Goal: Task Accomplishment & Management: Manage account settings

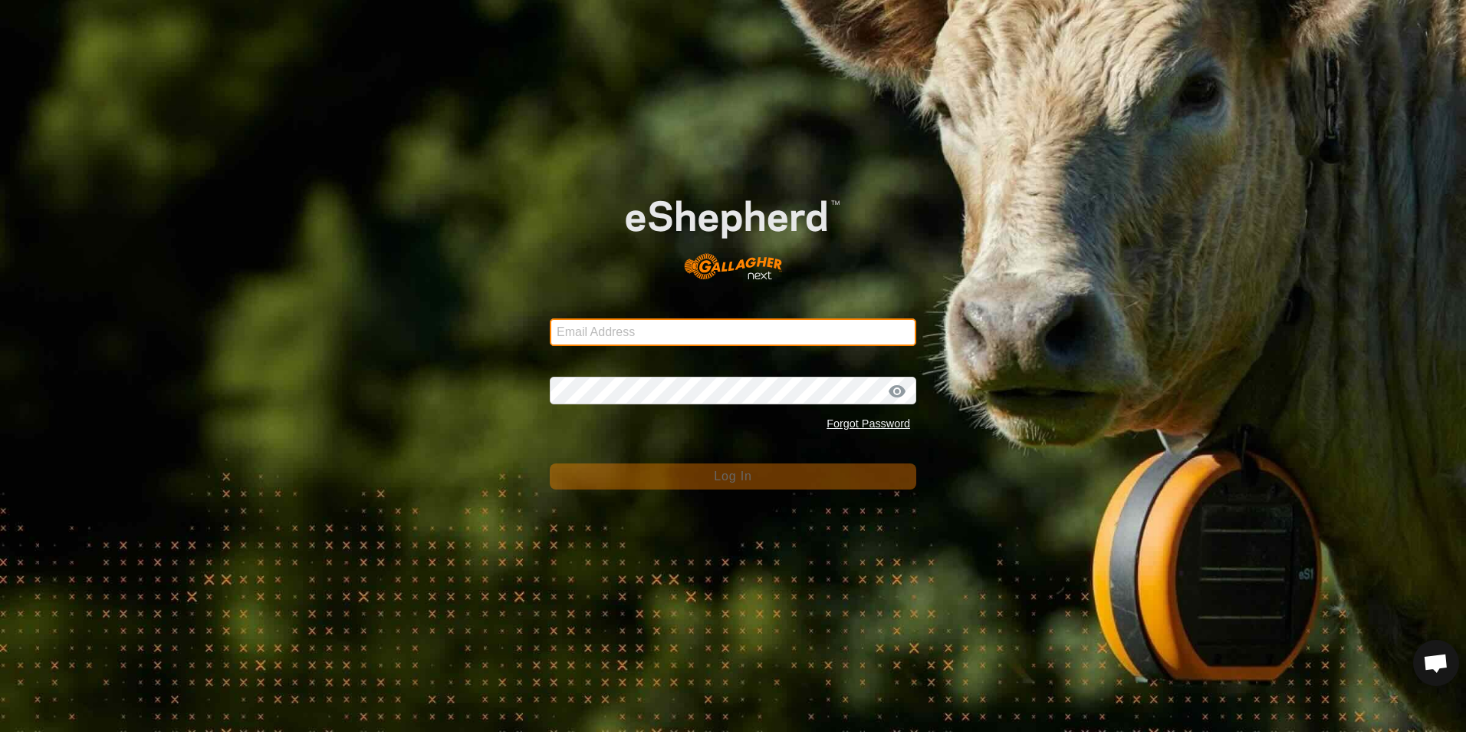
click at [747, 327] on input "Email Address" at bounding box center [733, 332] width 367 height 28
type input "[EMAIL_ADDRESS][PERSON_NAME][DOMAIN_NAME]"
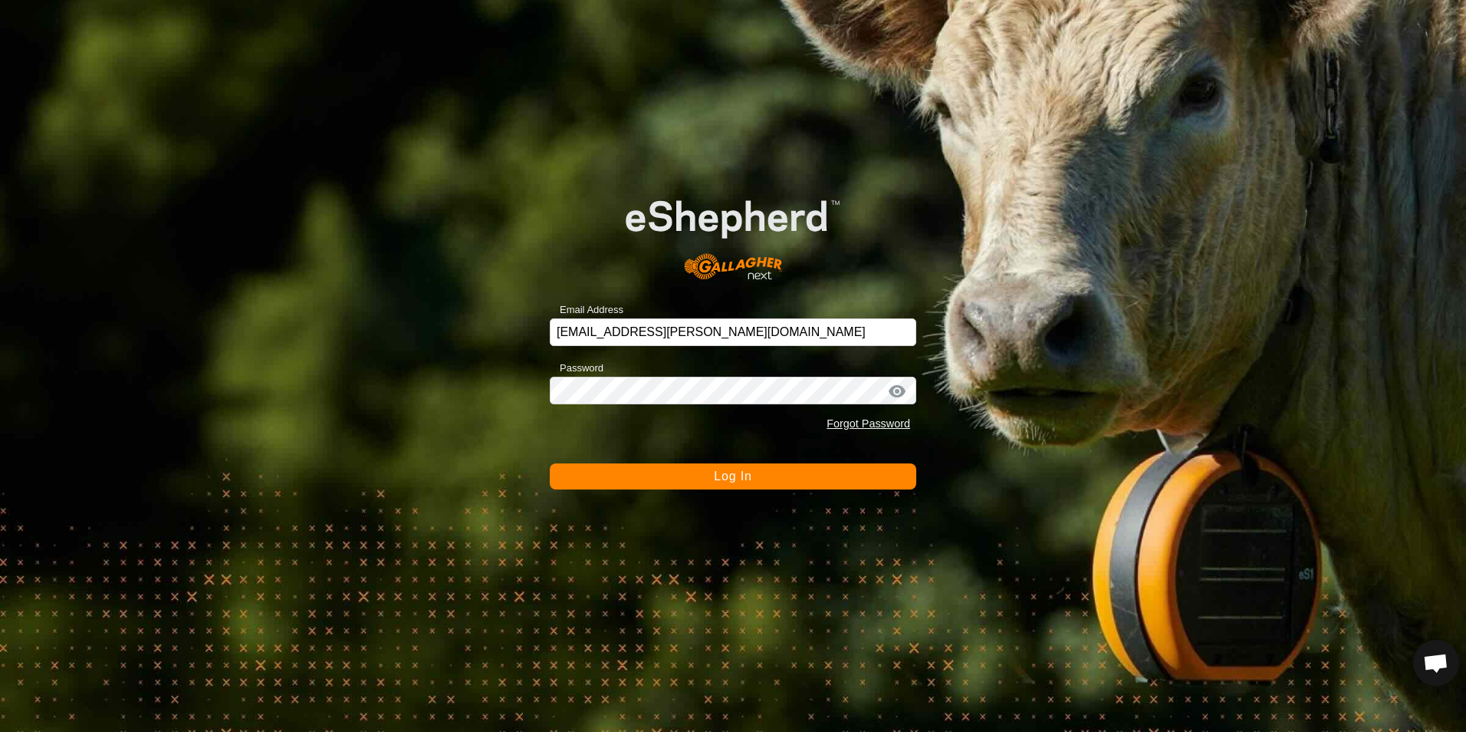
click at [758, 477] on button "Log In" at bounding box center [733, 476] width 367 height 26
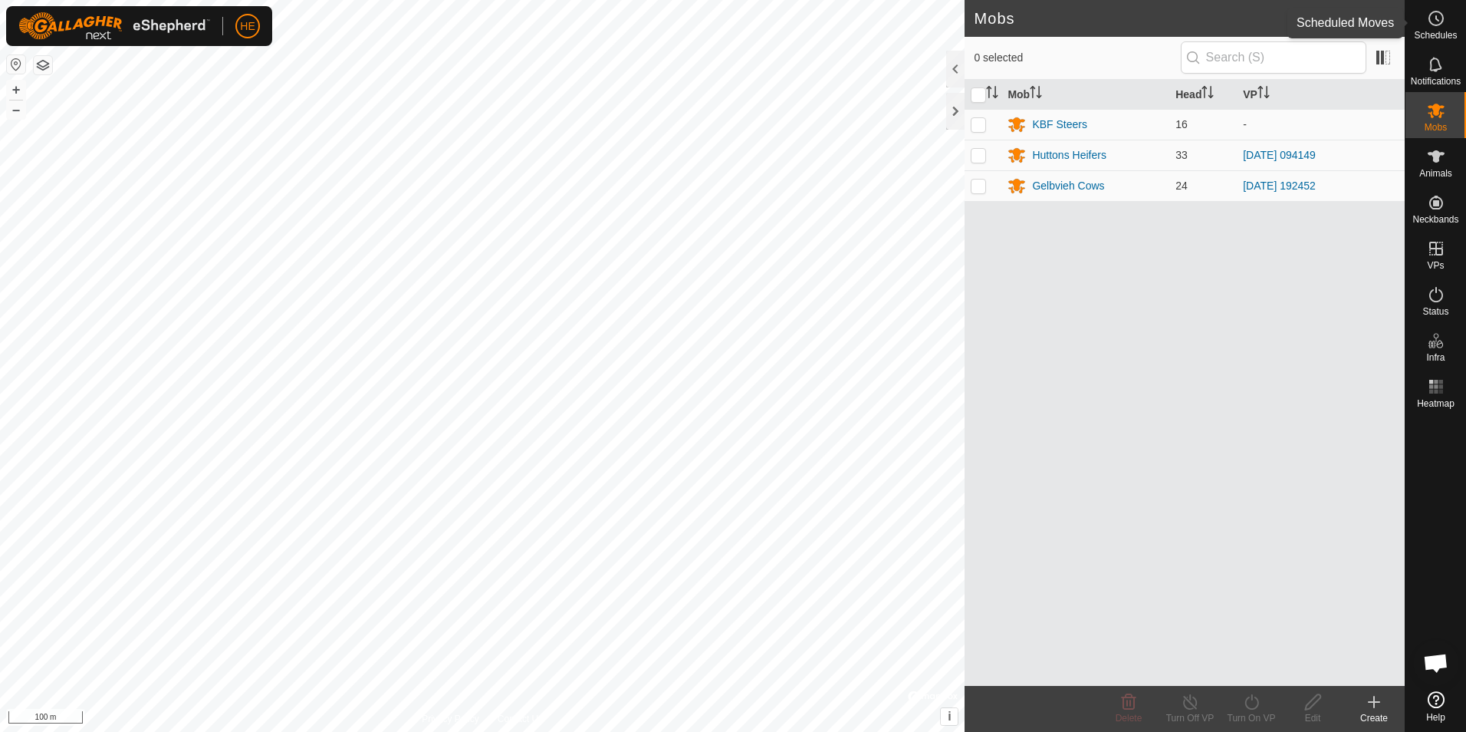
click at [1435, 25] on circle at bounding box center [1436, 19] width 14 height 14
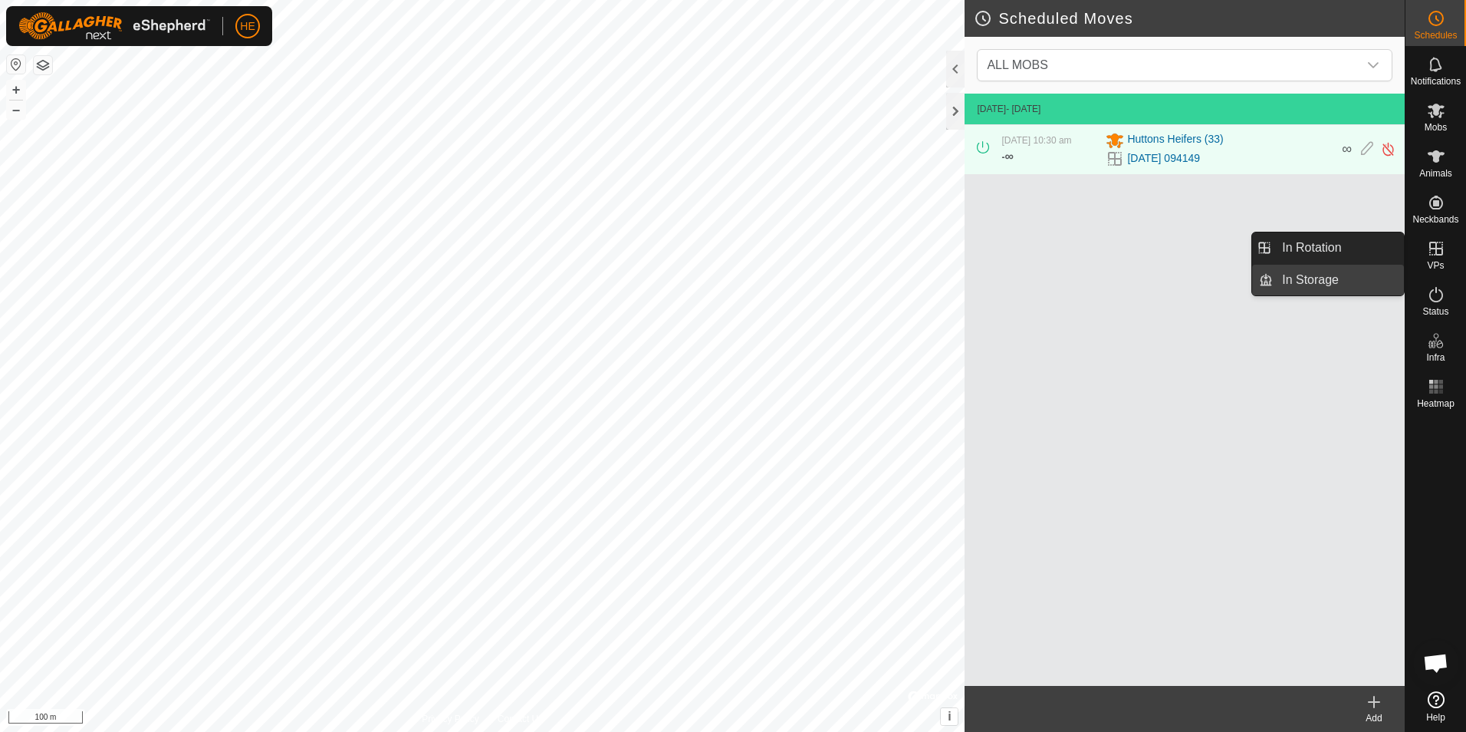
click at [1350, 279] on link "In Storage" at bounding box center [1338, 280] width 131 height 31
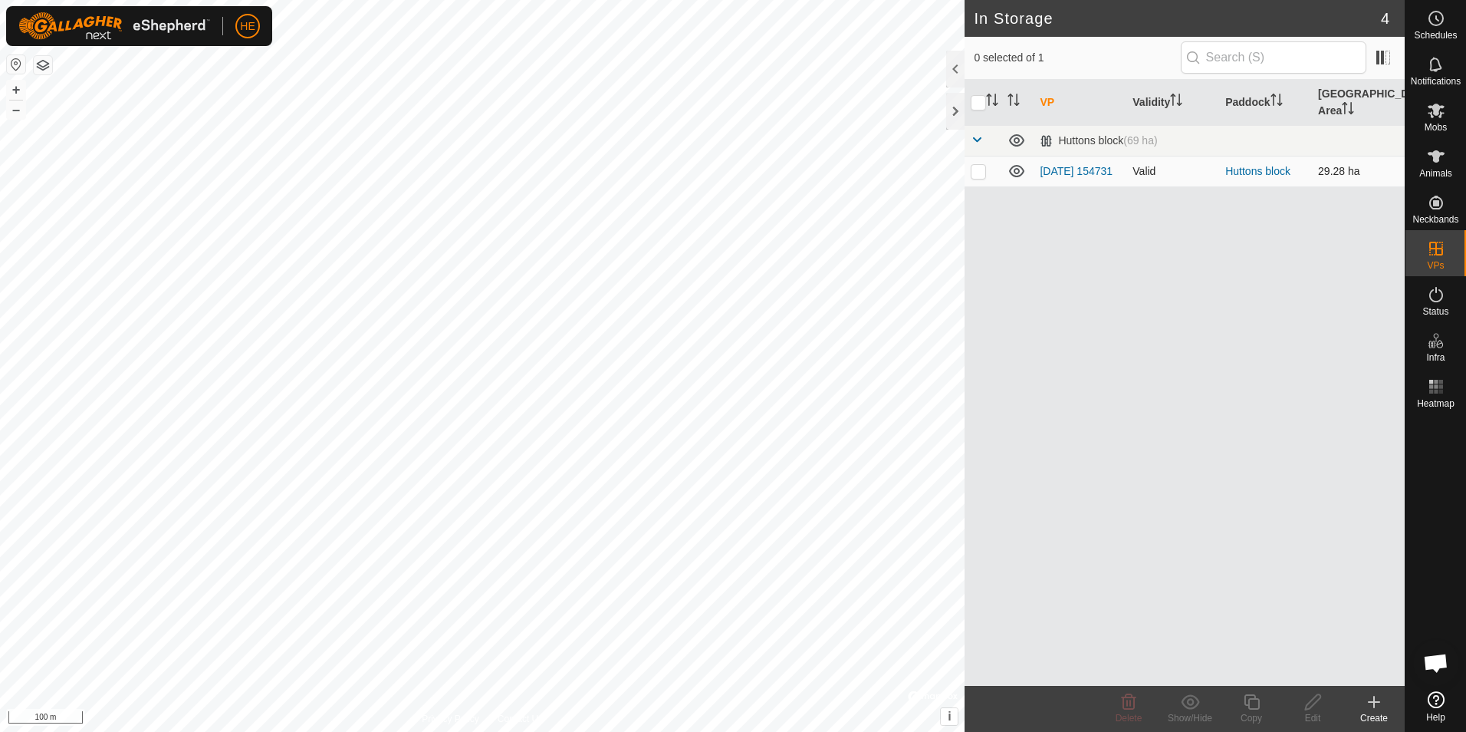
click at [982, 165] on p-checkbox at bounding box center [978, 171] width 15 height 12
checkbox input "true"
click at [982, 165] on p-checkbox at bounding box center [978, 171] width 15 height 12
checkbox input "false"
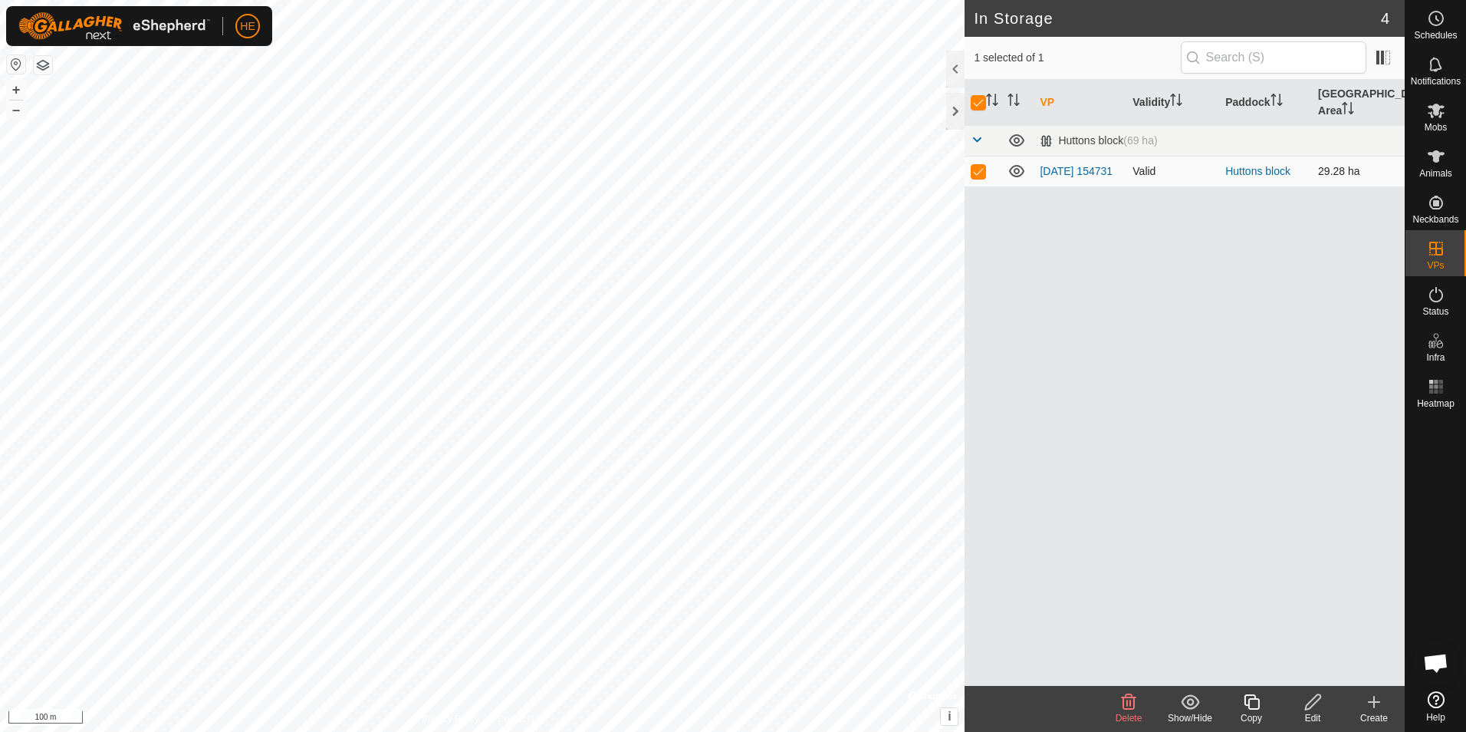
checkbox input "false"
click at [1058, 156] on td "2025-09-04 154731" at bounding box center [1080, 171] width 93 height 31
click at [1058, 165] on link "2025-09-04 154731" at bounding box center [1076, 171] width 73 height 12
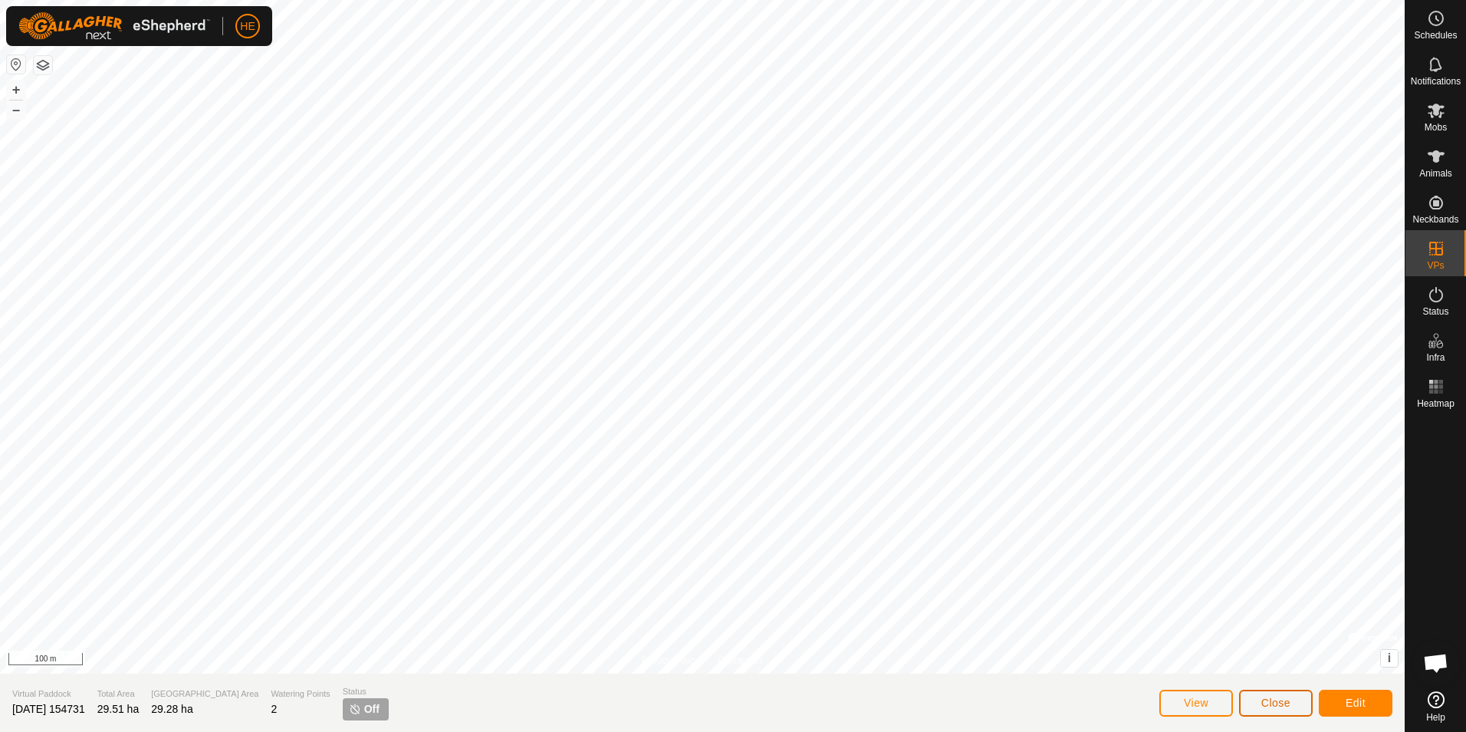
click at [1269, 702] on span "Close" at bounding box center [1275, 702] width 29 height 12
click at [1259, 698] on button "Close" at bounding box center [1276, 702] width 74 height 27
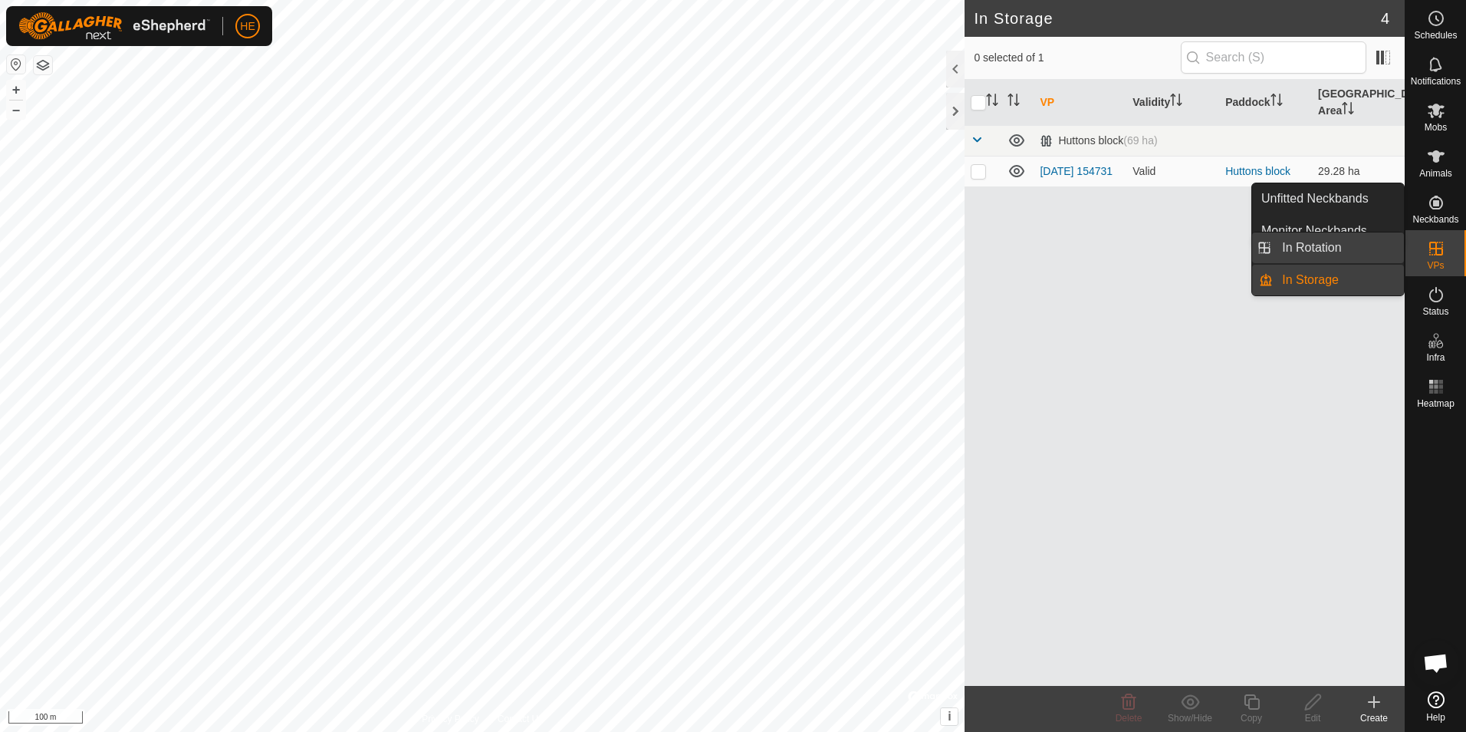
click at [1339, 248] on link "In Rotation" at bounding box center [1338, 247] width 131 height 31
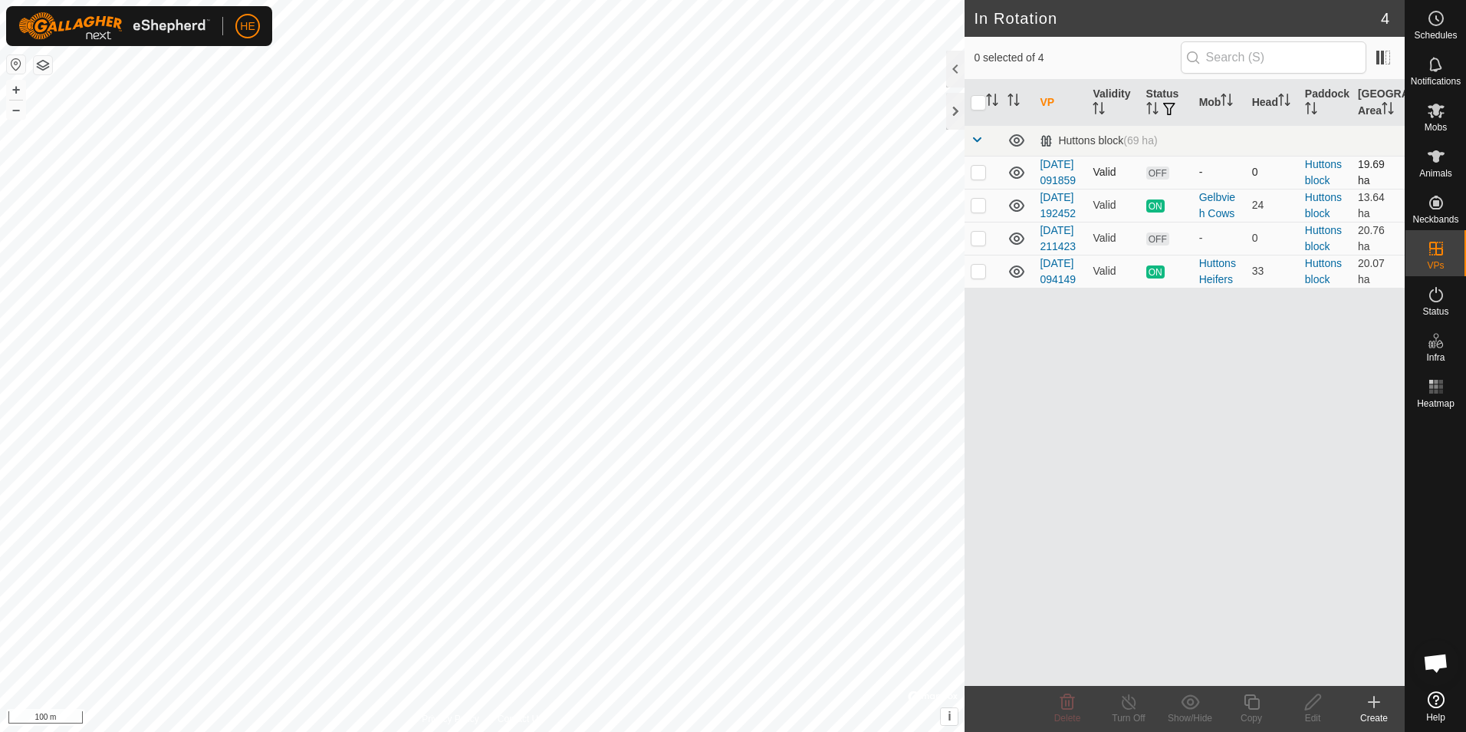
click at [982, 178] on p-checkbox at bounding box center [978, 172] width 15 height 12
checkbox input "false"
click at [977, 244] on p-checkbox at bounding box center [978, 238] width 15 height 12
click at [1140, 400] on div "VP Validity Status Mob Head Paddock Grazing Area Huttons block (69 ha) 2025-09-…" at bounding box center [1185, 383] width 440 height 606
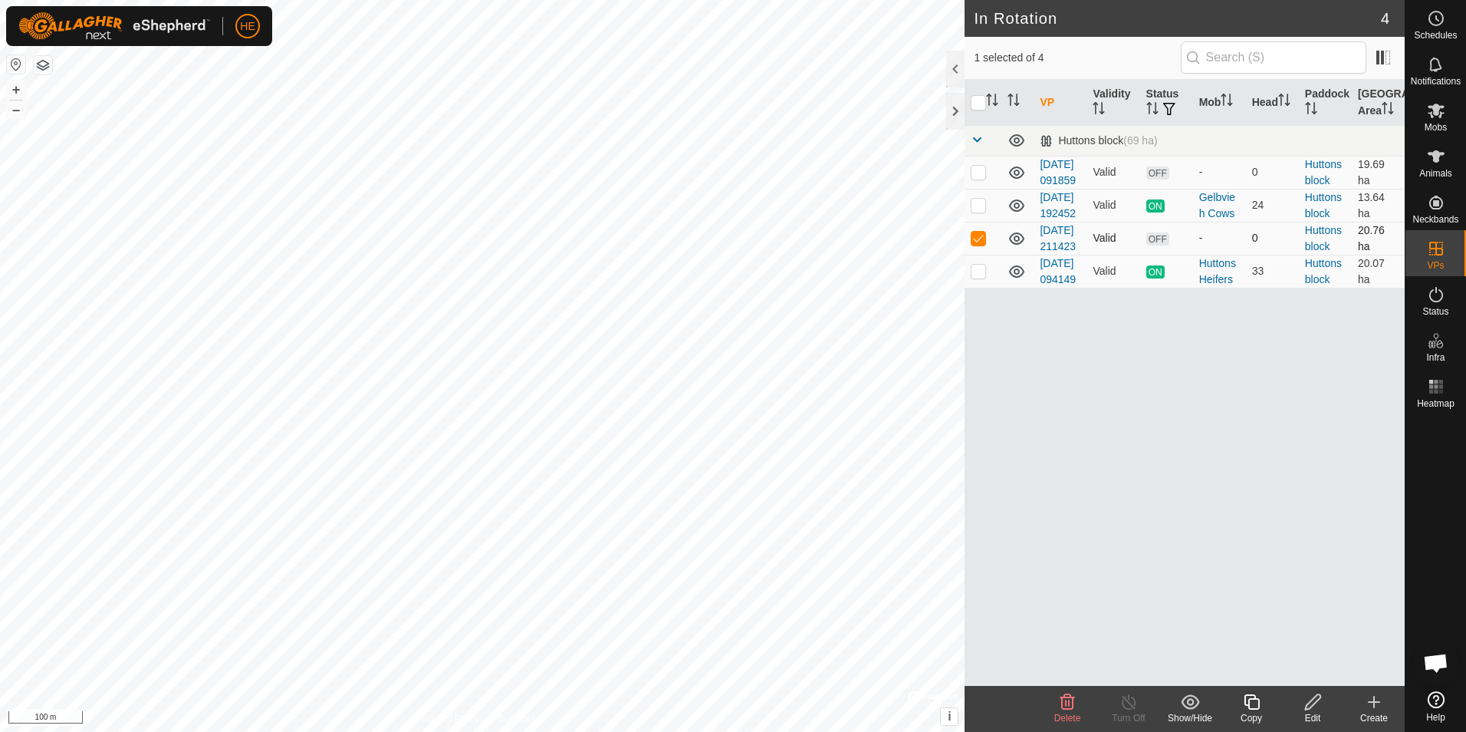
click at [977, 244] on p-checkbox at bounding box center [978, 238] width 15 height 12
checkbox input "false"
click at [1436, 19] on icon at bounding box center [1437, 18] width 2 height 5
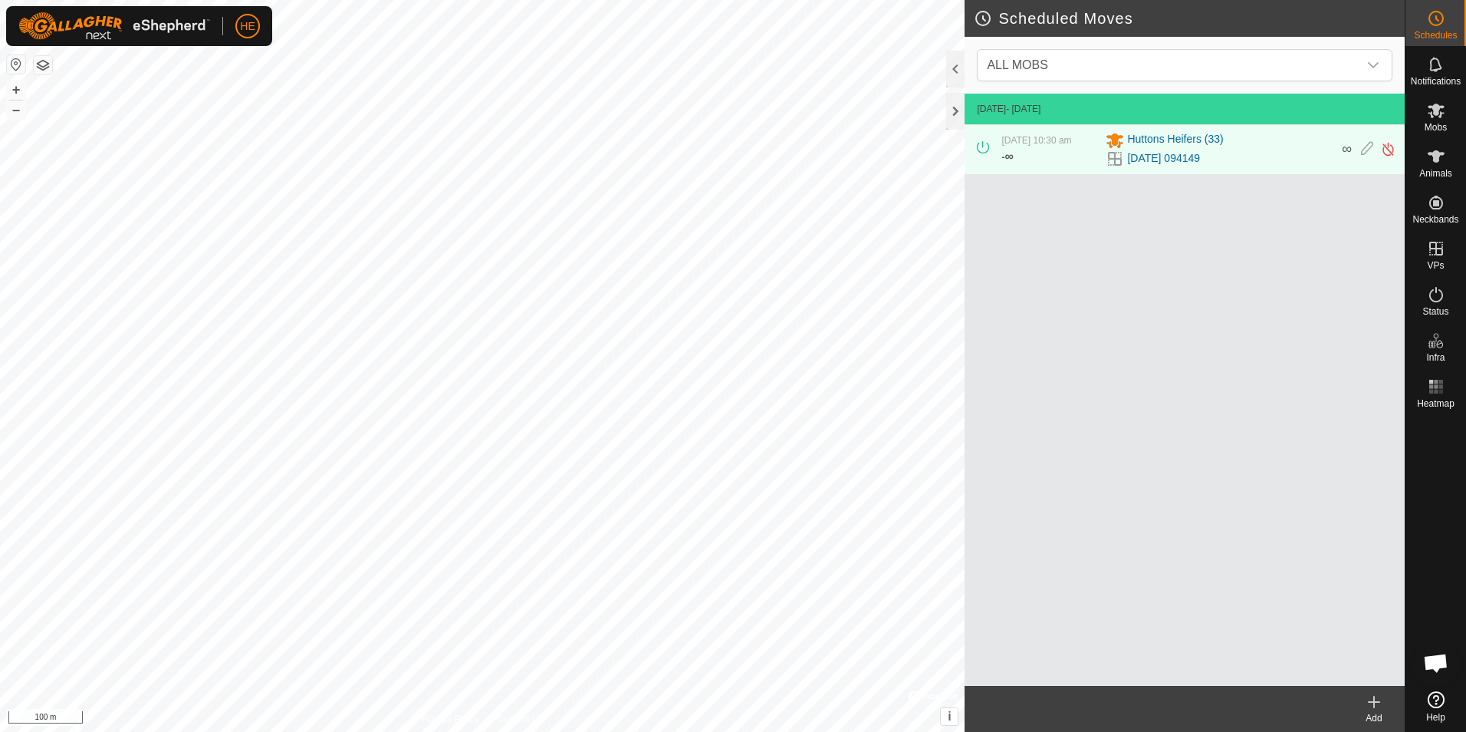
click at [1374, 706] on icon at bounding box center [1374, 701] width 0 height 11
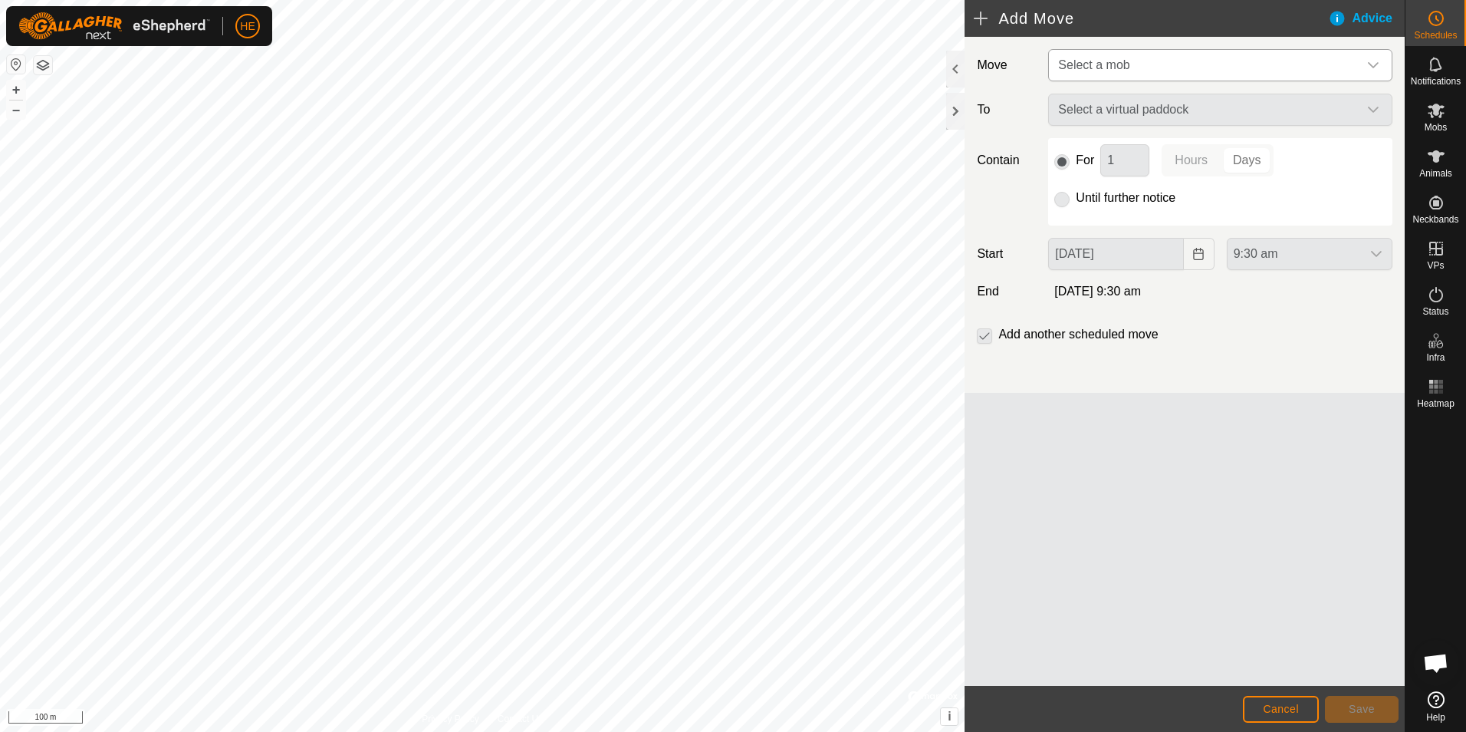
click at [1376, 62] on icon "dropdown trigger" at bounding box center [1373, 65] width 12 height 12
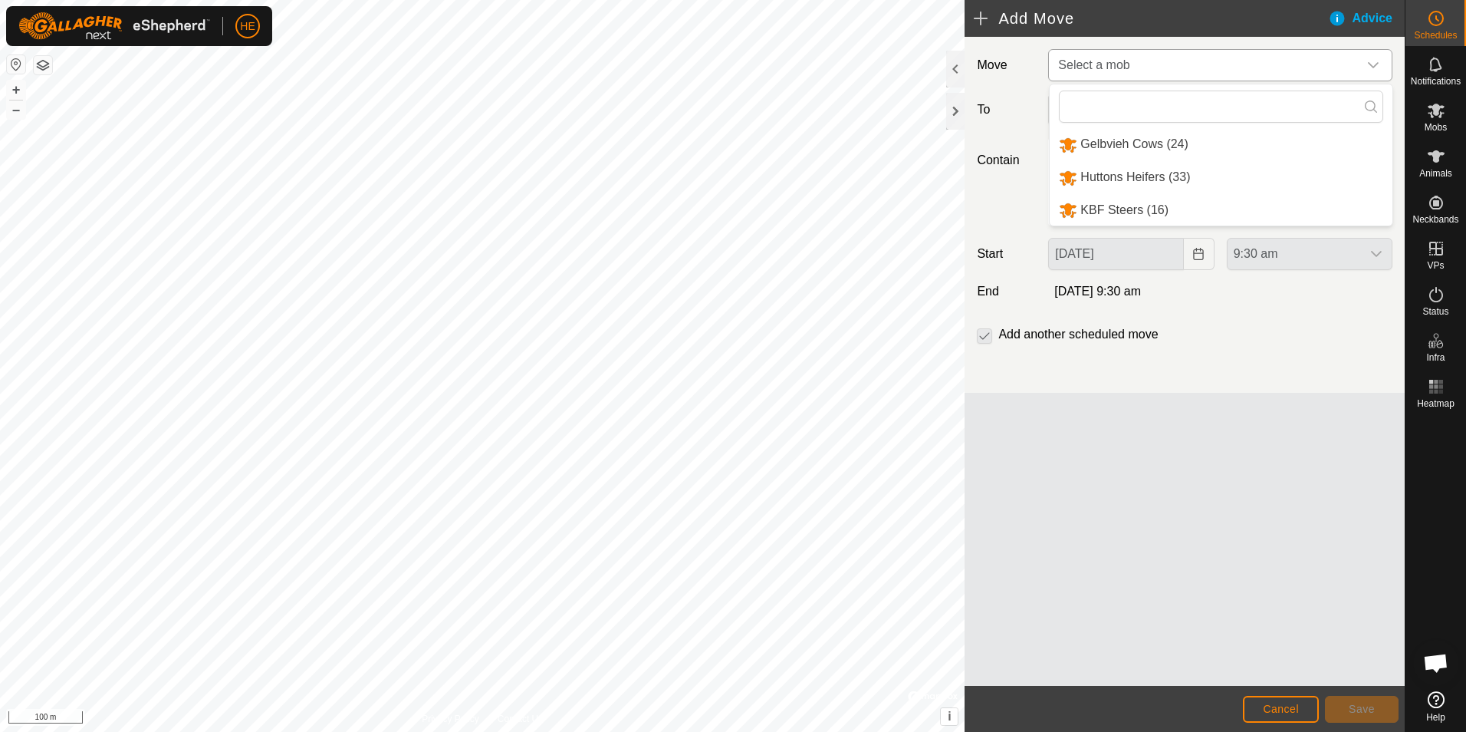
click at [1128, 172] on li "Huttons Heifers (33)" at bounding box center [1221, 177] width 343 height 31
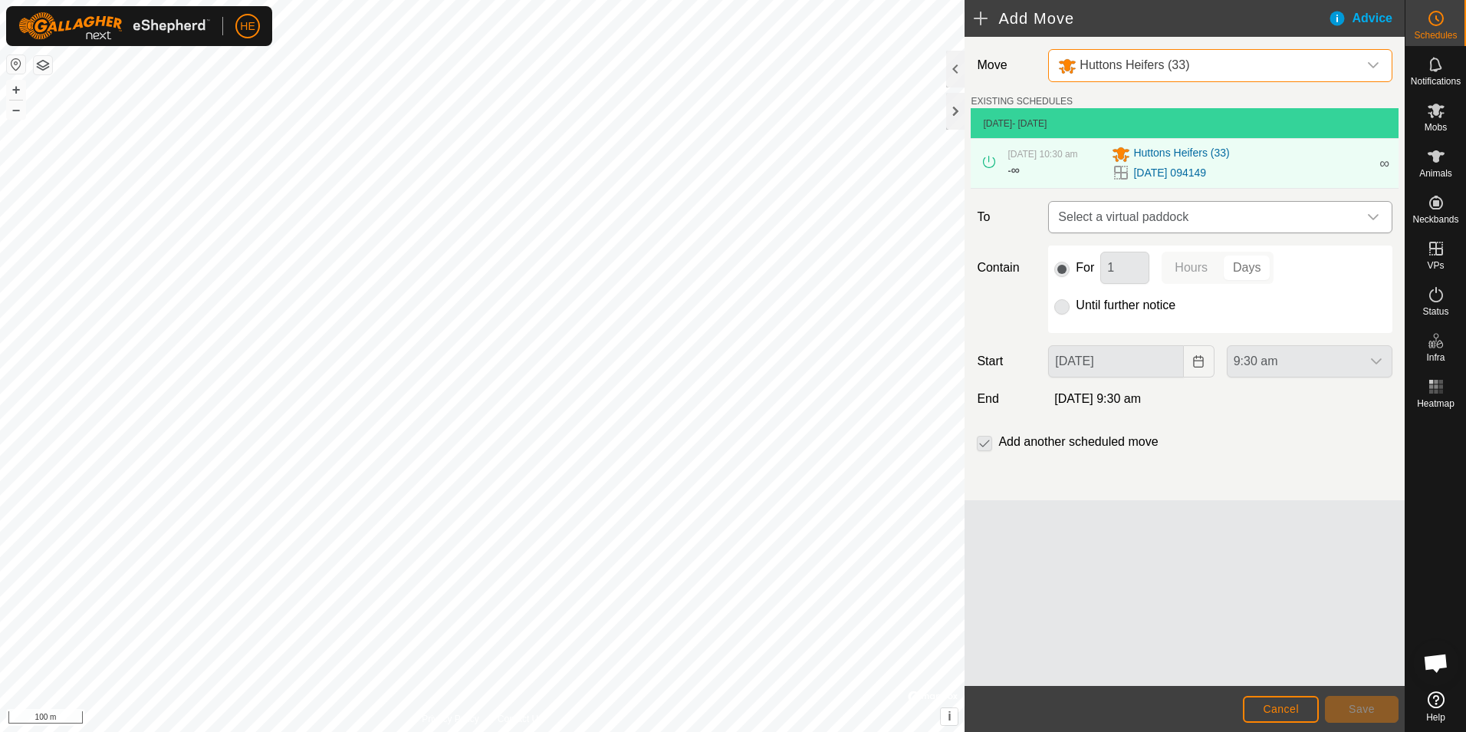
click at [1373, 215] on icon "dropdown trigger" at bounding box center [1373, 217] width 12 height 12
click at [1281, 708] on span "Cancel" at bounding box center [1281, 708] width 36 height 12
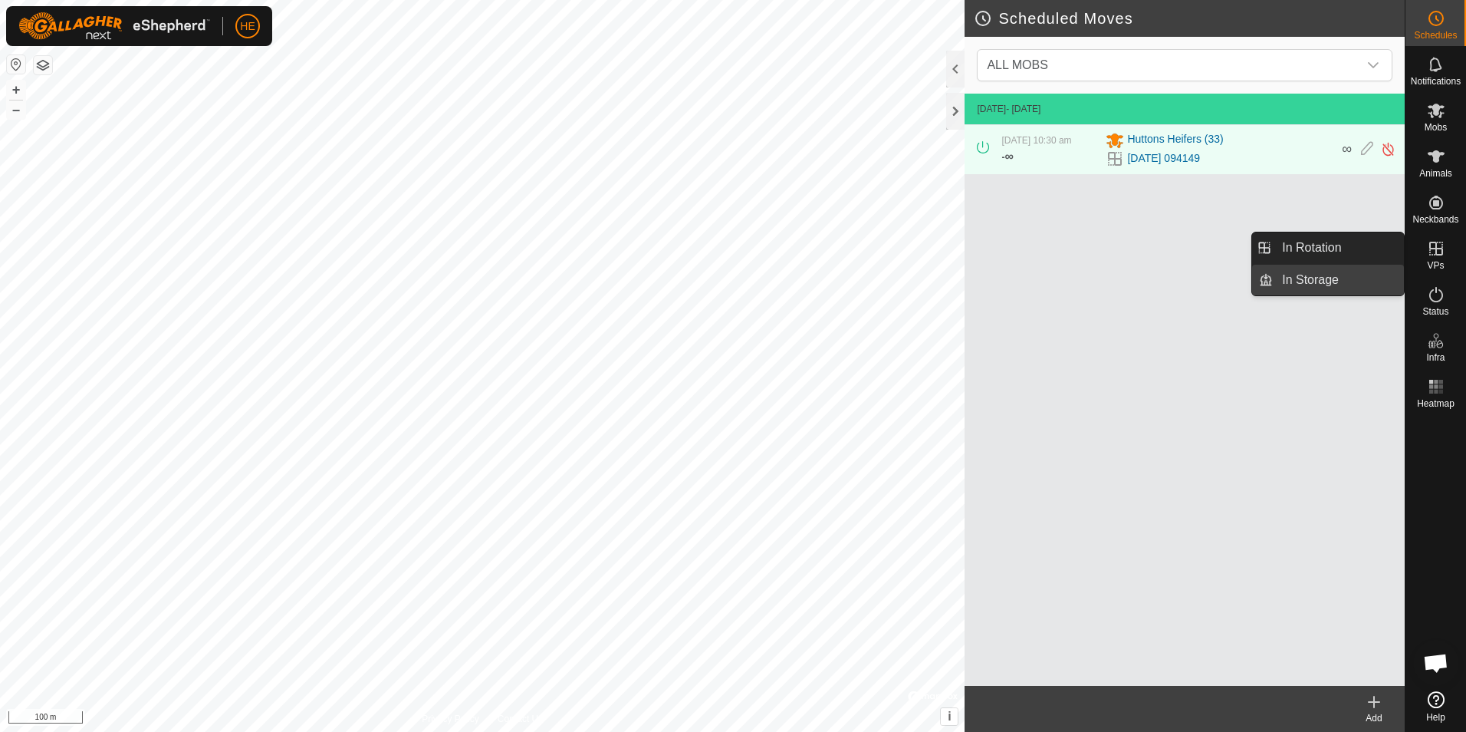
click at [1323, 276] on link "In Storage" at bounding box center [1338, 280] width 131 height 31
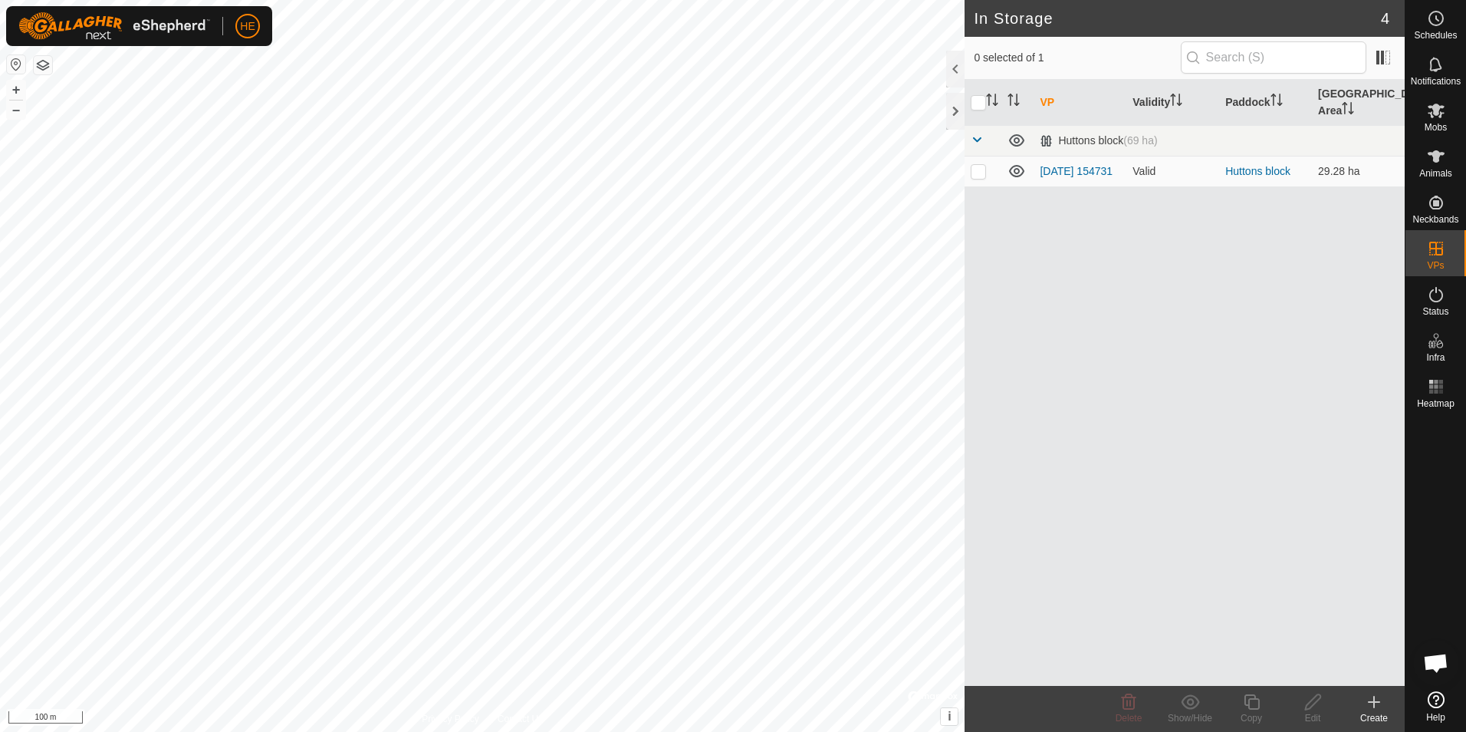
click at [1374, 702] on icon at bounding box center [1374, 702] width 11 height 0
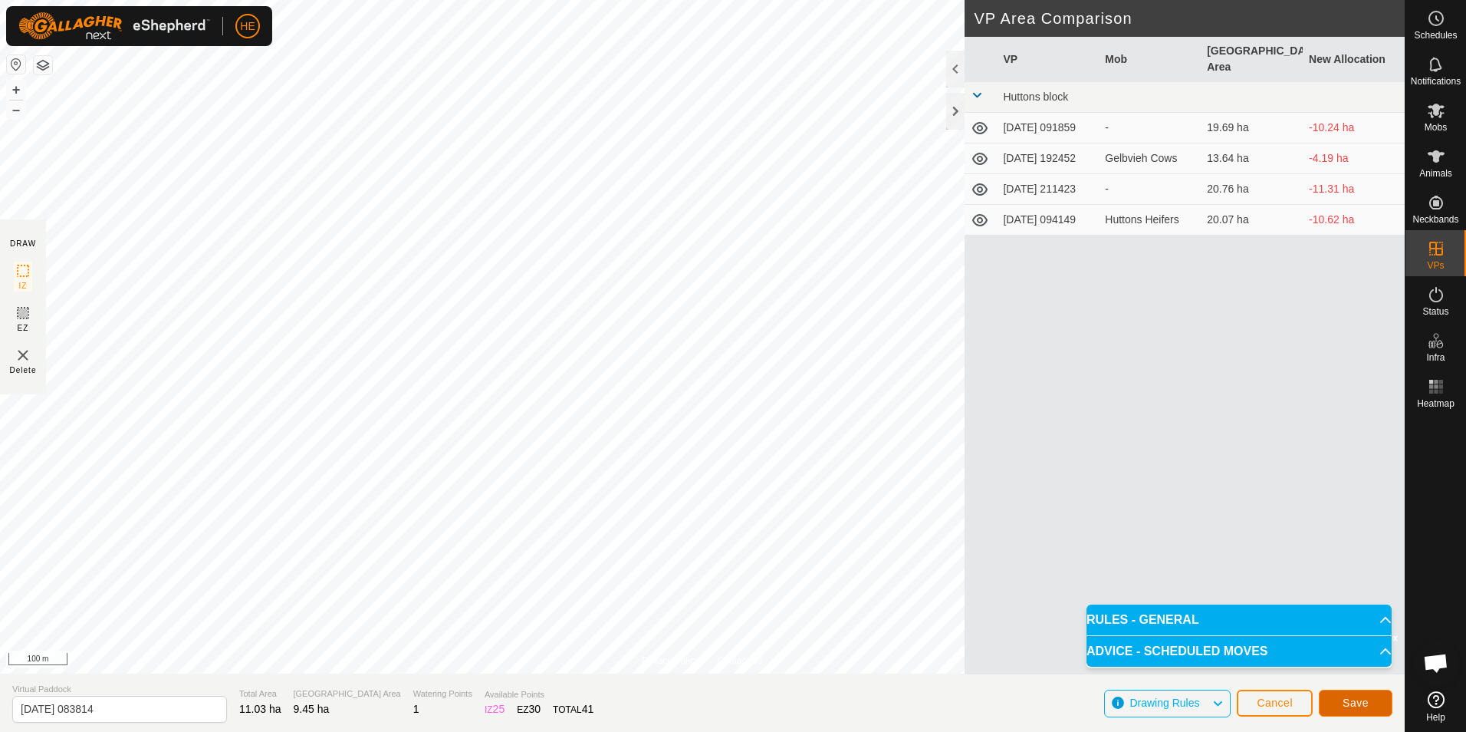
click at [1350, 703] on span "Save" at bounding box center [1356, 702] width 26 height 12
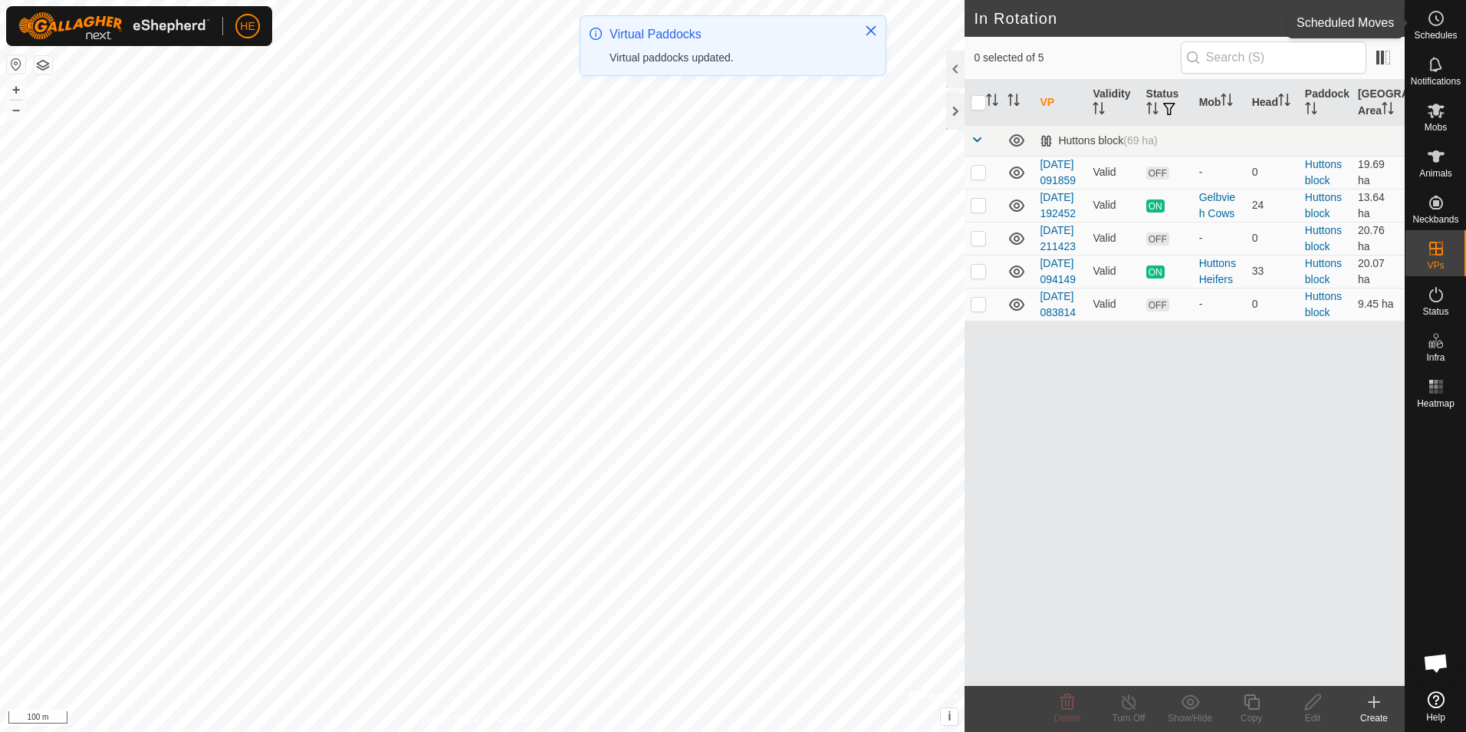
click at [1442, 19] on icon at bounding box center [1436, 18] width 18 height 18
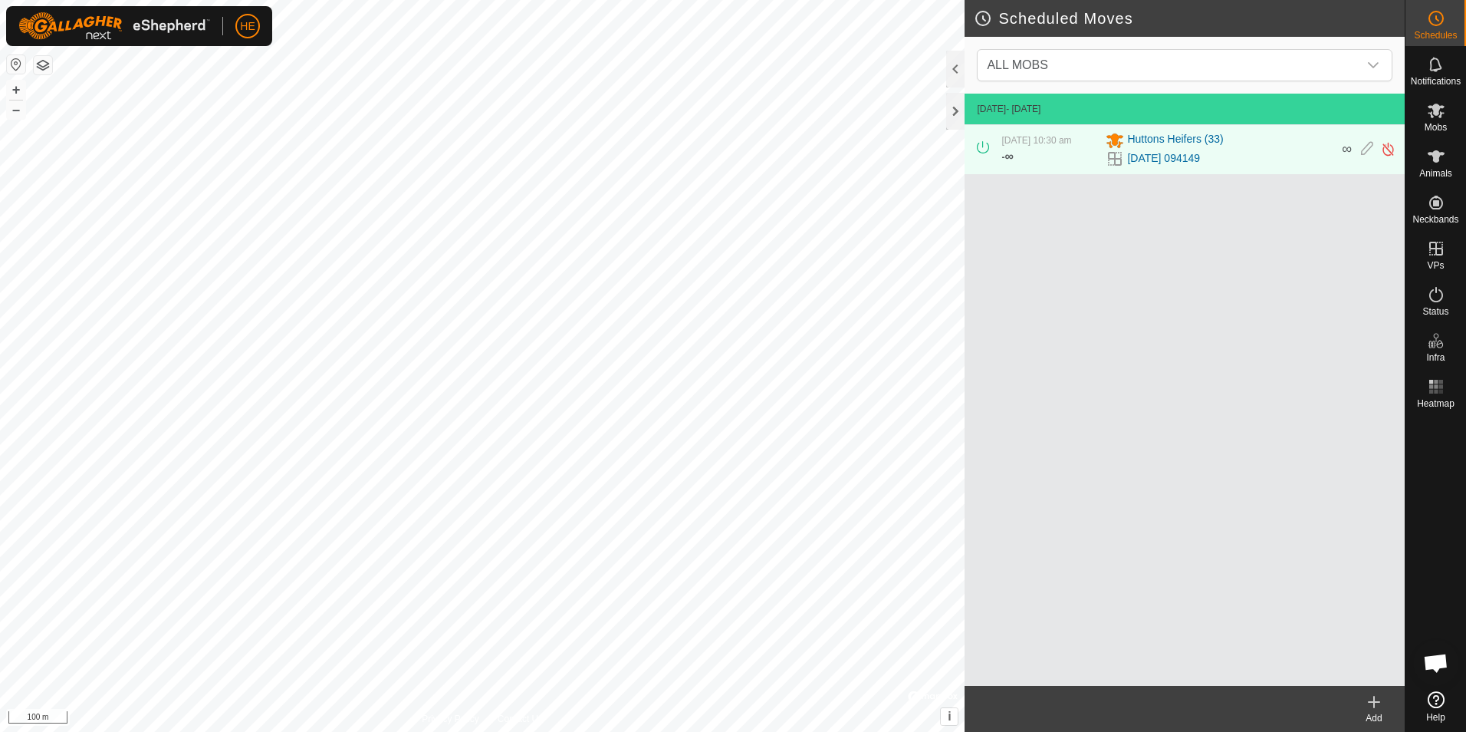
click at [1370, 713] on div "Add" at bounding box center [1373, 718] width 61 height 14
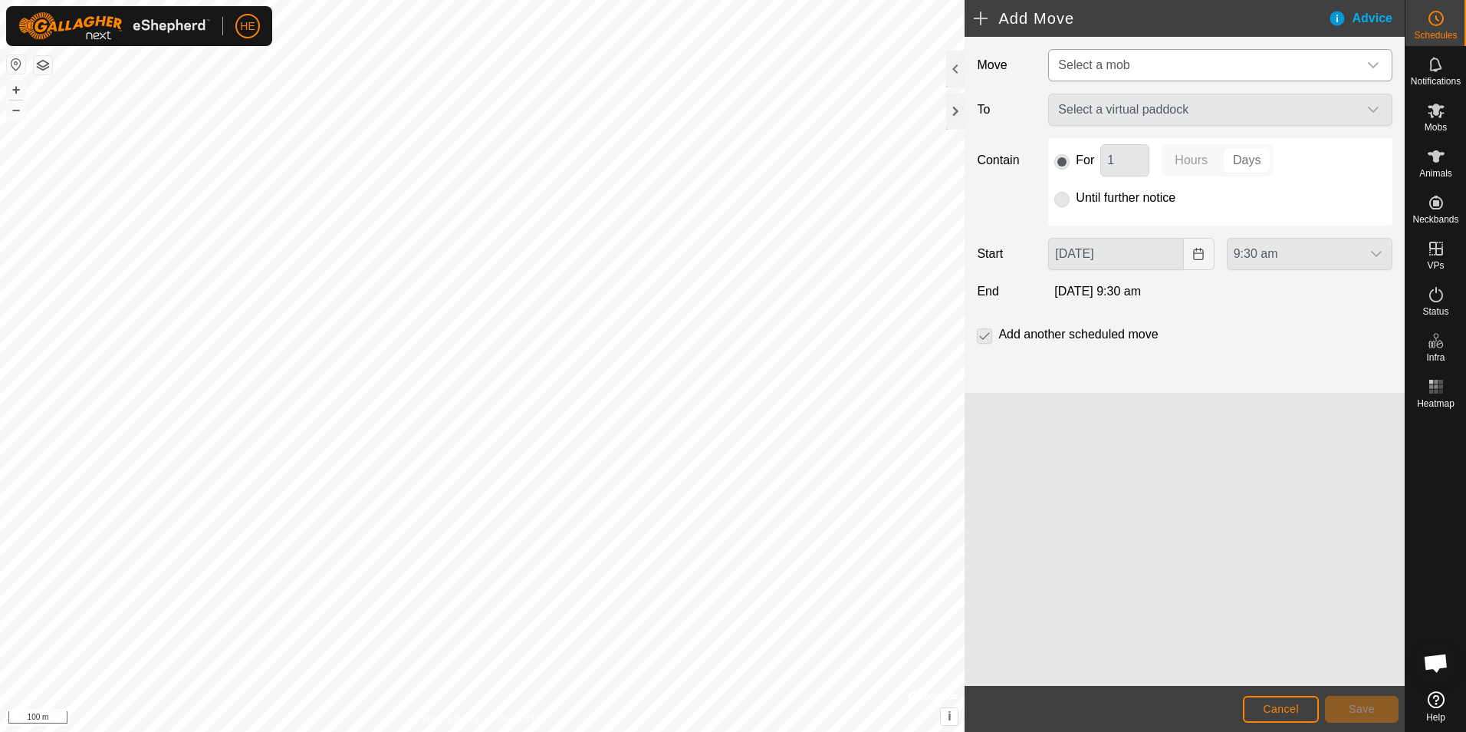
click at [1373, 61] on icon "dropdown trigger" at bounding box center [1373, 65] width 12 height 12
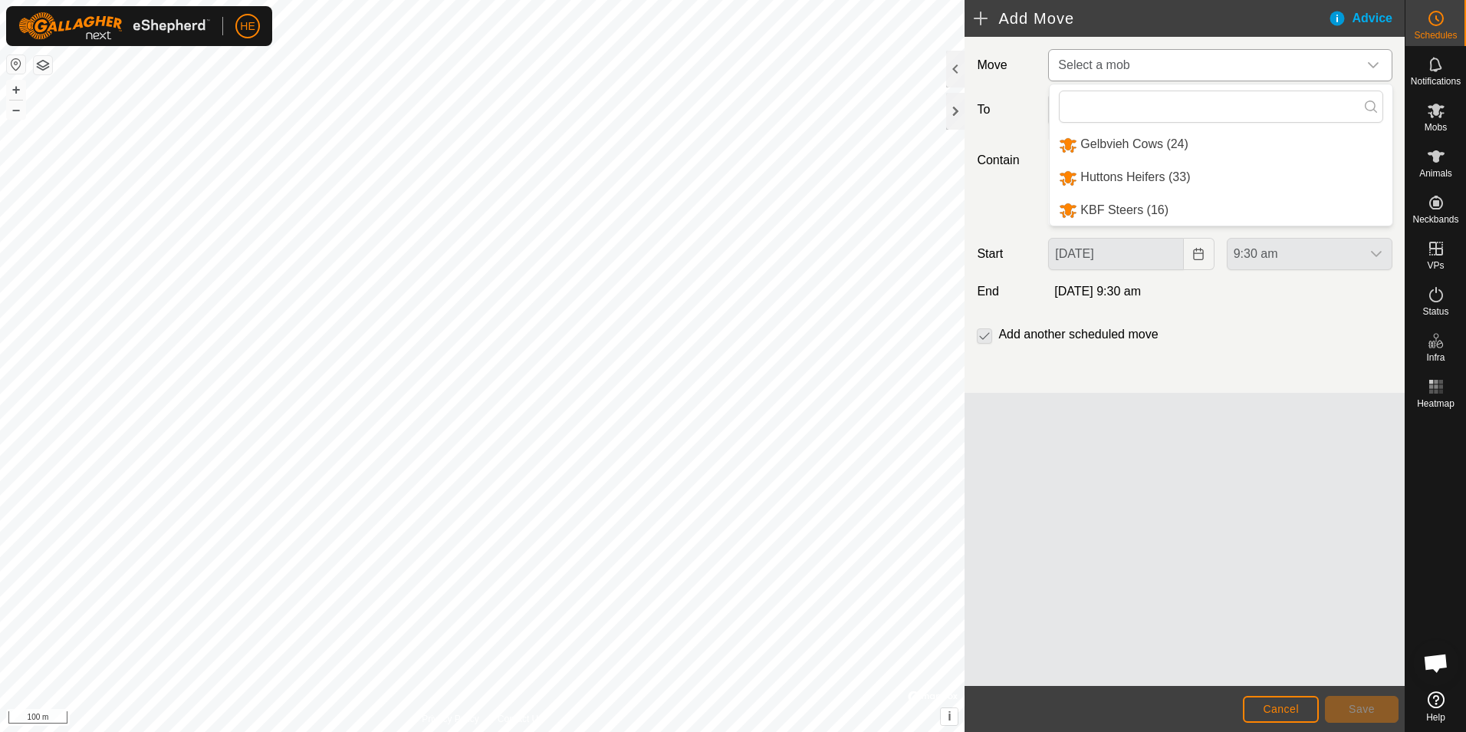
click at [1132, 171] on li "Huttons Heifers (33)" at bounding box center [1221, 177] width 343 height 31
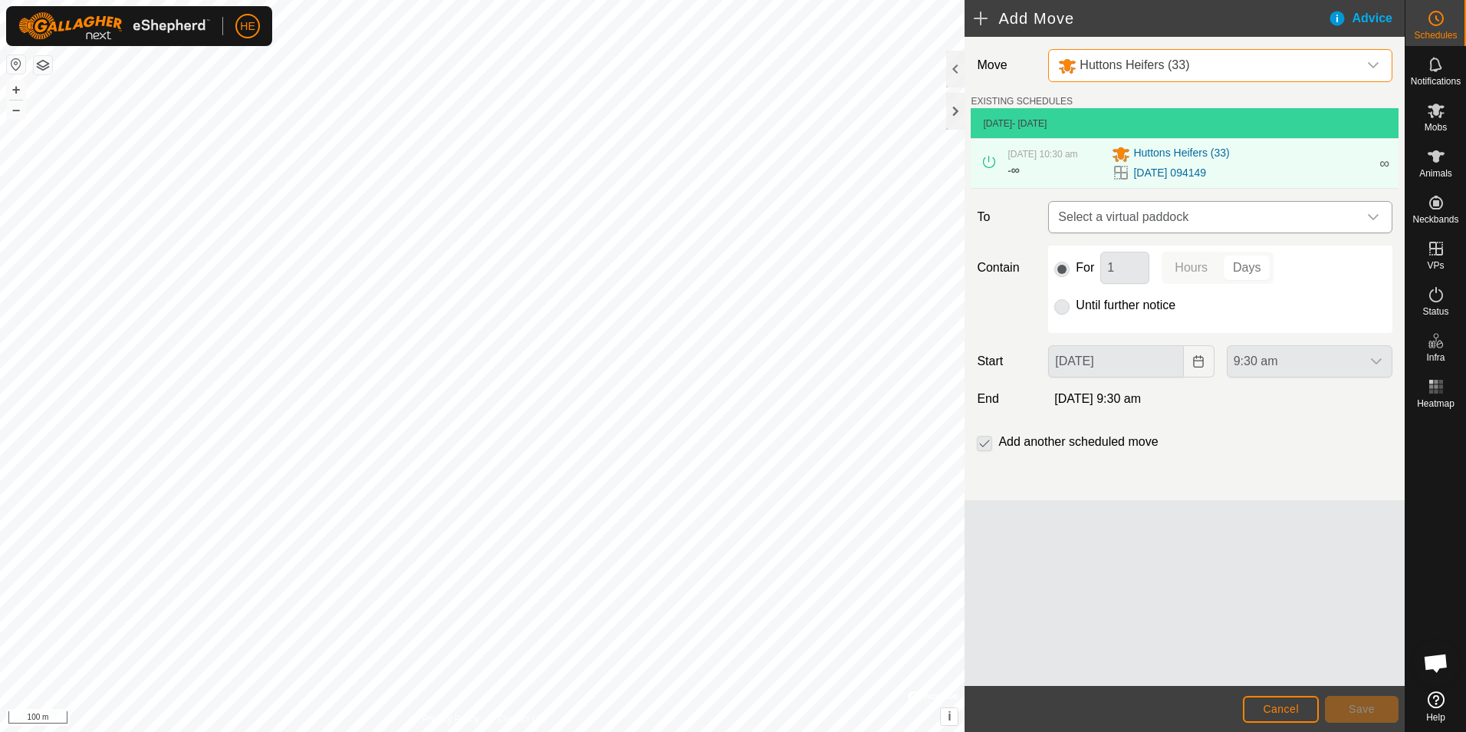
click at [1376, 216] on icon "dropdown trigger" at bounding box center [1373, 217] width 12 height 12
click at [1293, 706] on span "Cancel" at bounding box center [1281, 708] width 36 height 12
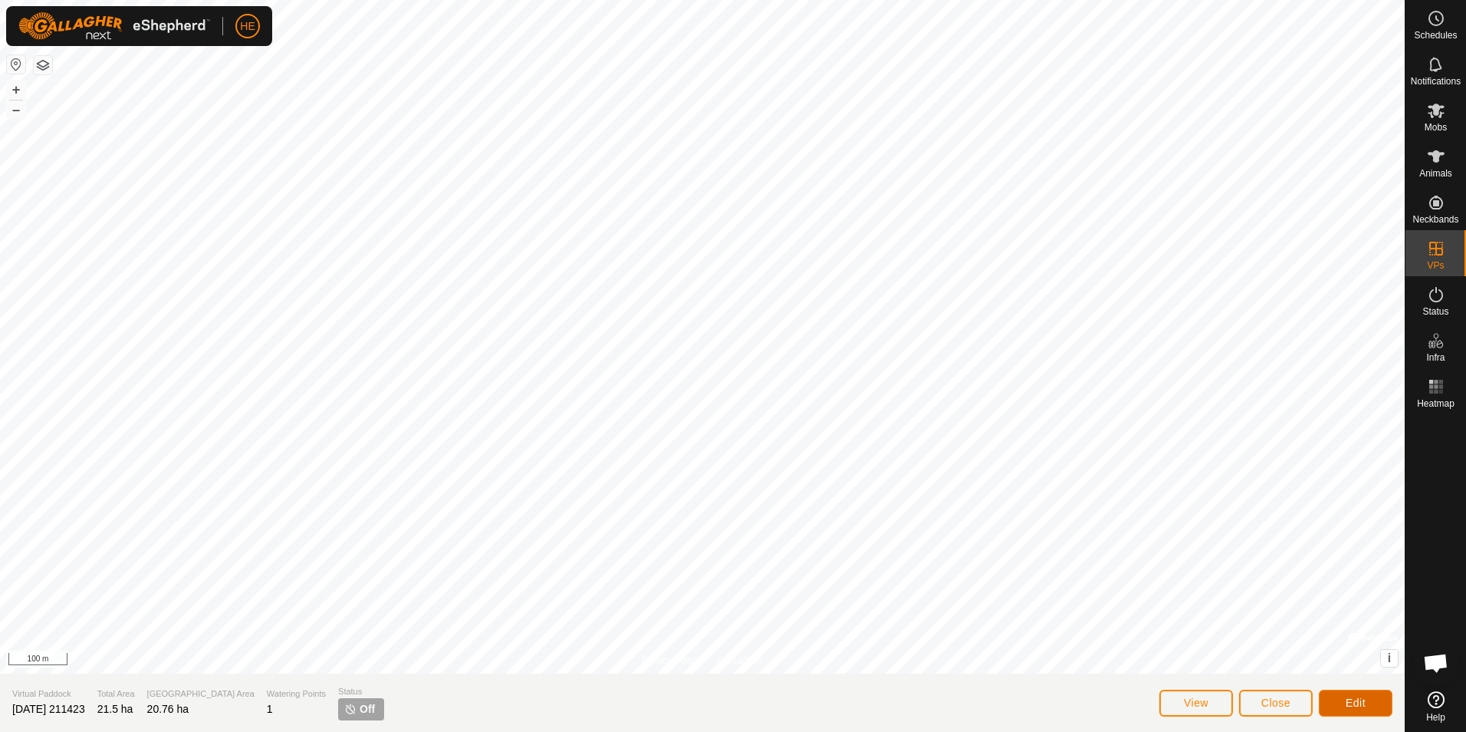
click at [1343, 700] on button "Edit" at bounding box center [1356, 702] width 74 height 27
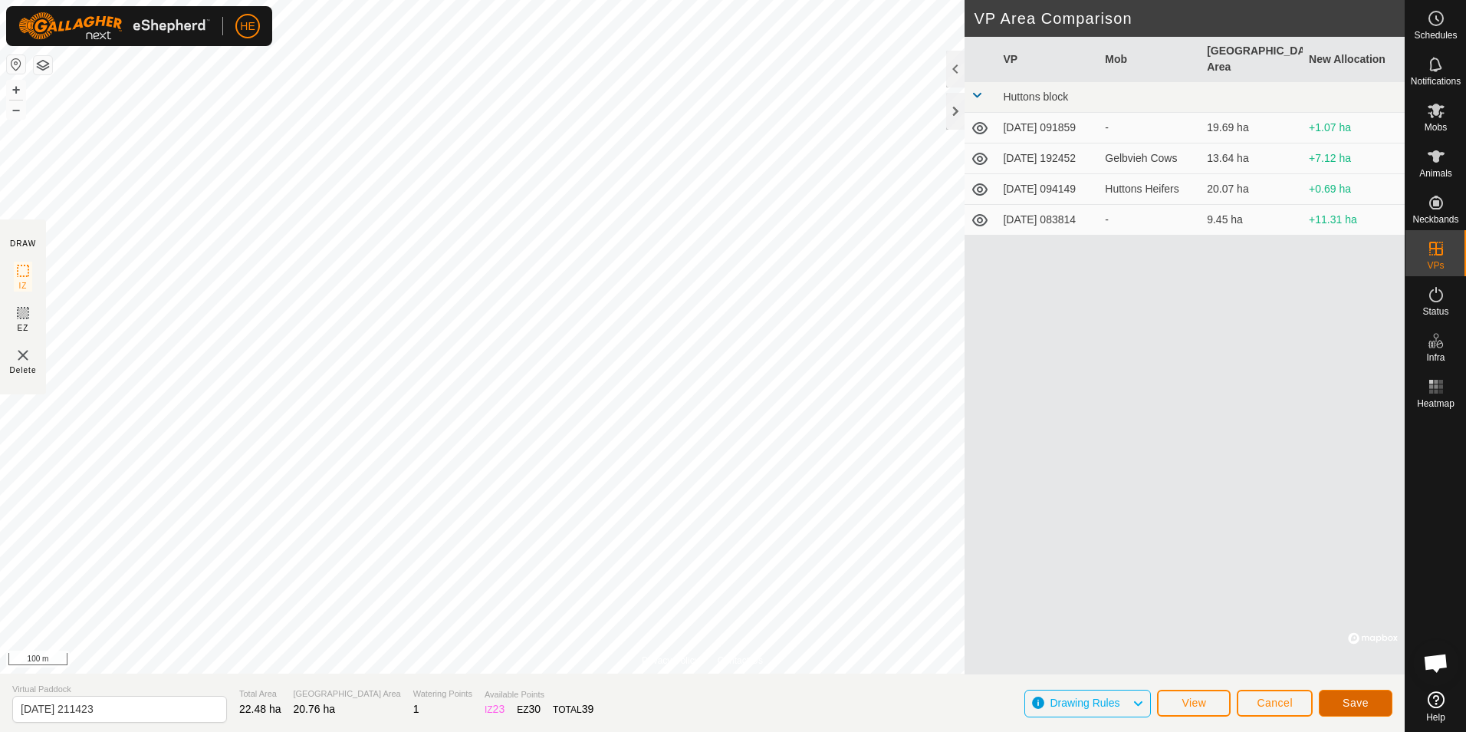
click at [1336, 695] on button "Save" at bounding box center [1356, 702] width 74 height 27
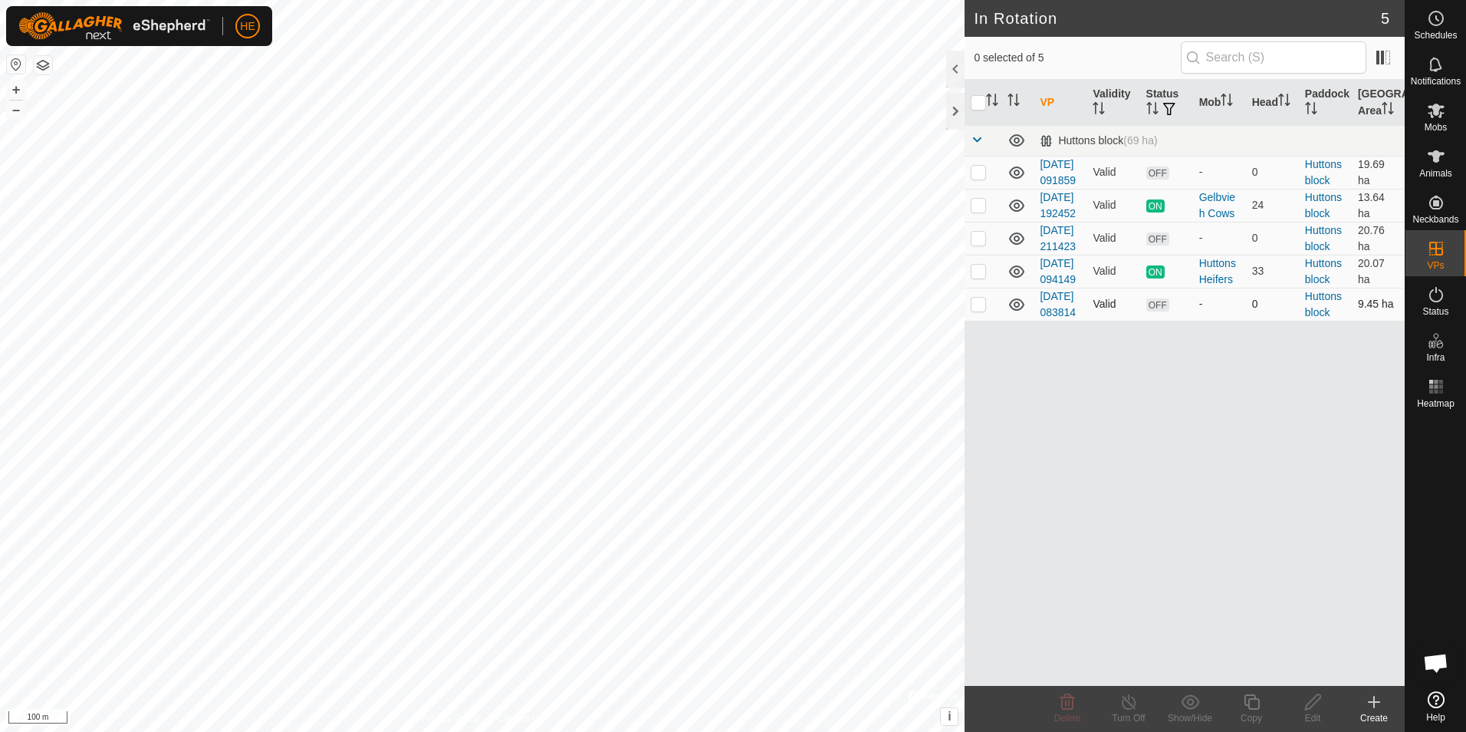
click at [1014, 311] on icon at bounding box center [1016, 304] width 15 height 12
click at [1014, 314] on icon at bounding box center [1017, 304] width 18 height 18
click at [1020, 248] on icon at bounding box center [1017, 238] width 18 height 18
click at [976, 310] on p-checkbox at bounding box center [978, 304] width 15 height 12
checkbox input "true"
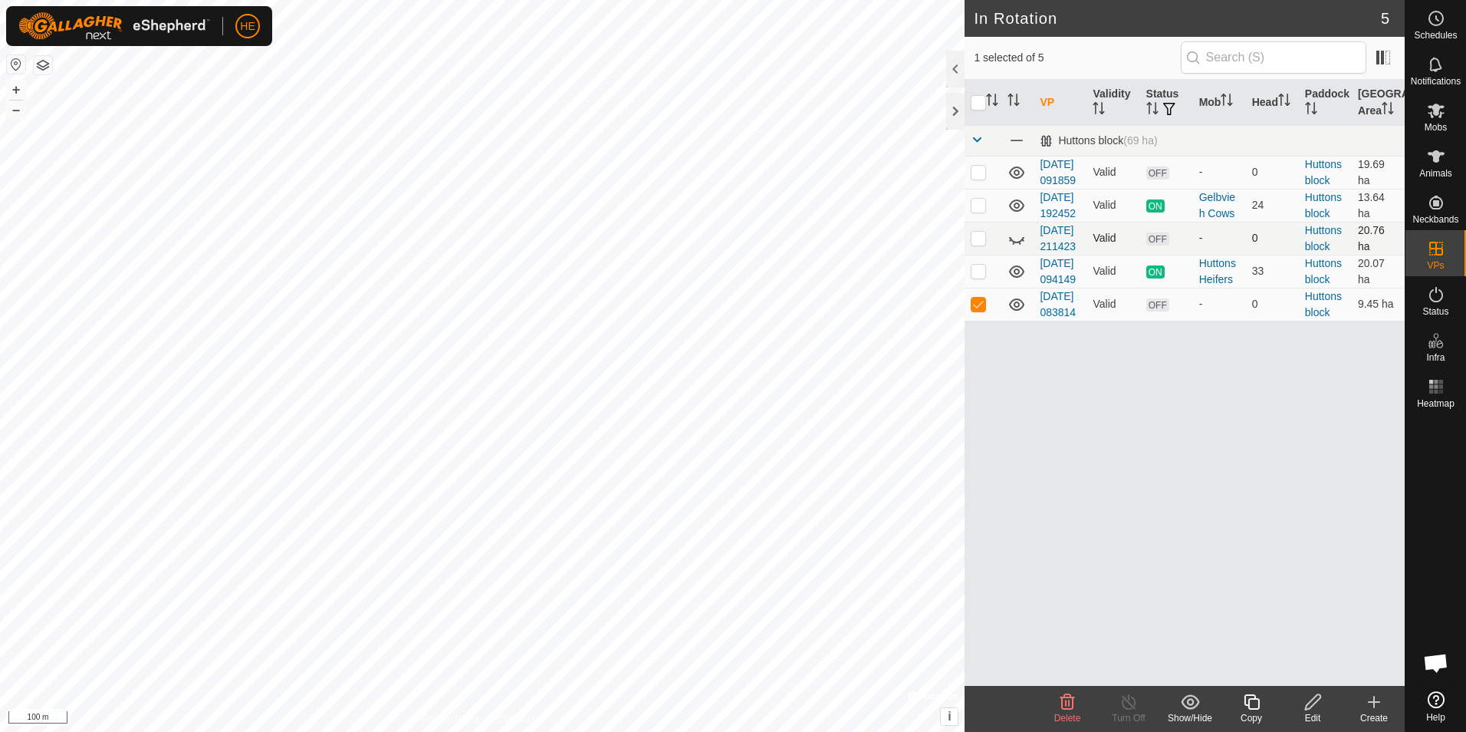
click at [1317, 703] on icon at bounding box center [1313, 701] width 19 height 18
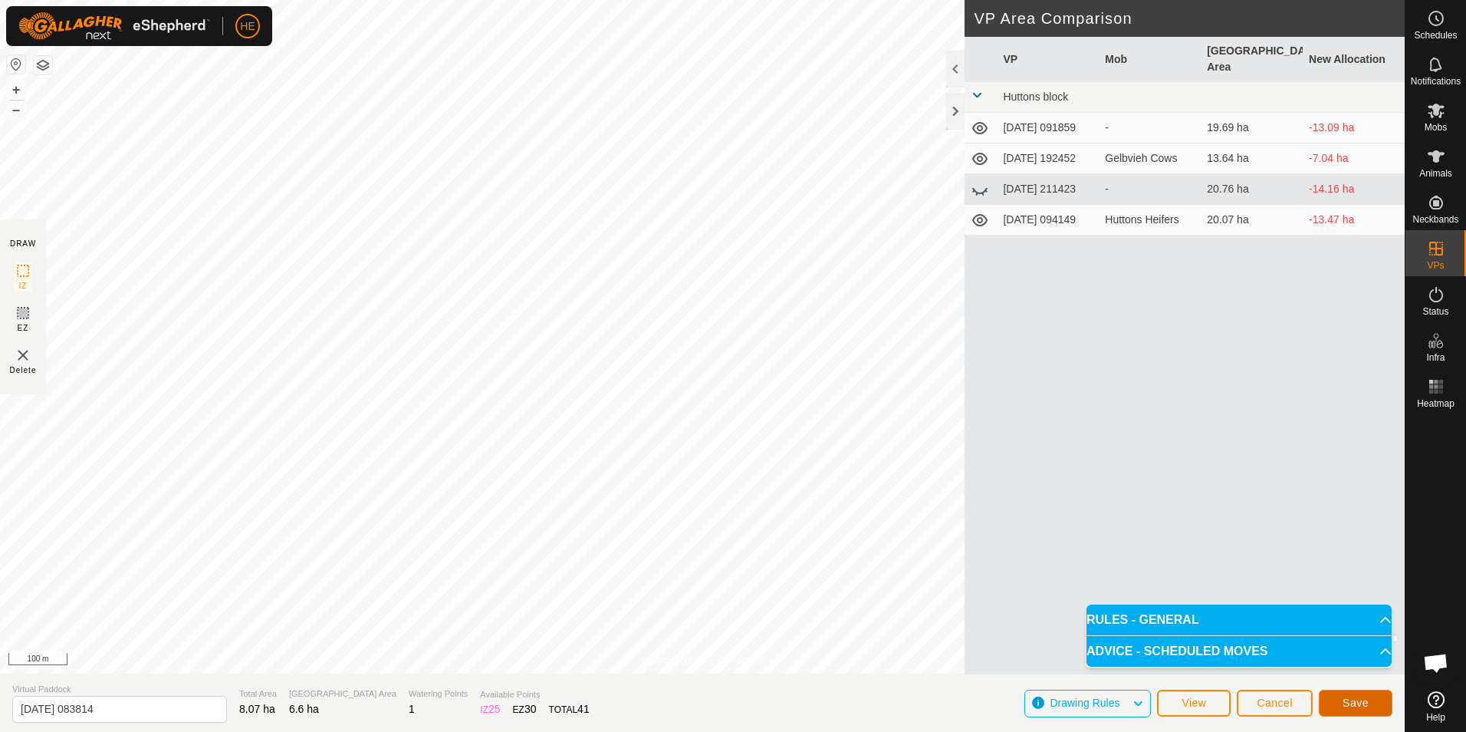
click at [1359, 701] on span "Save" at bounding box center [1356, 702] width 26 height 12
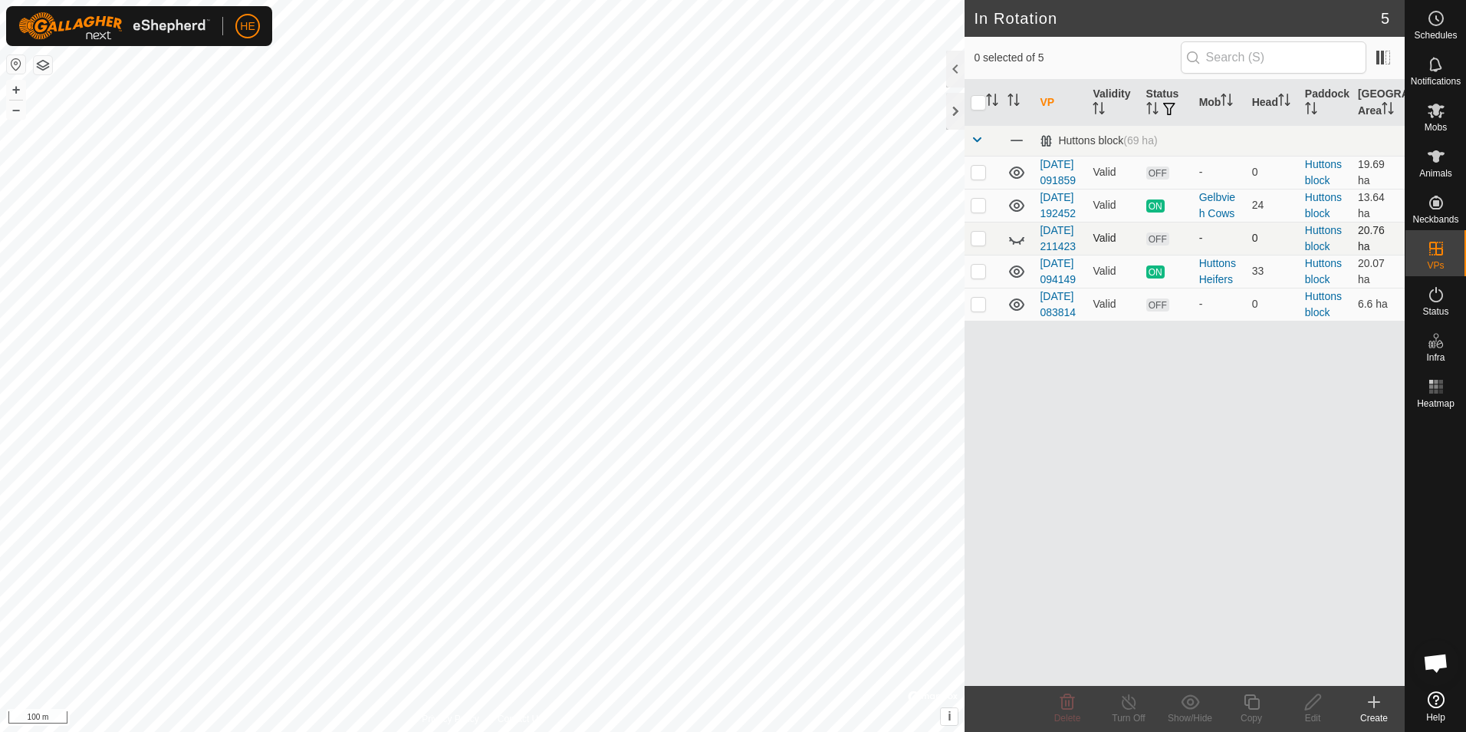
click at [1014, 248] on icon at bounding box center [1017, 238] width 18 height 18
click at [1014, 245] on icon at bounding box center [1016, 238] width 15 height 12
click at [974, 277] on p-checkbox at bounding box center [978, 271] width 15 height 12
checkbox input "false"
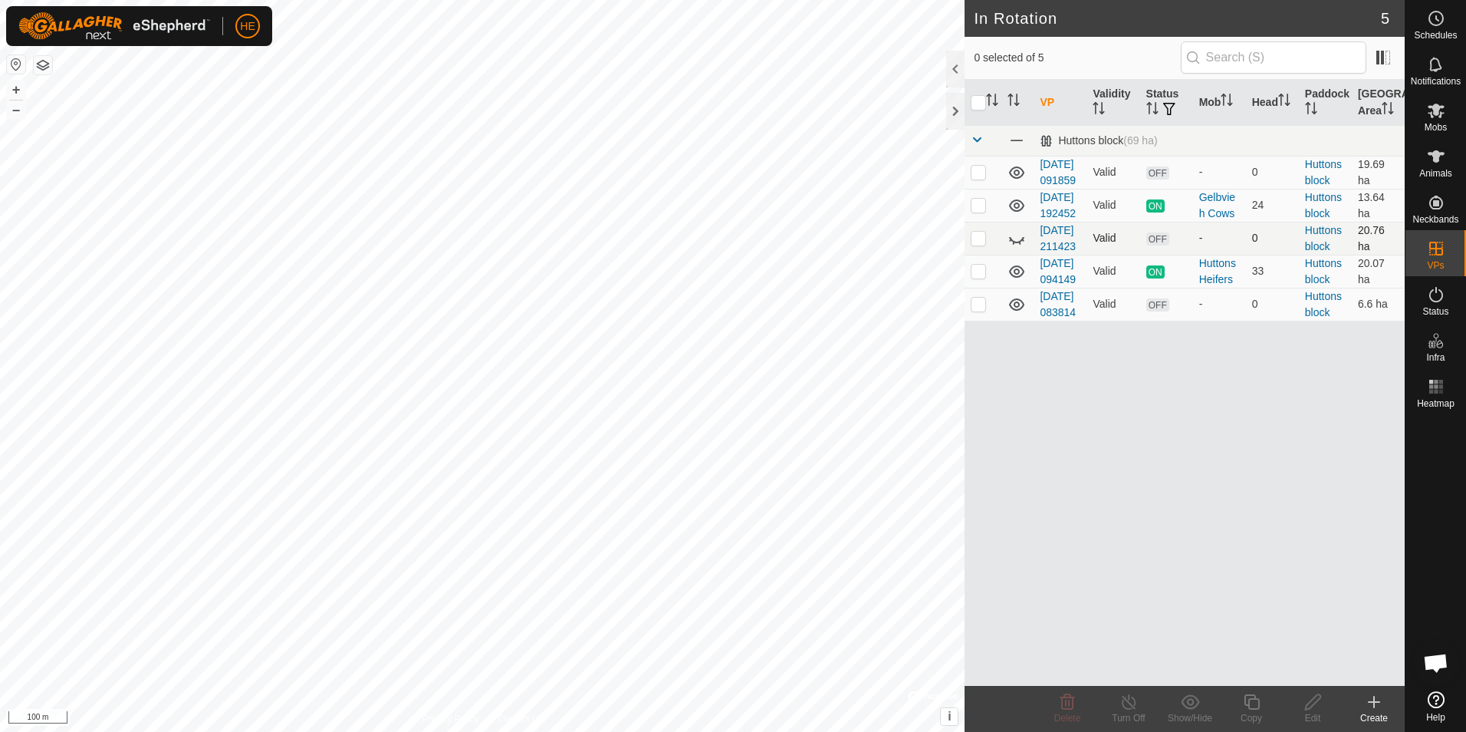
click at [978, 244] on p-checkbox at bounding box center [978, 238] width 15 height 12
checkbox input "false"
click at [978, 178] on p-checkbox at bounding box center [978, 172] width 15 height 12
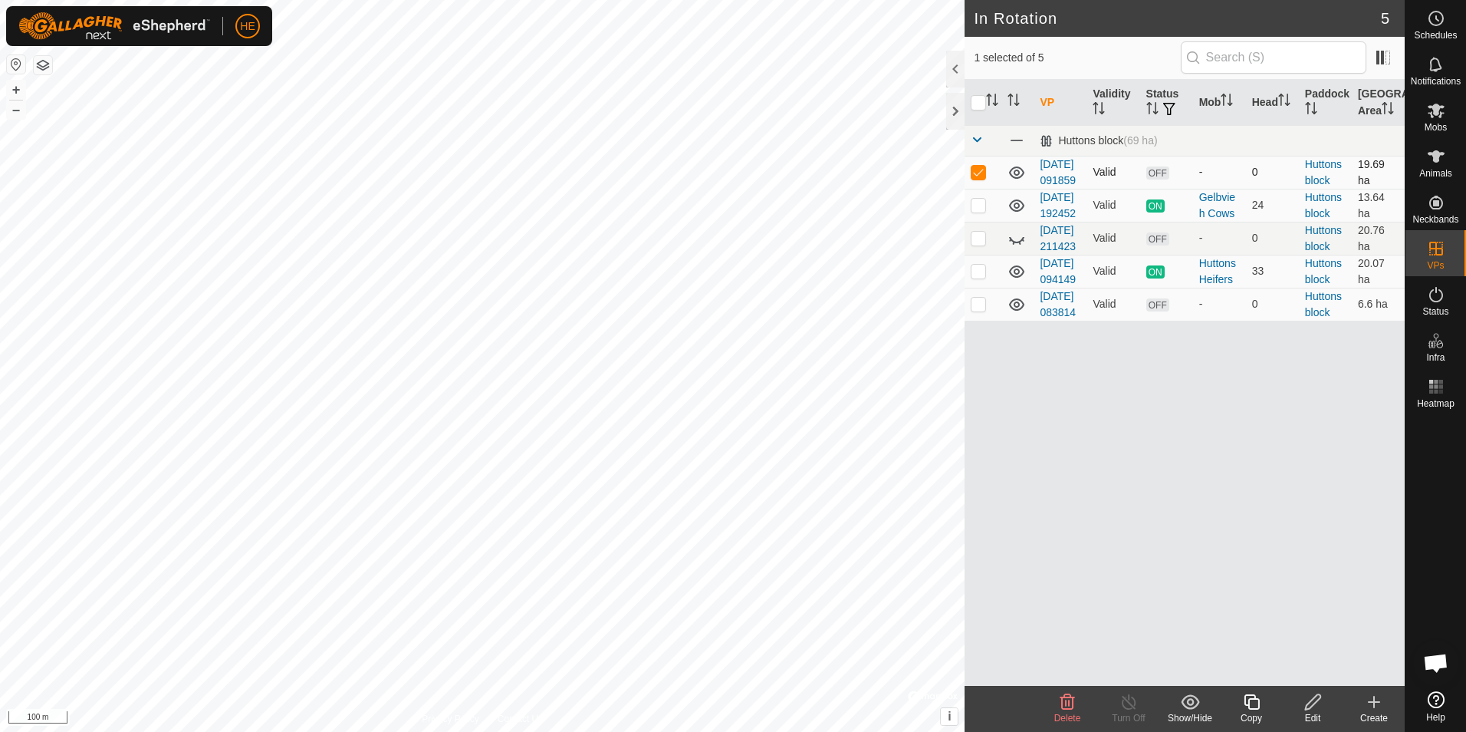
checkbox input "false"
click at [981, 310] on p-checkbox at bounding box center [978, 304] width 15 height 12
checkbox input "true"
click at [1245, 702] on icon at bounding box center [1251, 701] width 15 height 15
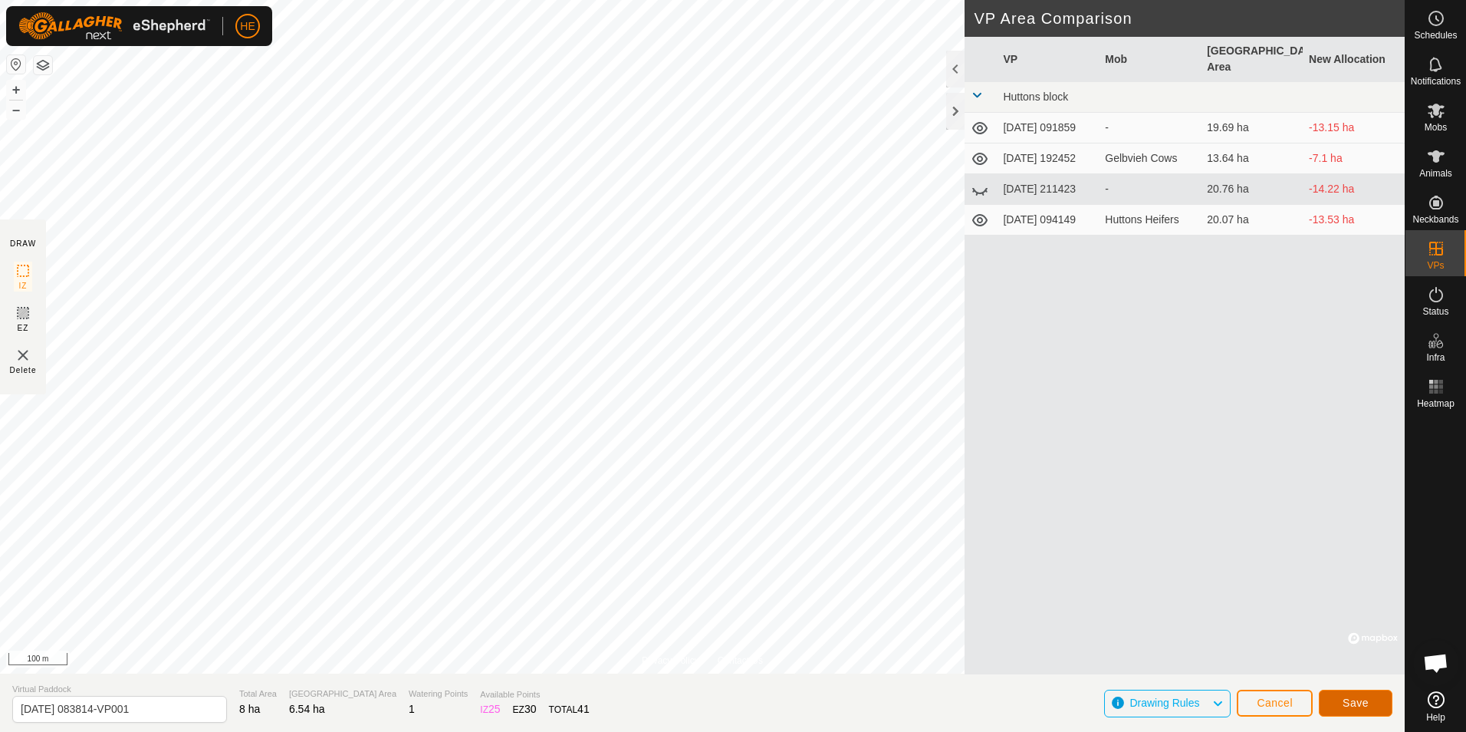
click at [1342, 702] on button "Save" at bounding box center [1356, 702] width 74 height 27
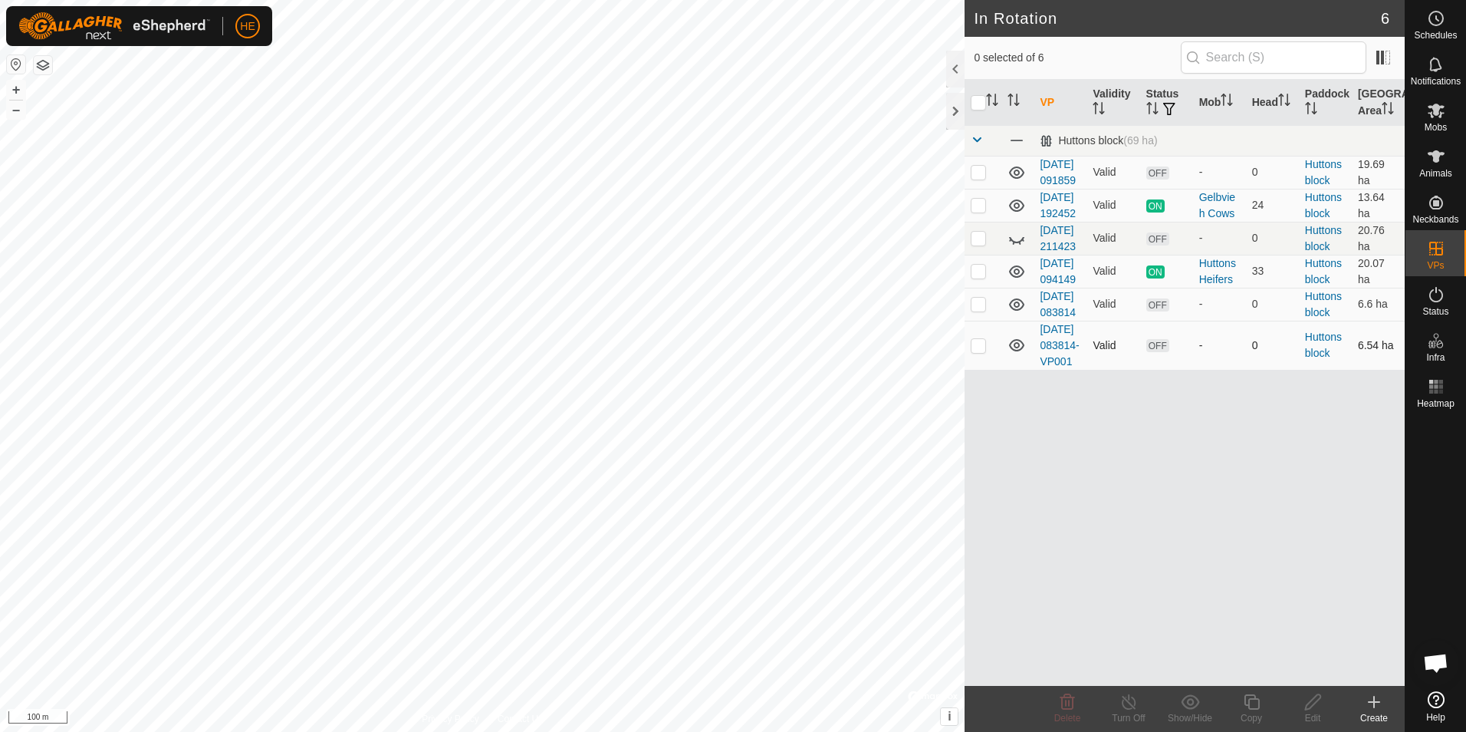
click at [978, 351] on p-checkbox at bounding box center [978, 345] width 15 height 12
click at [979, 351] on p-checkbox at bounding box center [978, 345] width 15 height 12
checkbox input "false"
click at [1015, 314] on icon at bounding box center [1017, 304] width 18 height 18
click at [1016, 314] on icon at bounding box center [1017, 304] width 18 height 18
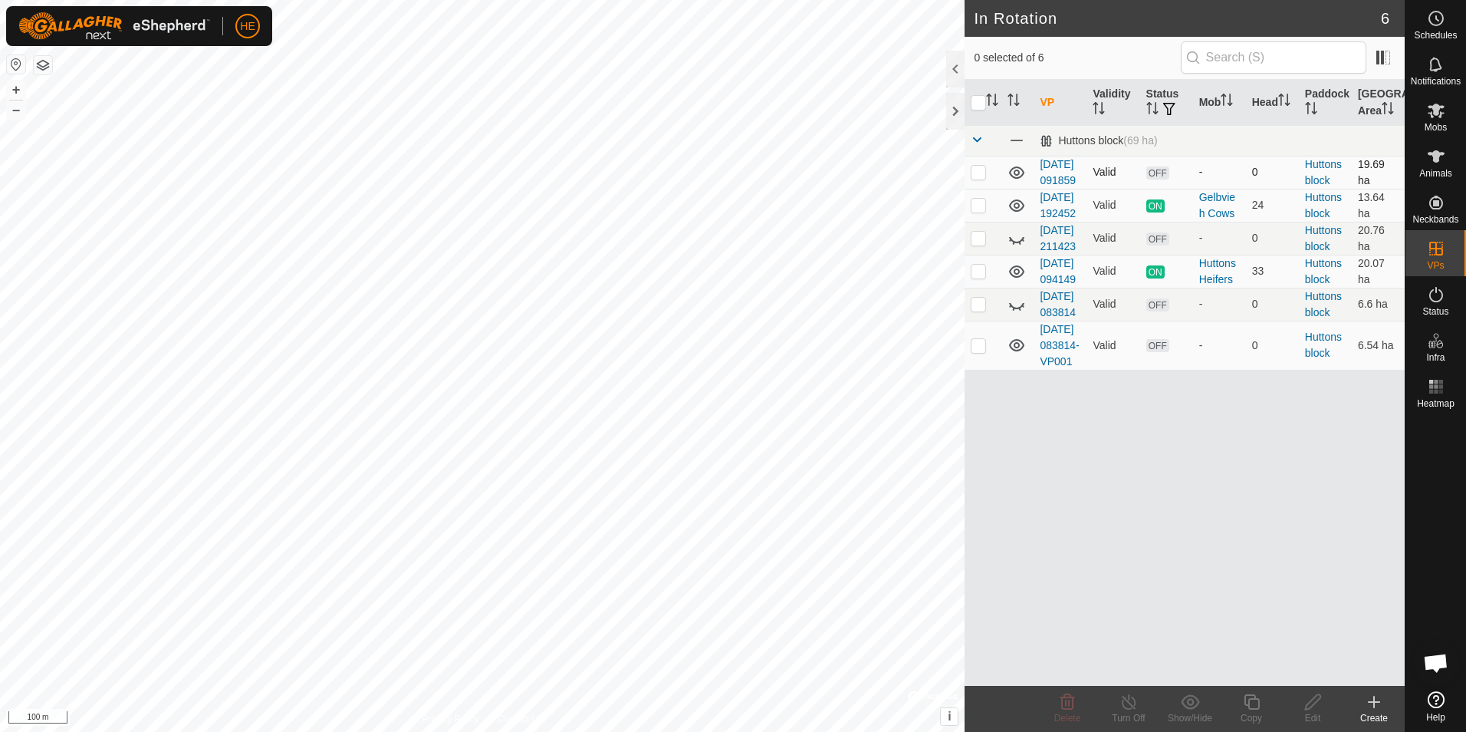
click at [978, 176] on p-checkbox at bounding box center [978, 172] width 15 height 12
checkbox input "false"
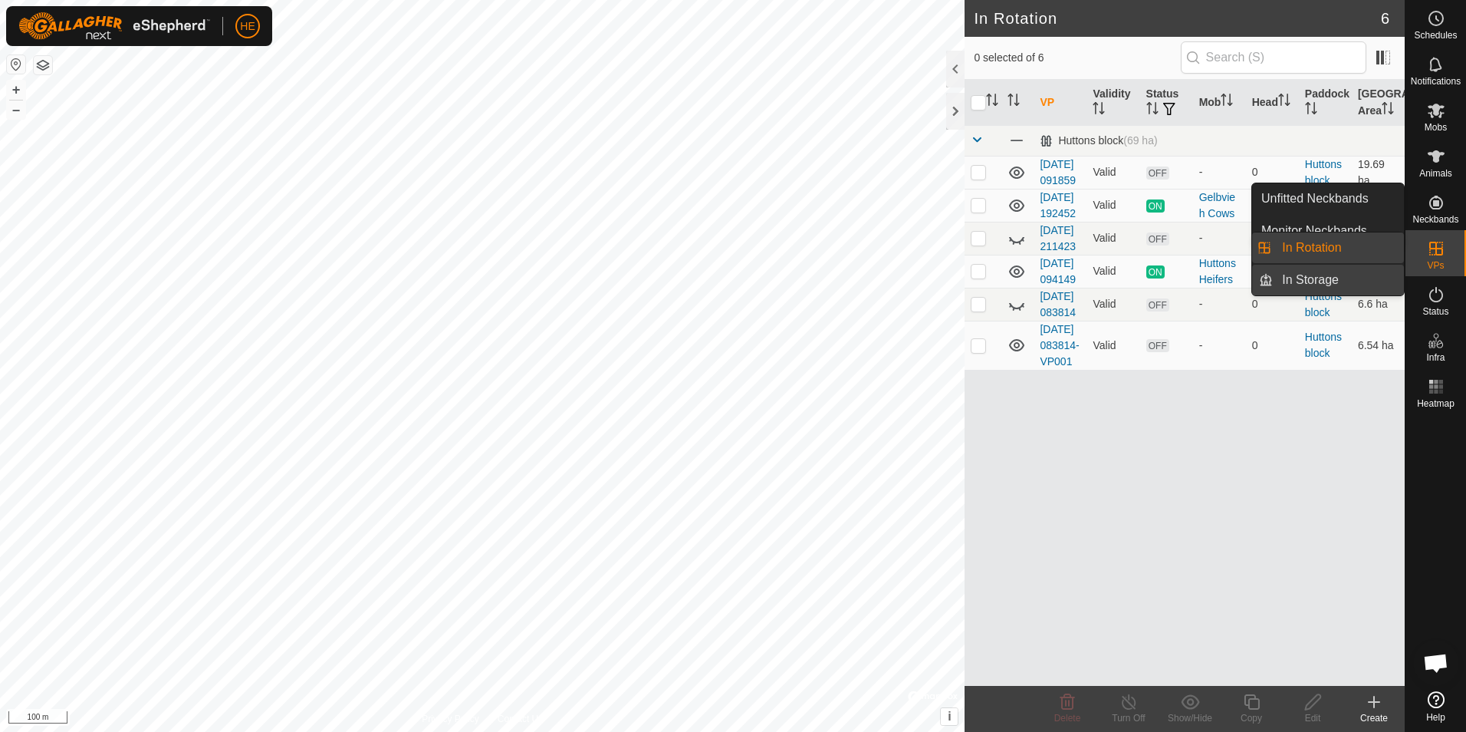
click at [1348, 279] on link "In Storage" at bounding box center [1338, 280] width 131 height 31
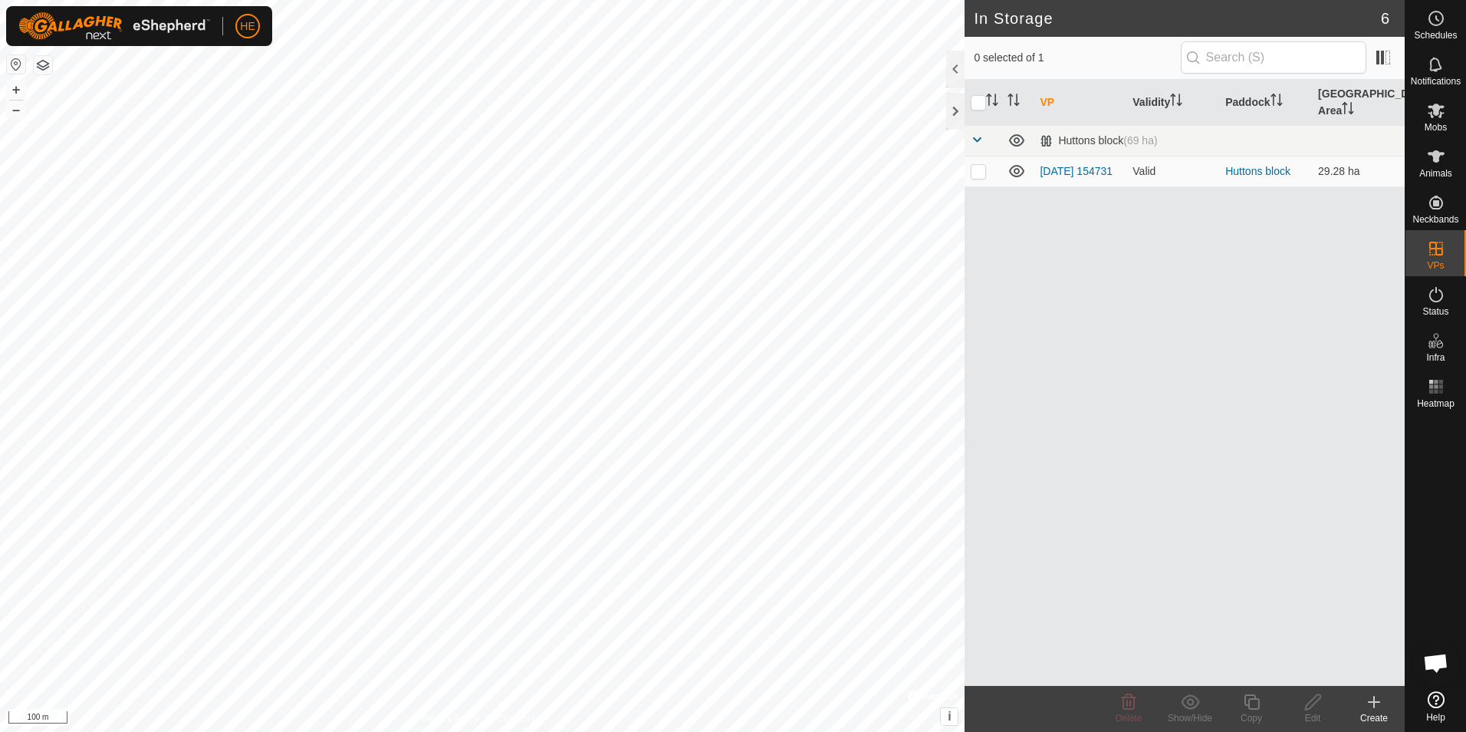
click at [1370, 702] on icon at bounding box center [1374, 702] width 11 height 0
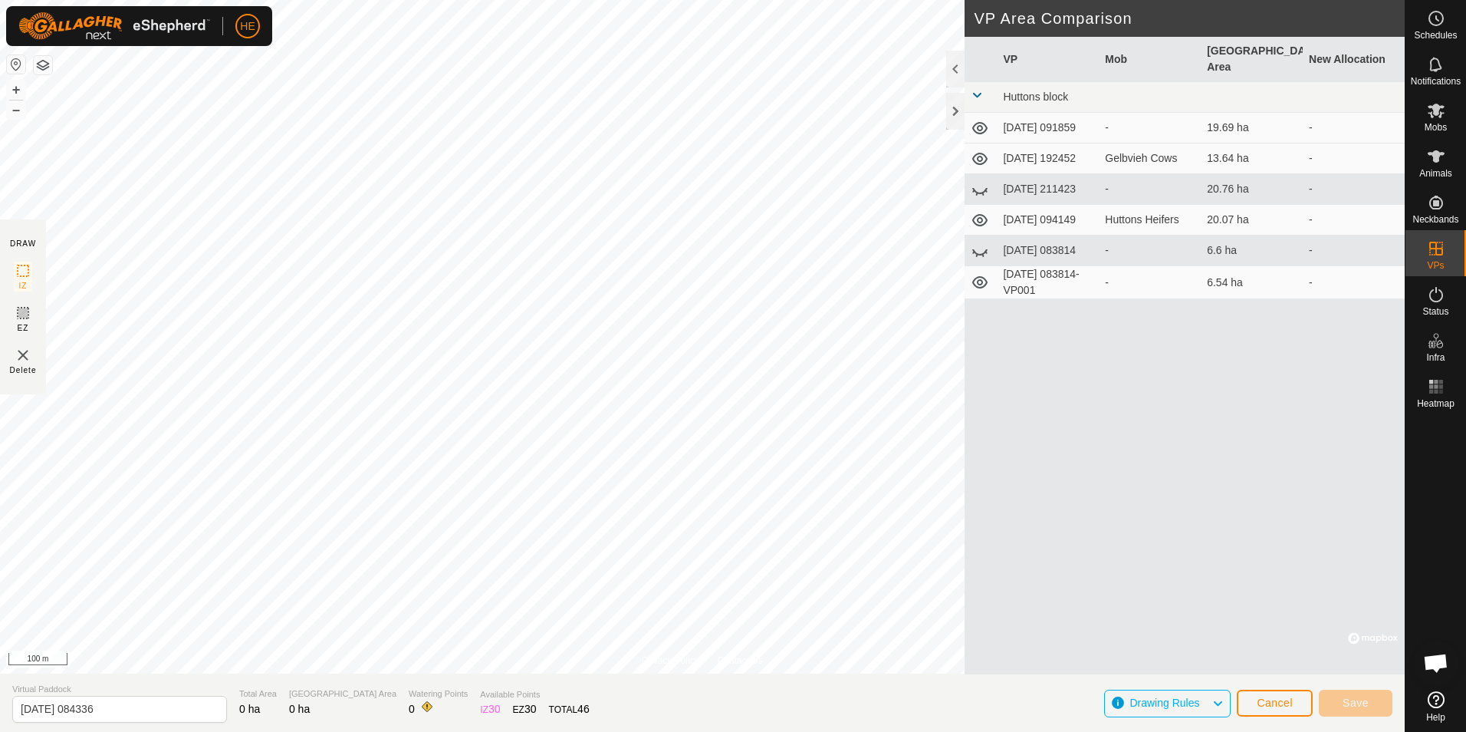
click at [980, 244] on icon at bounding box center [980, 251] width 18 height 18
click at [1066, 252] on td "[DATE] 083814" at bounding box center [1048, 250] width 102 height 31
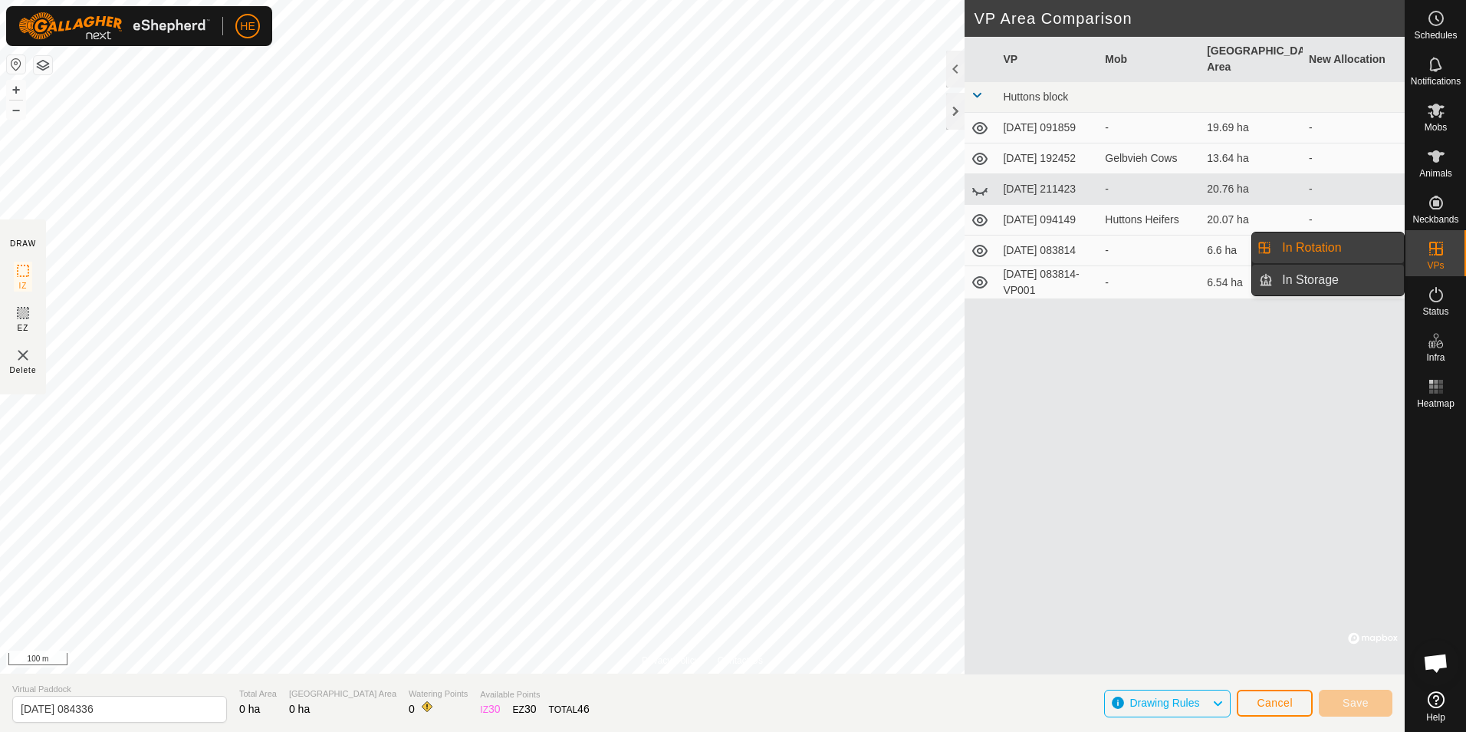
drag, startPoint x: 1396, startPoint y: 261, endPoint x: 1350, endPoint y: 278, distance: 48.0
click at [1350, 278] on link "In Storage" at bounding box center [1338, 280] width 131 height 31
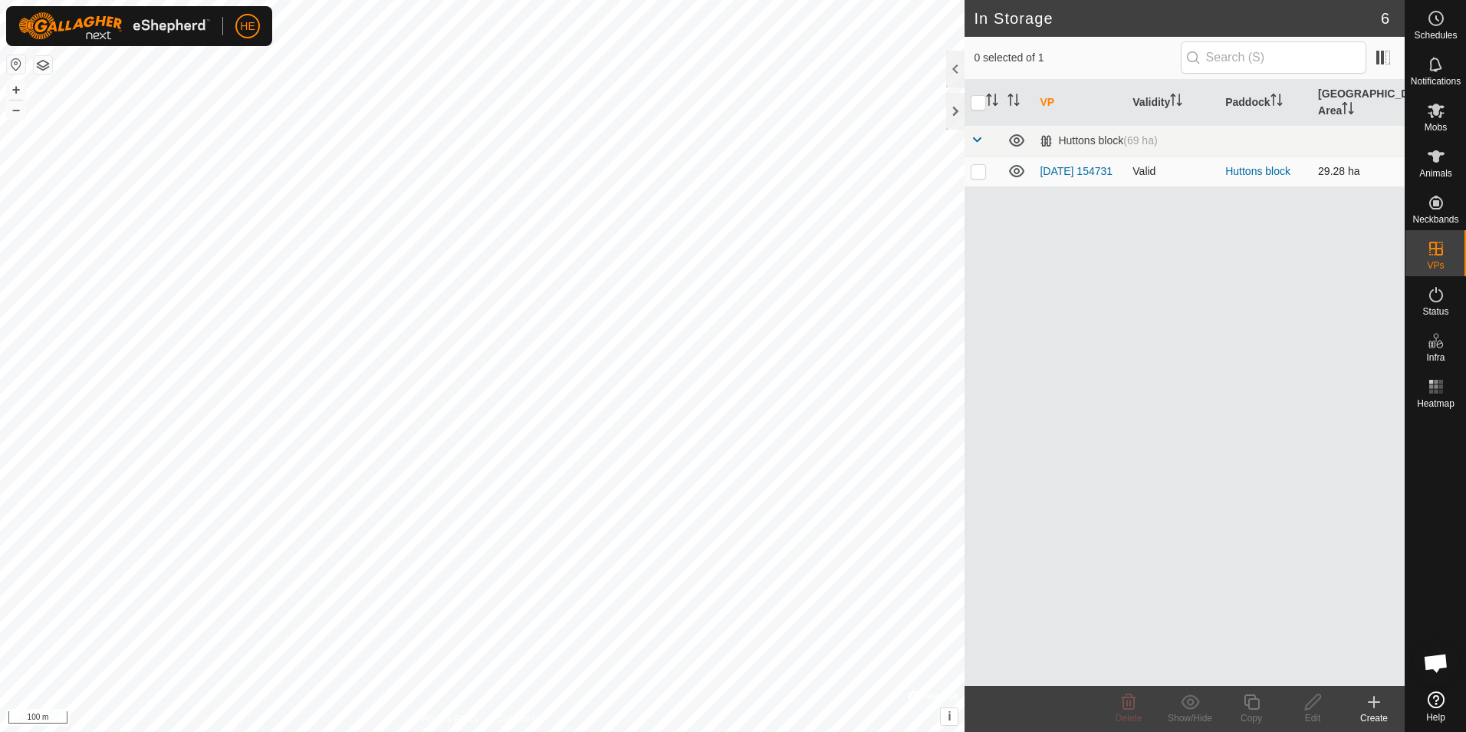
click at [981, 165] on p-checkbox at bounding box center [978, 171] width 15 height 12
checkbox input "true"
click at [980, 165] on p-checkbox at bounding box center [978, 171] width 15 height 12
checkbox input "false"
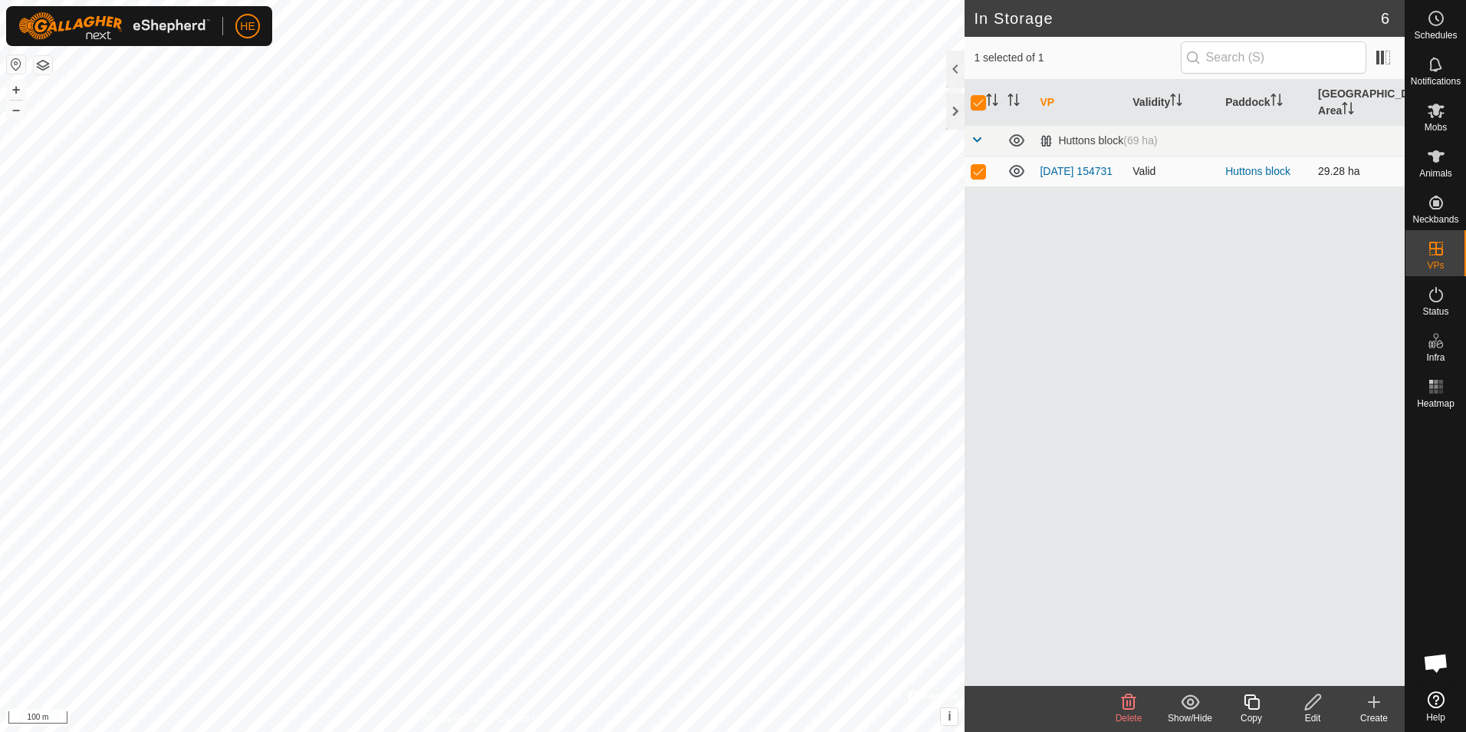
checkbox input "false"
click at [1015, 162] on icon at bounding box center [1017, 171] width 18 height 18
click at [975, 165] on p-checkbox at bounding box center [978, 171] width 15 height 12
checkbox input "true"
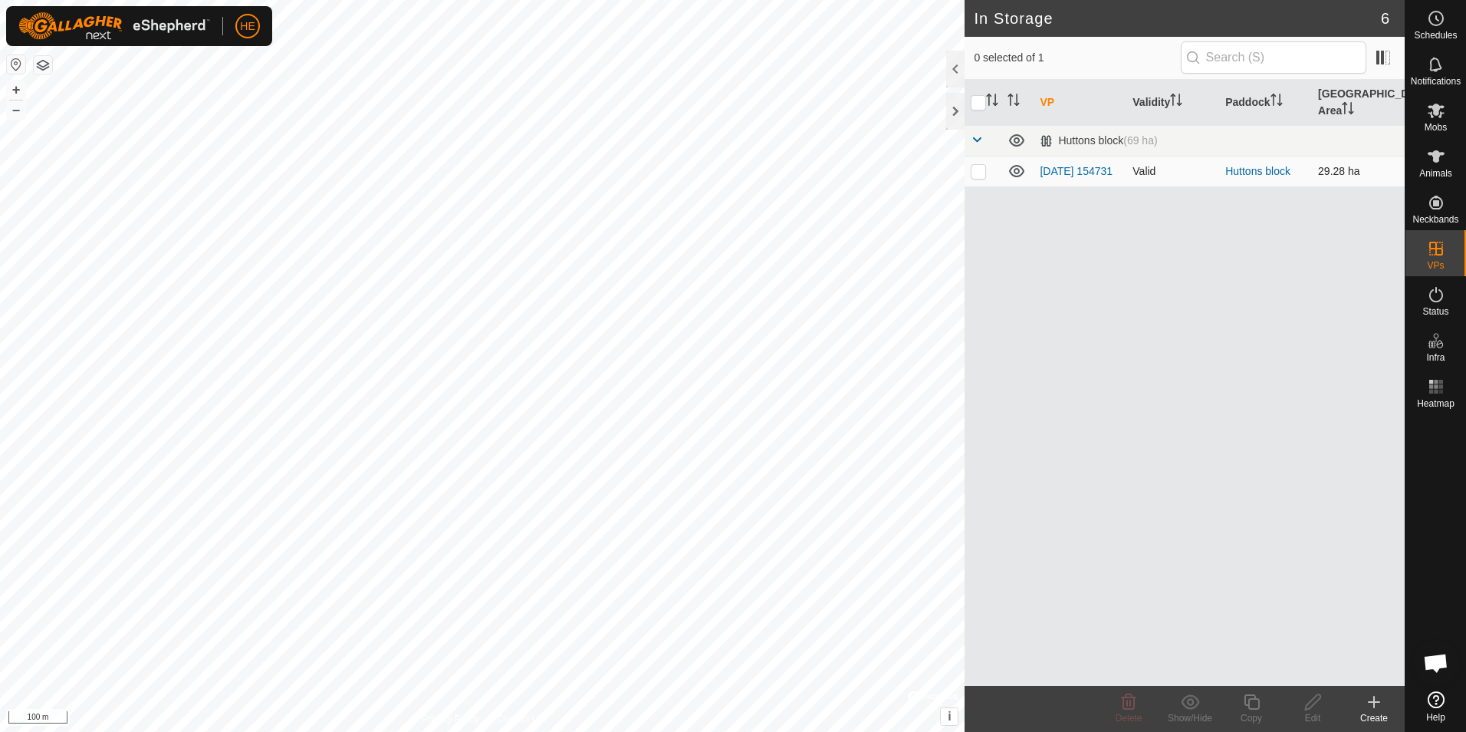
checkbox input "true"
click at [975, 165] on p-checkbox at bounding box center [978, 171] width 15 height 12
checkbox input "false"
click at [1346, 244] on link "In Rotation" at bounding box center [1338, 247] width 131 height 31
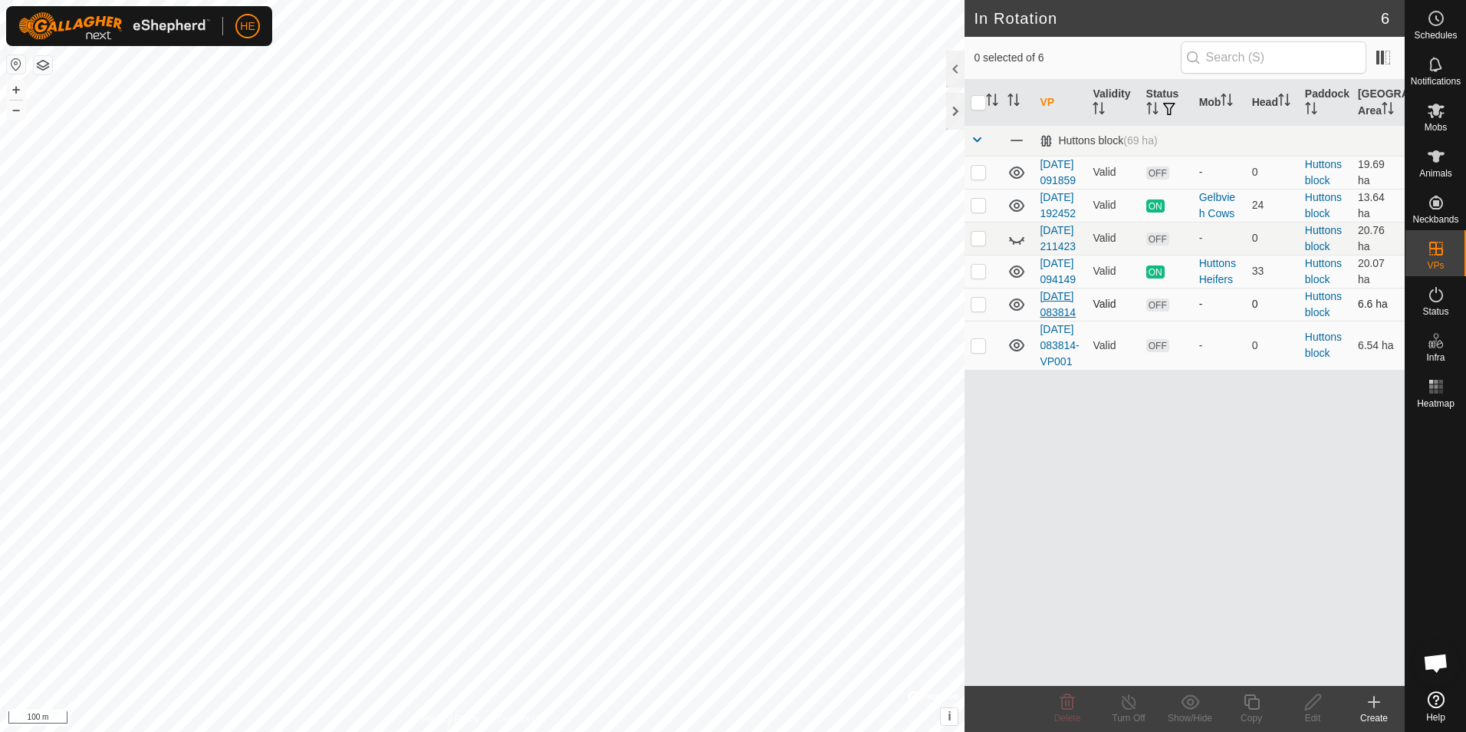
click at [1051, 318] on link "[DATE] 083814" at bounding box center [1058, 304] width 36 height 28
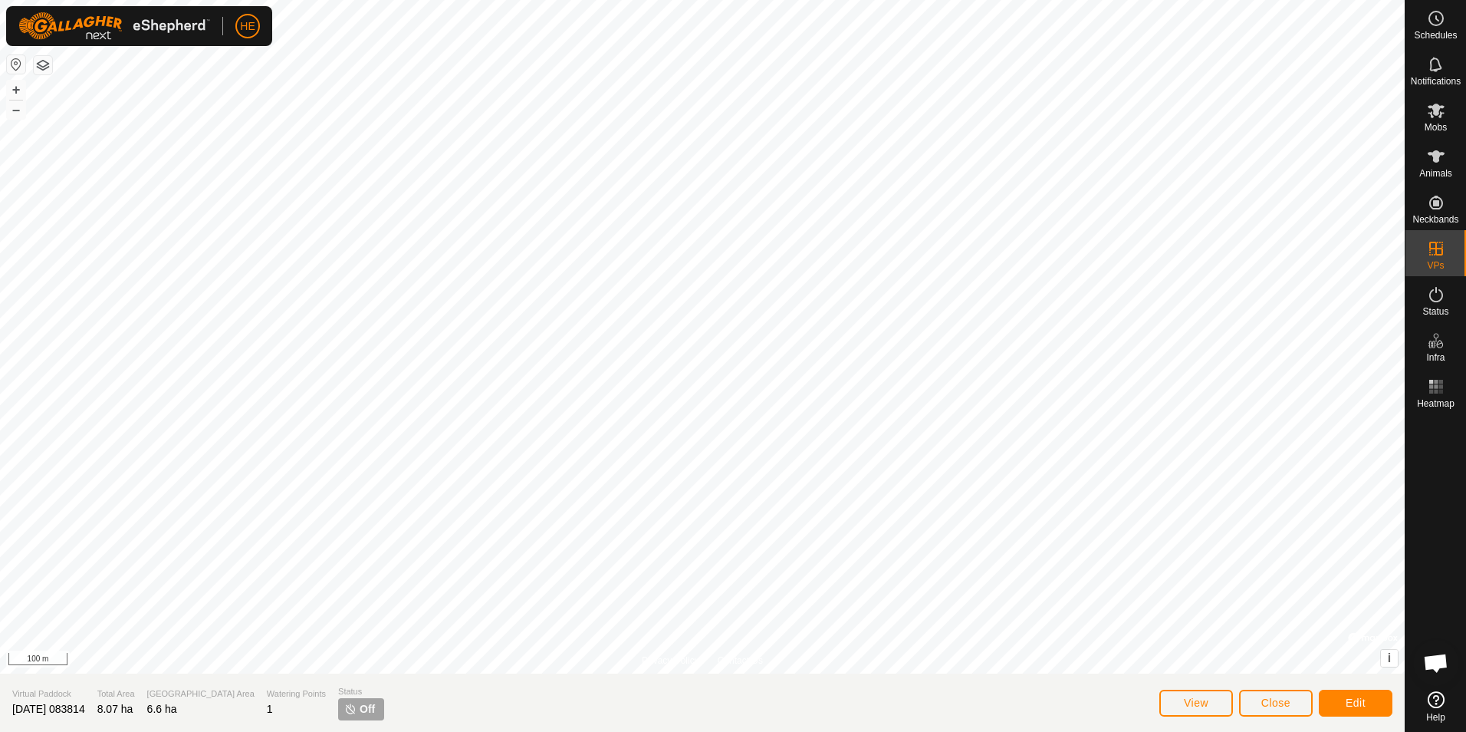
click at [1051, 380] on div at bounding box center [702, 336] width 1405 height 673
click at [1284, 700] on span "Close" at bounding box center [1275, 702] width 29 height 12
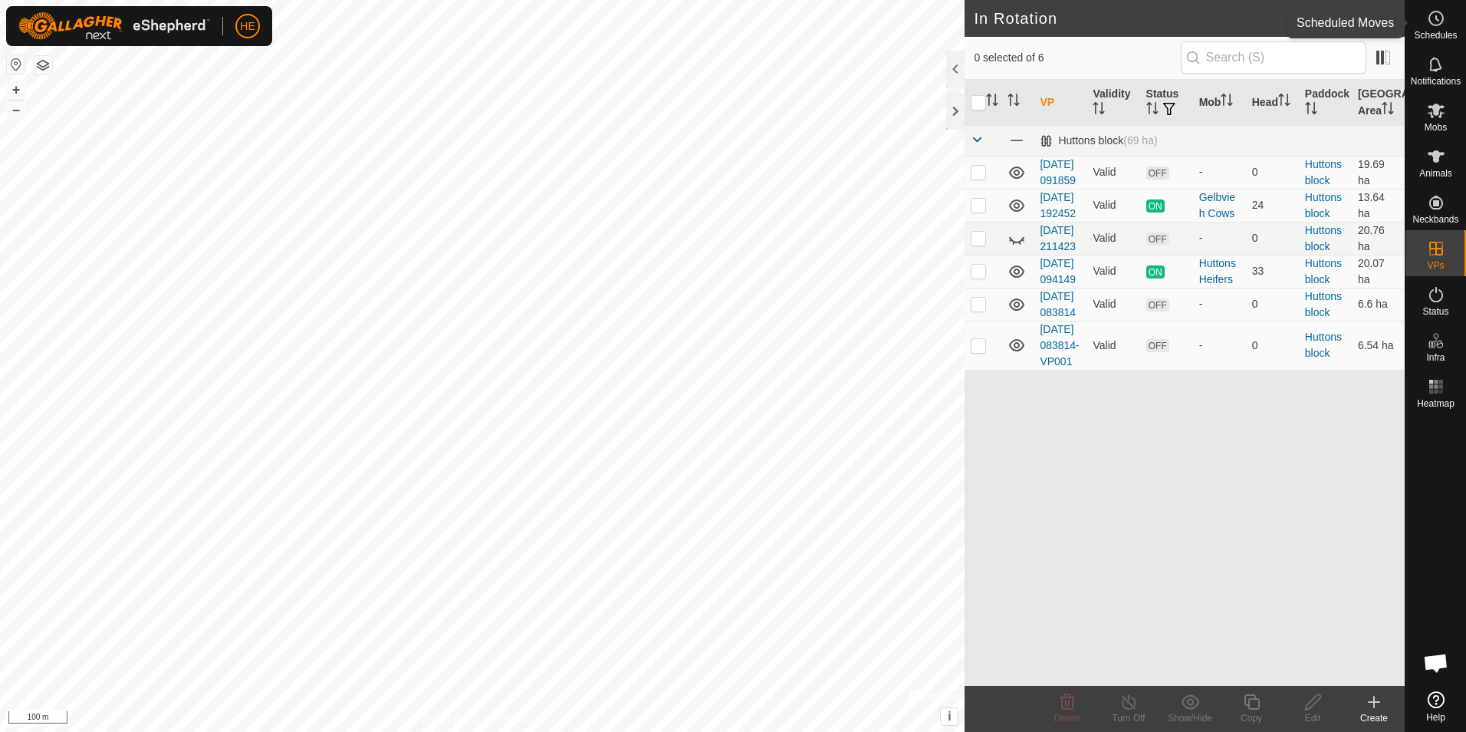
click at [1435, 20] on icon at bounding box center [1436, 18] width 18 height 18
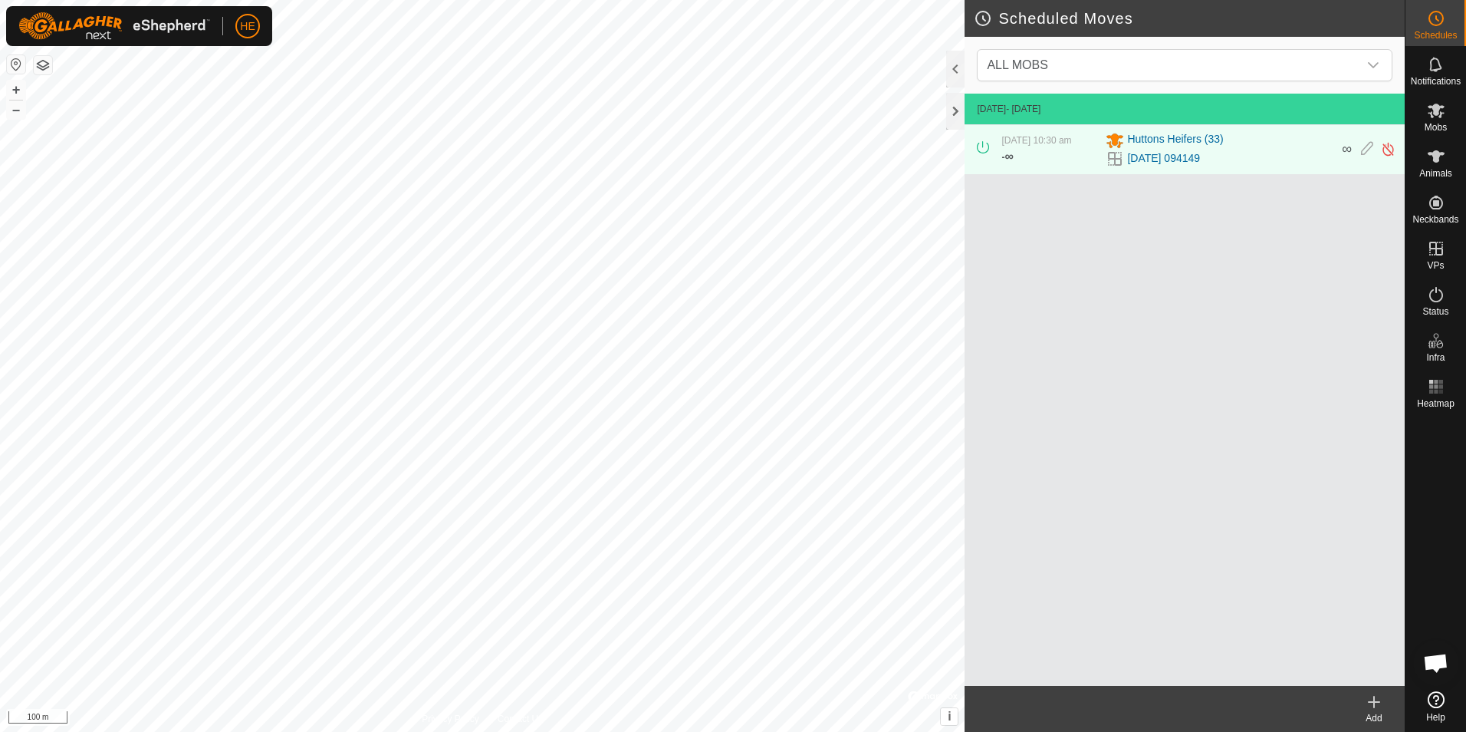
click at [1375, 704] on icon at bounding box center [1374, 701] width 18 height 18
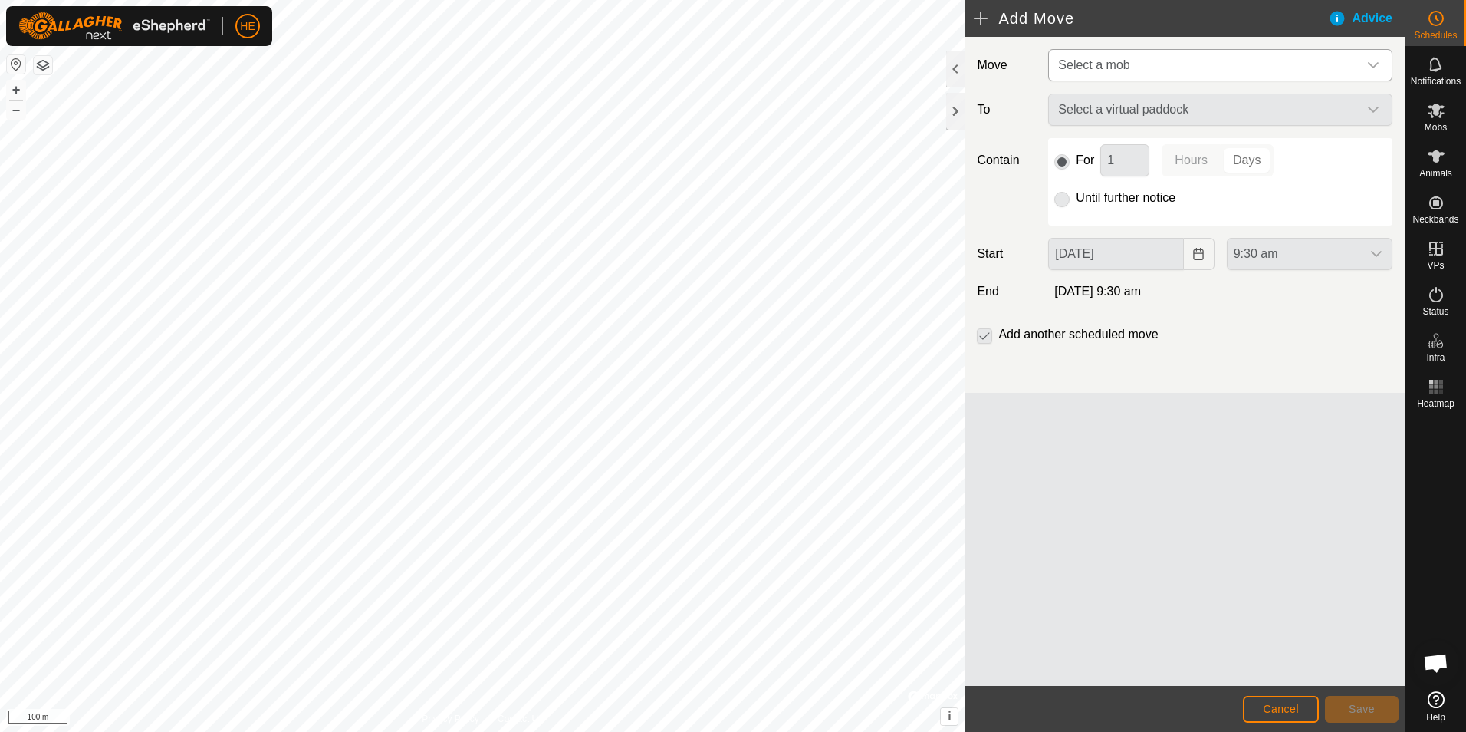
click at [1375, 62] on icon "dropdown trigger" at bounding box center [1373, 65] width 12 height 12
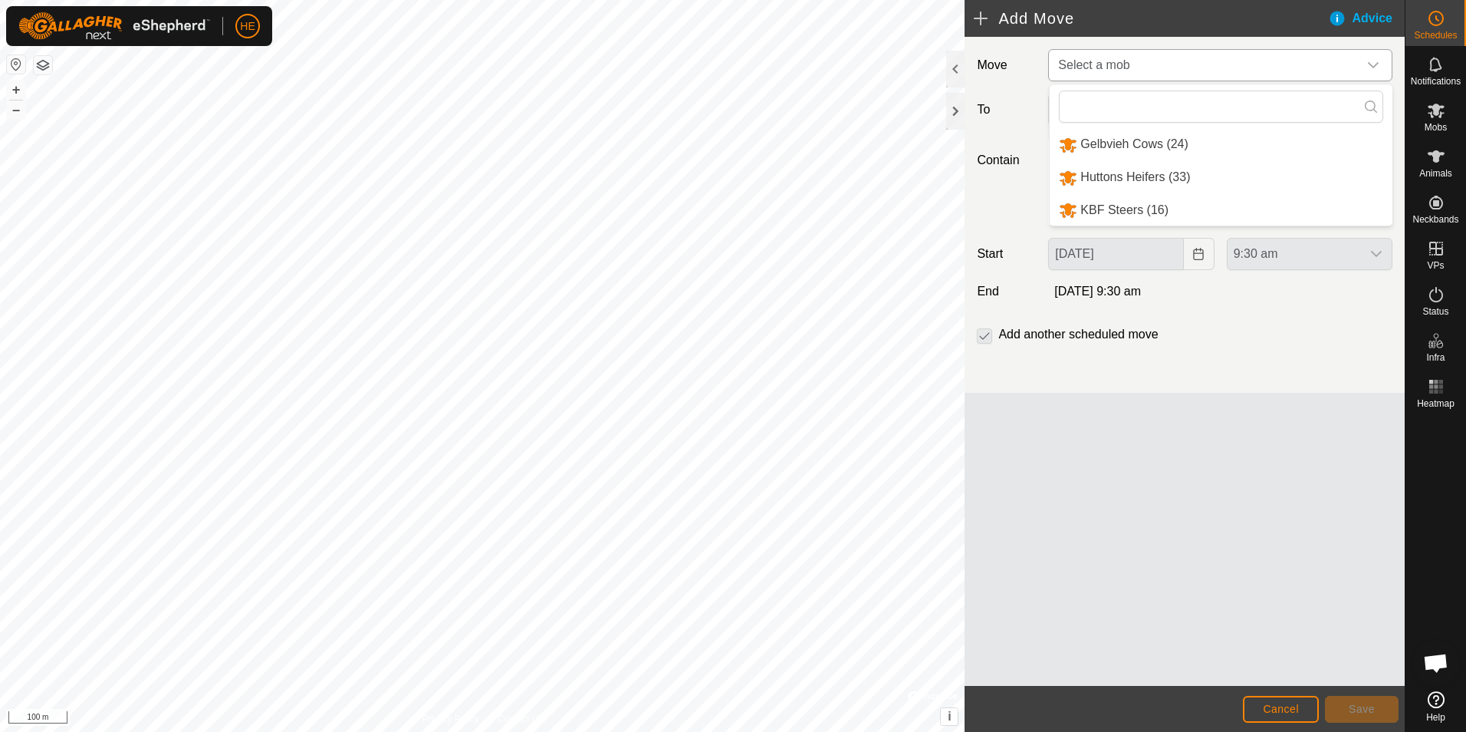
click at [1147, 173] on li "Huttons Heifers (33)" at bounding box center [1221, 177] width 343 height 31
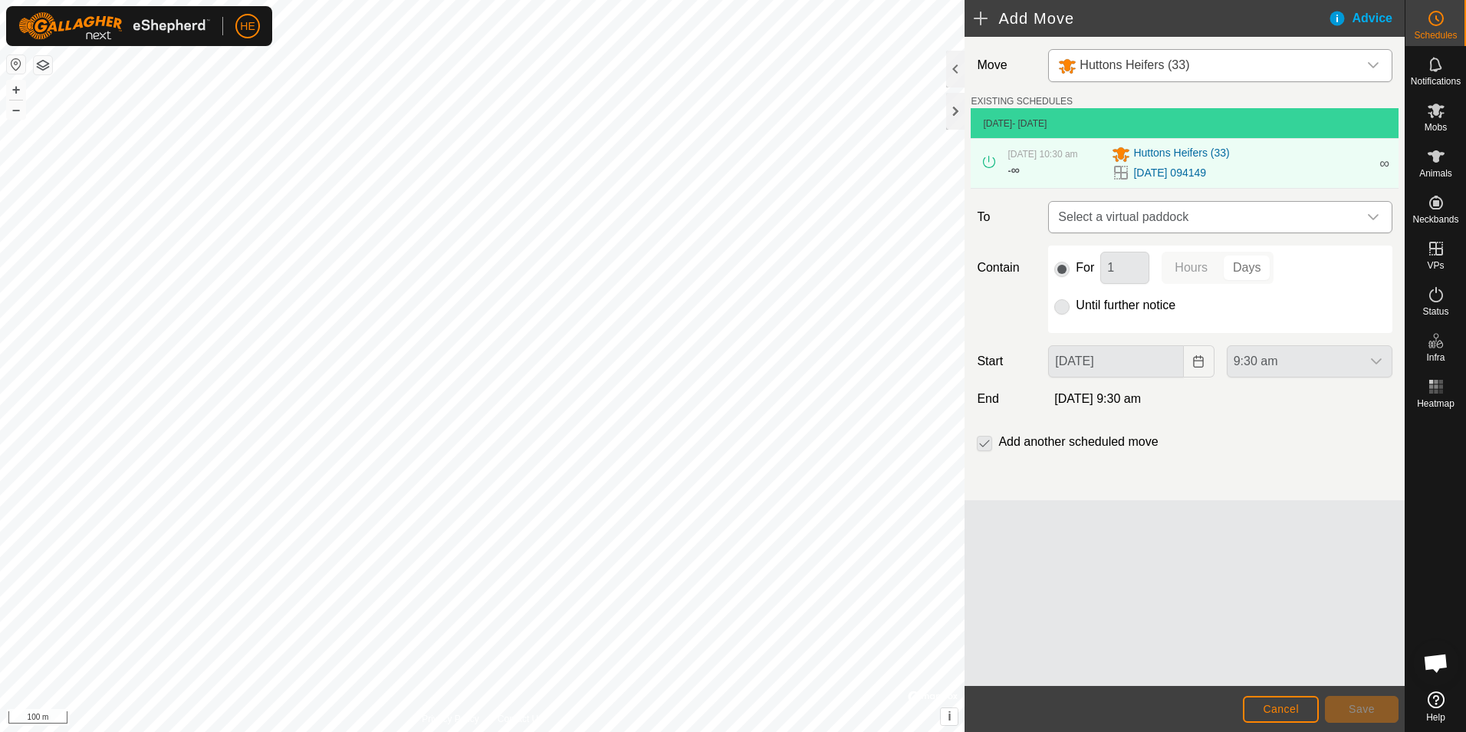
click at [1369, 219] on icon "dropdown trigger" at bounding box center [1373, 217] width 12 height 12
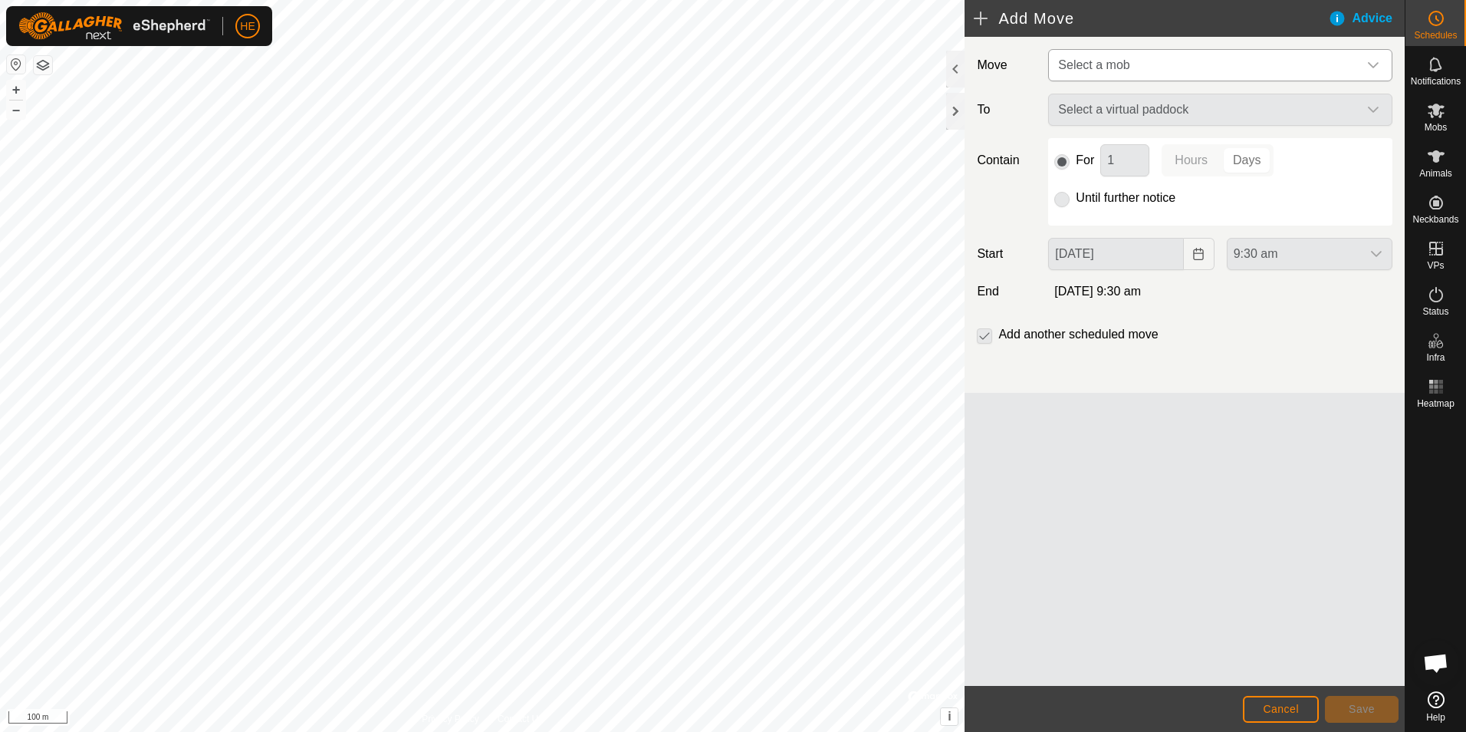
click at [1373, 58] on div "dropdown trigger" at bounding box center [1373, 65] width 31 height 31
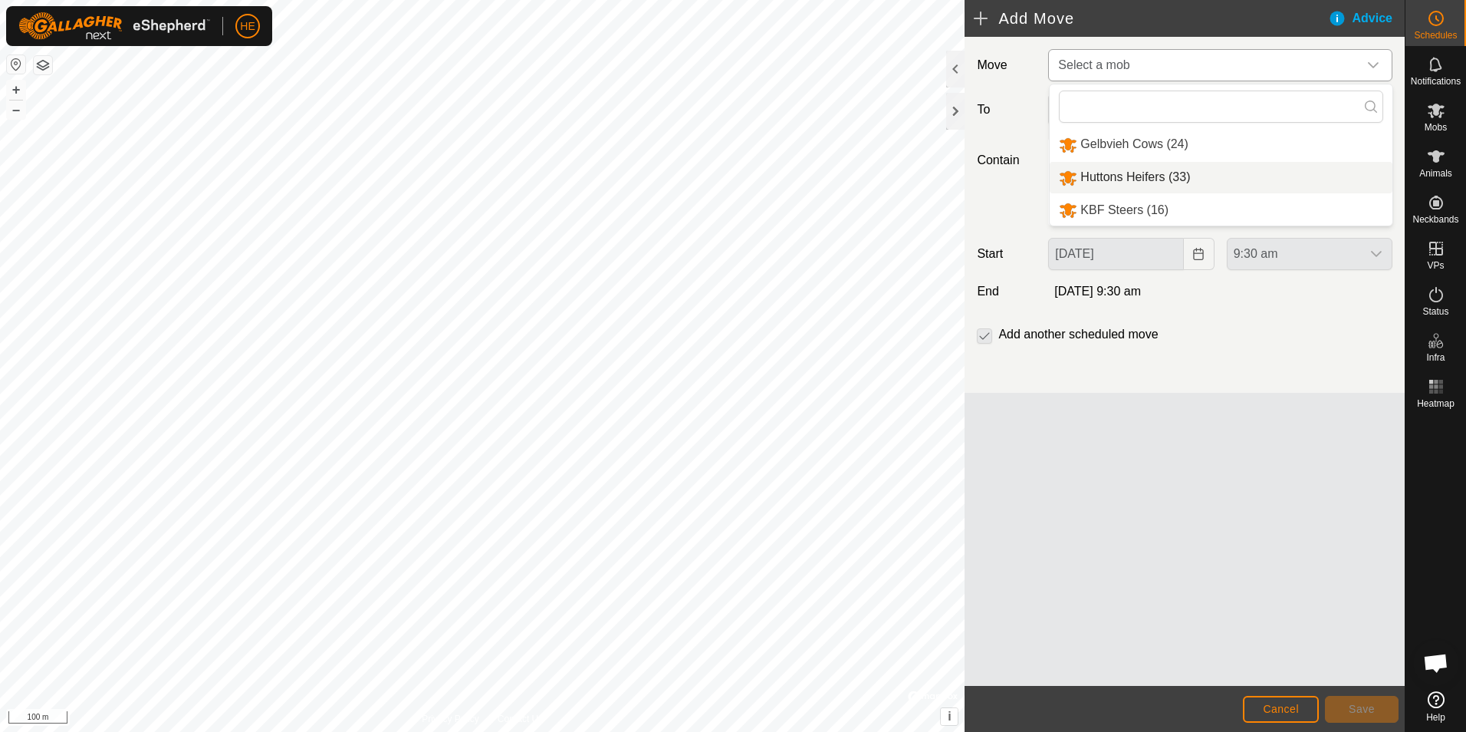
click at [1146, 179] on li "Huttons Heifers (33)" at bounding box center [1221, 177] width 343 height 31
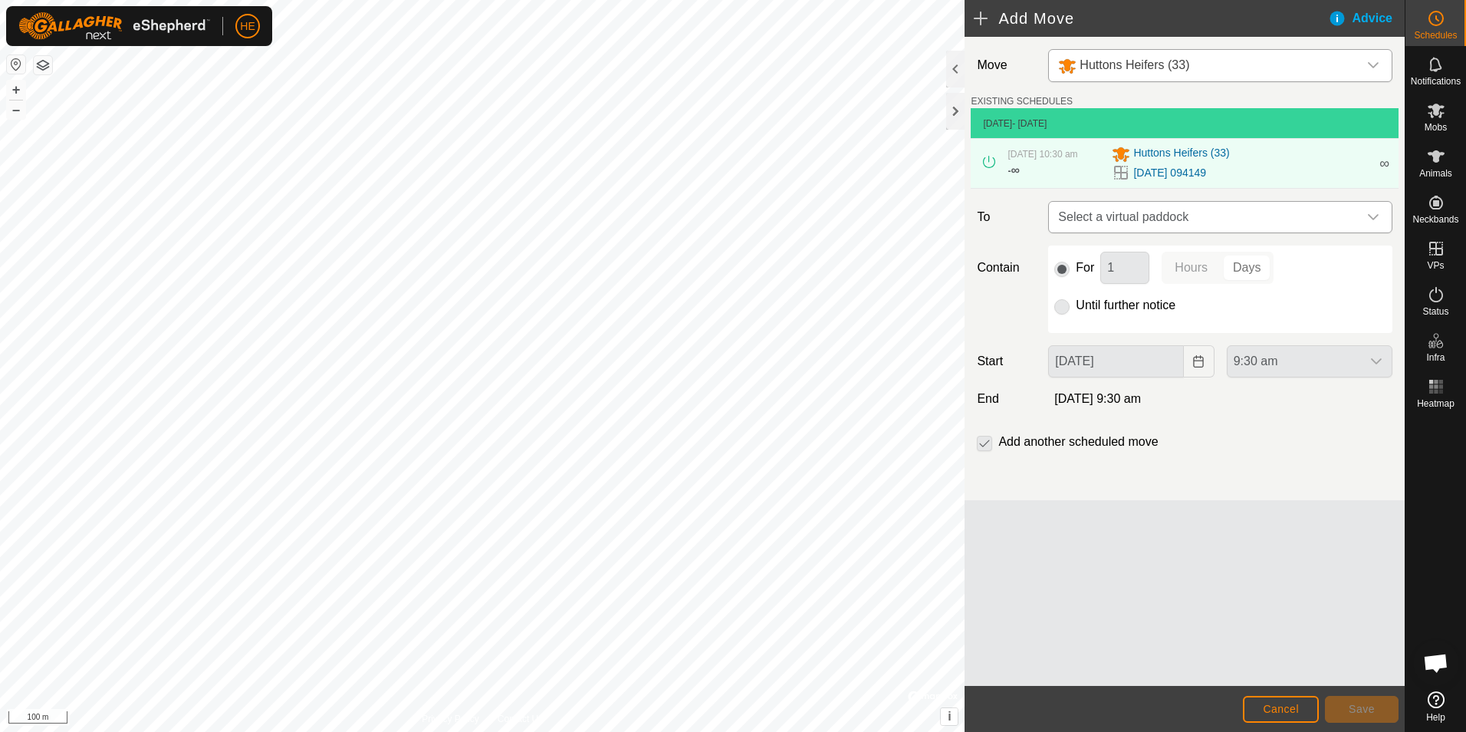
click at [1369, 215] on icon "dropdown trigger" at bounding box center [1373, 217] width 11 height 6
click at [1262, 711] on button "Cancel" at bounding box center [1281, 708] width 76 height 27
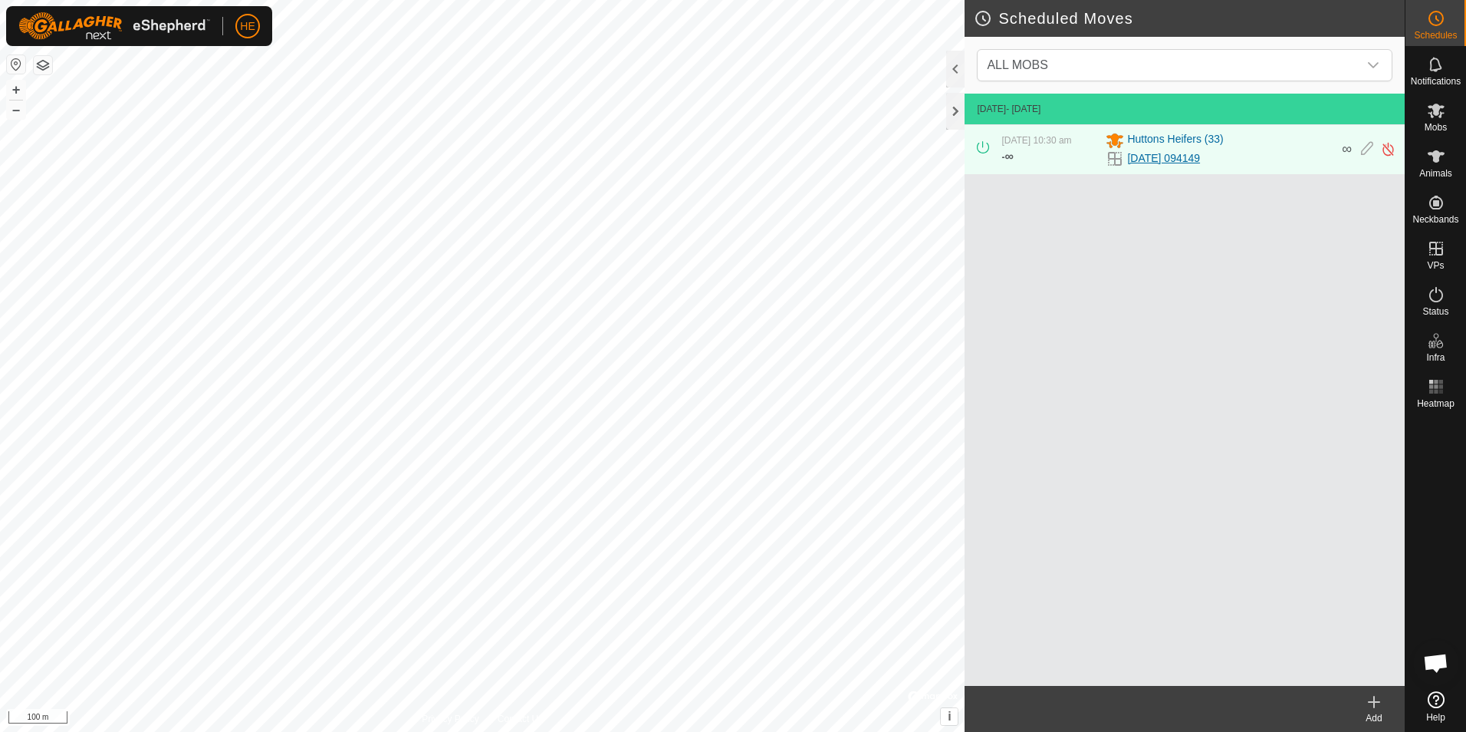
click at [1200, 156] on link "[DATE] 094149" at bounding box center [1163, 158] width 73 height 16
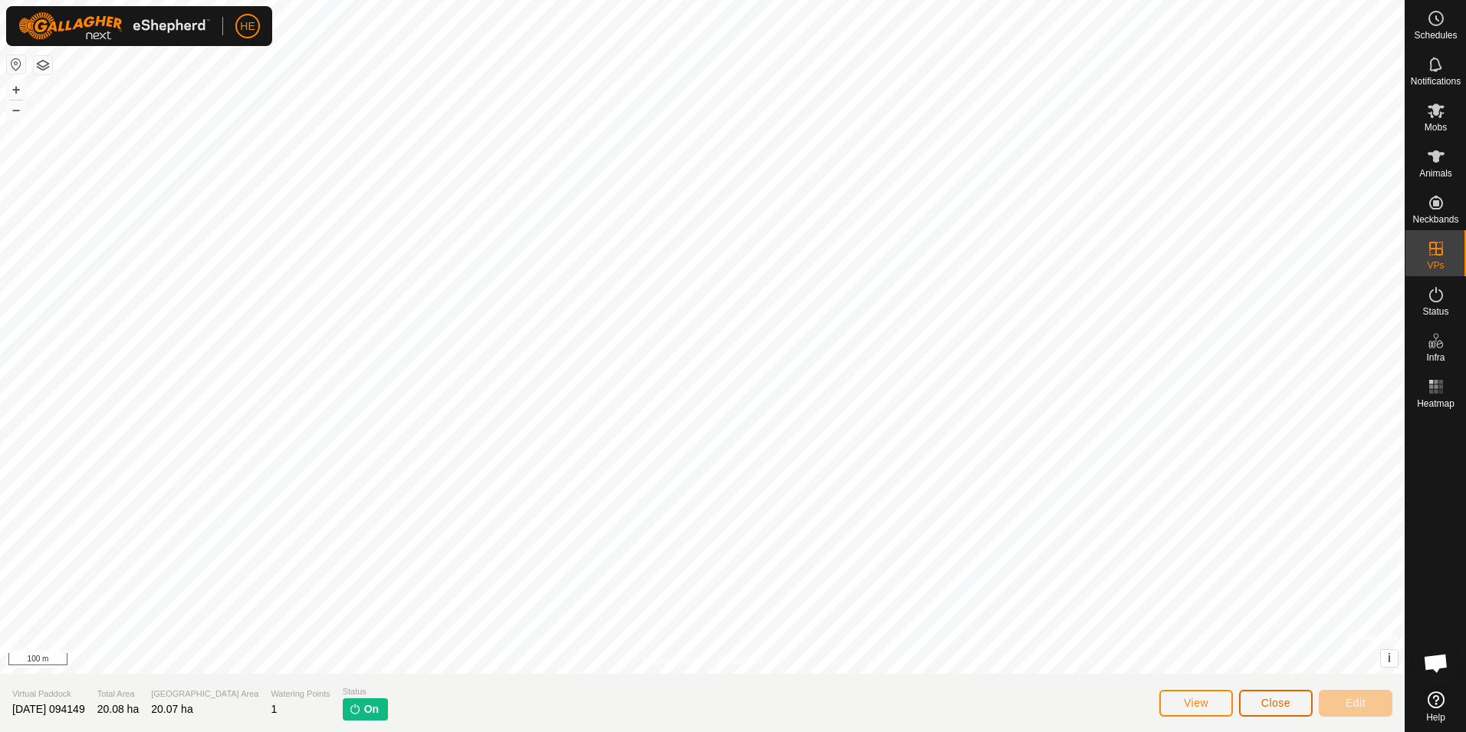
click at [1285, 702] on span "Close" at bounding box center [1275, 702] width 29 height 12
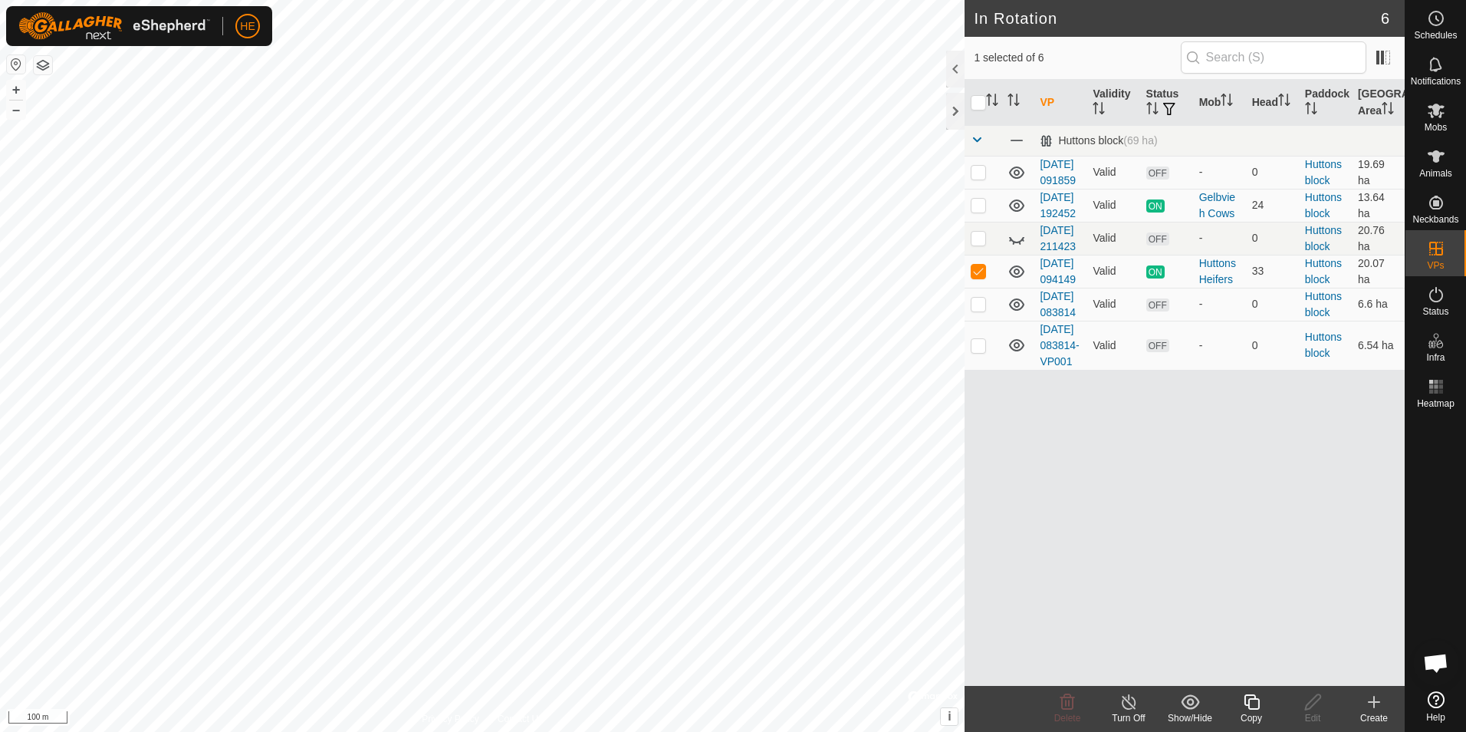
checkbox input "false"
checkbox input "true"
click at [1373, 703] on icon at bounding box center [1374, 701] width 18 height 18
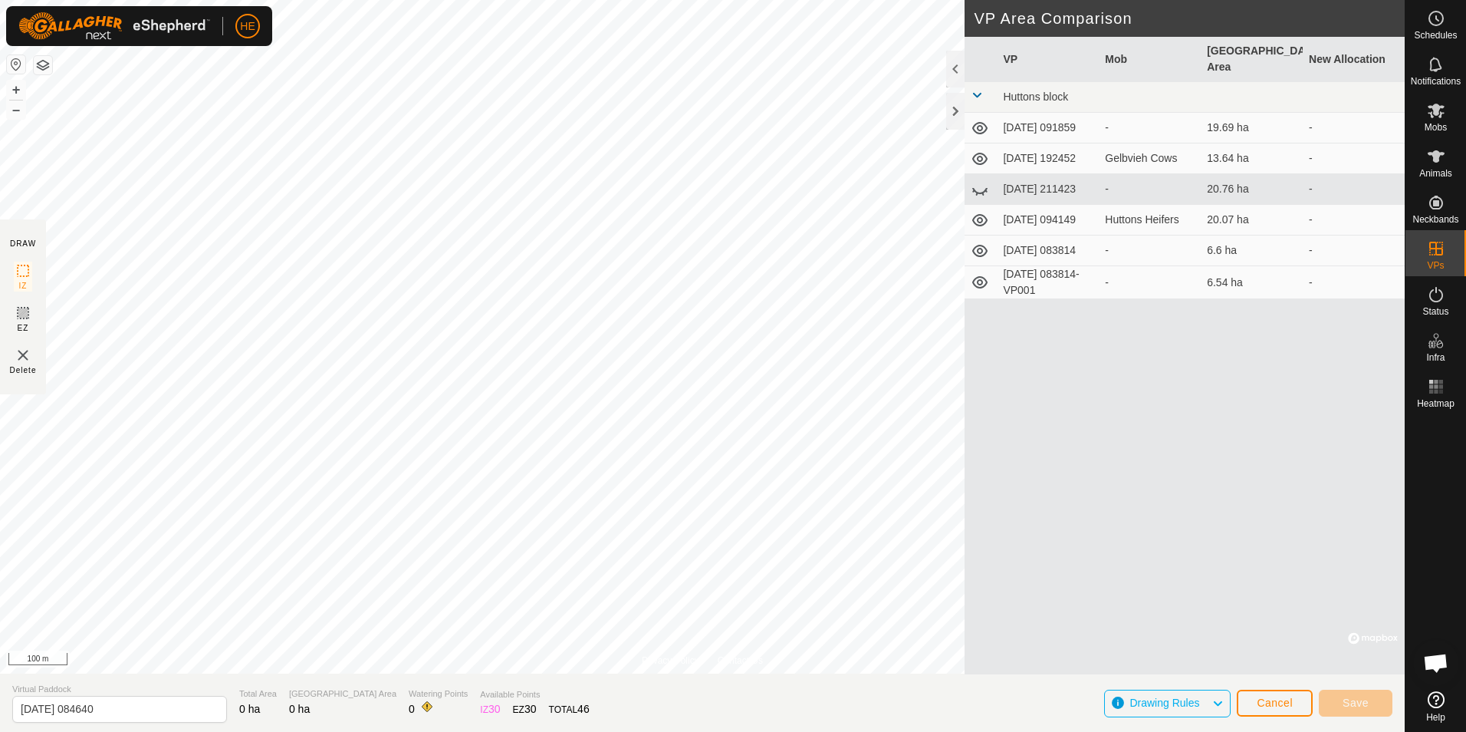
click at [981, 246] on icon at bounding box center [980, 251] width 18 height 18
click at [982, 246] on icon at bounding box center [980, 251] width 18 height 18
click at [978, 245] on icon at bounding box center [979, 251] width 15 height 12
click at [978, 243] on icon at bounding box center [980, 251] width 18 height 18
click at [979, 245] on icon at bounding box center [979, 251] width 15 height 12
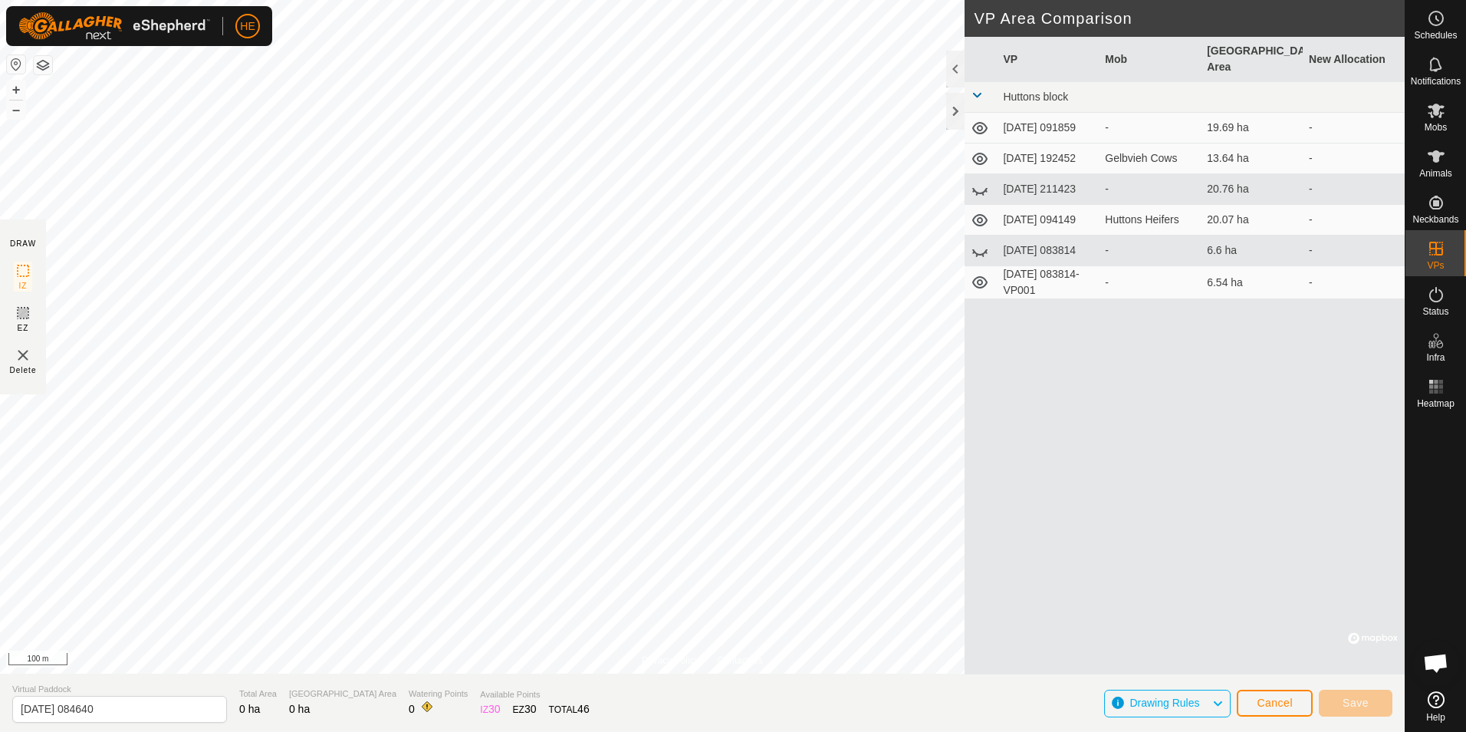
click at [975, 247] on icon at bounding box center [980, 251] width 18 height 18
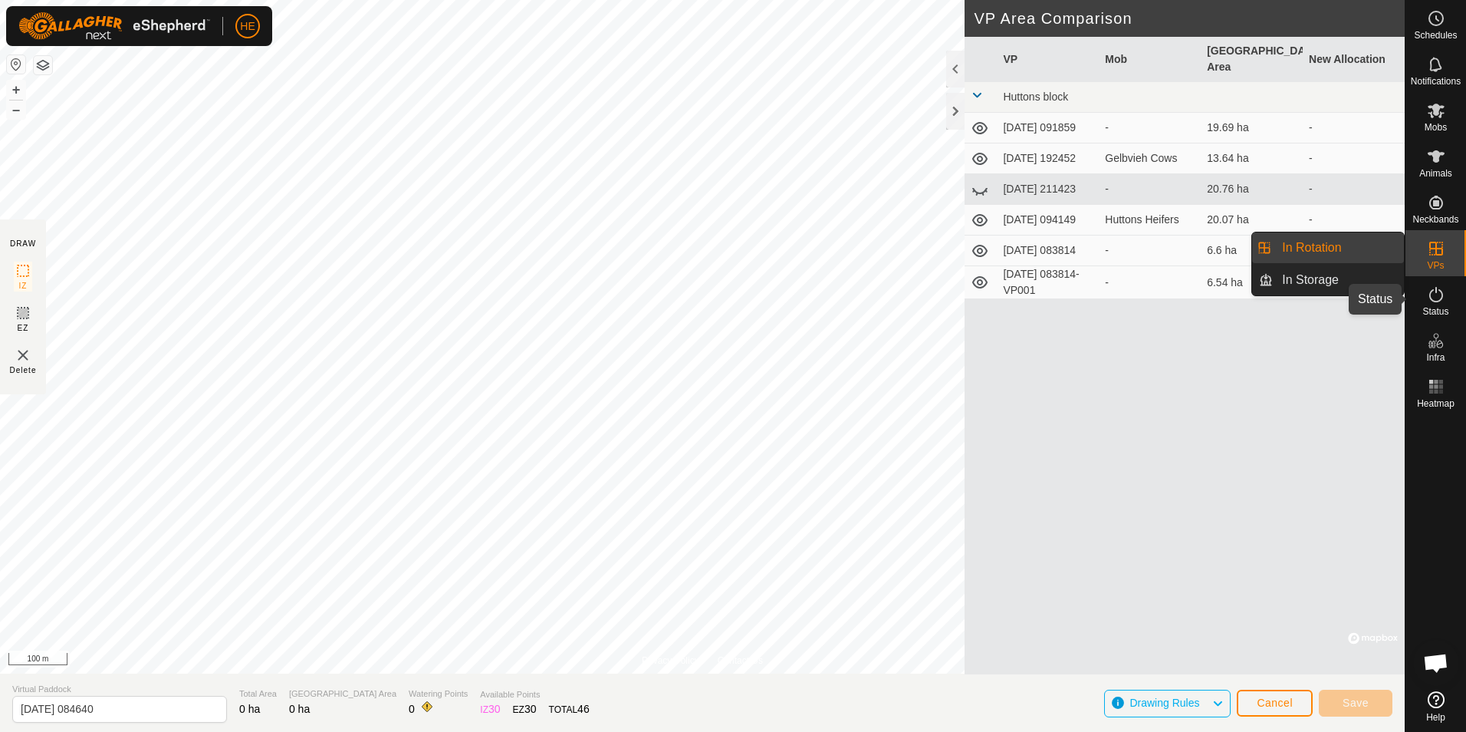
click at [1436, 298] on icon at bounding box center [1436, 294] width 18 height 18
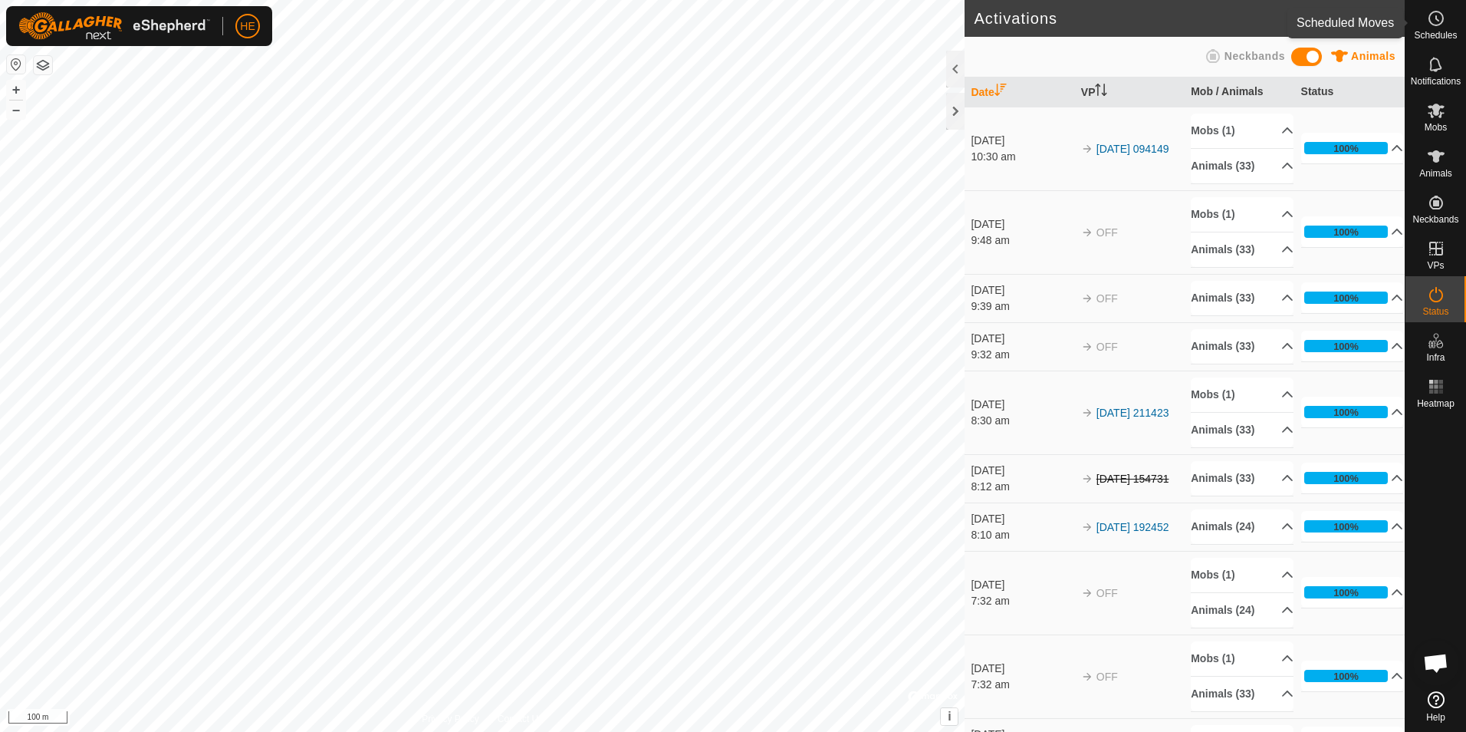
click at [1438, 24] on icon at bounding box center [1436, 18] width 18 height 18
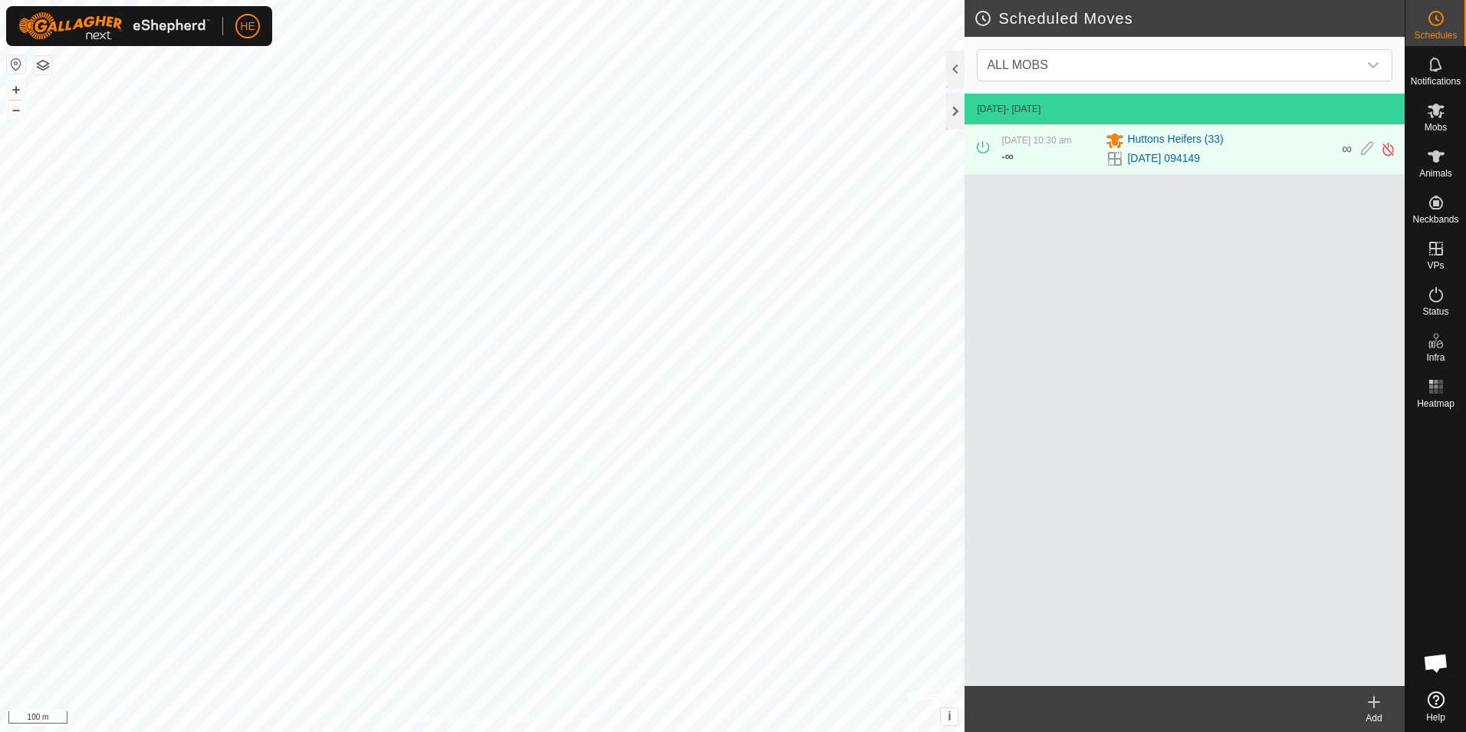
click at [1369, 705] on icon at bounding box center [1374, 701] width 18 height 18
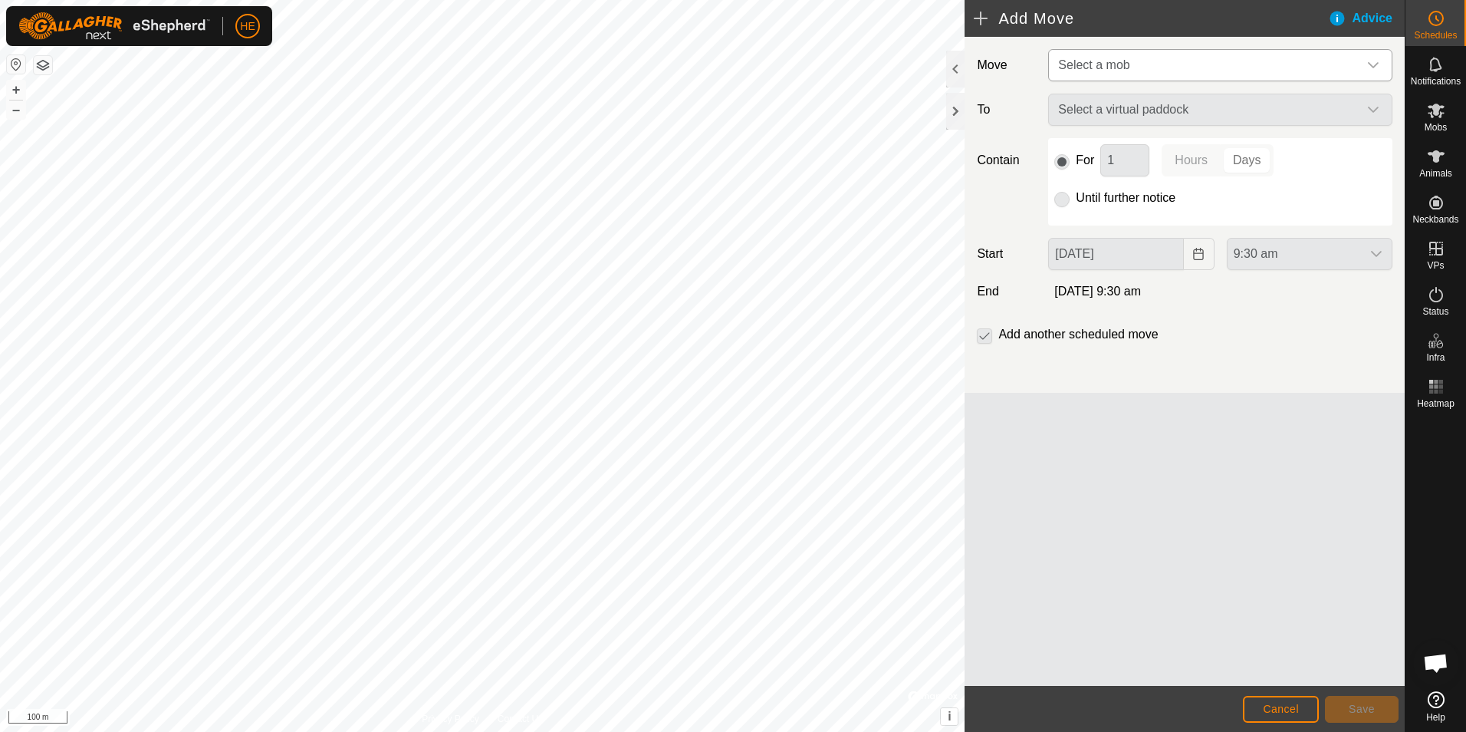
click at [1375, 62] on icon "dropdown trigger" at bounding box center [1373, 65] width 12 height 12
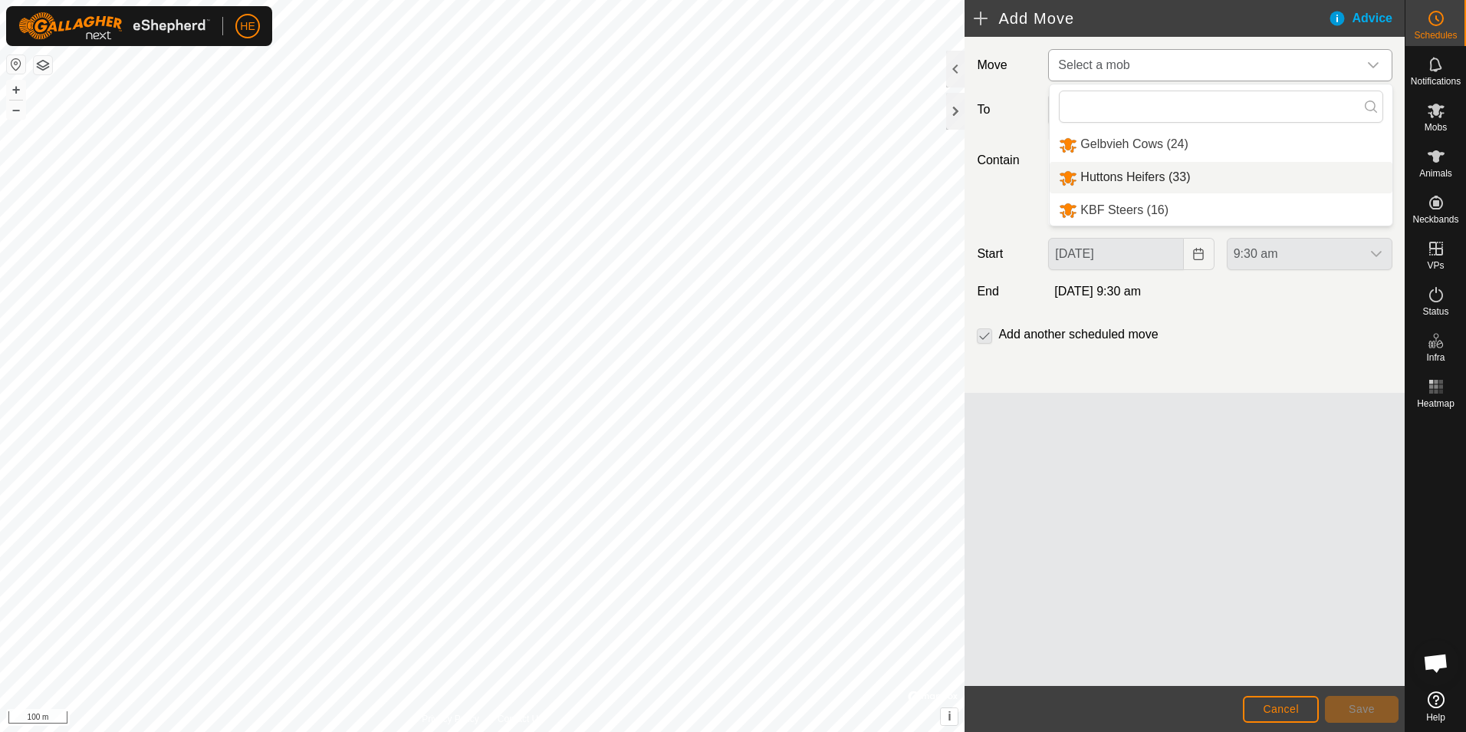
click at [1116, 174] on li "Huttons Heifers (33)" at bounding box center [1221, 177] width 343 height 31
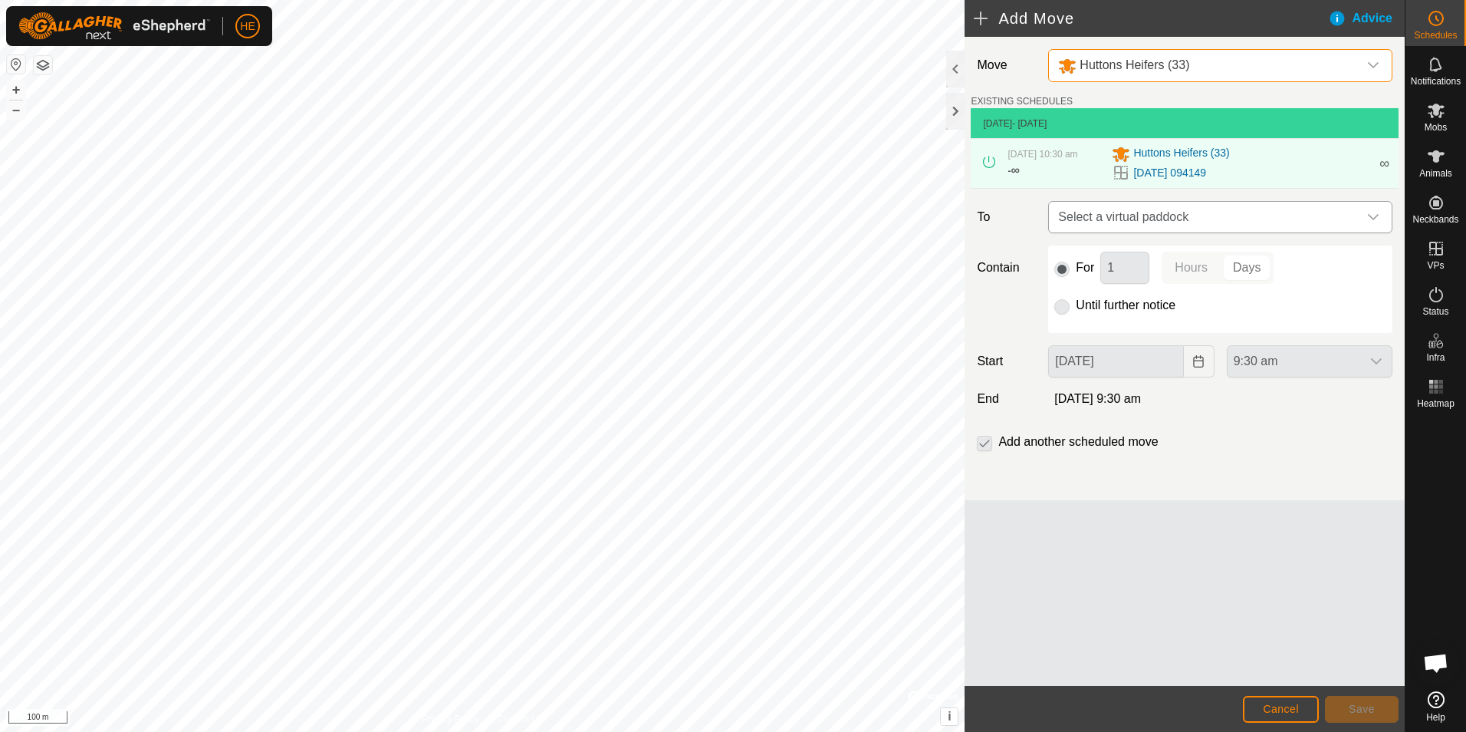
click at [1373, 215] on icon "dropdown trigger" at bounding box center [1373, 217] width 12 height 12
click at [1287, 258] on input "text" at bounding box center [1220, 258] width 324 height 32
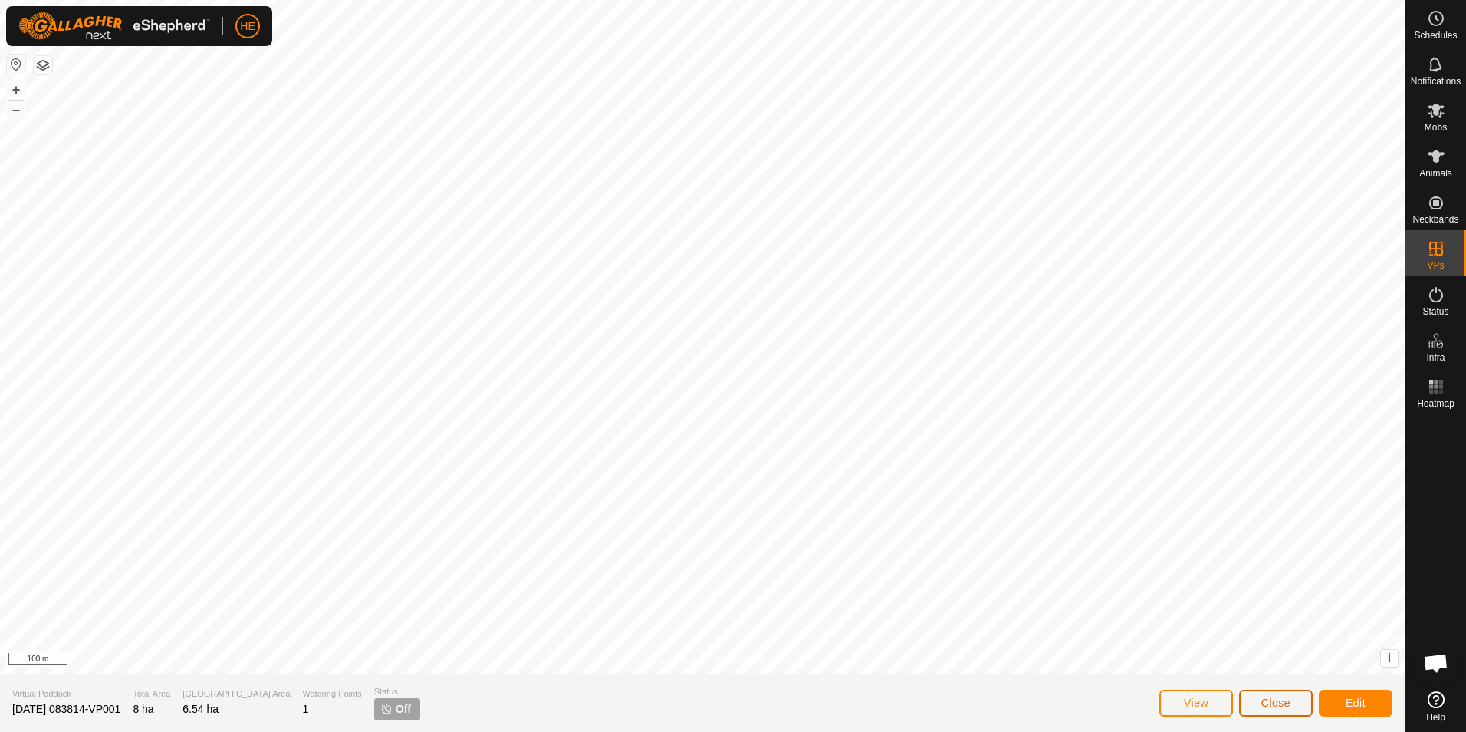
click at [1271, 701] on span "Close" at bounding box center [1275, 702] width 29 height 12
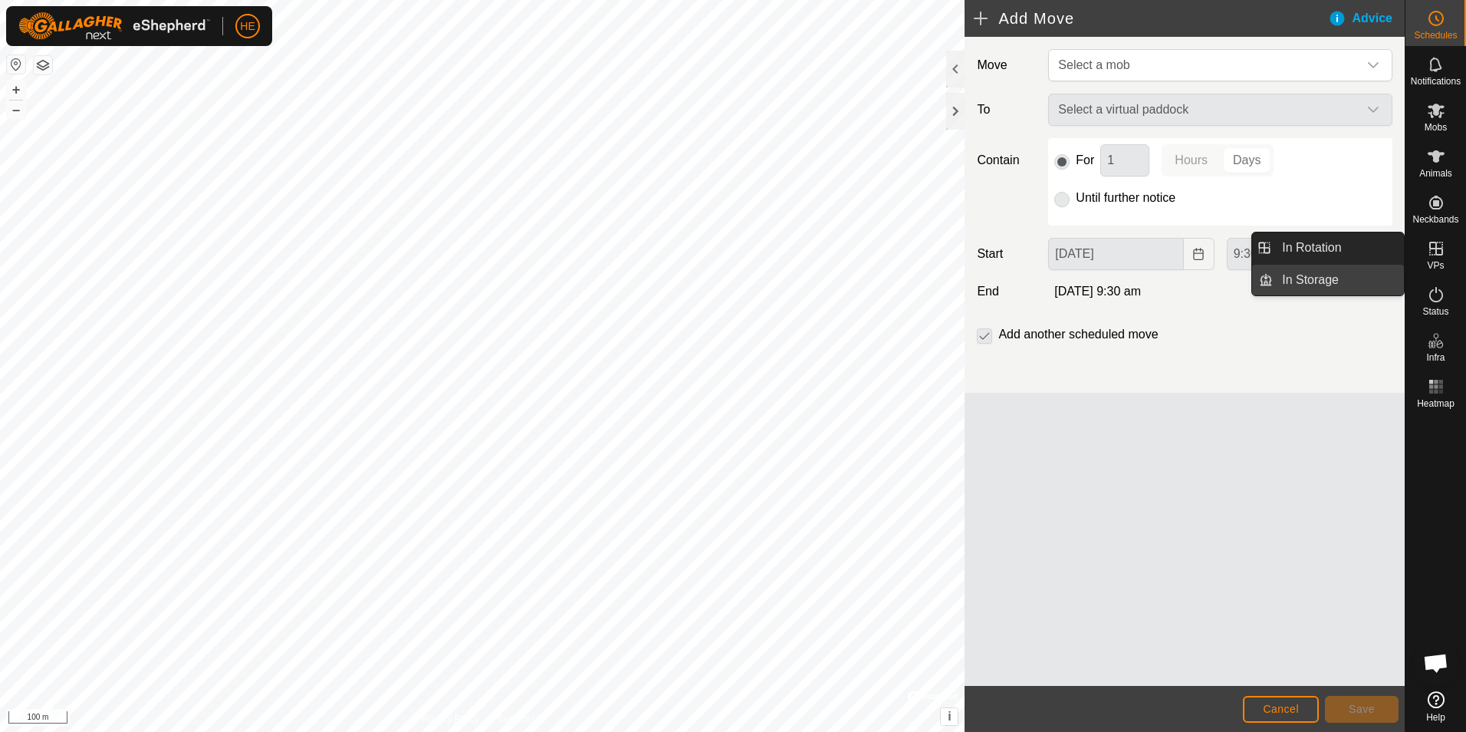
click at [1287, 277] on link "In Storage" at bounding box center [1338, 280] width 131 height 31
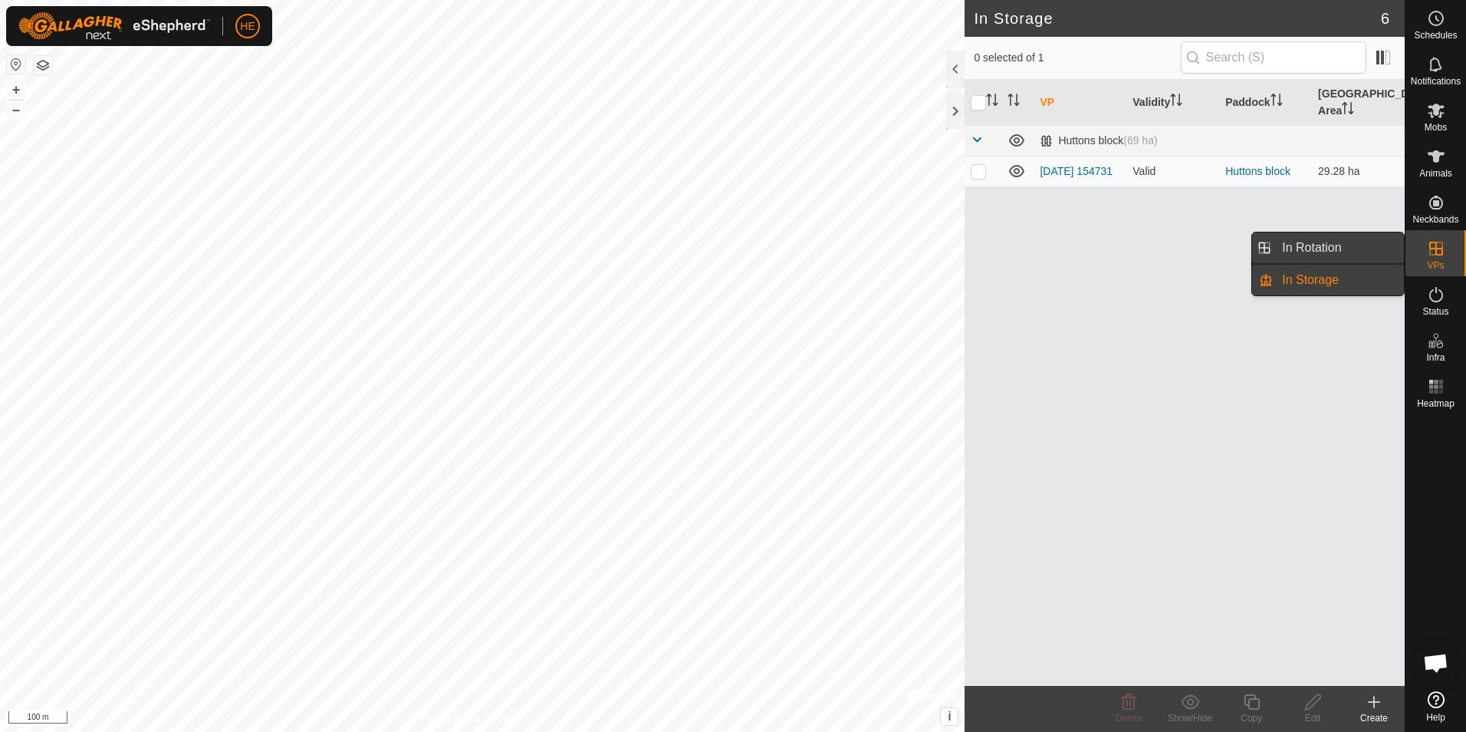
click at [1304, 243] on link "In Rotation" at bounding box center [1338, 247] width 131 height 31
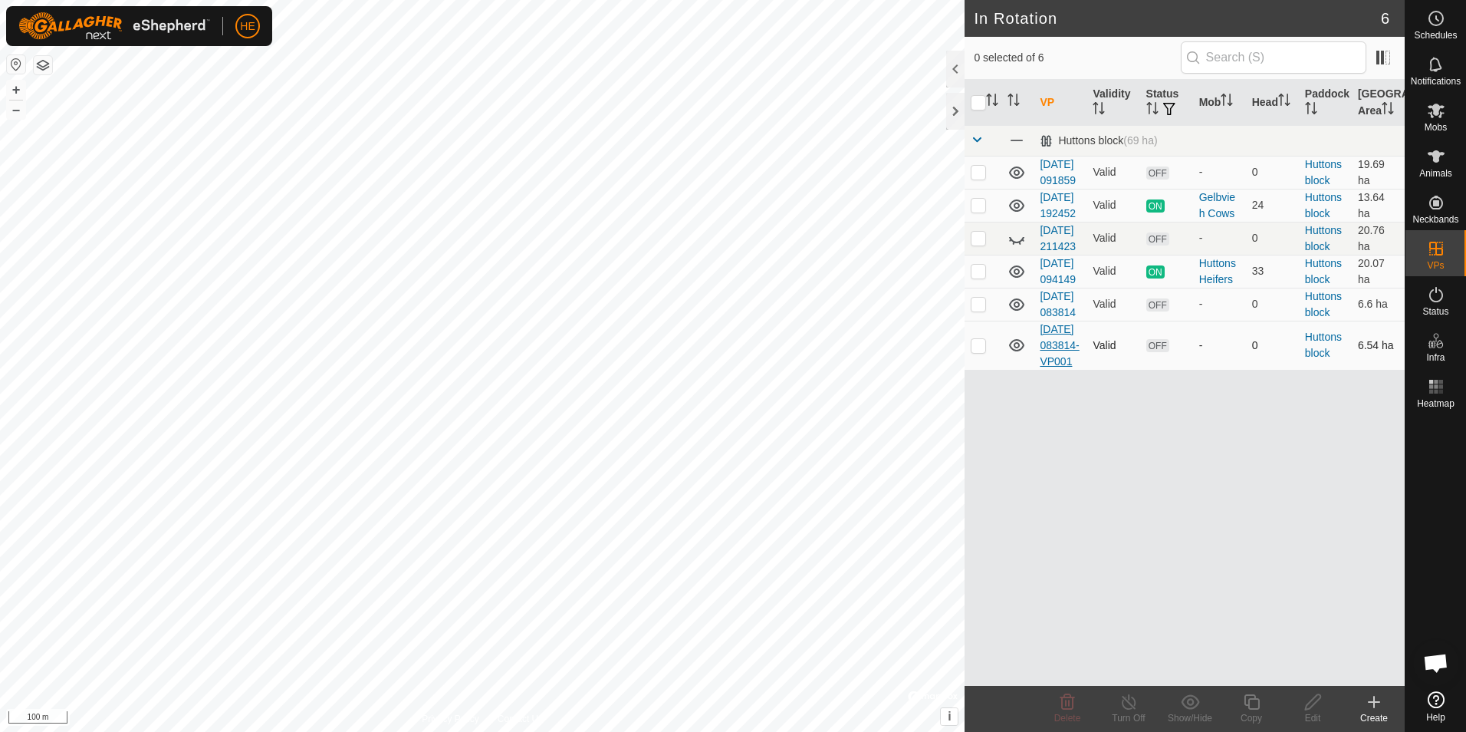
click at [1052, 367] on link "[DATE] 083814-VP001" at bounding box center [1059, 345] width 39 height 44
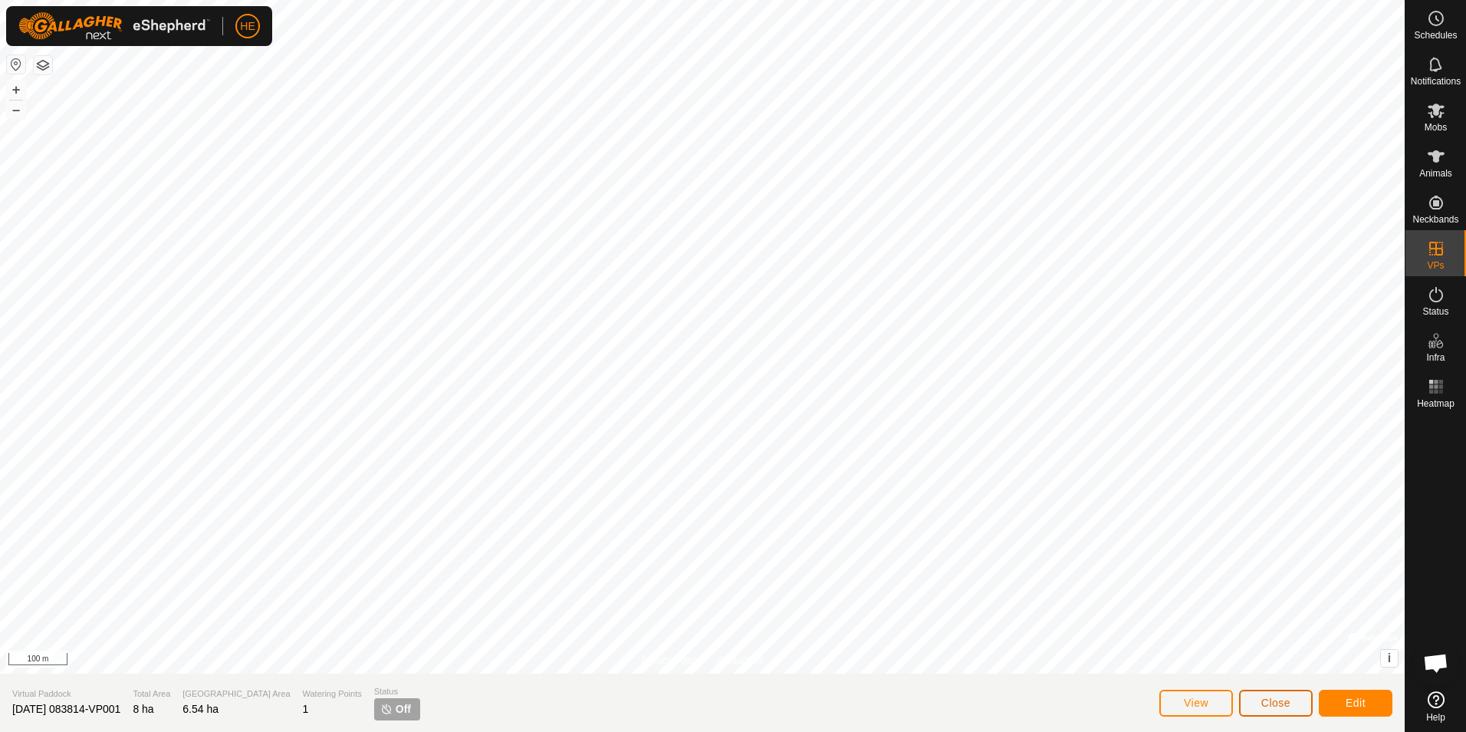
click at [1267, 704] on span "Close" at bounding box center [1275, 702] width 29 height 12
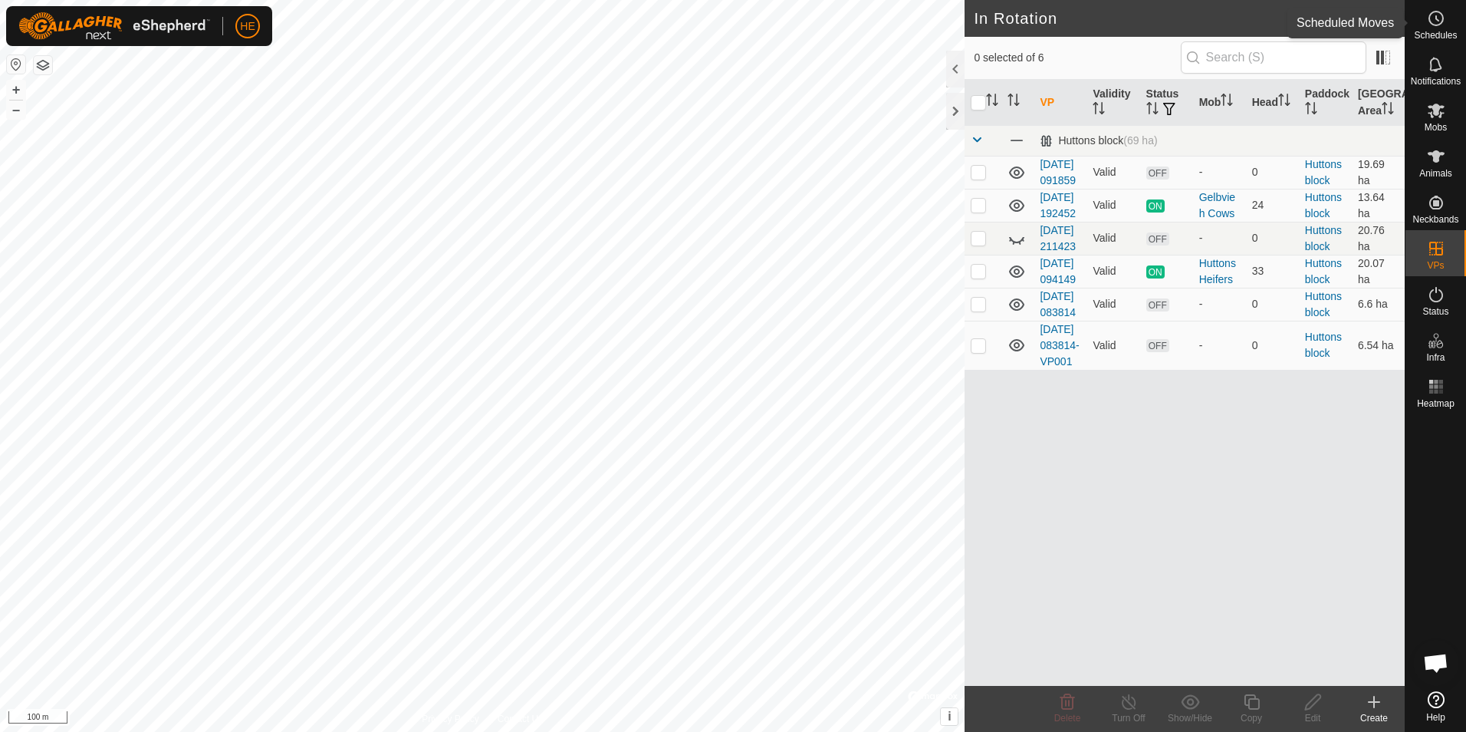
click at [1453, 4] on div "Schedules" at bounding box center [1436, 23] width 61 height 46
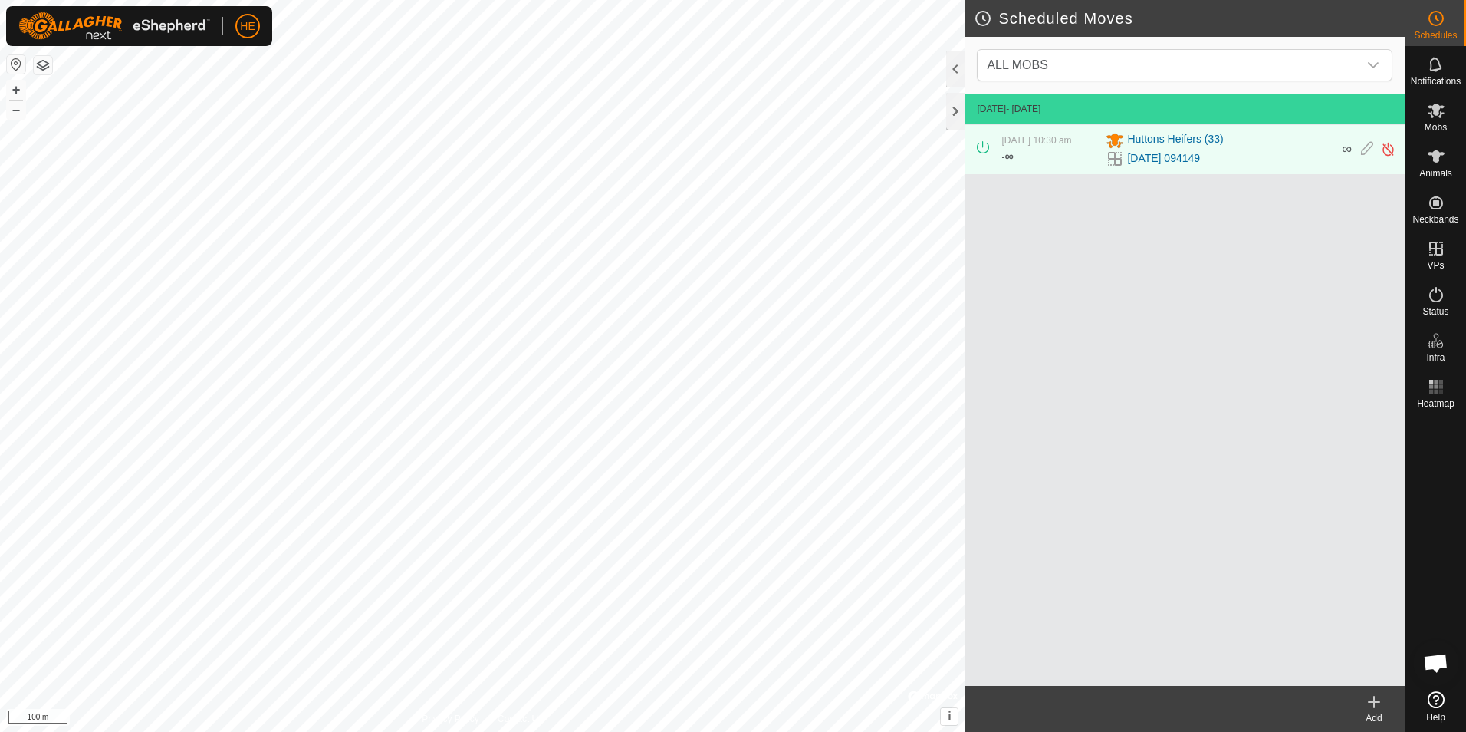
click at [1379, 704] on icon at bounding box center [1374, 701] width 18 height 18
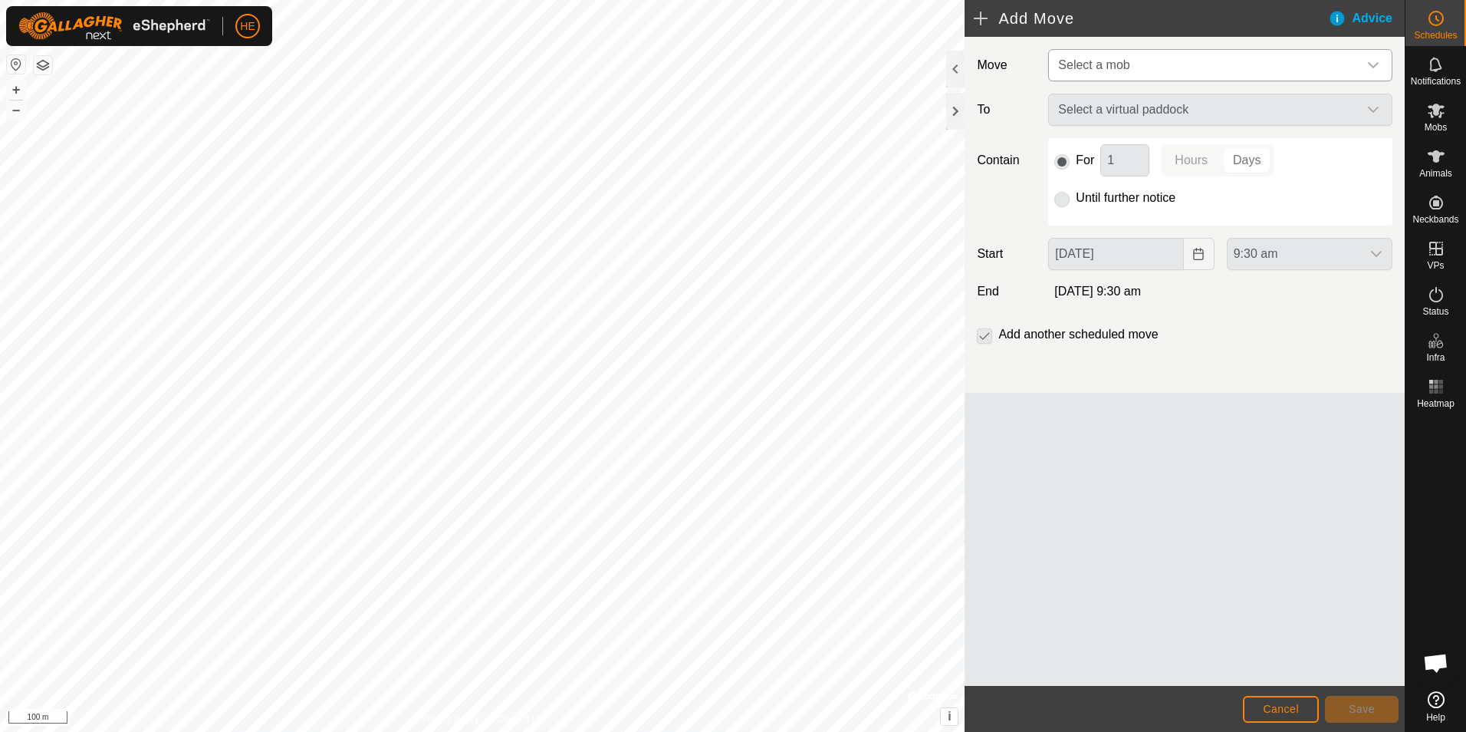
click at [1373, 56] on div "dropdown trigger" at bounding box center [1373, 65] width 31 height 31
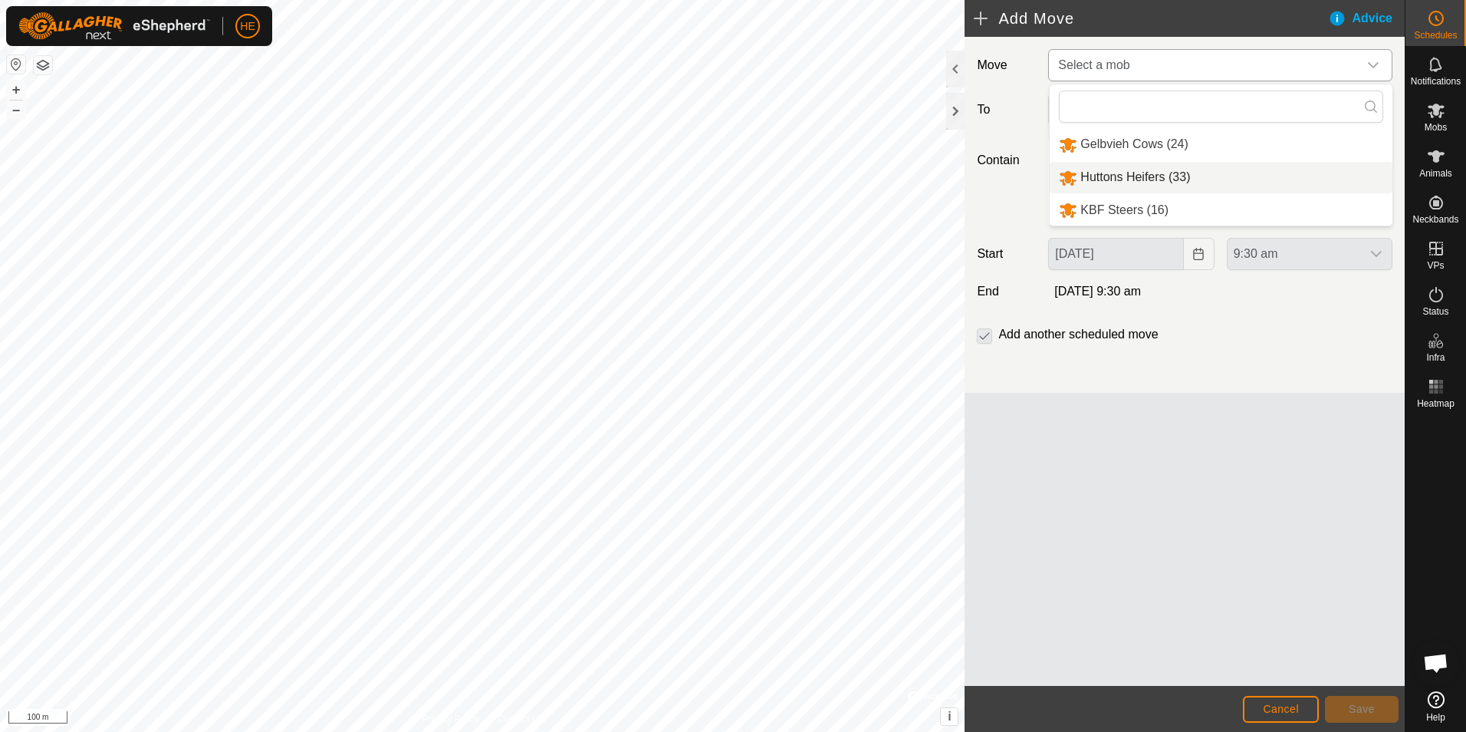
click at [1140, 174] on li "Huttons Heifers (33)" at bounding box center [1221, 177] width 343 height 31
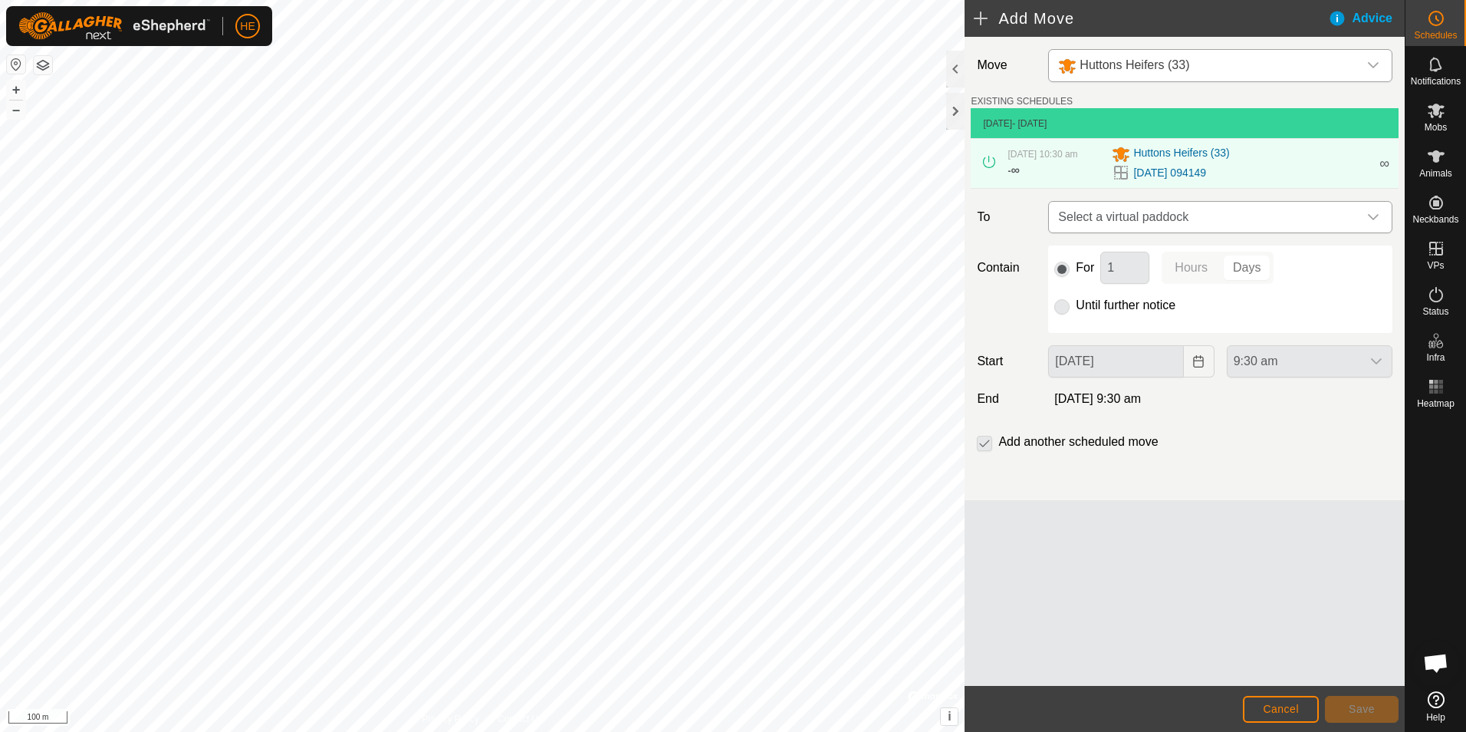
click at [1373, 213] on icon "dropdown trigger" at bounding box center [1373, 217] width 12 height 12
type input "083814"
click at [1151, 255] on input "083814" at bounding box center [1220, 258] width 324 height 32
click at [1370, 213] on icon "dropdown trigger" at bounding box center [1373, 217] width 12 height 12
click at [1063, 306] on p-radiobutton at bounding box center [1061, 305] width 15 height 18
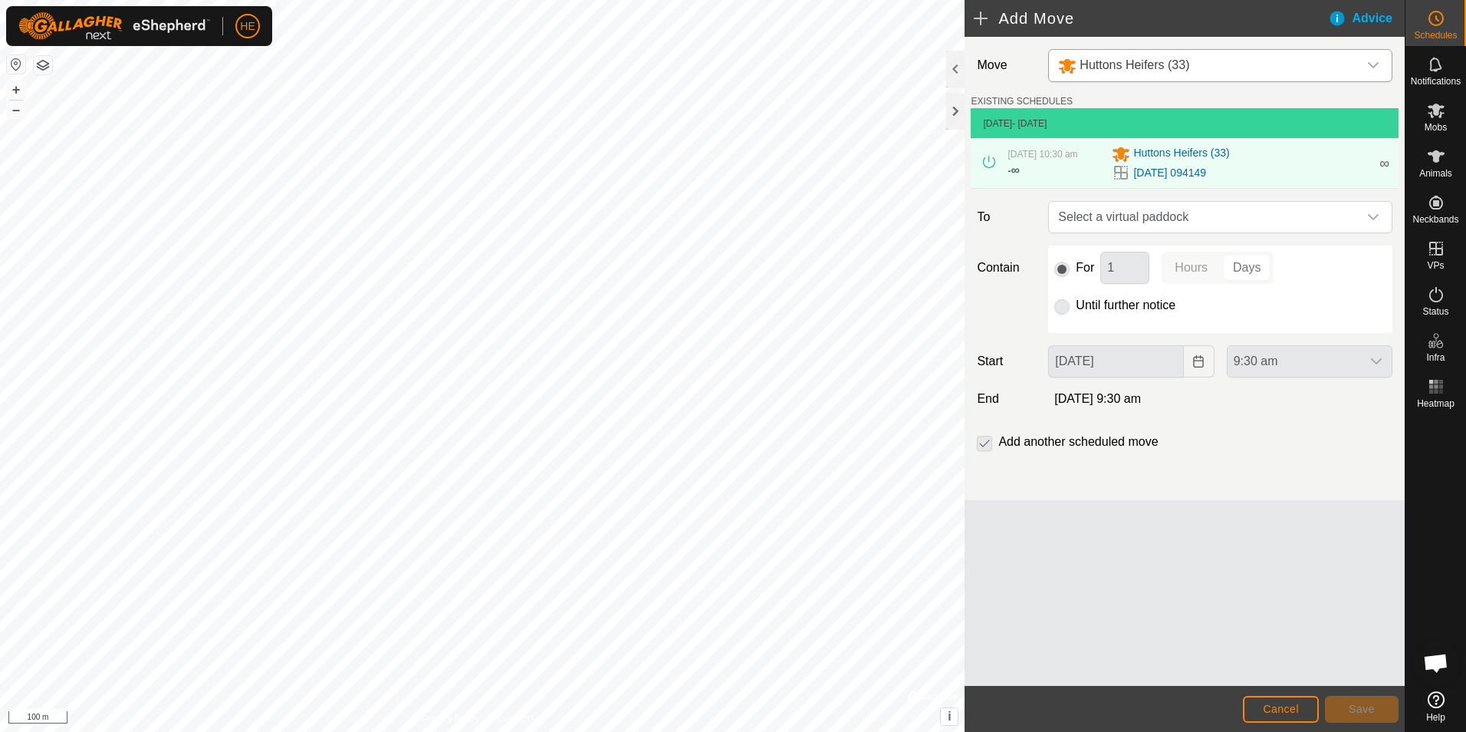
click at [1061, 307] on p-radiobutton at bounding box center [1061, 305] width 15 height 18
click at [1369, 216] on icon "dropdown trigger" at bounding box center [1373, 217] width 11 height 6
click at [1373, 62] on icon "dropdown trigger" at bounding box center [1373, 65] width 12 height 12
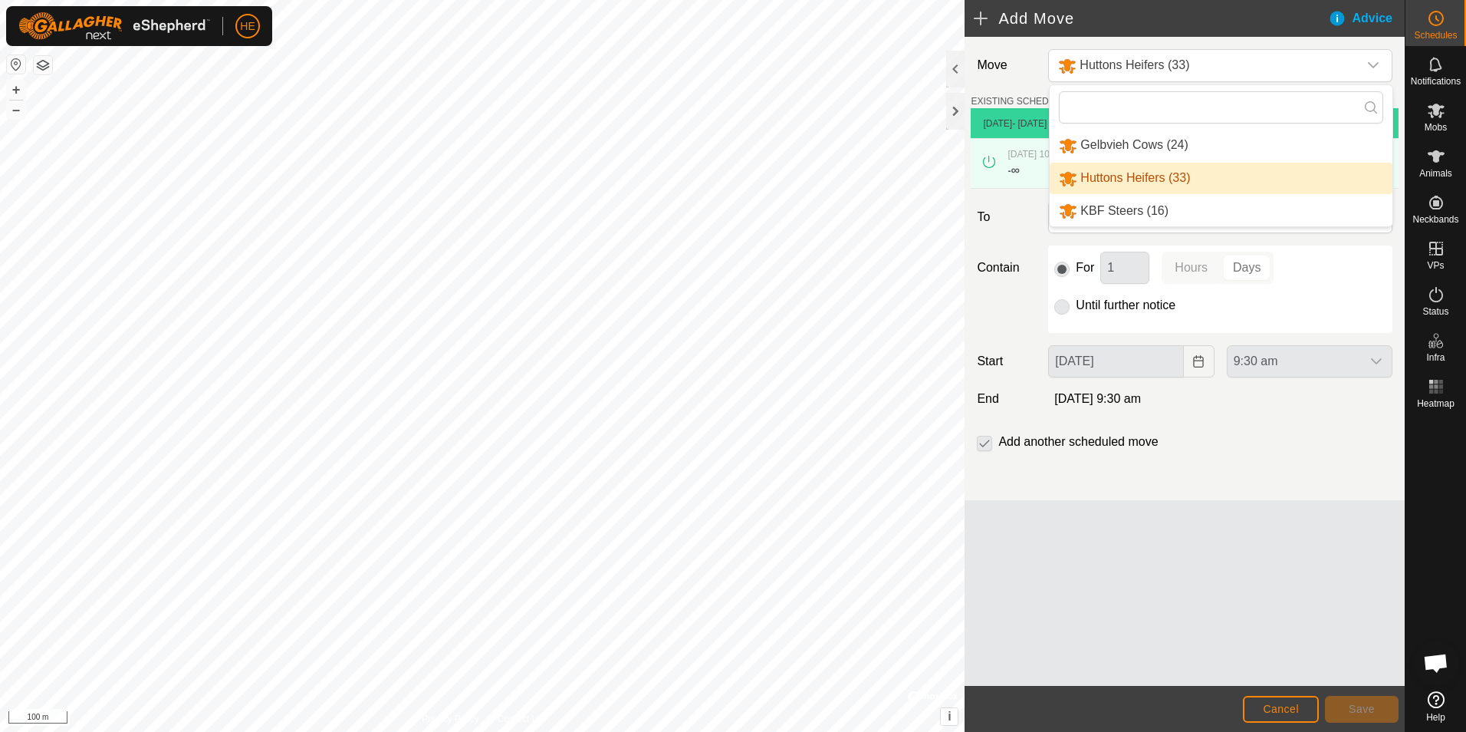
click at [1267, 177] on li "Huttons Heifers (33)" at bounding box center [1221, 178] width 343 height 31
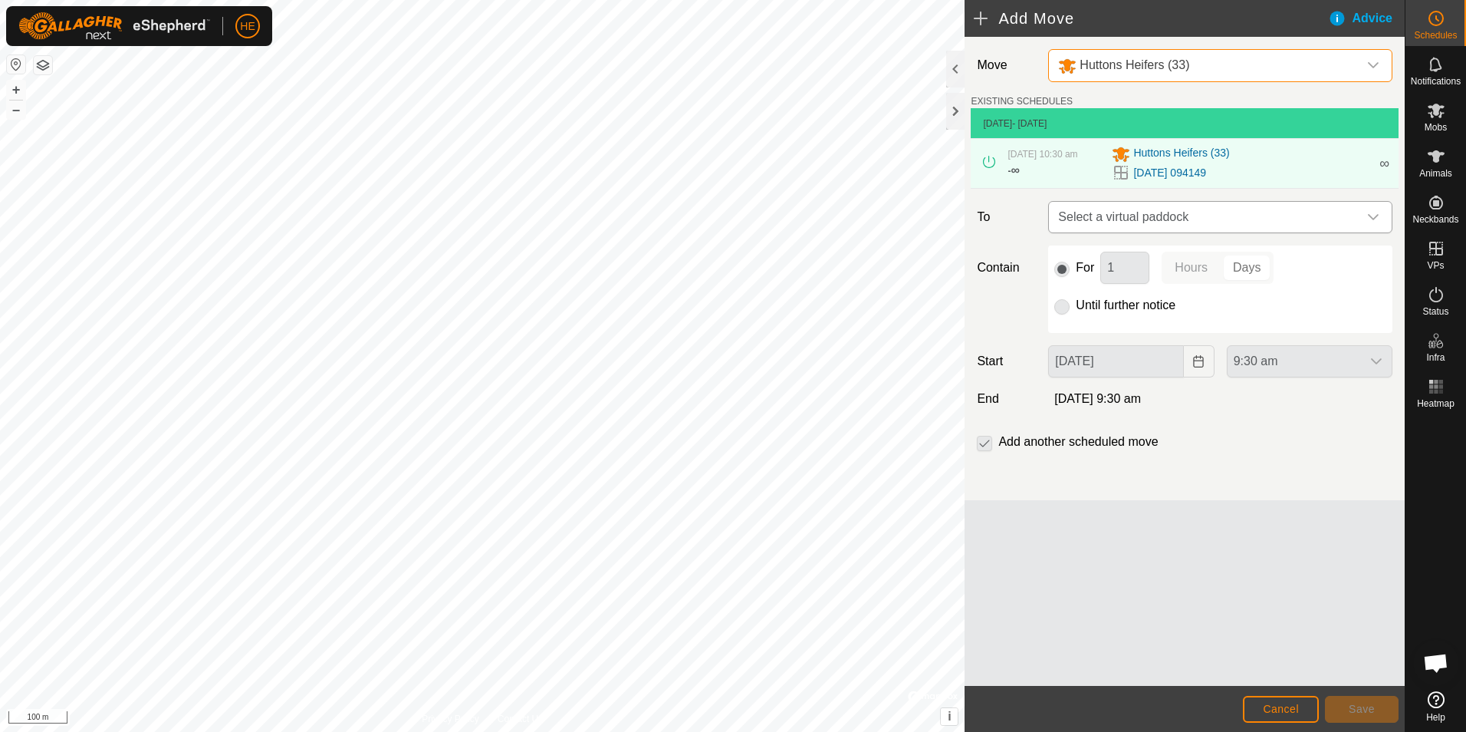
click at [1370, 217] on icon "dropdown trigger" at bounding box center [1373, 217] width 11 height 6
type input "0"
click at [1283, 709] on span "Cancel" at bounding box center [1281, 708] width 36 height 12
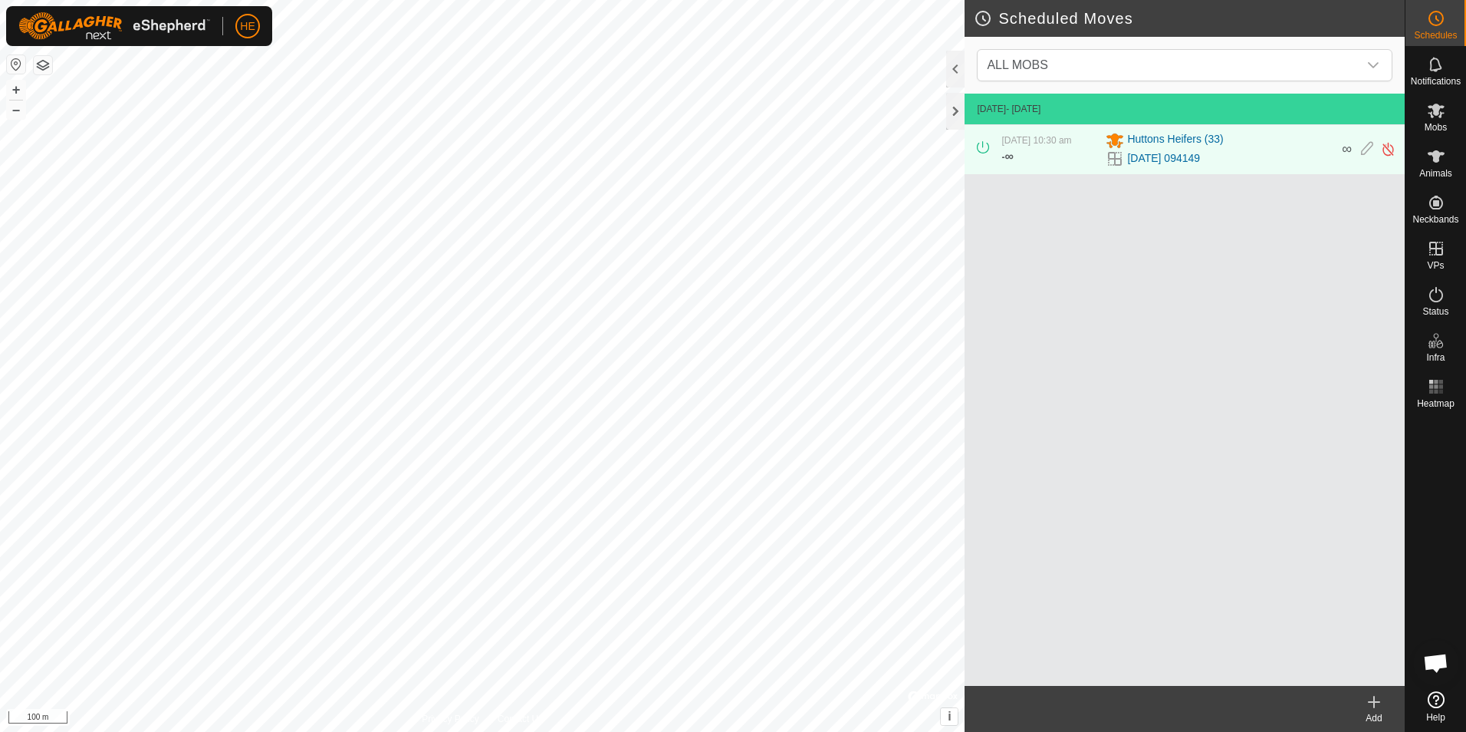
click at [1433, 697] on icon at bounding box center [1436, 699] width 17 height 17
click at [1438, 19] on icon at bounding box center [1436, 18] width 18 height 18
click at [1369, 61] on icon "dropdown trigger" at bounding box center [1373, 65] width 12 height 12
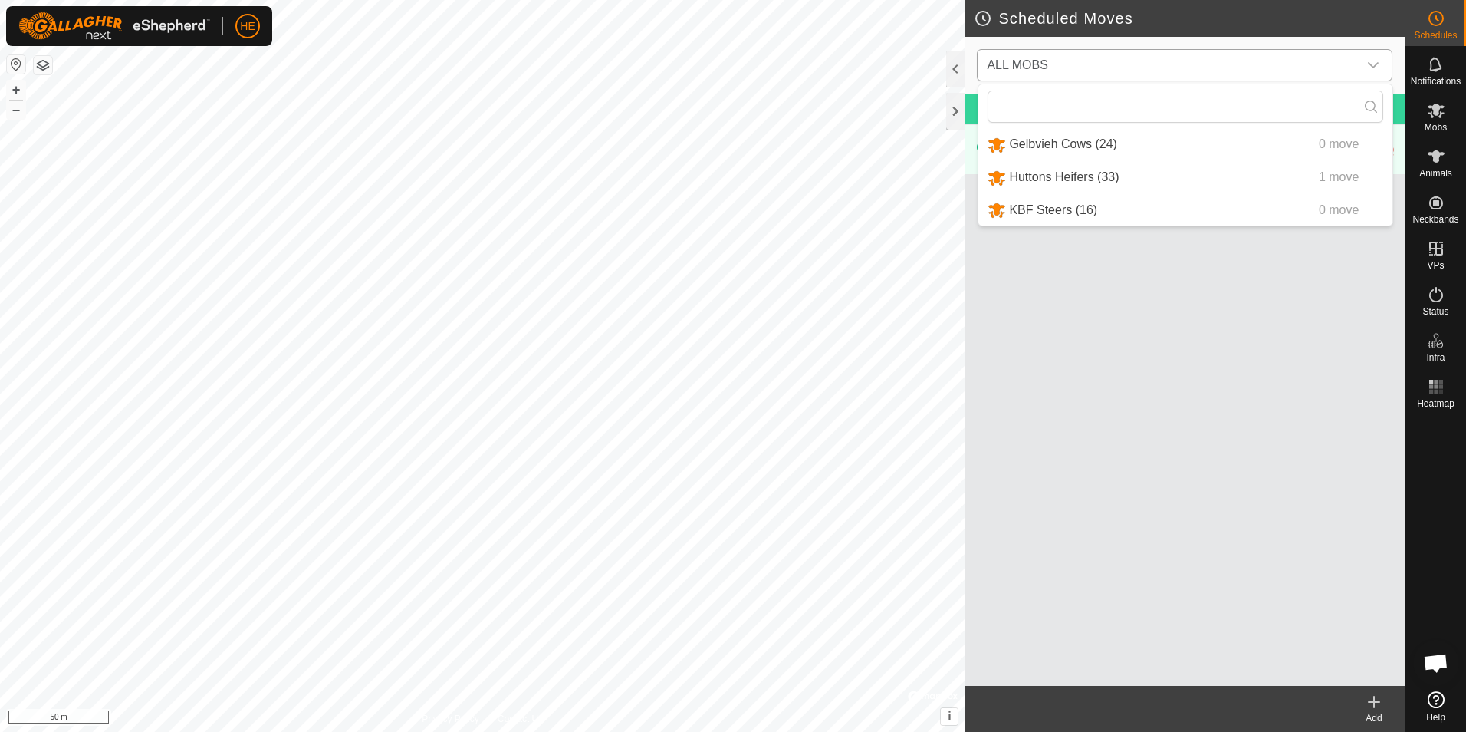
click at [1041, 175] on li "Huttons Heifers (33) 1 move" at bounding box center [1185, 177] width 414 height 31
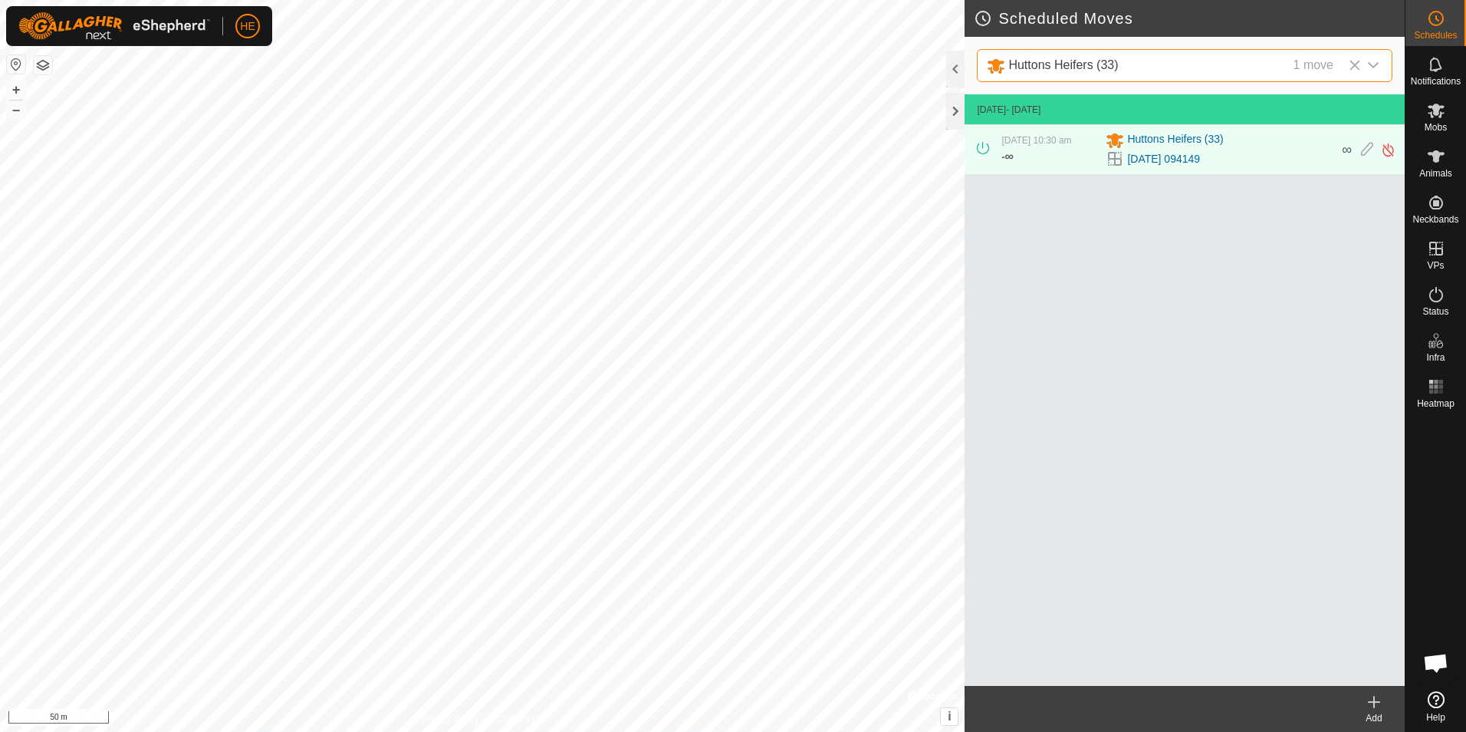
click at [1373, 700] on icon at bounding box center [1374, 701] width 18 height 18
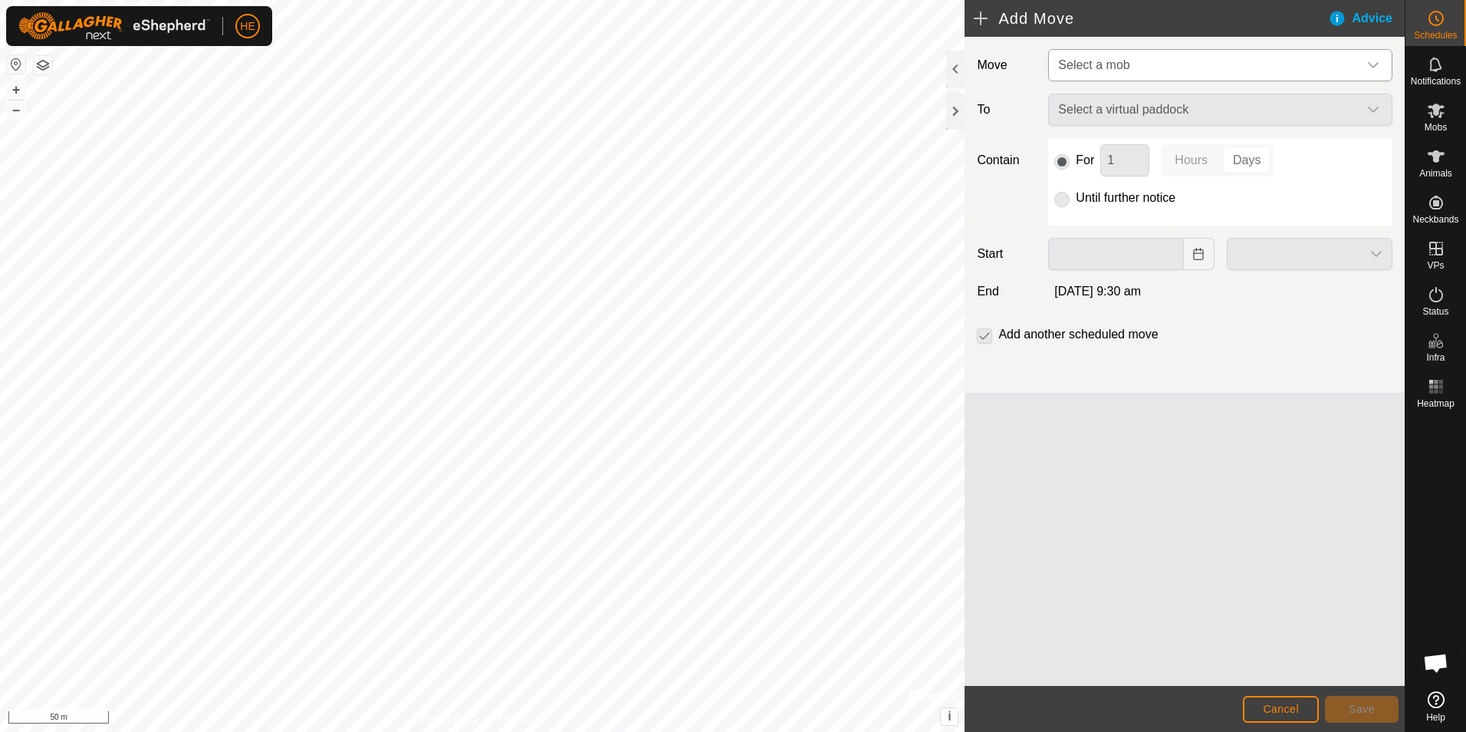
click at [1373, 61] on icon "dropdown trigger" at bounding box center [1373, 65] width 12 height 12
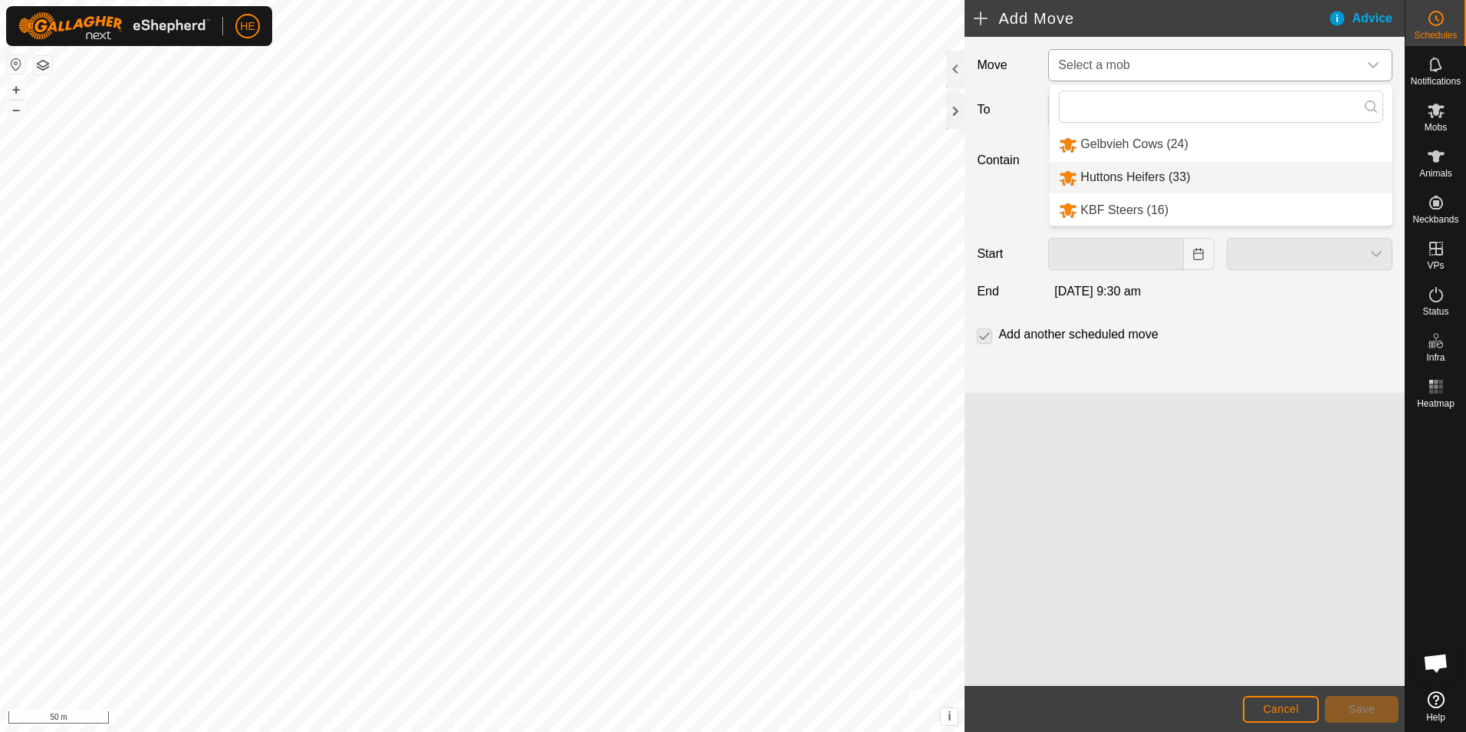
click at [1128, 174] on li "Huttons Heifers (33)" at bounding box center [1221, 177] width 343 height 31
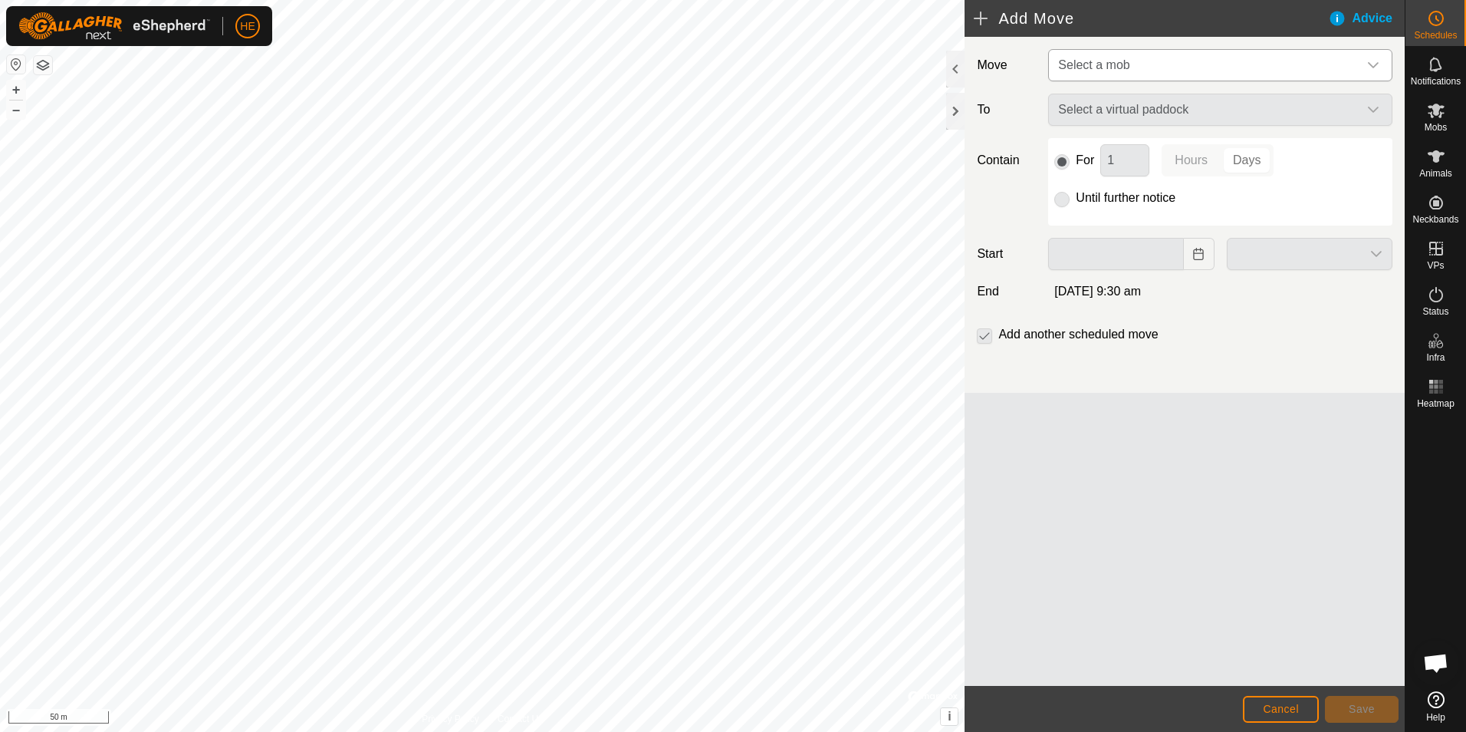
type input "08 Oct, 2025"
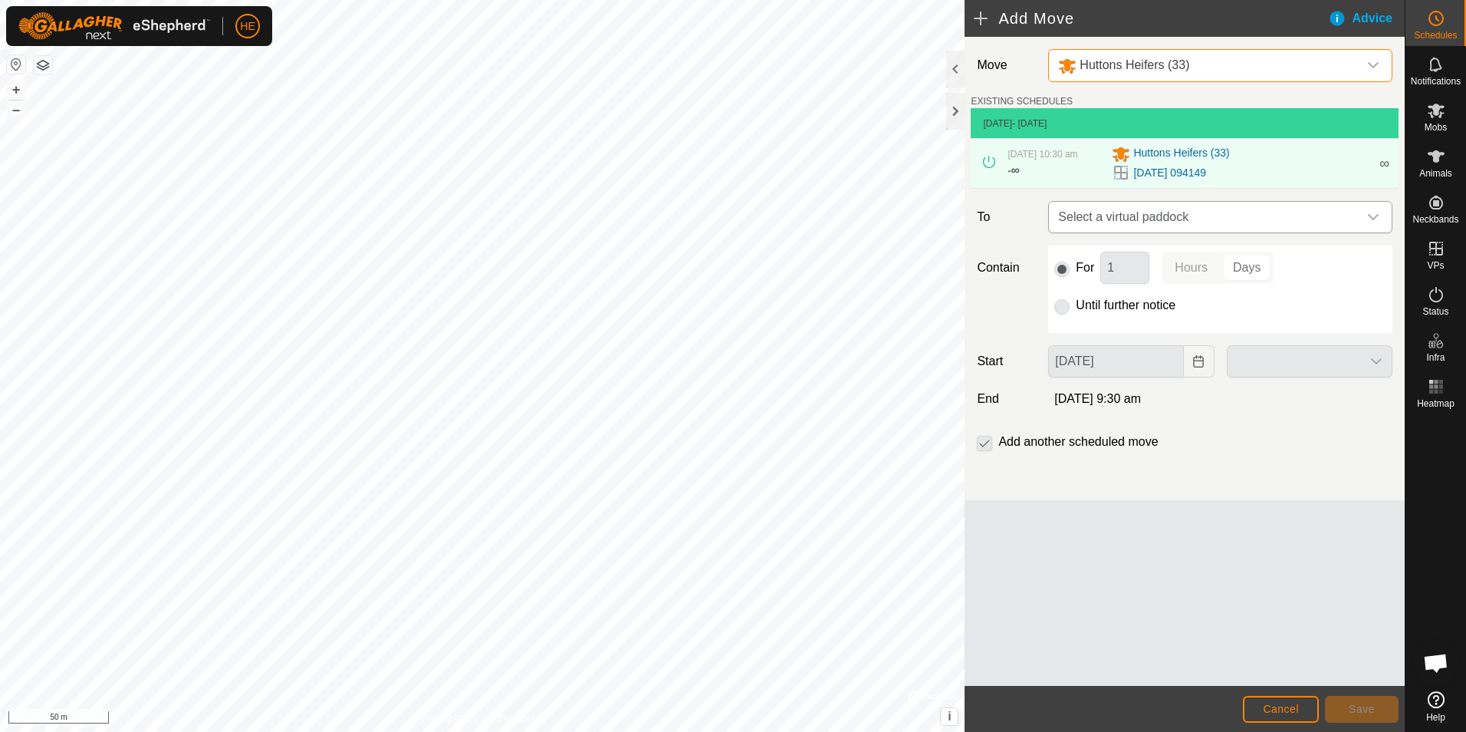
click at [1375, 210] on div "dropdown trigger" at bounding box center [1373, 217] width 31 height 31
click at [1294, 704] on span "Cancel" at bounding box center [1281, 708] width 36 height 12
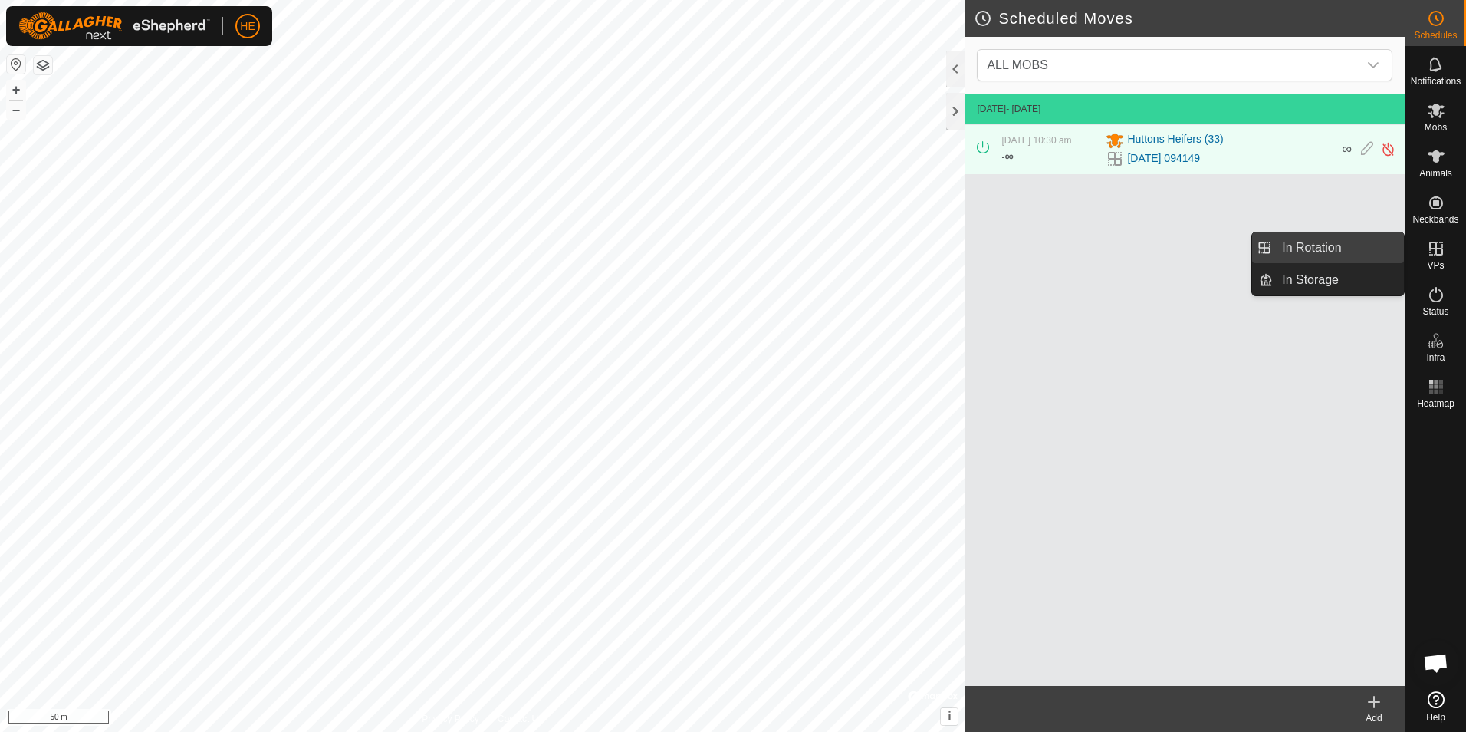
click at [1356, 244] on link "In Rotation" at bounding box center [1338, 247] width 131 height 31
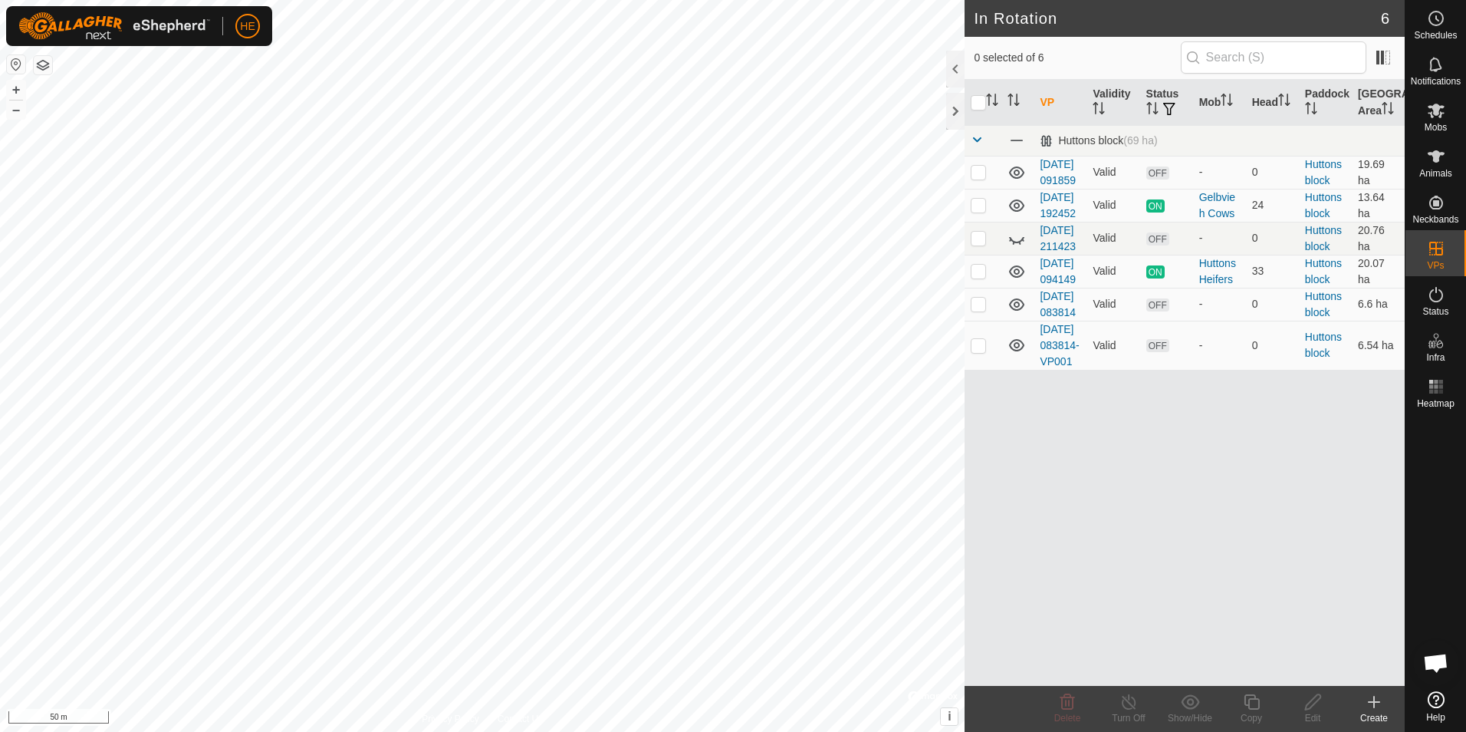
click at [1055, 367] on link "2025-10-08 083814-VP001" at bounding box center [1059, 345] width 39 height 44
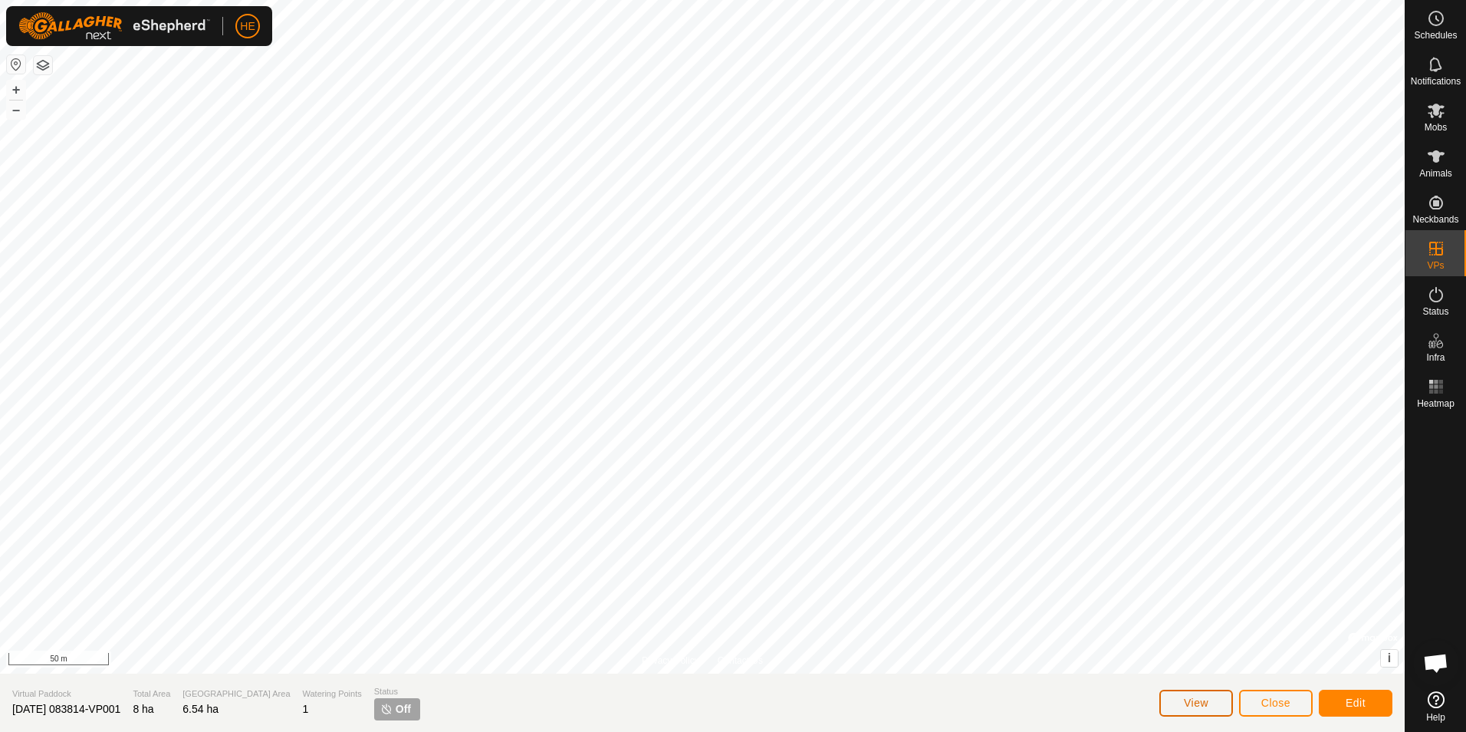
click at [1199, 702] on span "View" at bounding box center [1196, 702] width 25 height 12
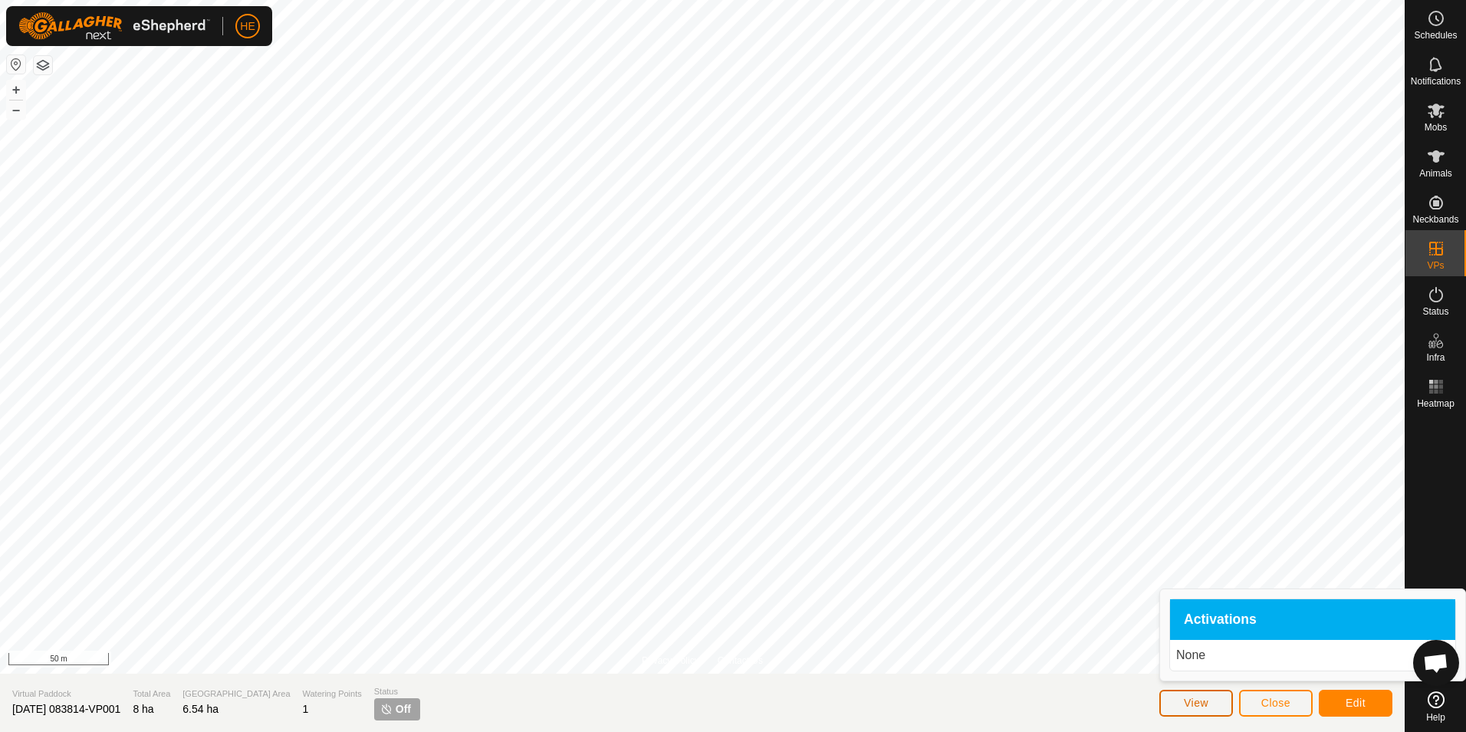
click at [1199, 702] on span "View" at bounding box center [1196, 702] width 25 height 12
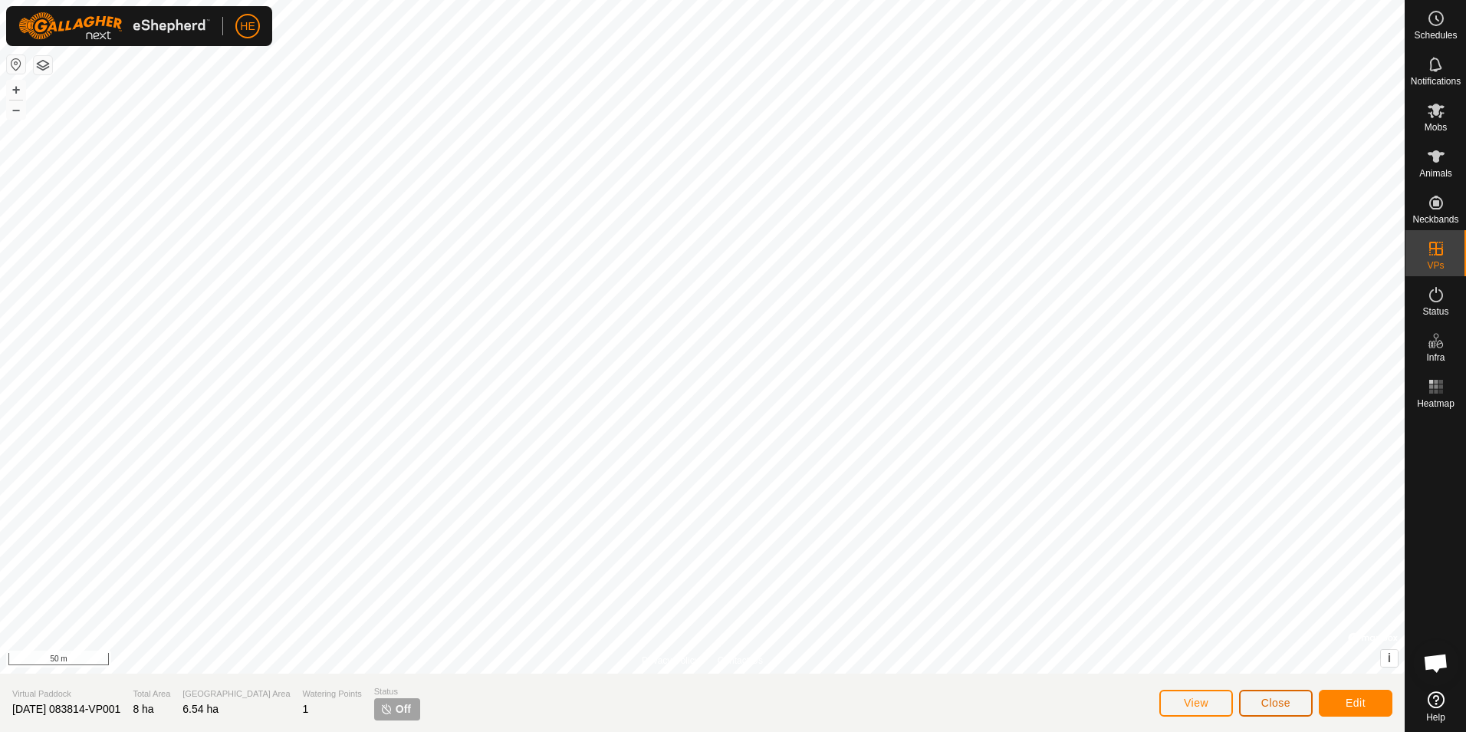
click at [1275, 702] on span "Close" at bounding box center [1275, 702] width 29 height 12
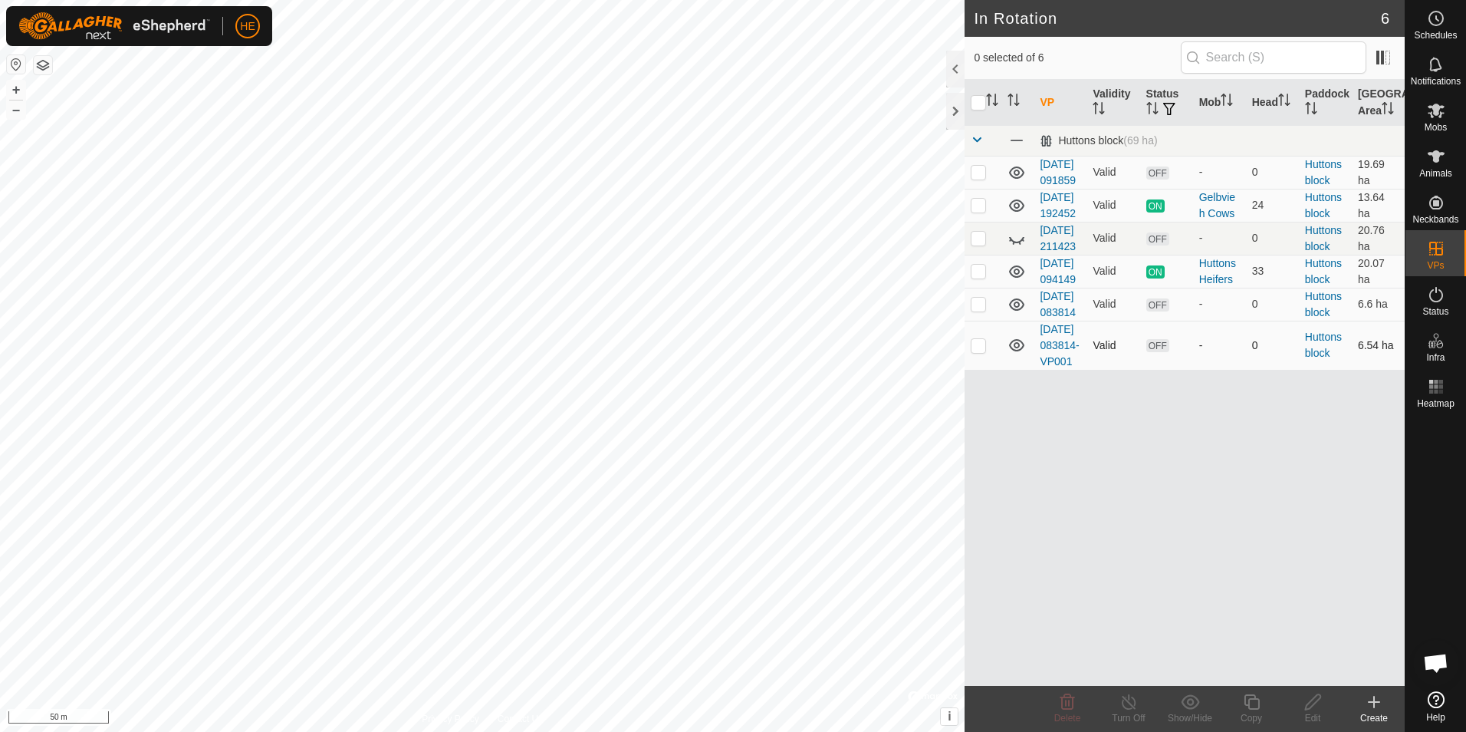
click at [980, 351] on p-checkbox at bounding box center [978, 345] width 15 height 12
checkbox input "true"
click at [1253, 708] on icon at bounding box center [1251, 701] width 15 height 15
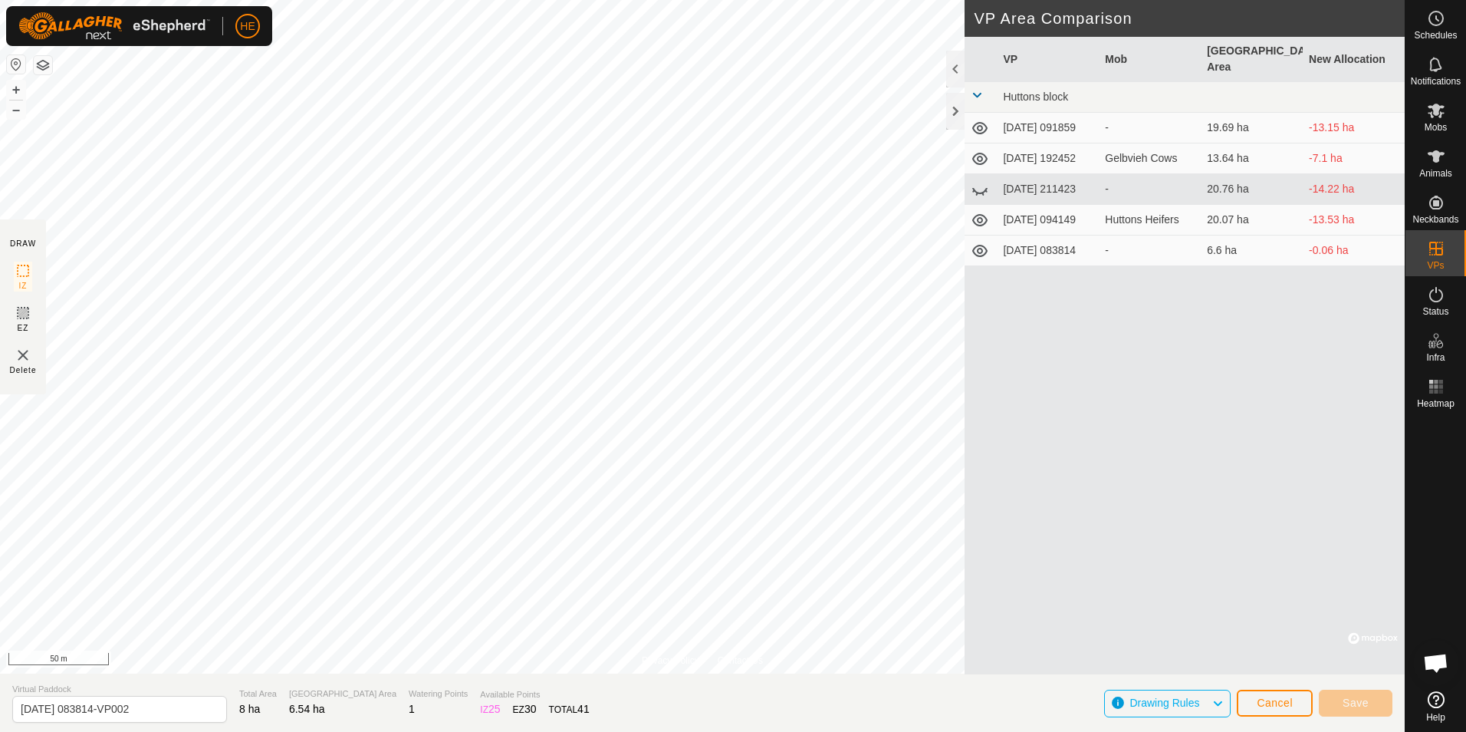
click at [1169, 701] on span "Drawing Rules" at bounding box center [1164, 702] width 70 height 12
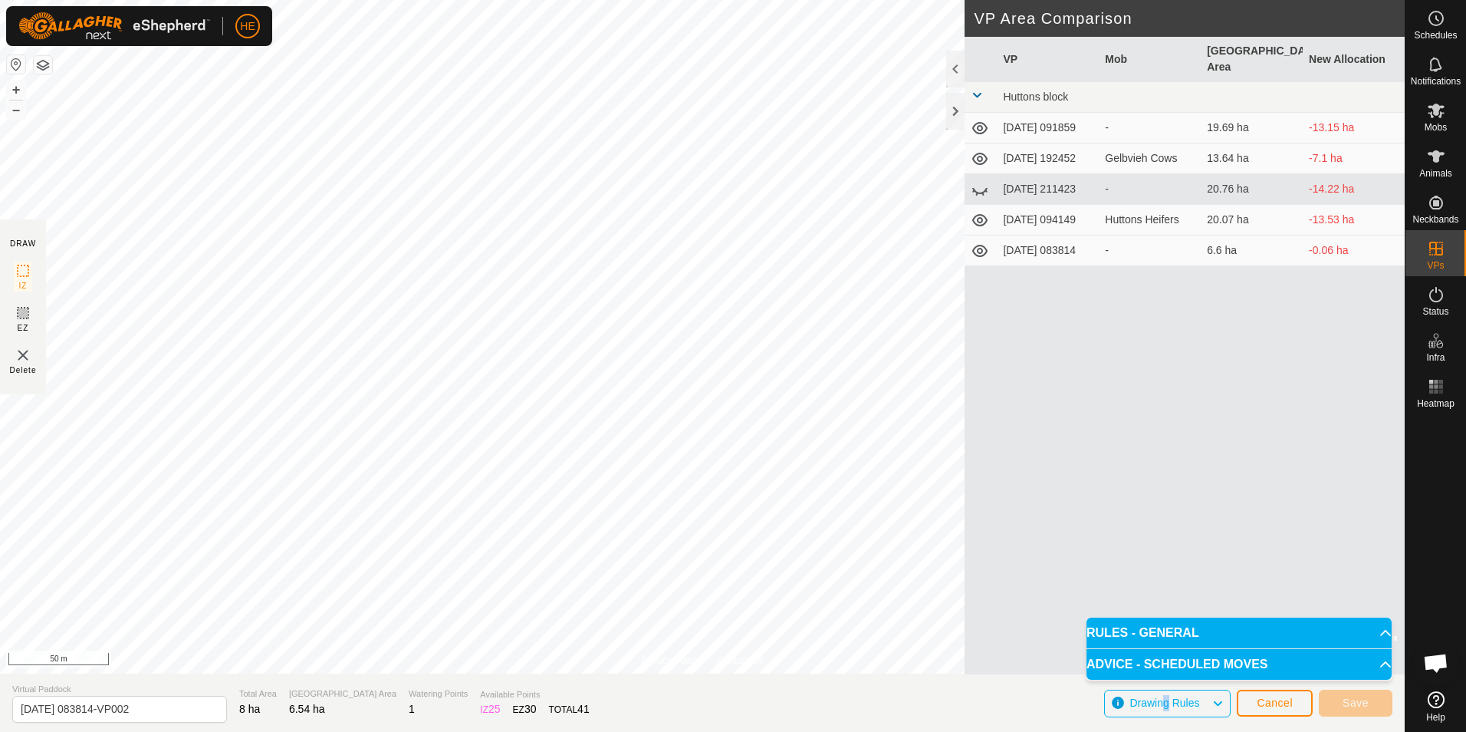
click at [1377, 630] on p-accordion-header "RULES - GENERAL" at bounding box center [1239, 632] width 305 height 31
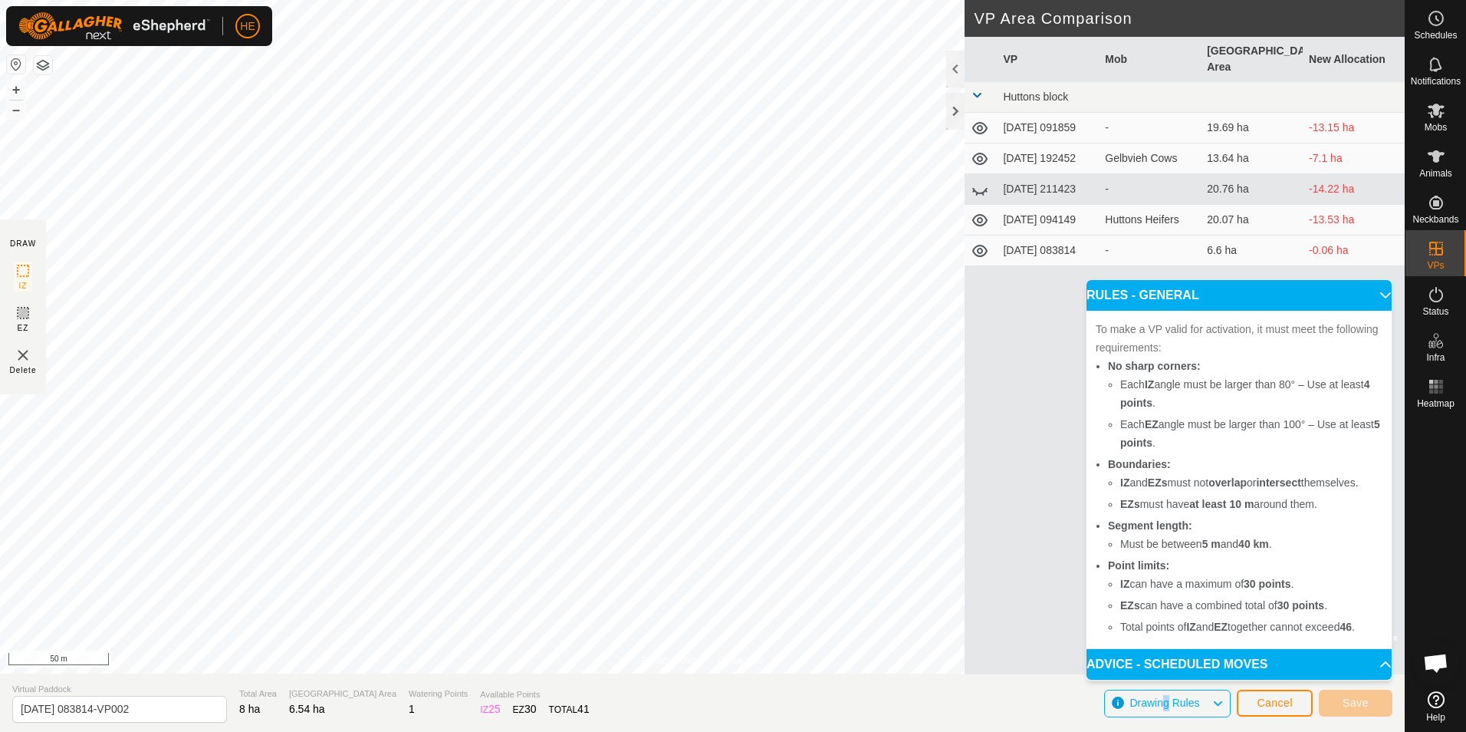
click at [1374, 661] on p-accordion-header "ADVICE - SCHEDULED MOVES" at bounding box center [1239, 664] width 305 height 31
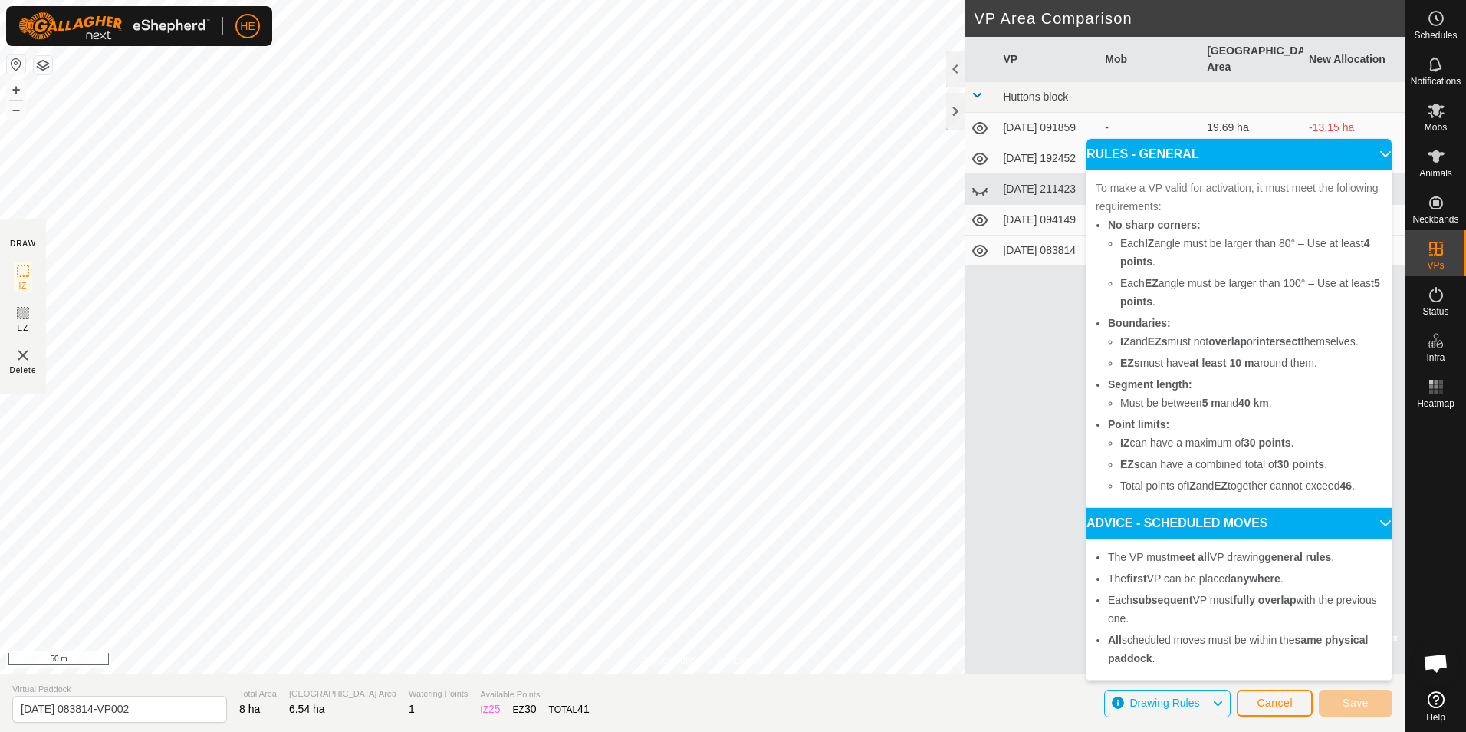
click at [1029, 493] on div "VP Mob Grazing Area New Allocation Huttons block 2025-09-04 091859 - 19.69 ha -…" at bounding box center [1185, 355] width 440 height 637
click at [1377, 525] on p-accordion-header "ADVICE - SCHEDULED MOVES" at bounding box center [1239, 523] width 305 height 31
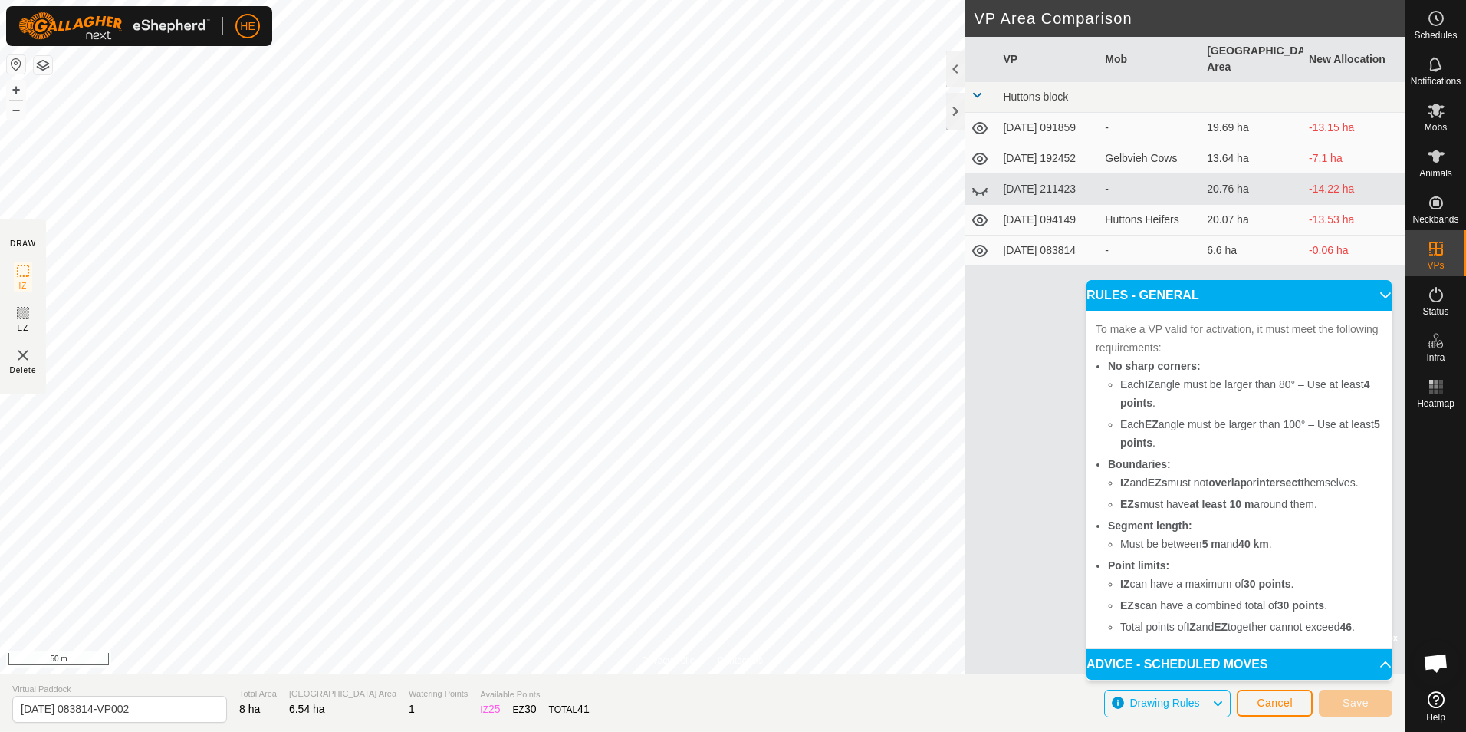
click at [1375, 294] on p-accordion-header "RULES - GENERAL" at bounding box center [1239, 295] width 305 height 31
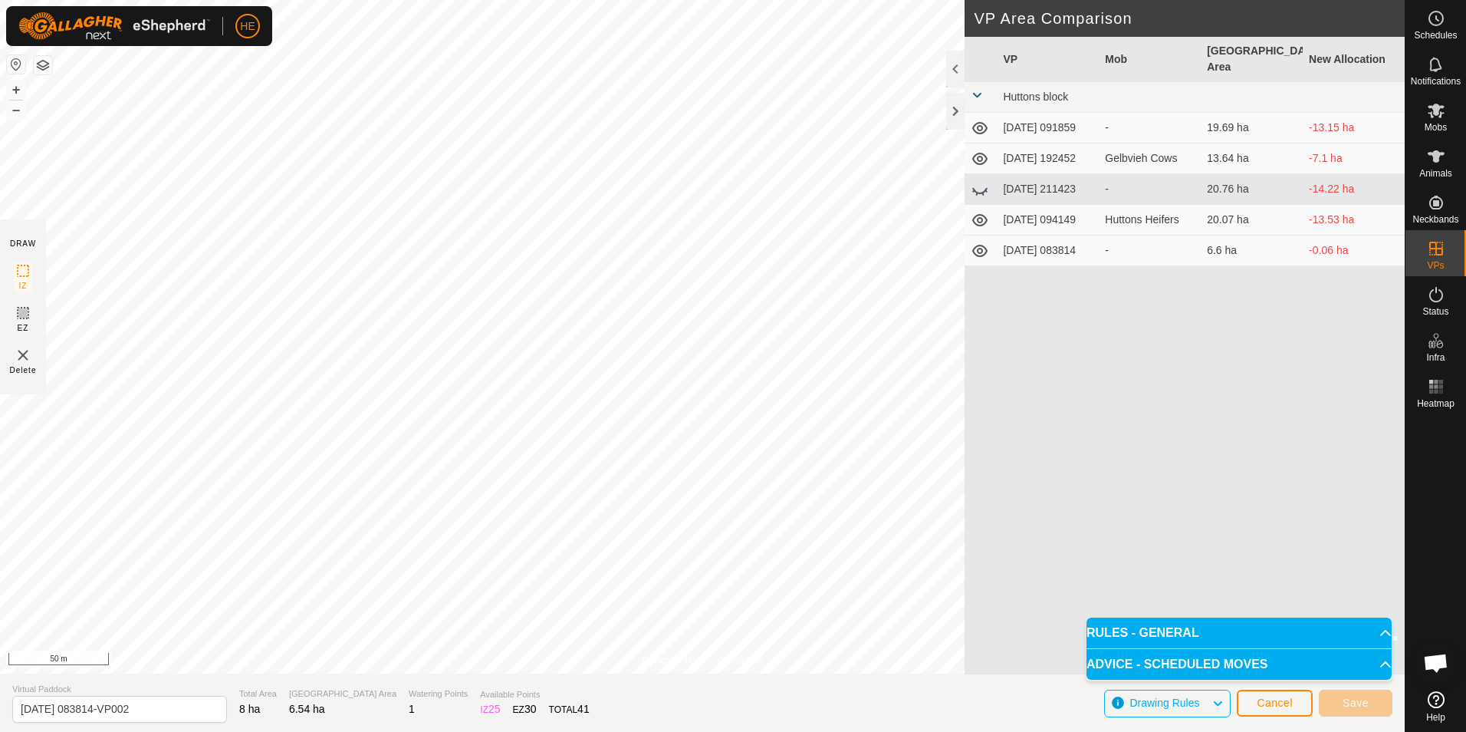
click at [981, 119] on icon at bounding box center [980, 128] width 18 height 18
click at [979, 150] on icon at bounding box center [980, 159] width 18 height 18
click at [979, 180] on icon at bounding box center [980, 189] width 18 height 18
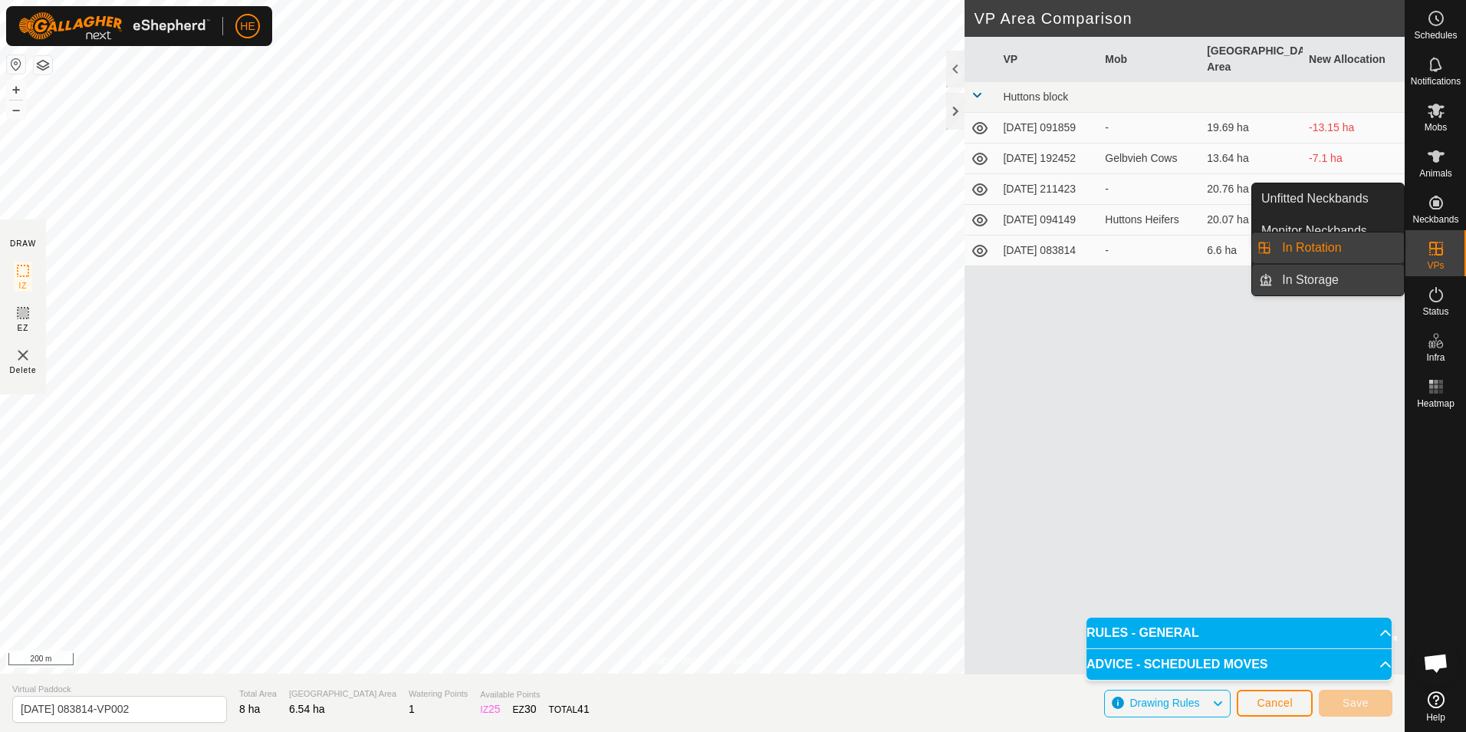
click at [1350, 277] on link "In Storage" at bounding box center [1338, 280] width 131 height 31
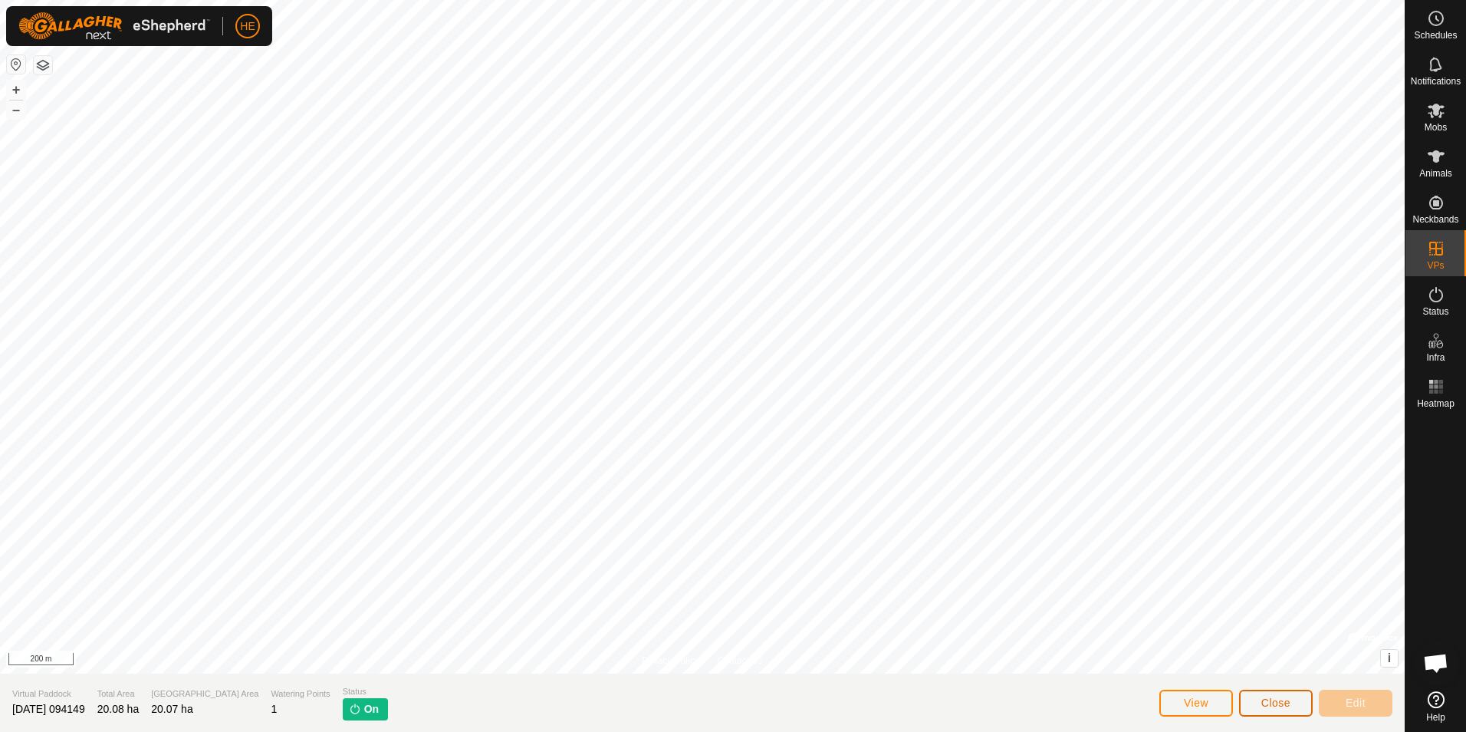
click at [1287, 706] on span "Close" at bounding box center [1275, 702] width 29 height 12
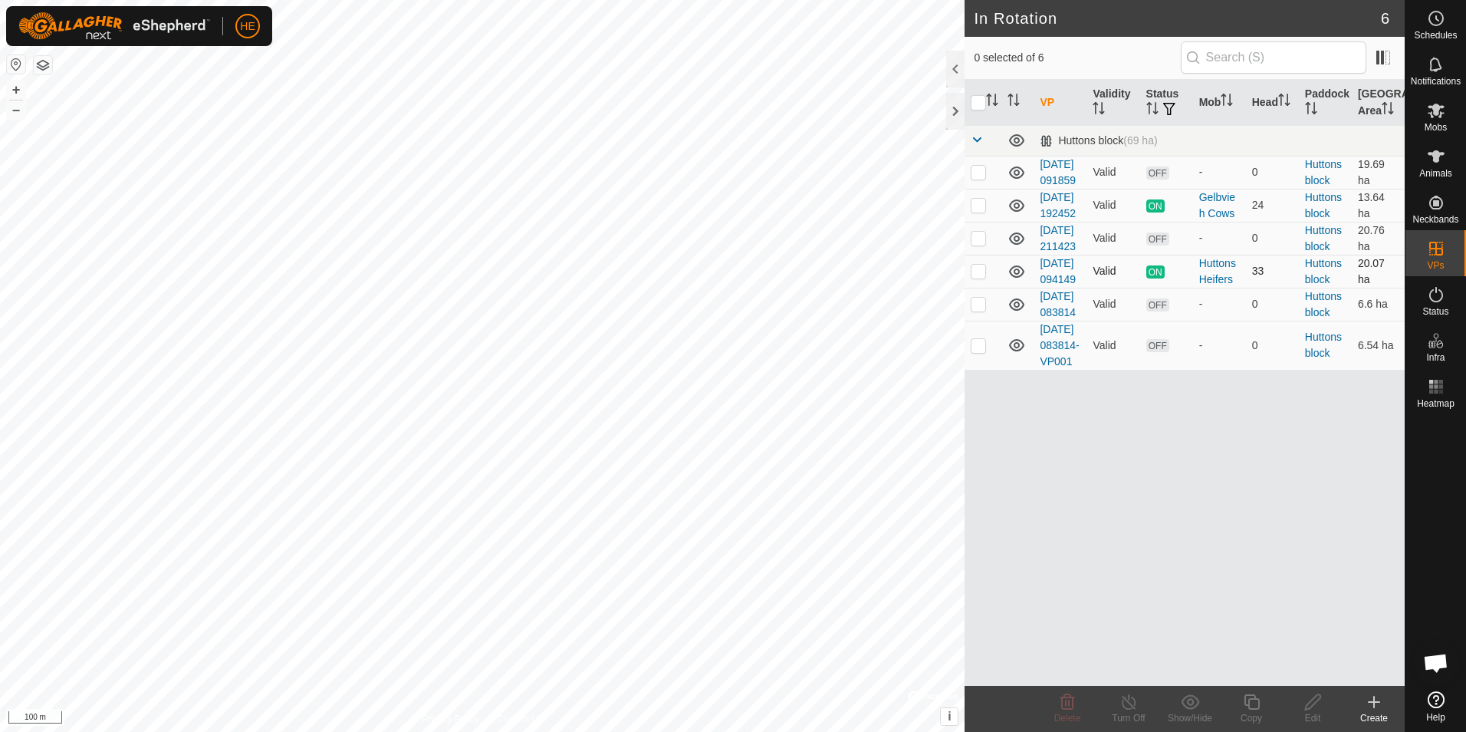
click at [979, 277] on p-checkbox at bounding box center [978, 271] width 15 height 12
checkbox input "true"
click at [1376, 705] on icon at bounding box center [1374, 701] width 18 height 18
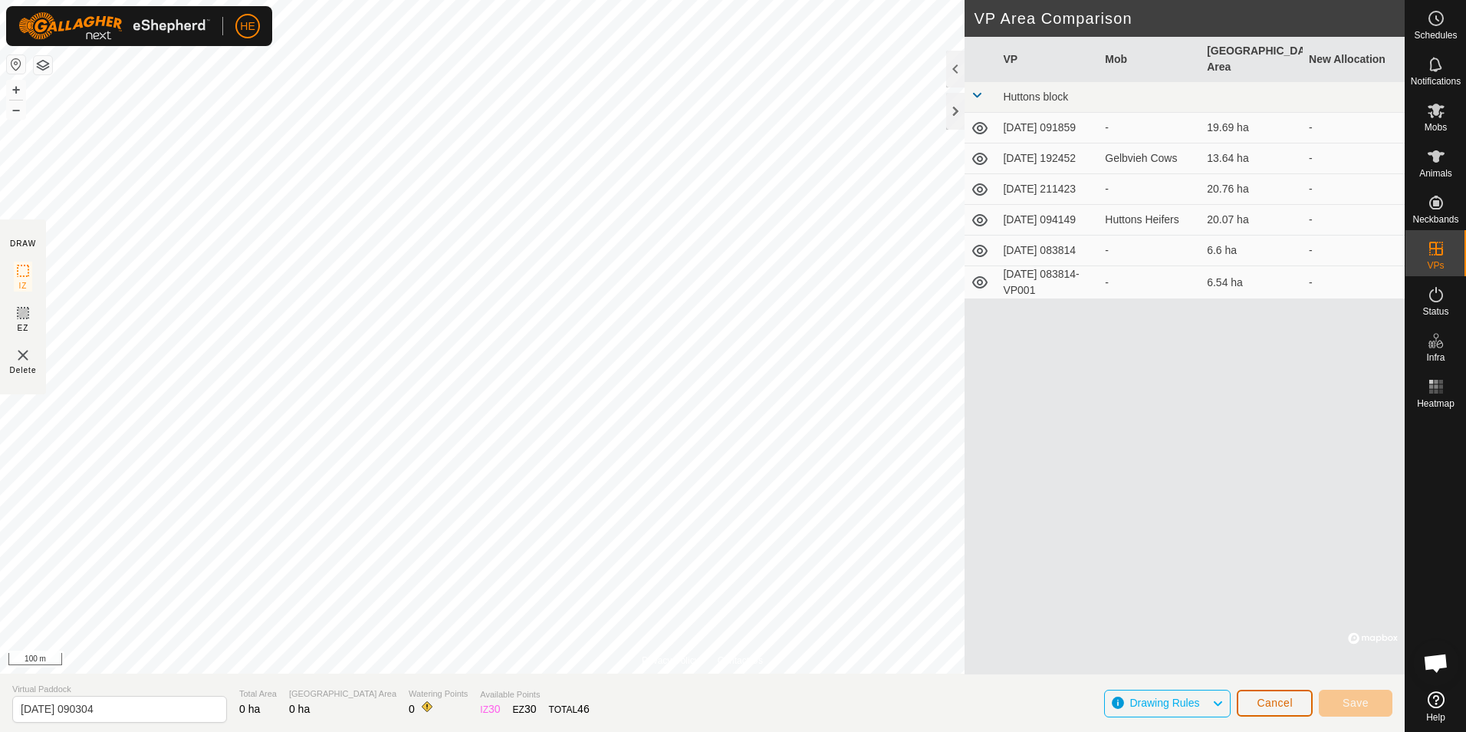
click at [1288, 705] on span "Cancel" at bounding box center [1275, 702] width 36 height 12
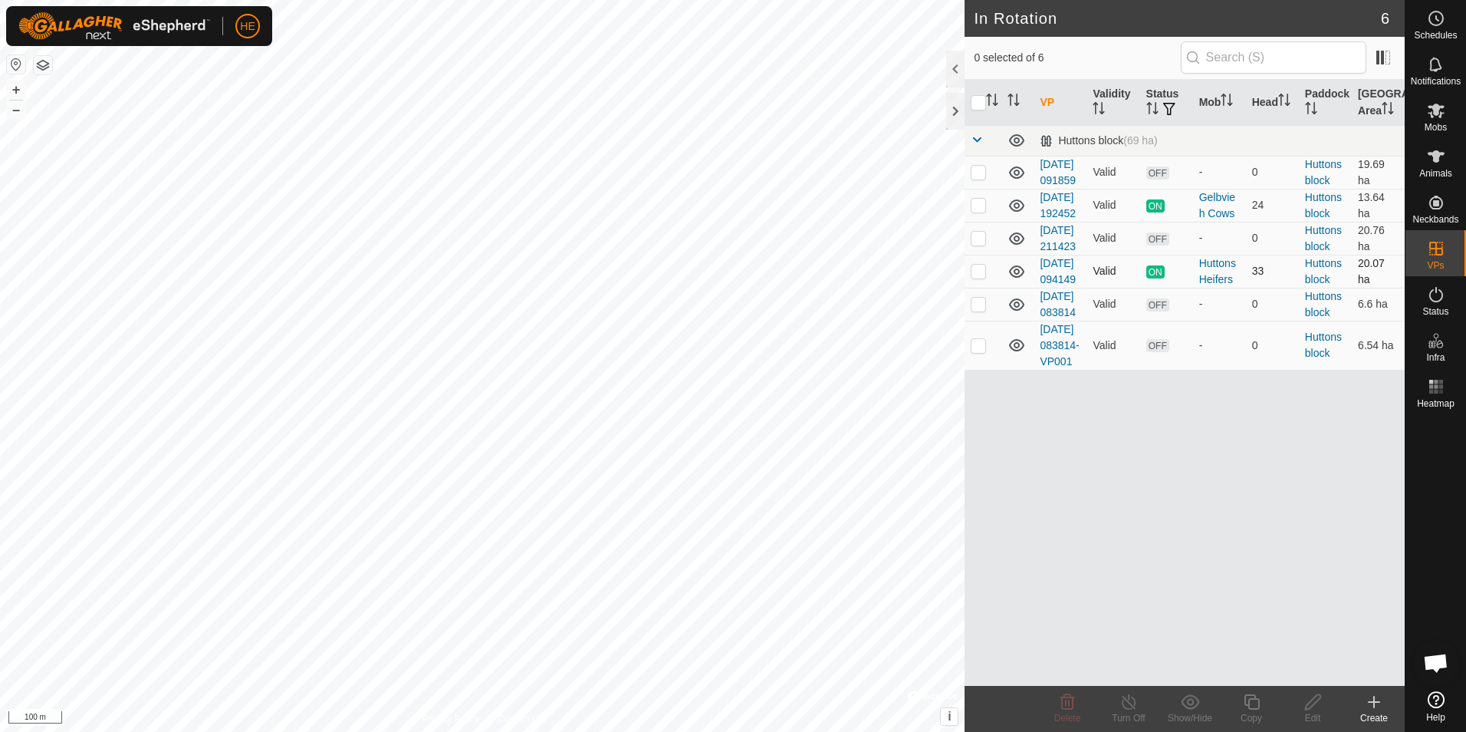
click at [980, 277] on p-checkbox at bounding box center [978, 271] width 15 height 12
click at [981, 277] on p-checkbox at bounding box center [978, 271] width 15 height 12
checkbox input "false"
click at [1428, 17] on icon at bounding box center [1436, 18] width 18 height 18
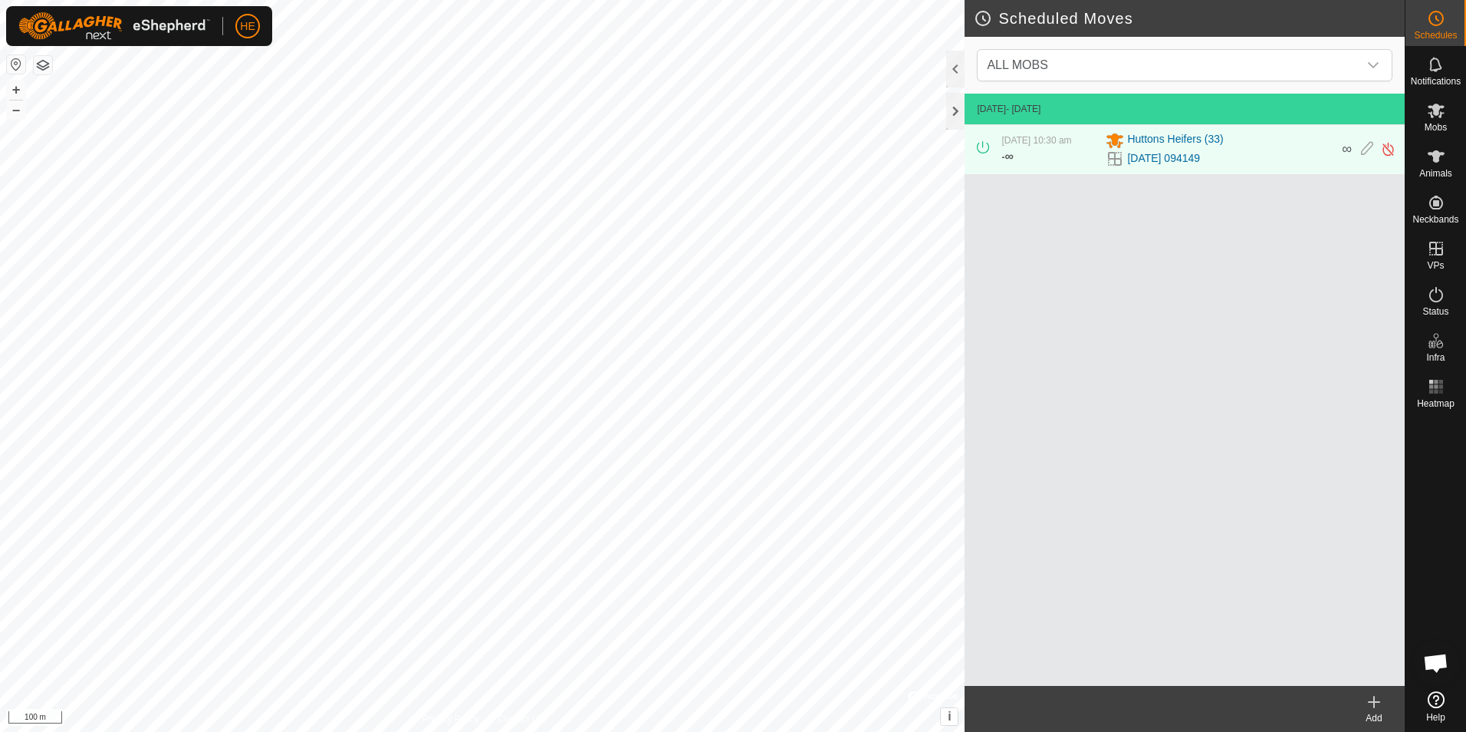
click at [1369, 705] on icon at bounding box center [1374, 701] width 18 height 18
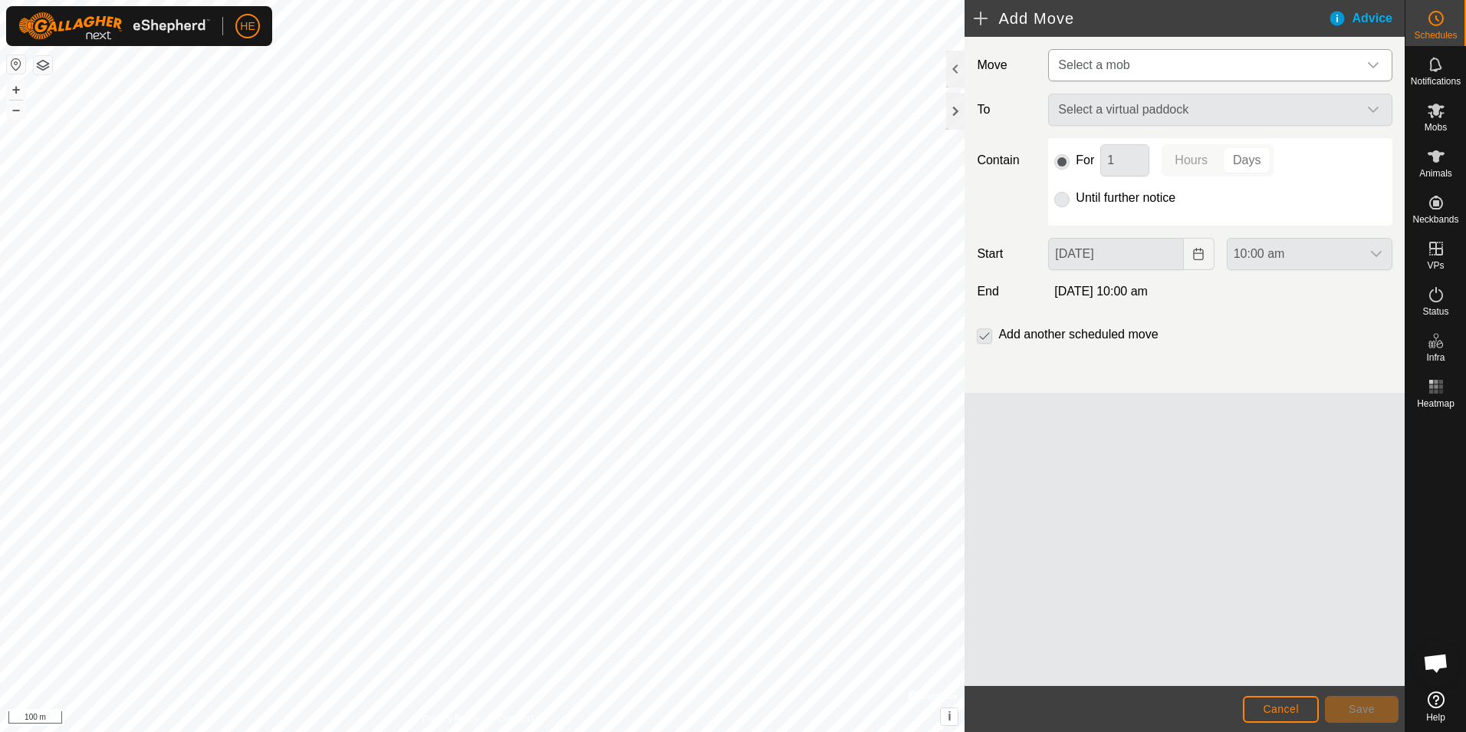
click at [1375, 60] on icon "dropdown trigger" at bounding box center [1373, 65] width 12 height 12
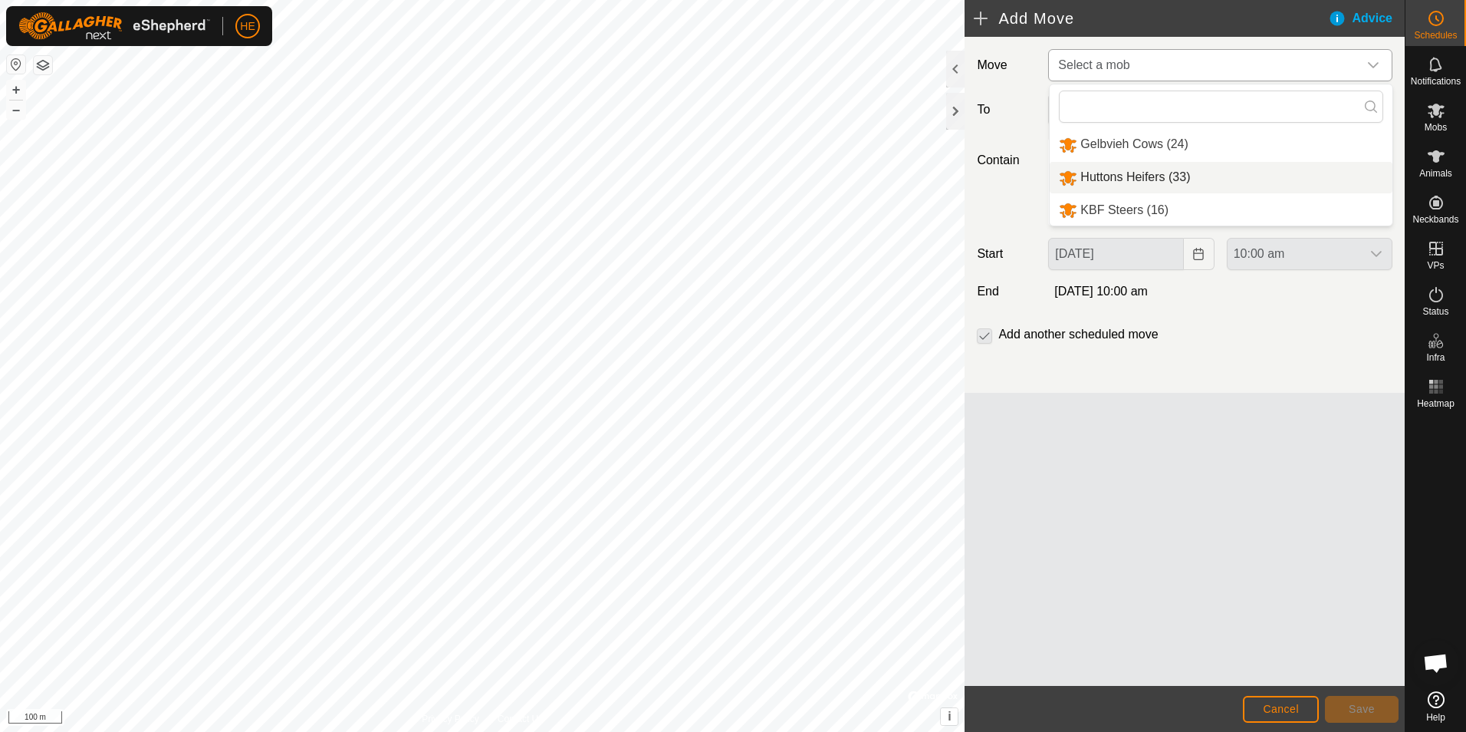
click at [1177, 173] on li "Huttons Heifers (33)" at bounding box center [1221, 177] width 343 height 31
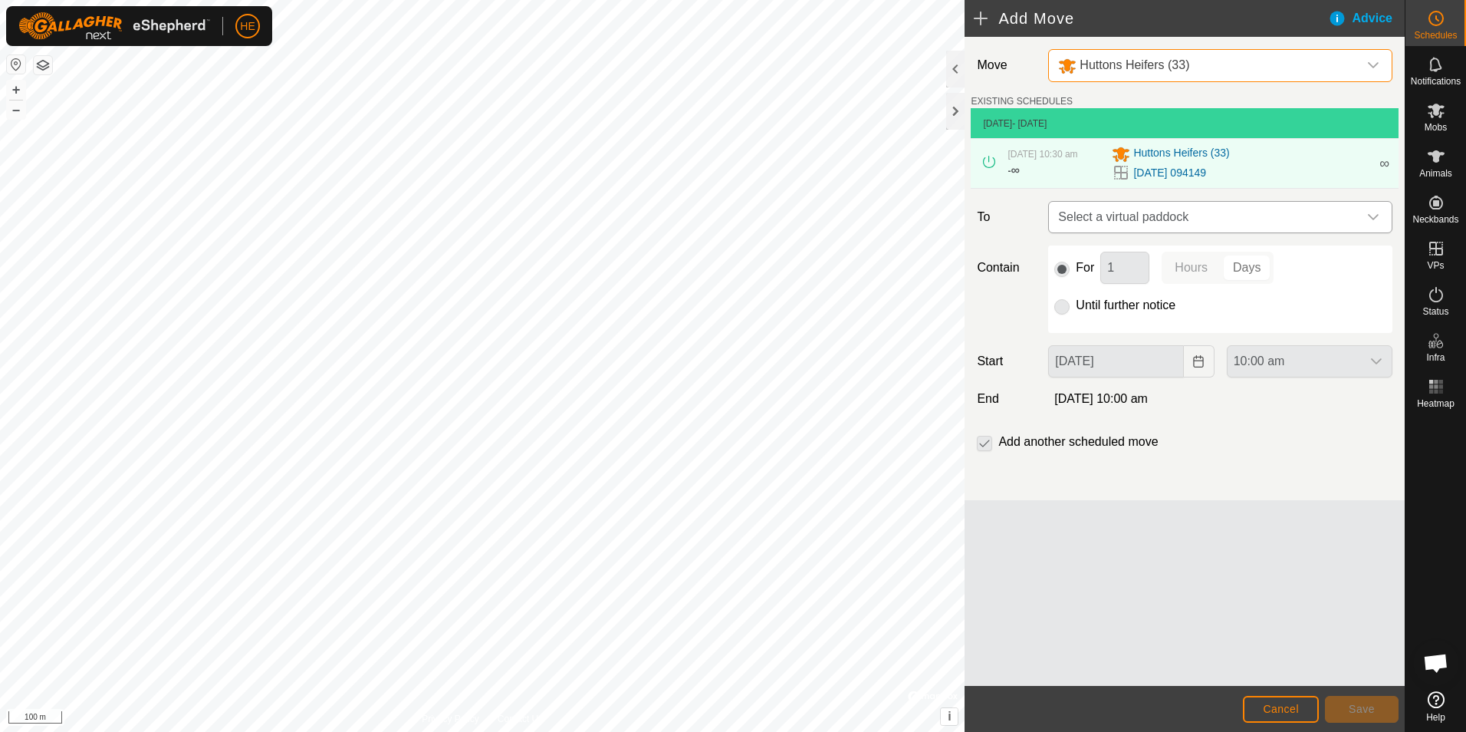
click at [1374, 215] on icon "dropdown trigger" at bounding box center [1373, 217] width 12 height 12
click at [1370, 213] on icon "dropdown trigger" at bounding box center [1373, 217] width 12 height 12
click at [1206, 170] on link "[DATE] 094149" at bounding box center [1169, 173] width 73 height 16
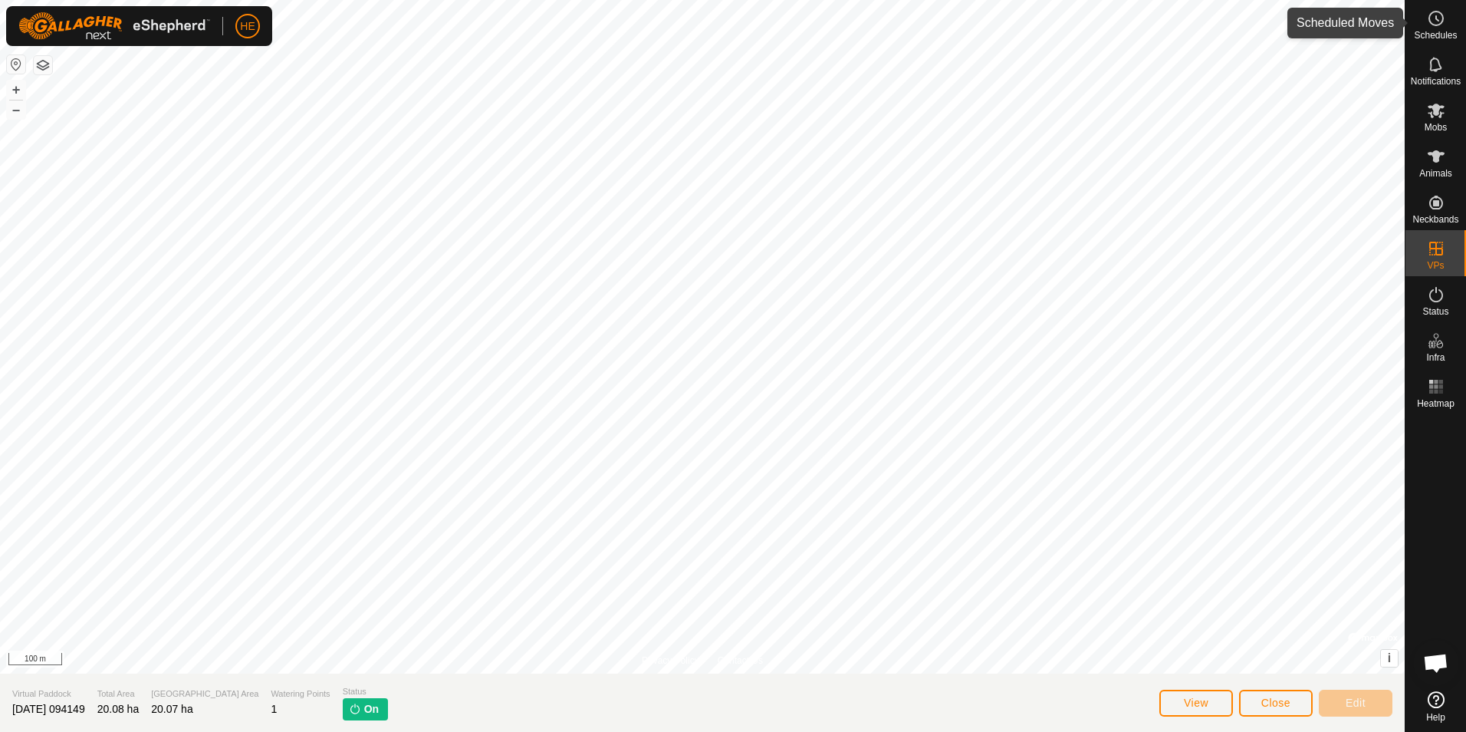
click at [1433, 21] on icon at bounding box center [1436, 18] width 18 height 18
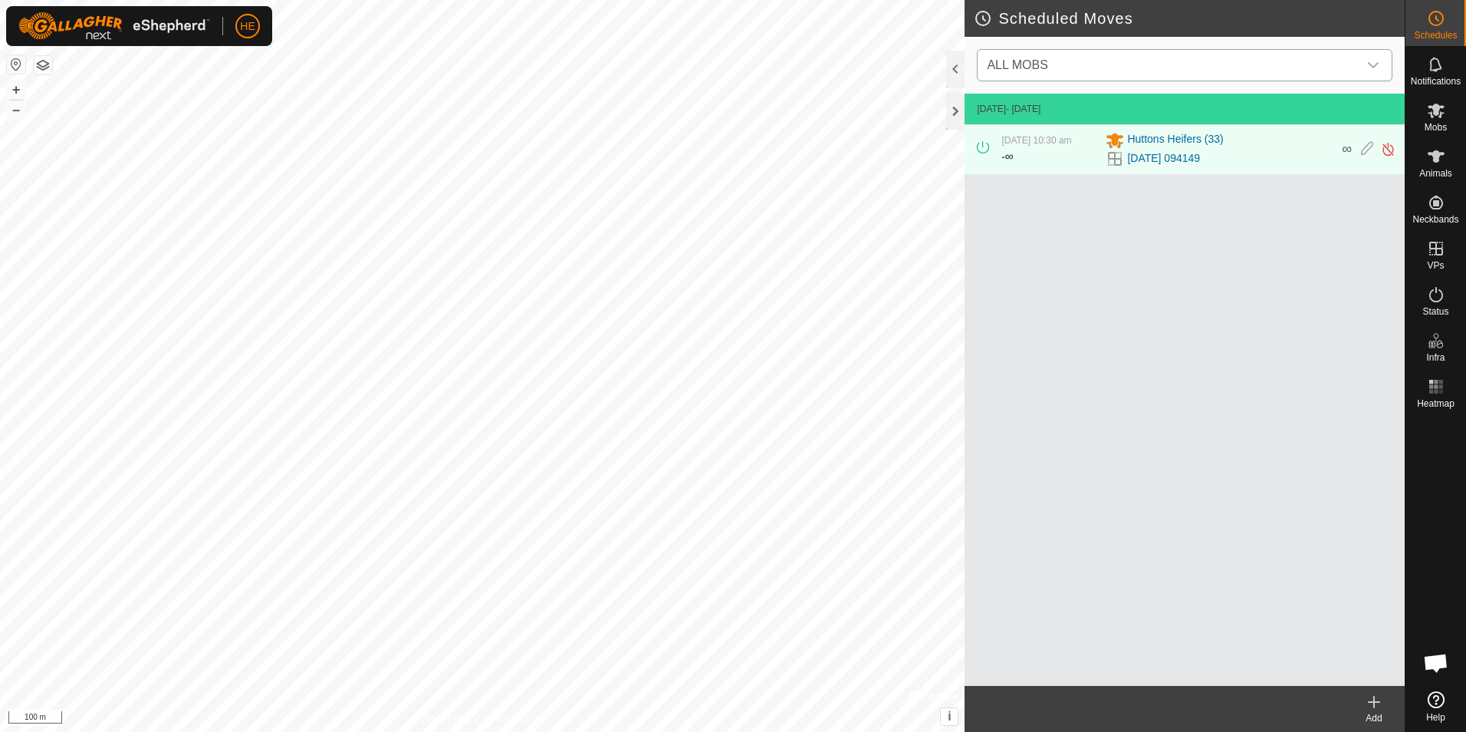
click at [1373, 61] on icon "dropdown trigger" at bounding box center [1373, 65] width 12 height 12
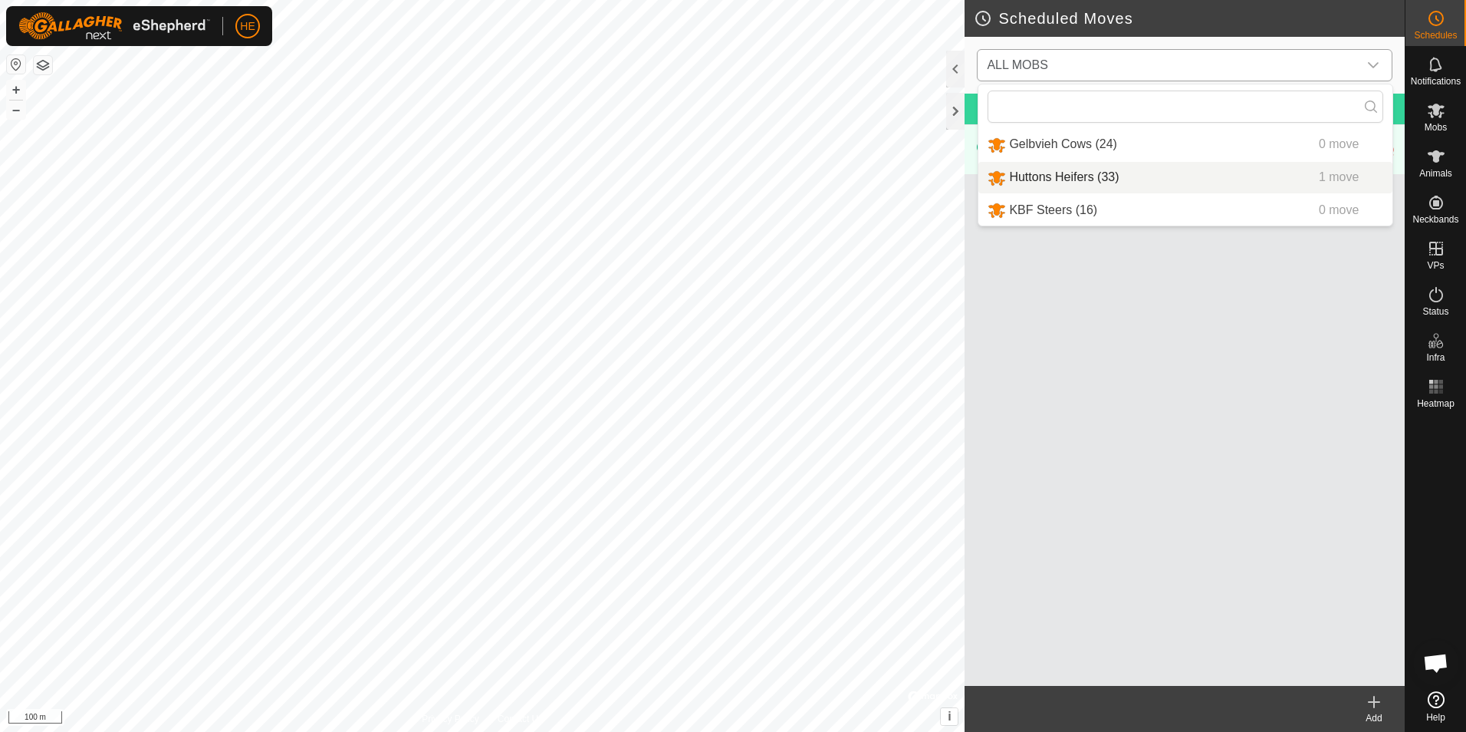
click at [1078, 177] on li "Huttons Heifers (33) 1 move" at bounding box center [1185, 177] width 414 height 31
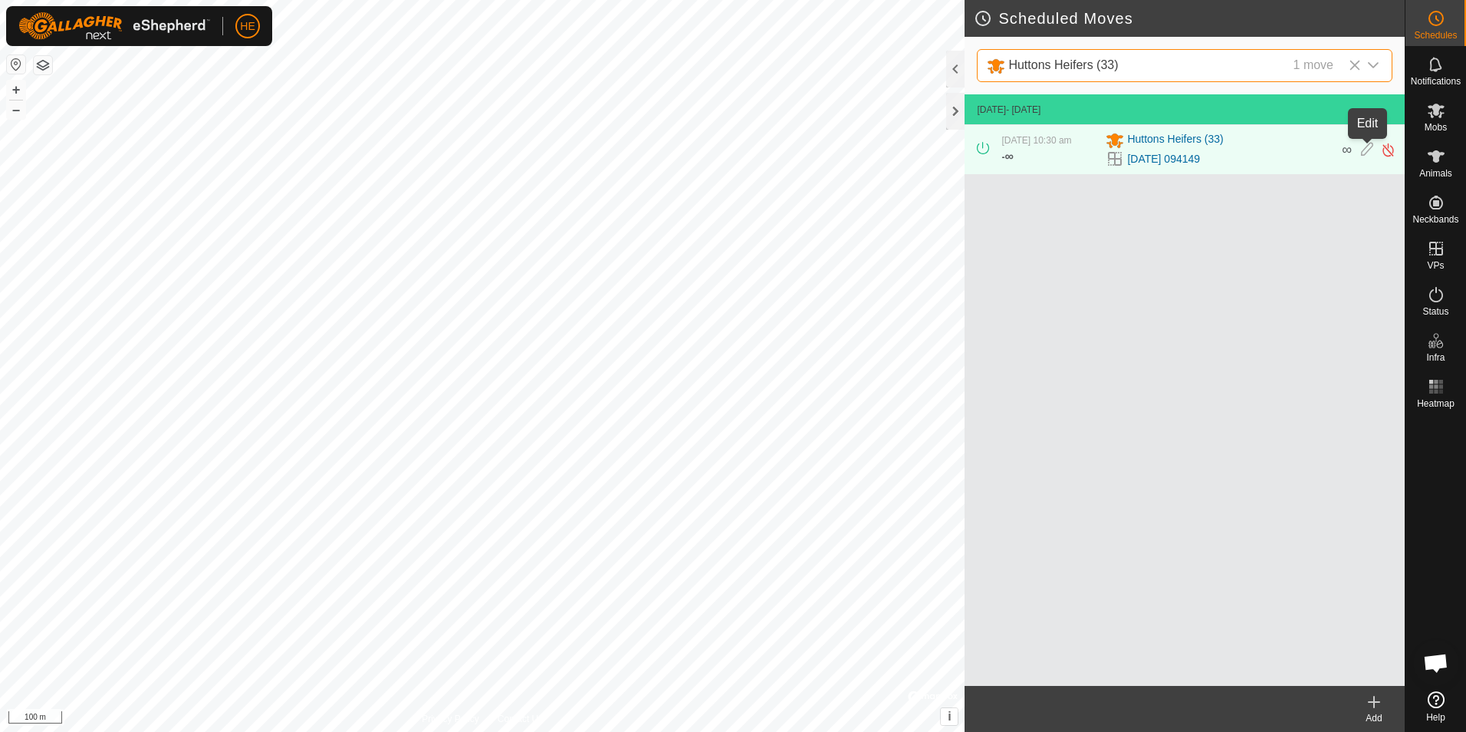
click at [1366, 149] on icon at bounding box center [1367, 150] width 12 height 16
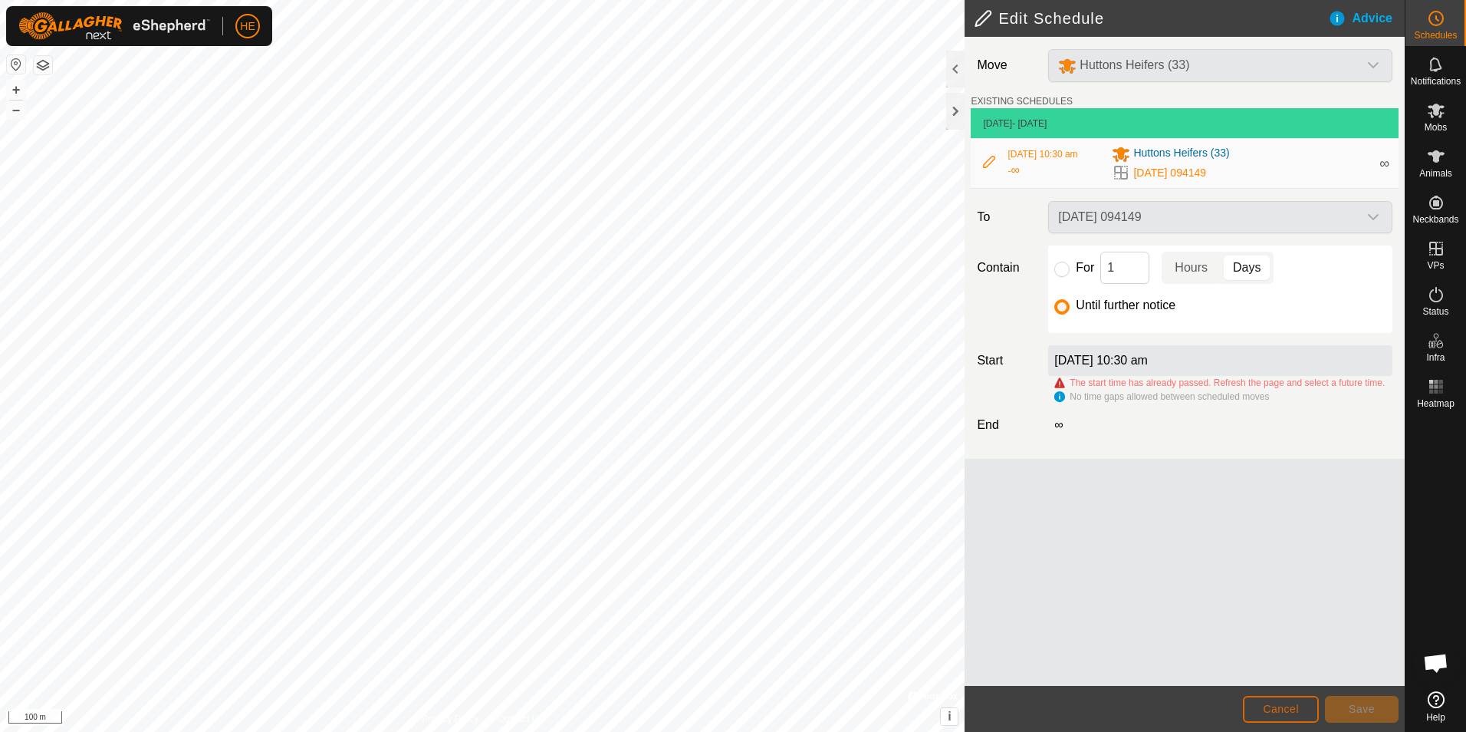
click at [1278, 709] on span "Cancel" at bounding box center [1281, 708] width 36 height 12
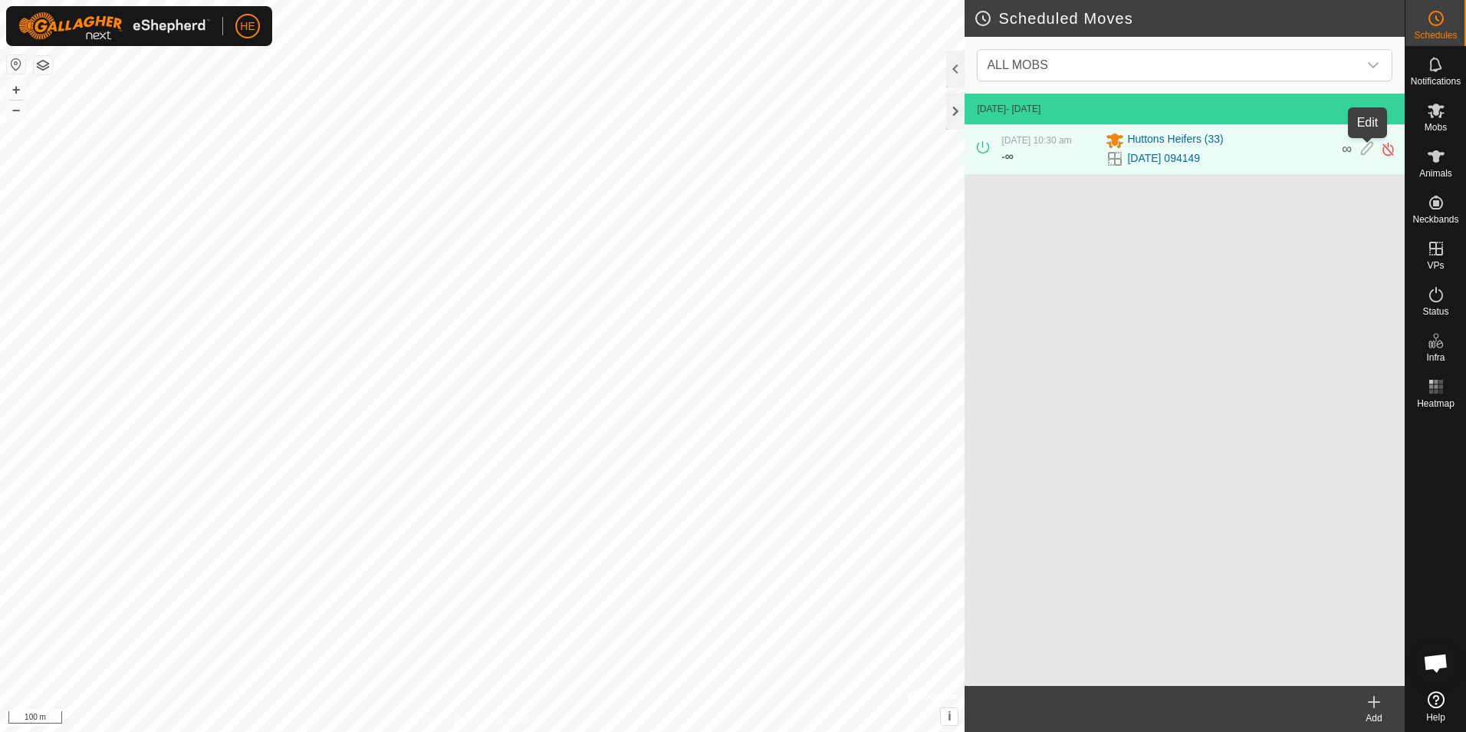
click at [1367, 150] on icon at bounding box center [1367, 149] width 12 height 16
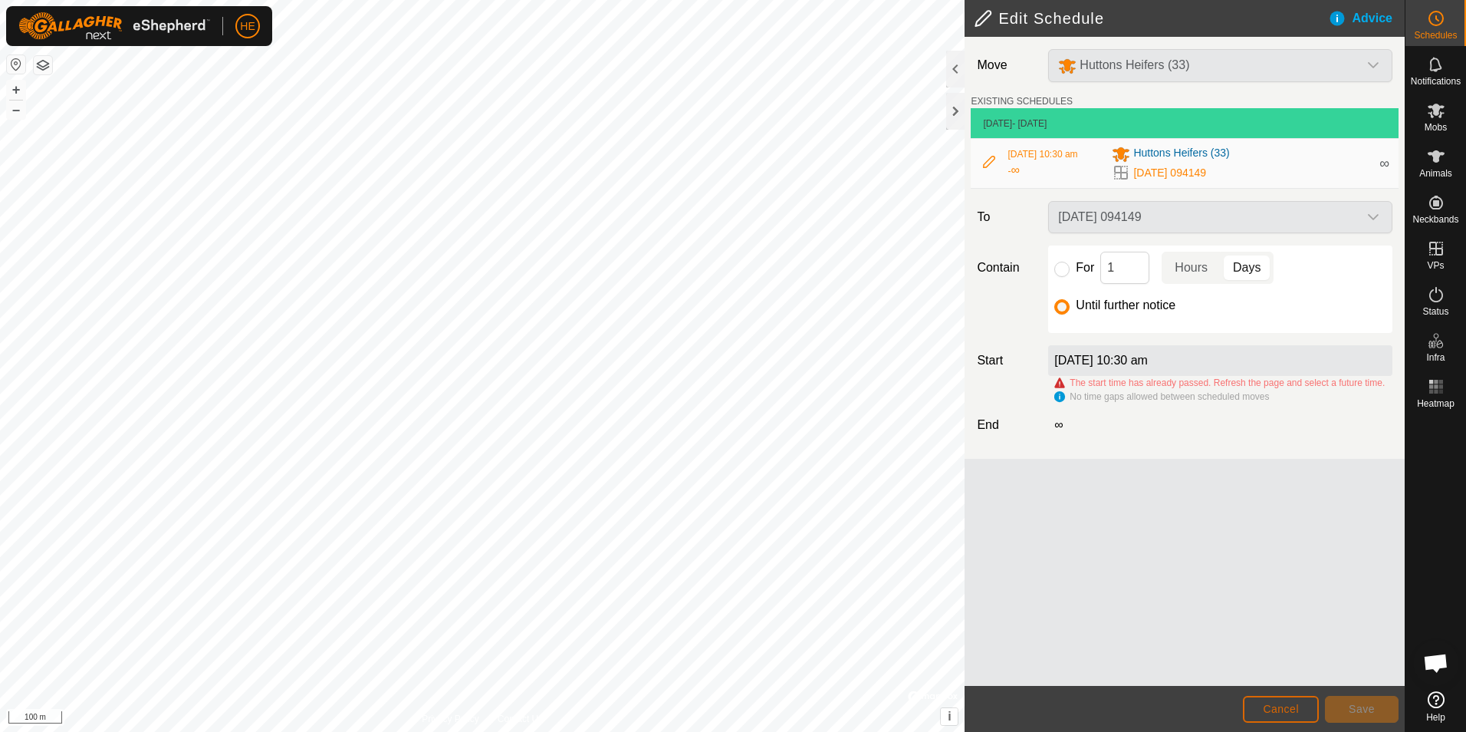
click at [1287, 705] on span "Cancel" at bounding box center [1281, 708] width 36 height 12
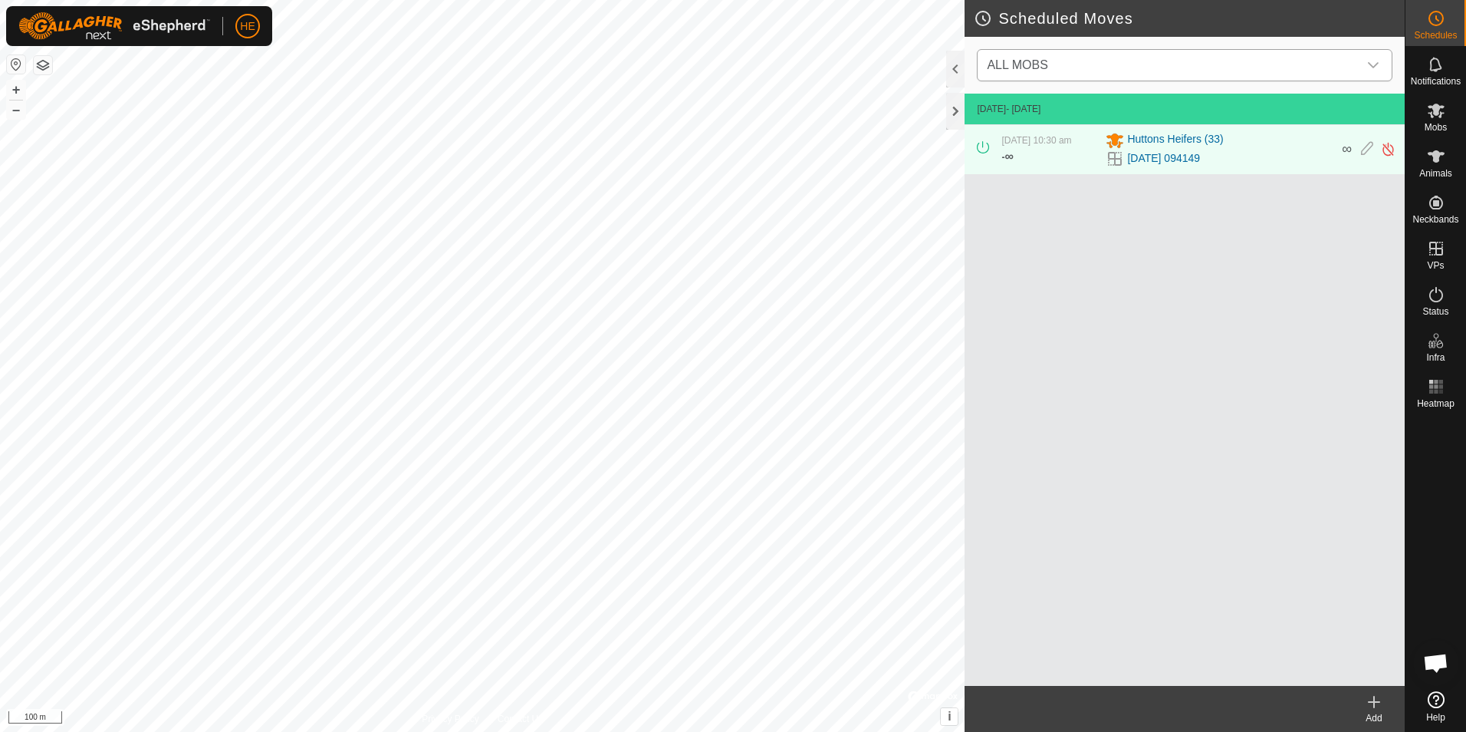
click at [1377, 59] on icon "dropdown trigger" at bounding box center [1373, 65] width 12 height 12
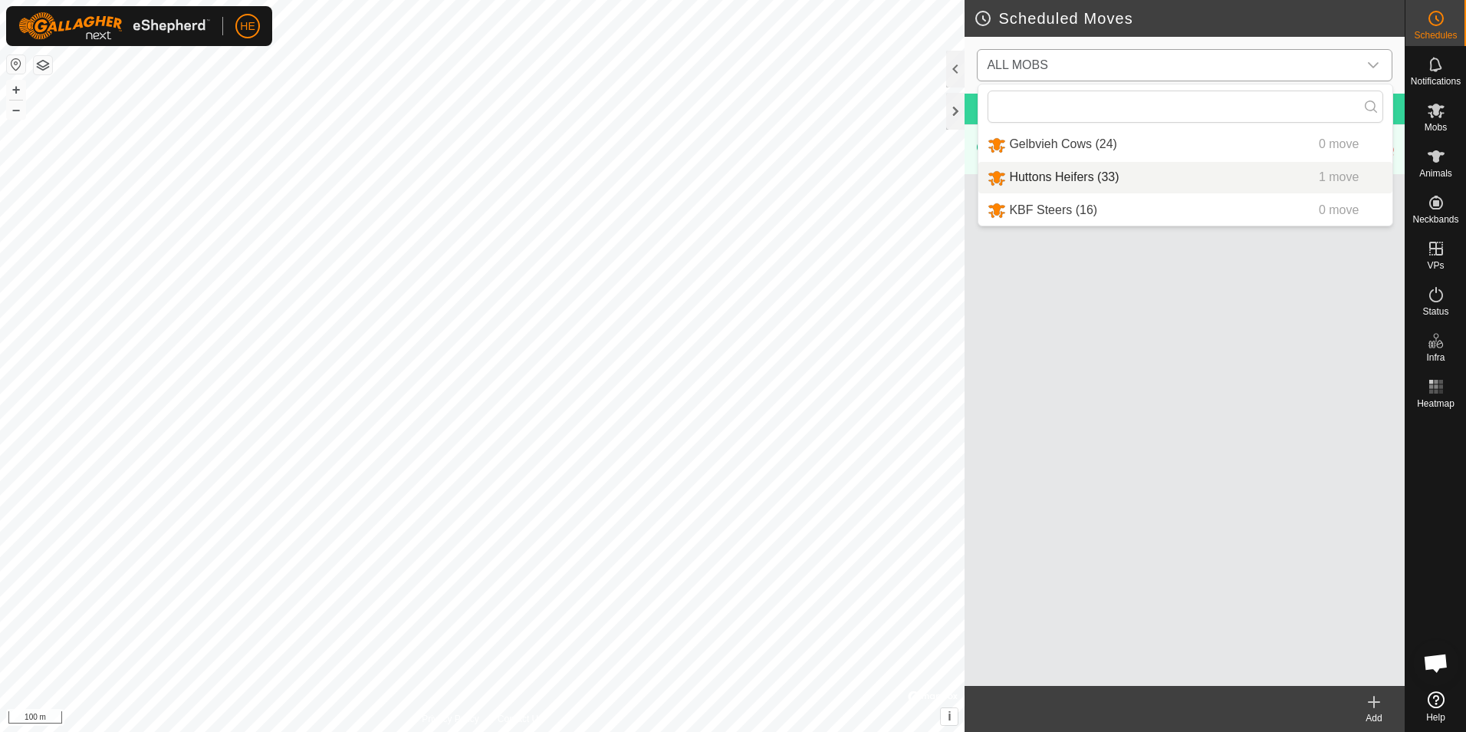
click at [1036, 173] on li "Huttons Heifers (33) 1 move" at bounding box center [1185, 177] width 414 height 31
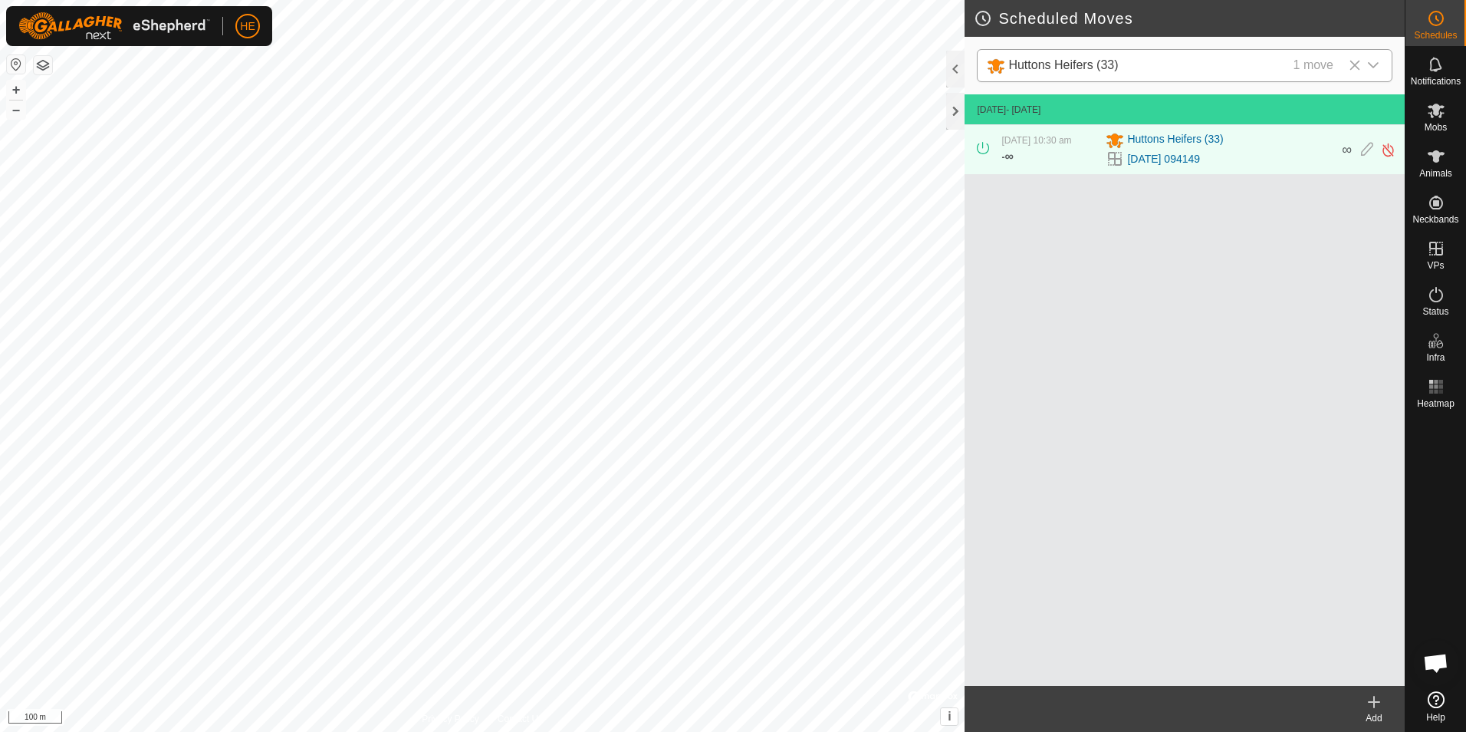
click at [1376, 700] on icon at bounding box center [1374, 701] width 18 height 18
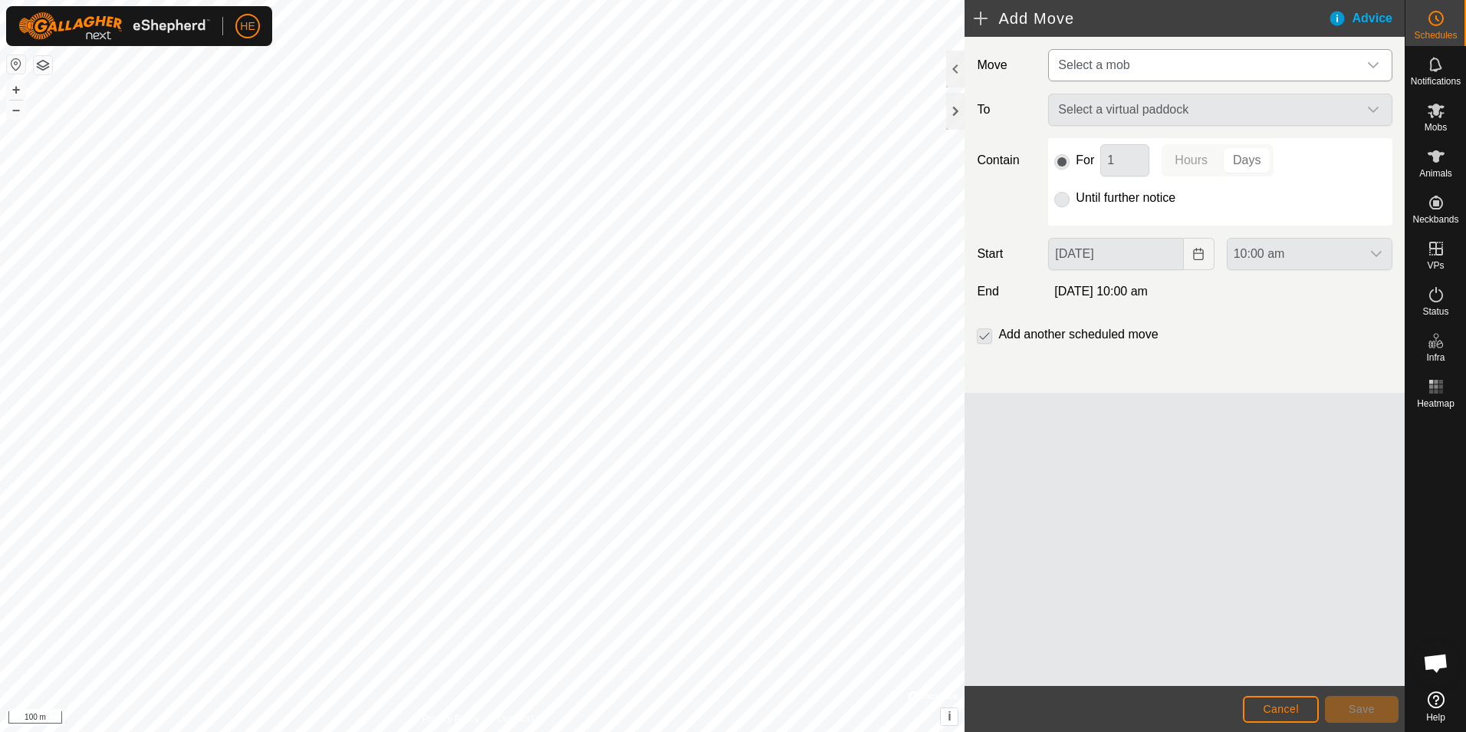
click at [1376, 64] on icon "dropdown trigger" at bounding box center [1373, 65] width 11 height 6
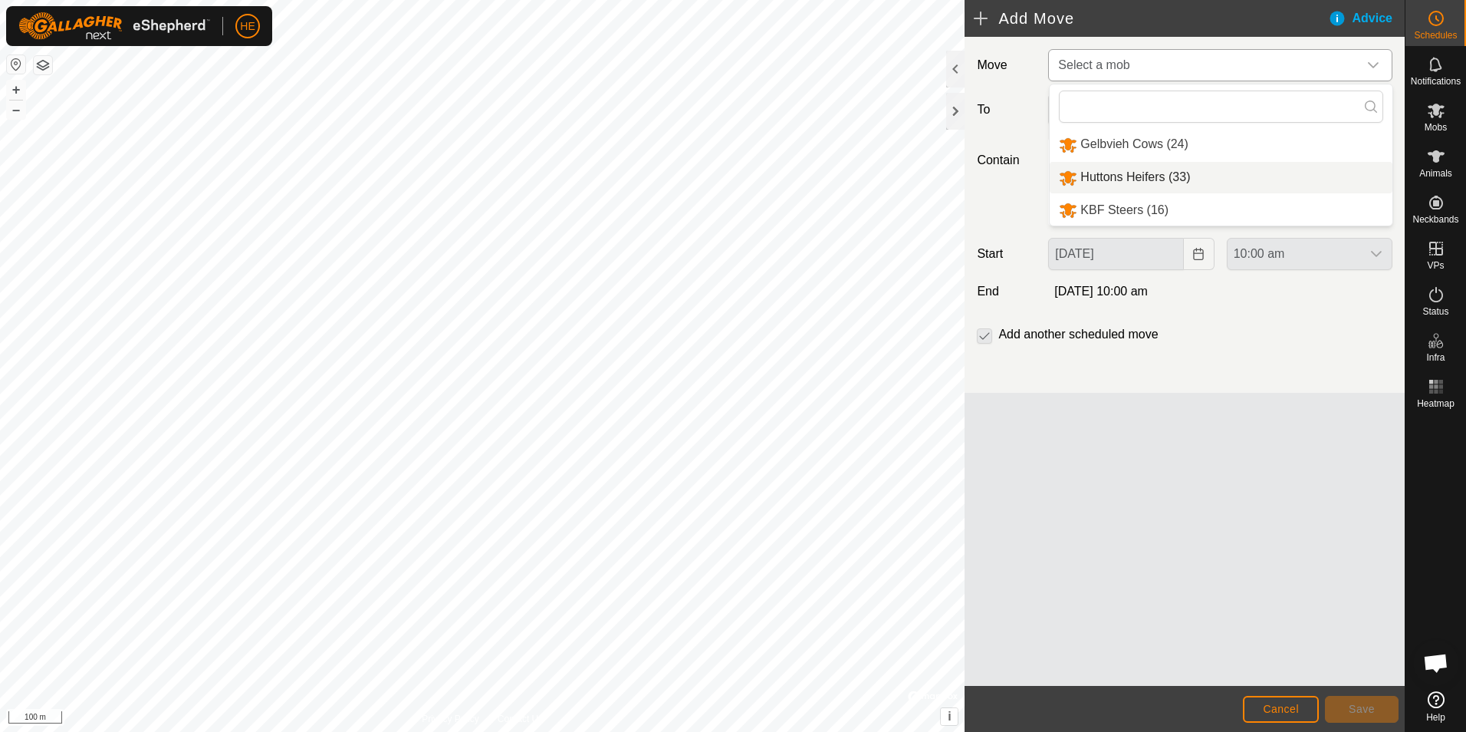
click at [1124, 175] on li "Huttons Heifers (33)" at bounding box center [1221, 177] width 343 height 31
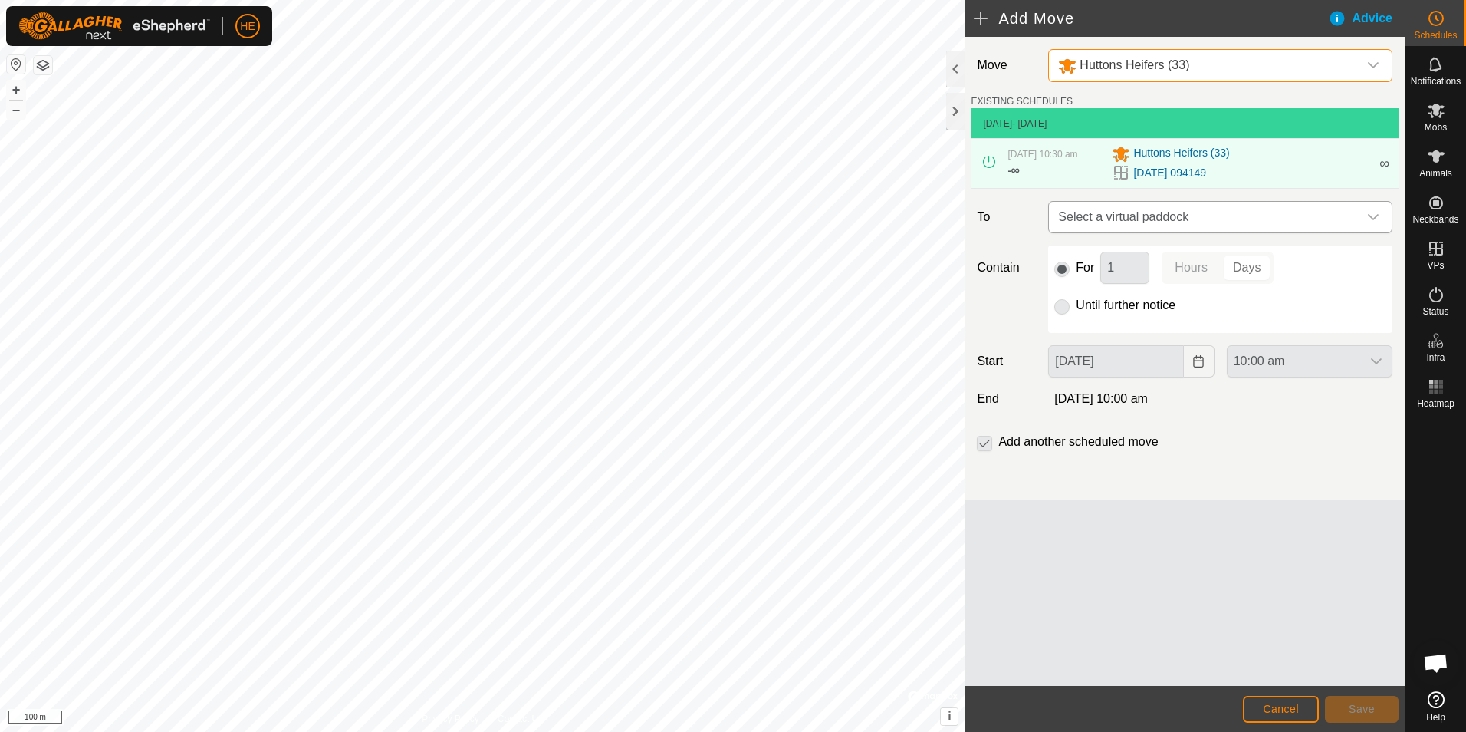
click at [1374, 212] on icon "dropdown trigger" at bounding box center [1373, 217] width 12 height 12
click at [1371, 215] on icon "dropdown trigger" at bounding box center [1373, 217] width 12 height 12
click at [1060, 307] on p-radiobutton at bounding box center [1061, 305] width 15 height 18
click at [1291, 707] on span "Cancel" at bounding box center [1281, 708] width 36 height 12
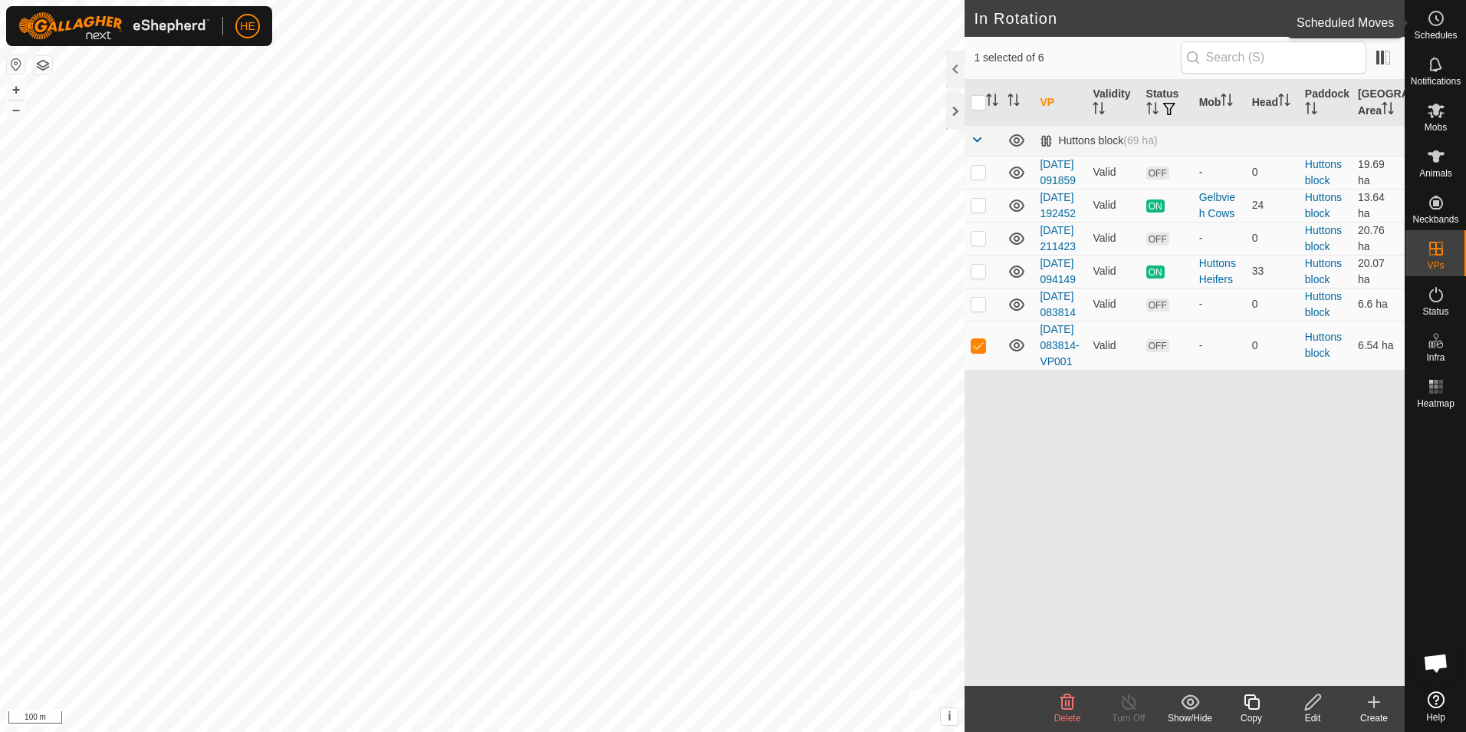
click at [1442, 19] on icon at bounding box center [1436, 18] width 18 height 18
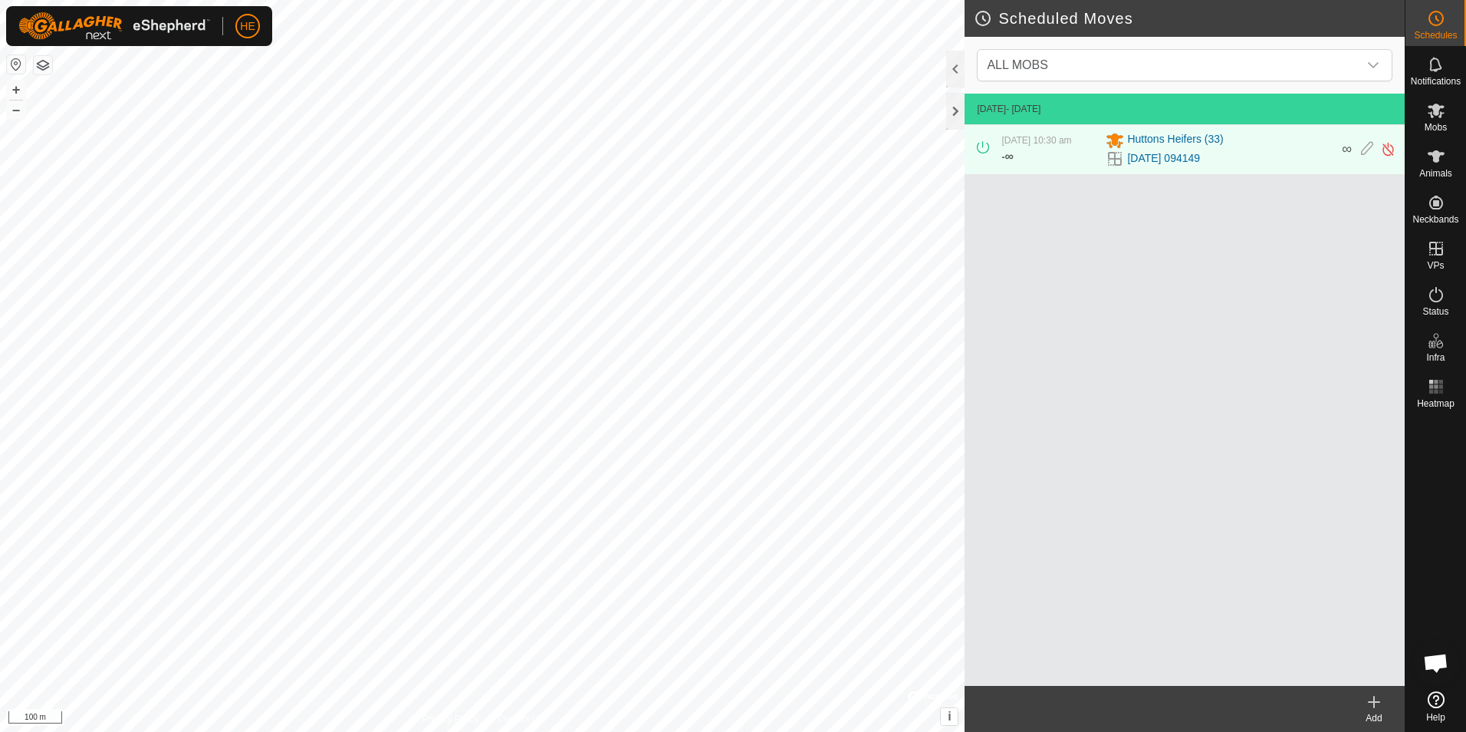
click at [1376, 702] on icon at bounding box center [1374, 702] width 11 height 0
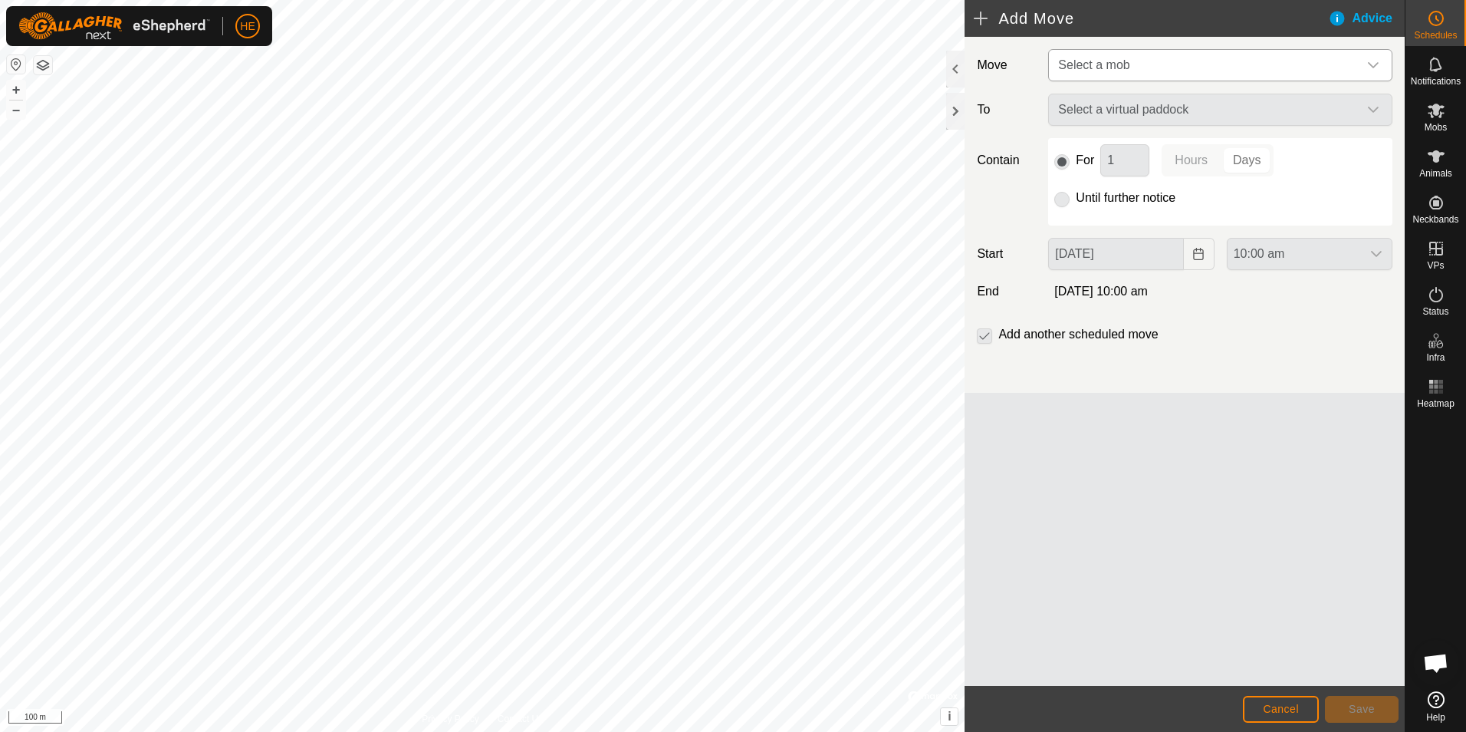
click at [1377, 63] on icon "dropdown trigger" at bounding box center [1373, 65] width 12 height 12
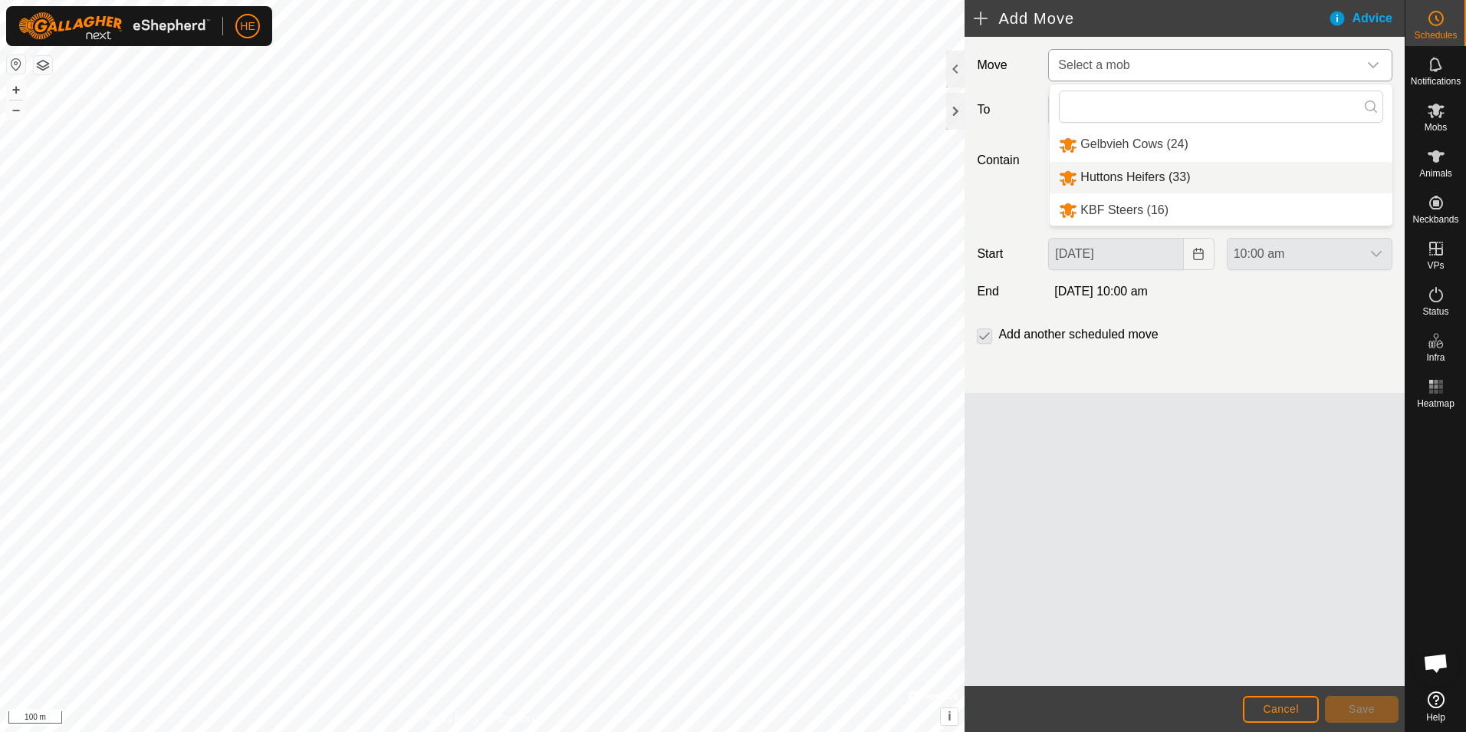
click at [1139, 173] on li "Huttons Heifers (33)" at bounding box center [1221, 177] width 343 height 31
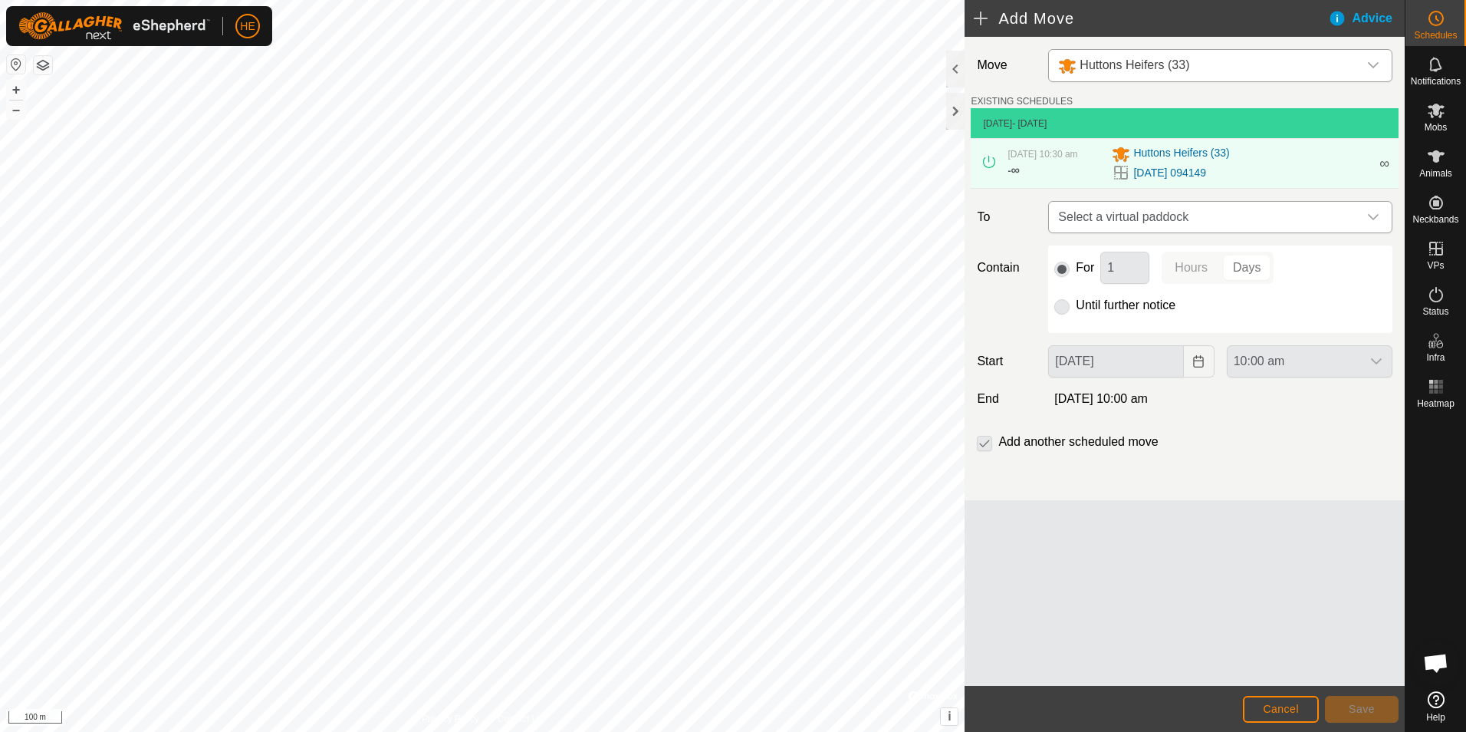
click at [1373, 216] on icon "dropdown trigger" at bounding box center [1373, 217] width 12 height 12
click at [1122, 258] on input "038814 vp001" at bounding box center [1220, 258] width 324 height 32
type input "038814 vp 001"
drag, startPoint x: 1157, startPoint y: 253, endPoint x: 1050, endPoint y: 263, distance: 107.0
click at [1050, 261] on div "038814 vp 001" at bounding box center [1220, 257] width 343 height 44
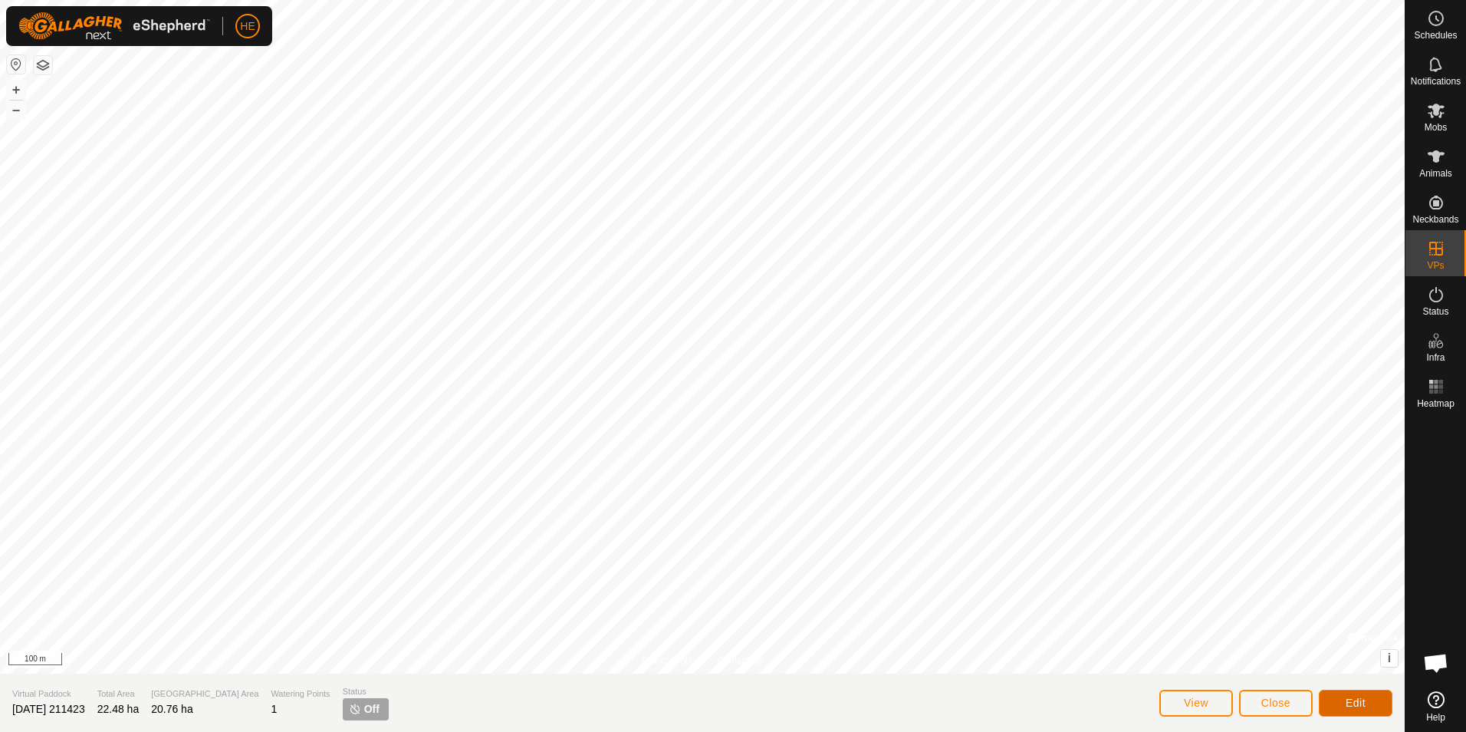
click at [1360, 700] on span "Edit" at bounding box center [1356, 702] width 20 height 12
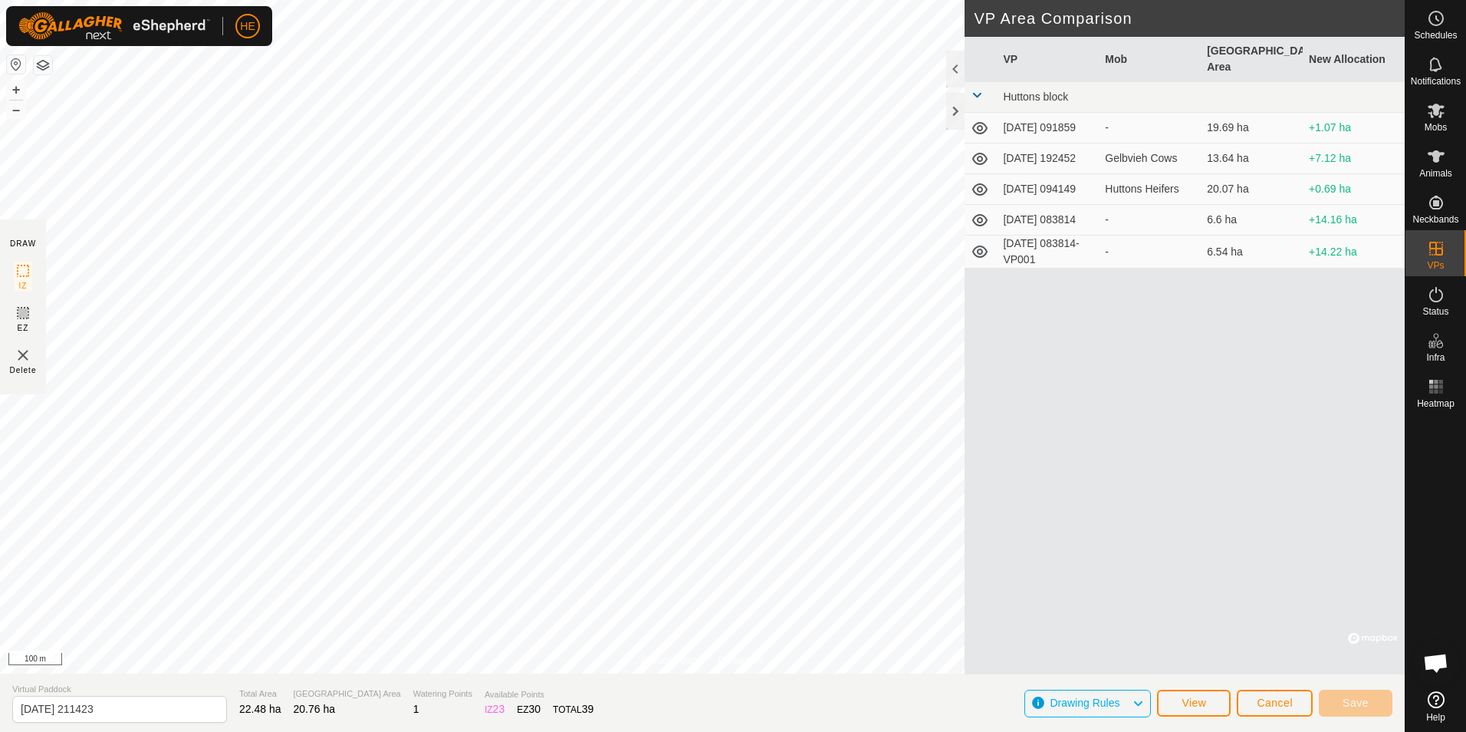
click at [980, 245] on icon at bounding box center [979, 251] width 15 height 12
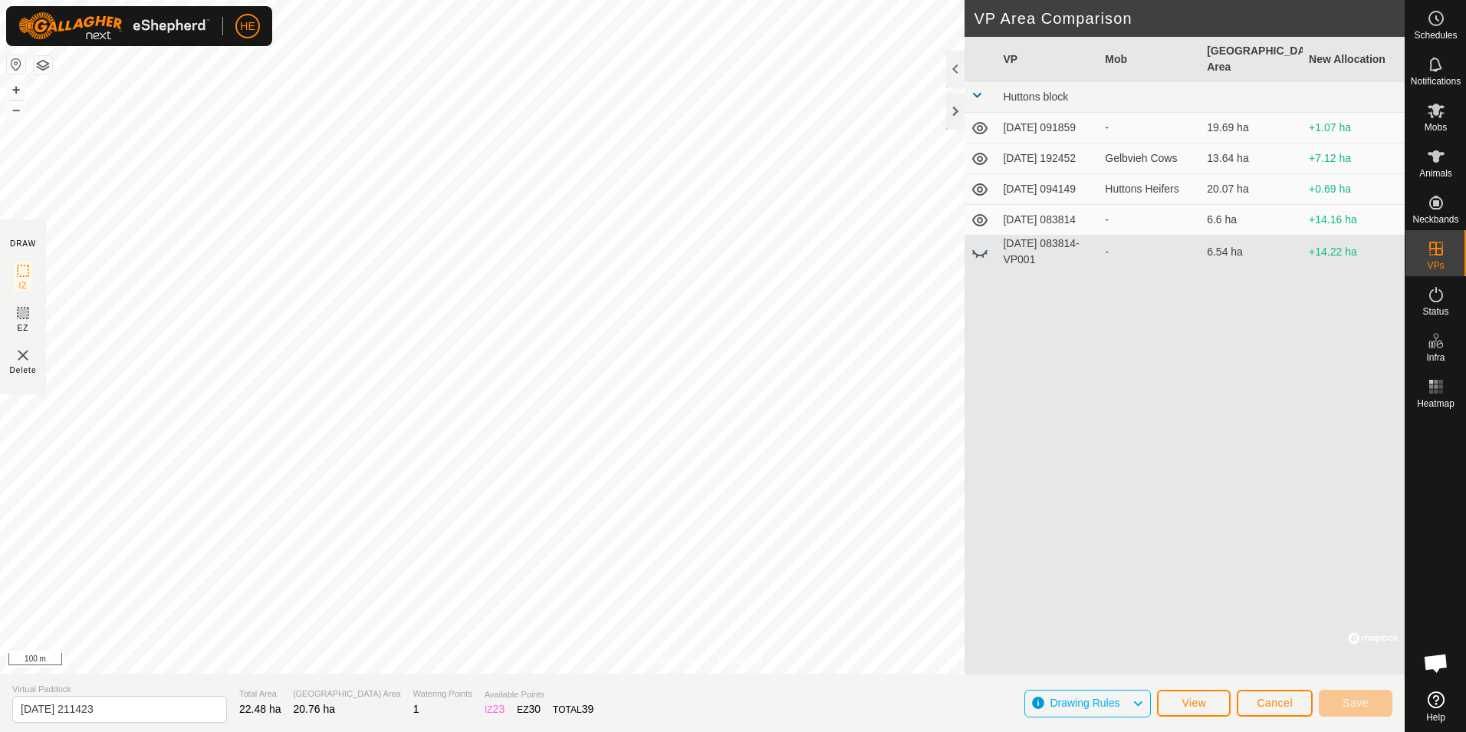
click at [978, 243] on icon at bounding box center [980, 251] width 18 height 18
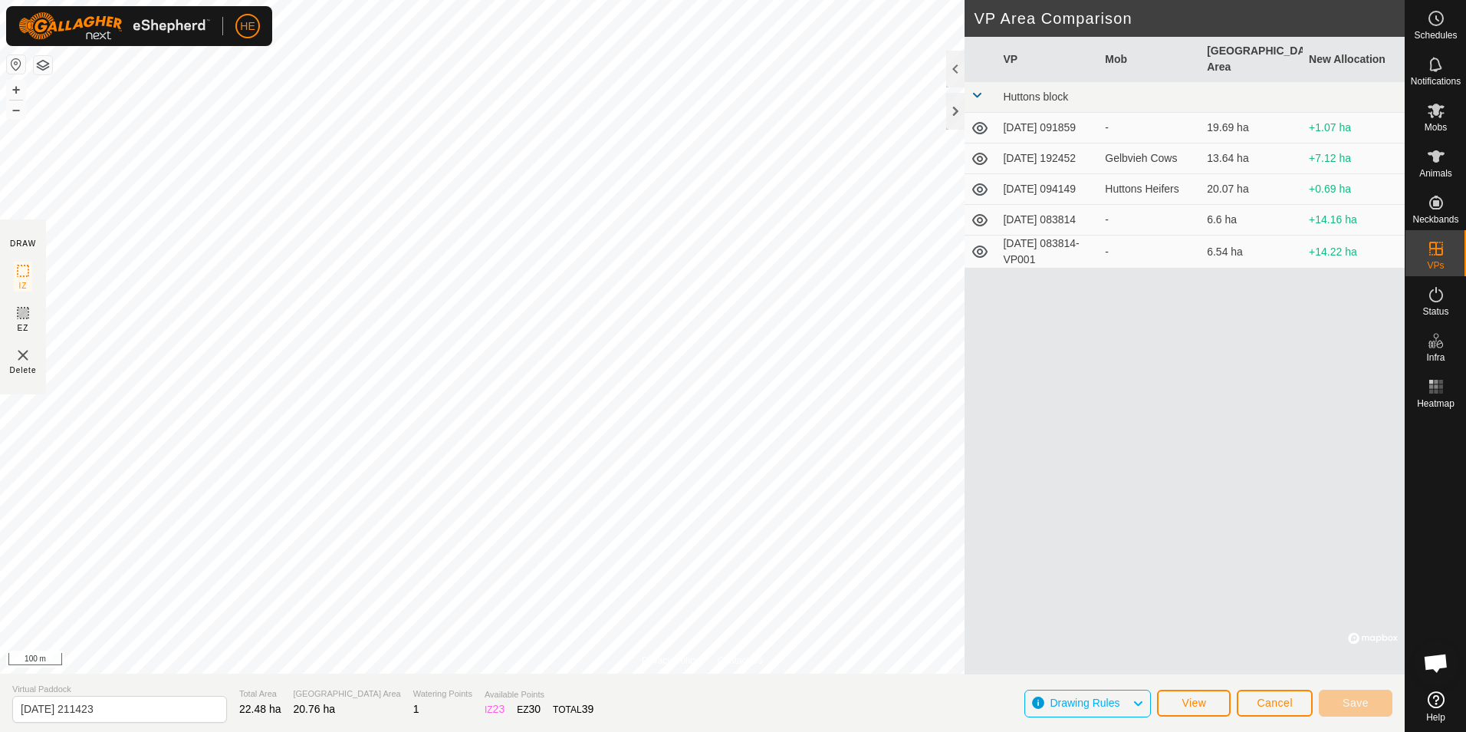
click at [978, 214] on icon at bounding box center [979, 220] width 15 height 12
click at [978, 212] on icon at bounding box center [980, 220] width 18 height 18
click at [981, 180] on icon at bounding box center [980, 189] width 18 height 18
click at [983, 150] on icon at bounding box center [980, 159] width 18 height 18
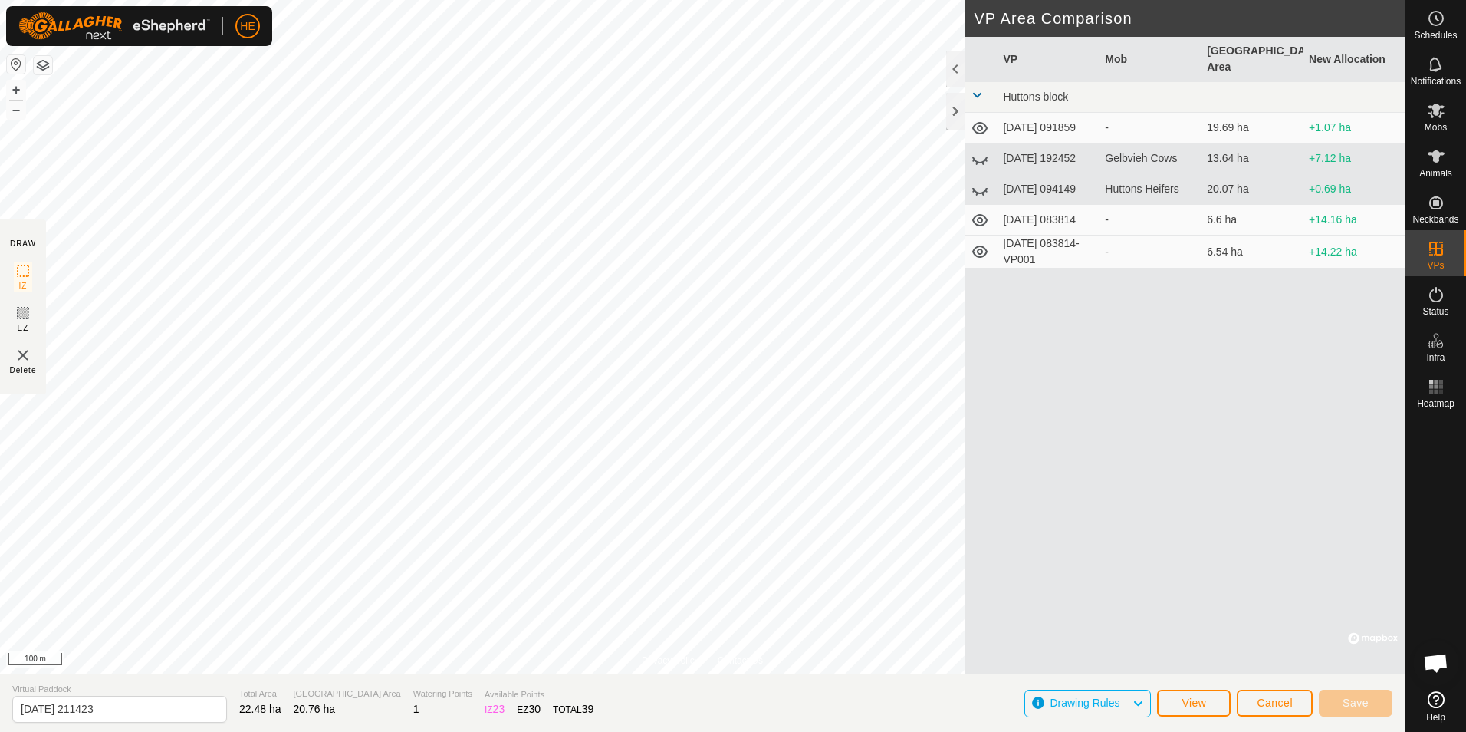
click at [980, 150] on icon at bounding box center [980, 159] width 18 height 18
click at [979, 119] on icon at bounding box center [980, 128] width 18 height 18
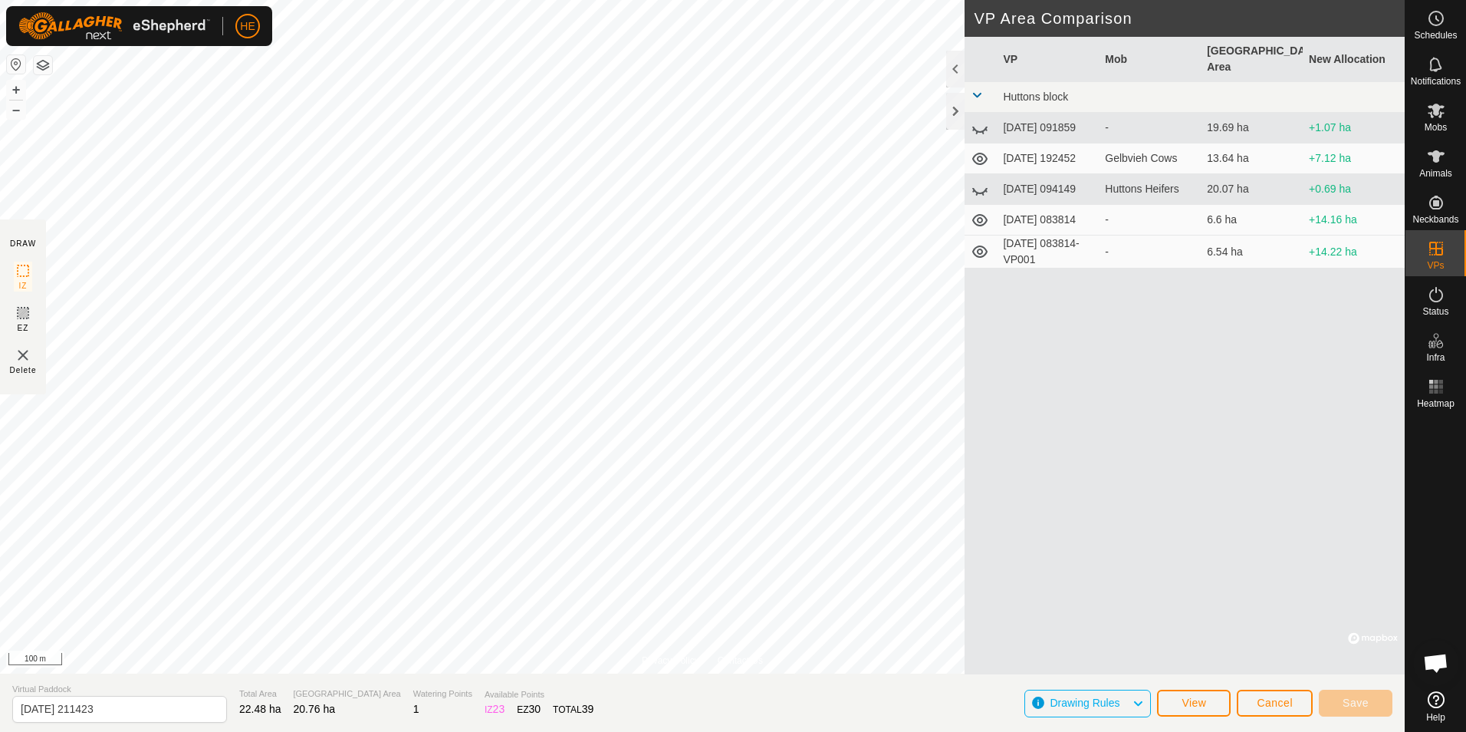
click at [978, 119] on icon at bounding box center [980, 128] width 18 height 18
click at [981, 180] on icon at bounding box center [980, 189] width 18 height 18
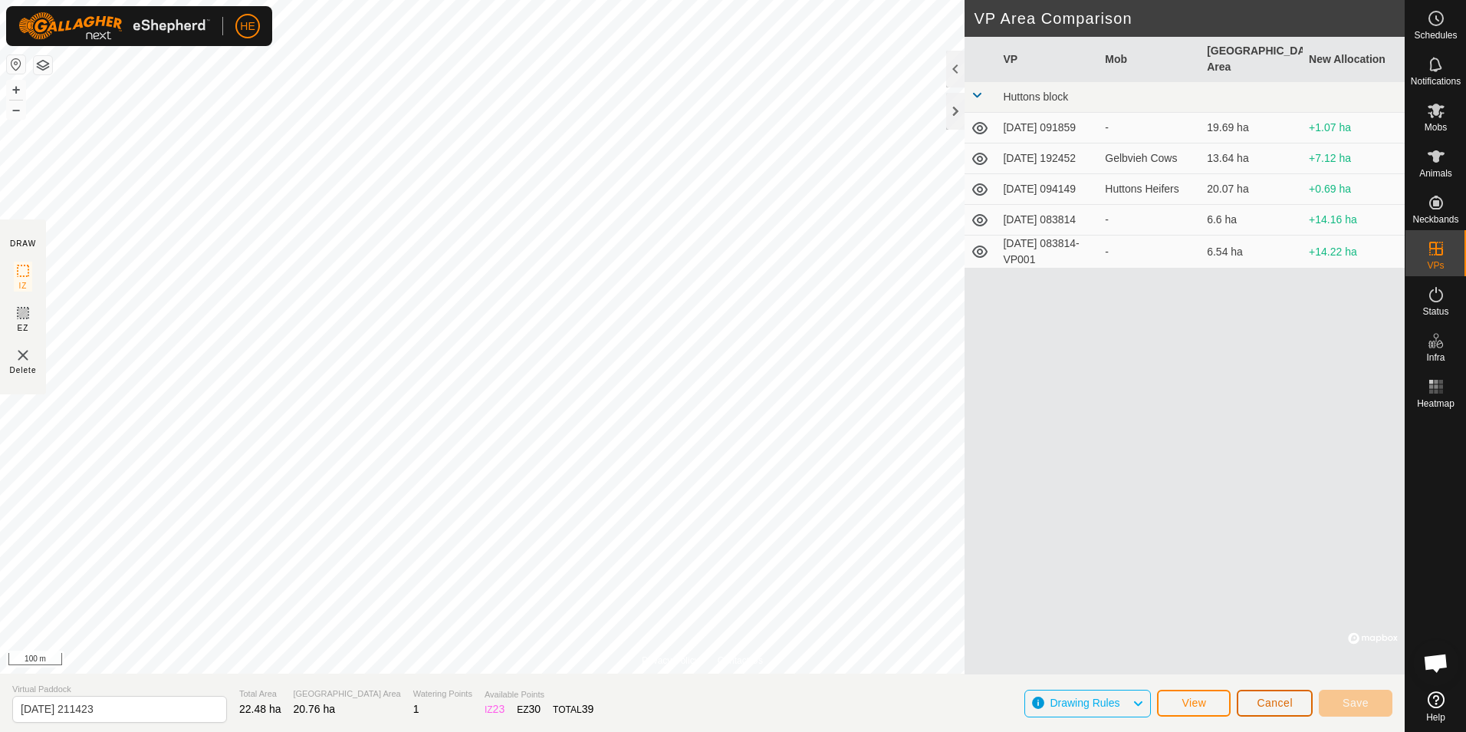
click at [1281, 701] on span "Cancel" at bounding box center [1275, 702] width 36 height 12
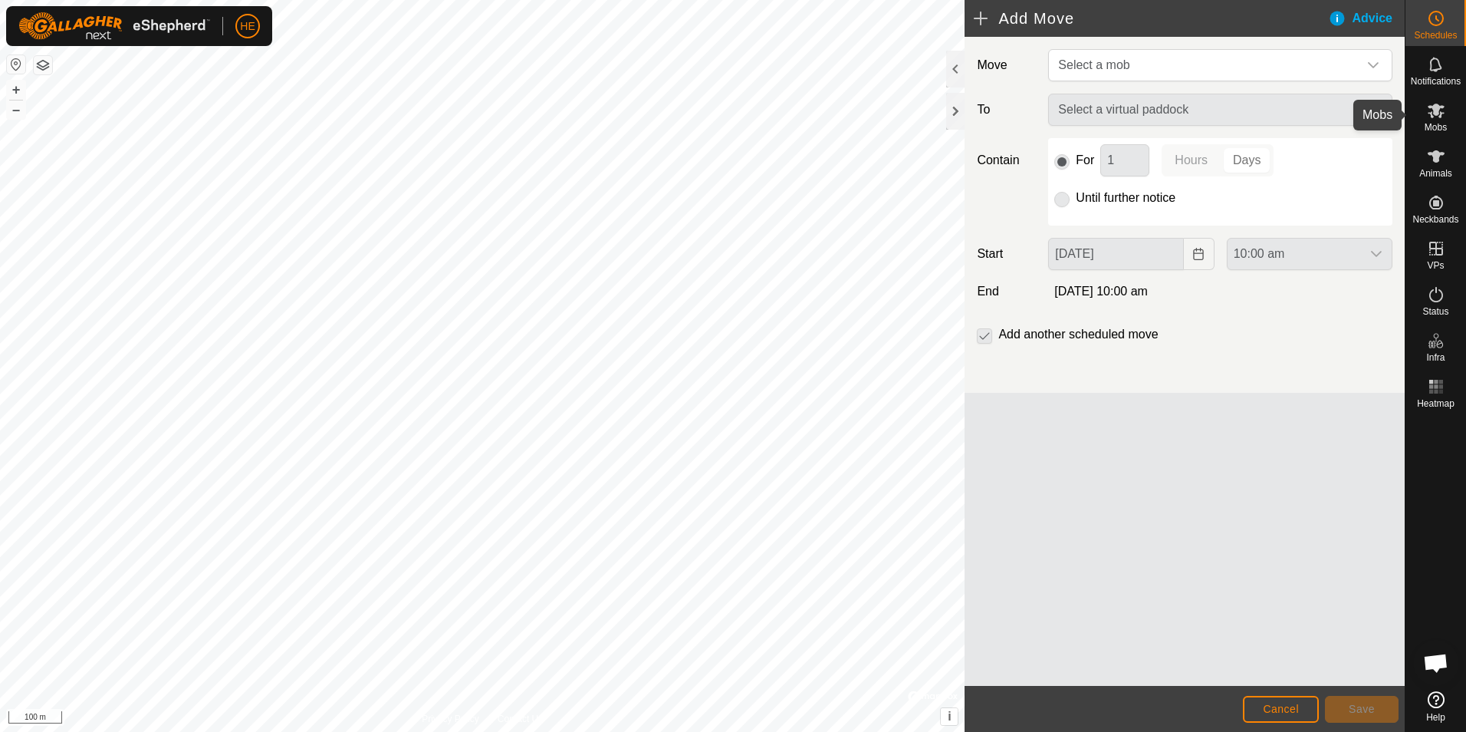
click at [1437, 114] on icon at bounding box center [1436, 111] width 17 height 15
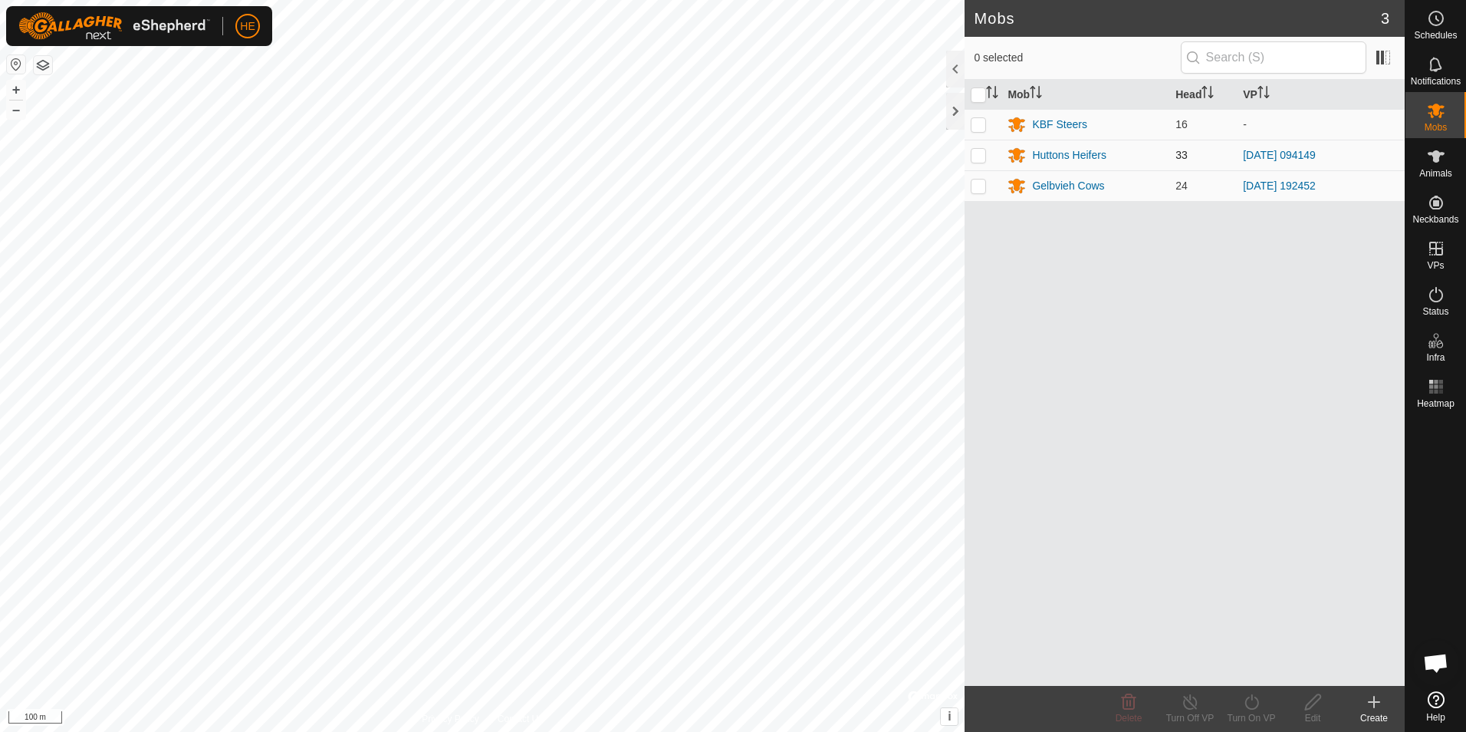
click at [980, 156] on p-checkbox at bounding box center [978, 155] width 15 height 12
checkbox input "true"
click at [1436, 18] on icon at bounding box center [1437, 18] width 2 height 5
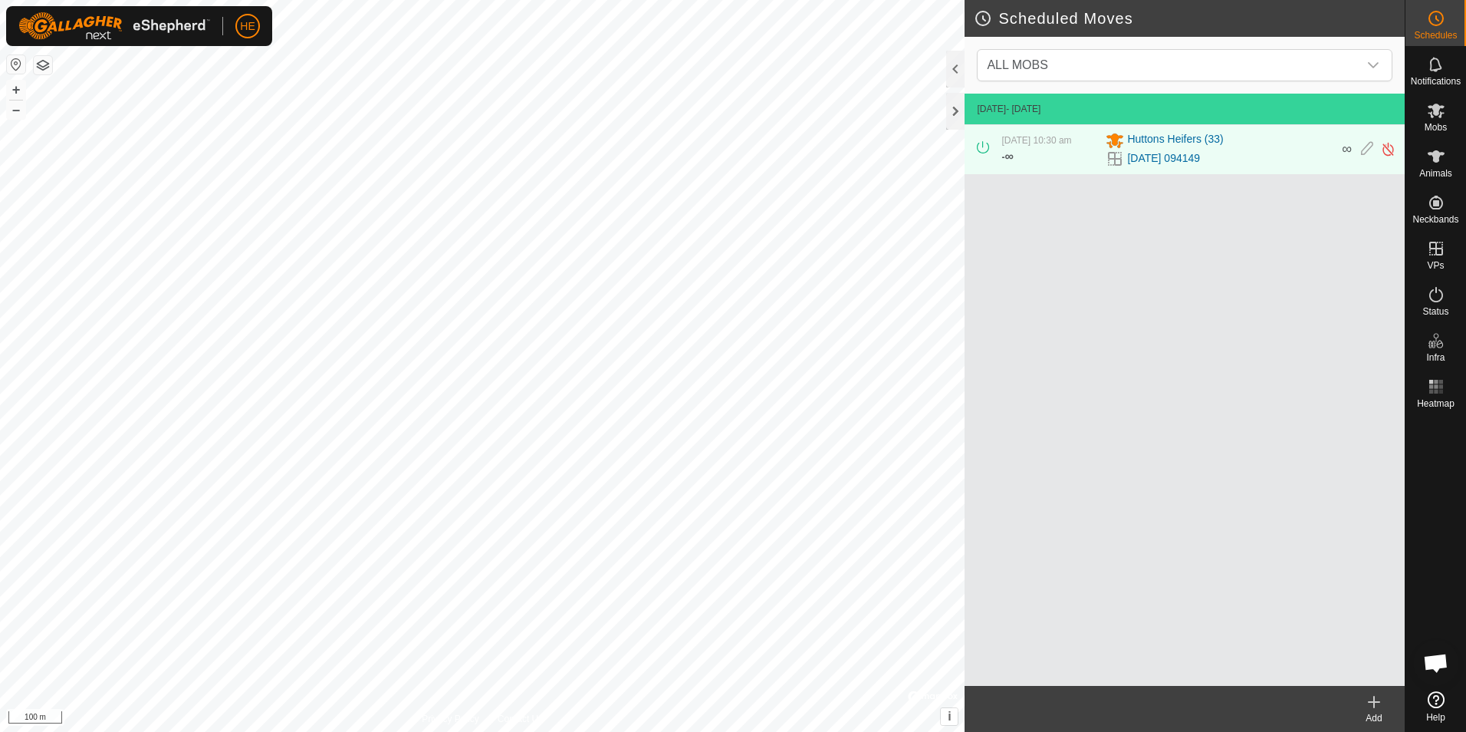
click at [1372, 702] on icon at bounding box center [1374, 702] width 11 height 0
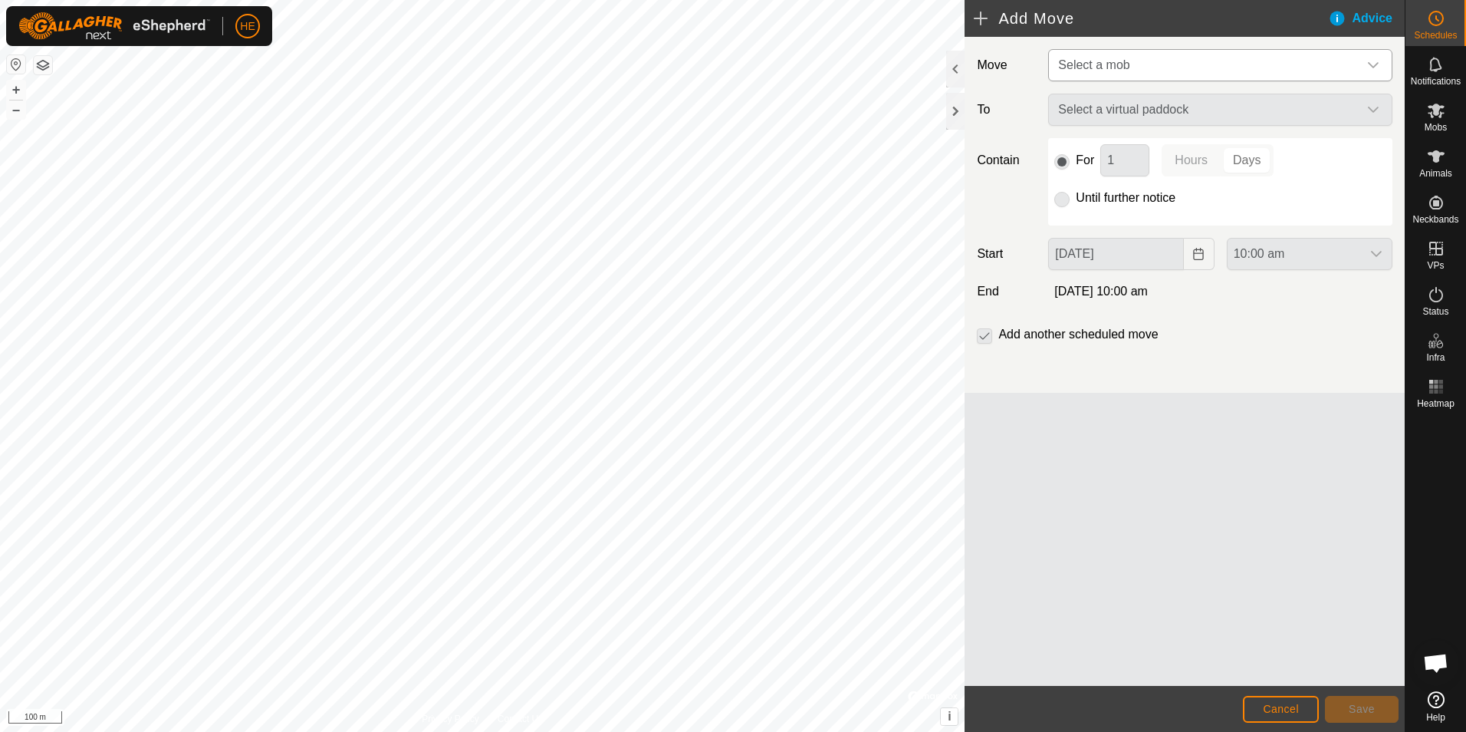
click at [1371, 61] on icon "dropdown trigger" at bounding box center [1373, 65] width 12 height 12
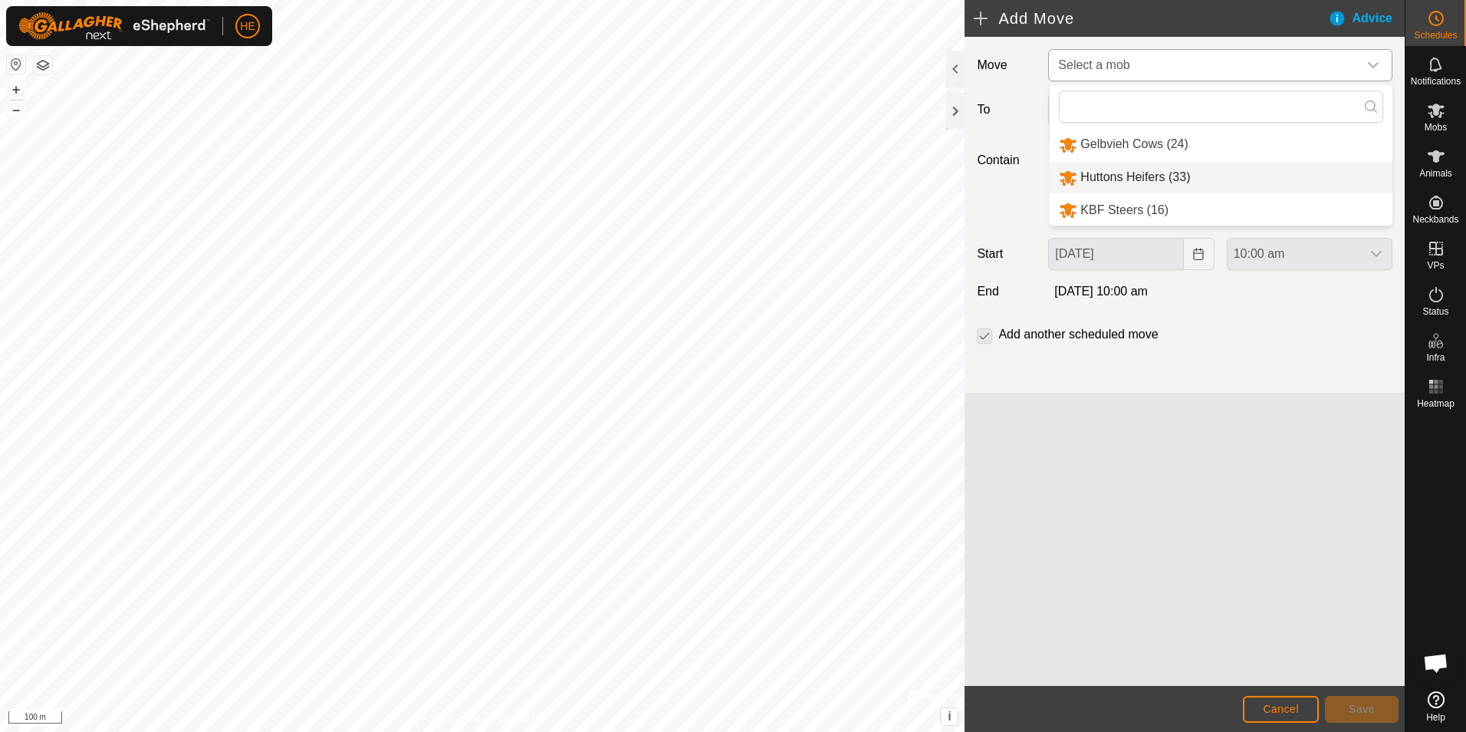
click at [1133, 175] on li "Huttons Heifers (33)" at bounding box center [1221, 177] width 343 height 31
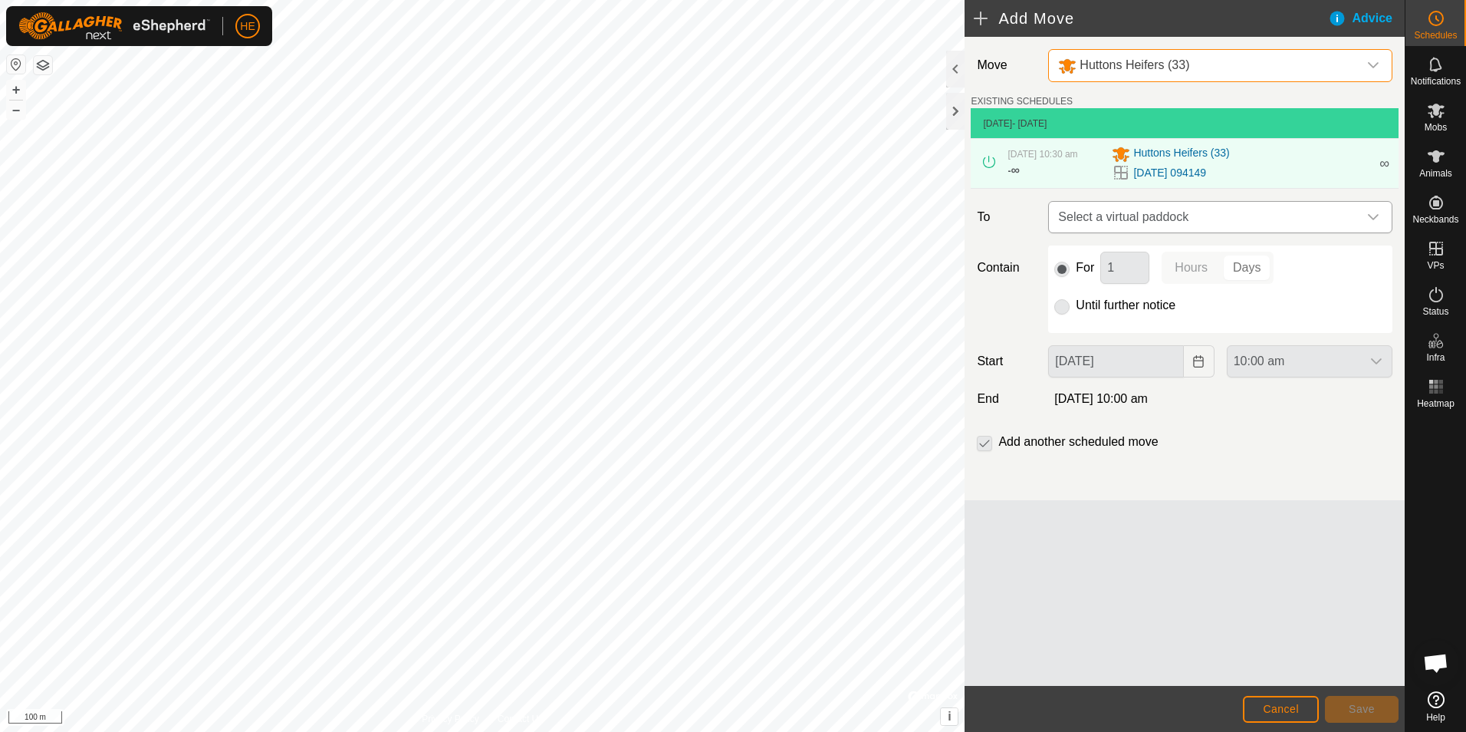
click at [1373, 216] on icon "dropdown trigger" at bounding box center [1373, 217] width 12 height 12
click at [1300, 706] on button "Cancel" at bounding box center [1281, 708] width 76 height 27
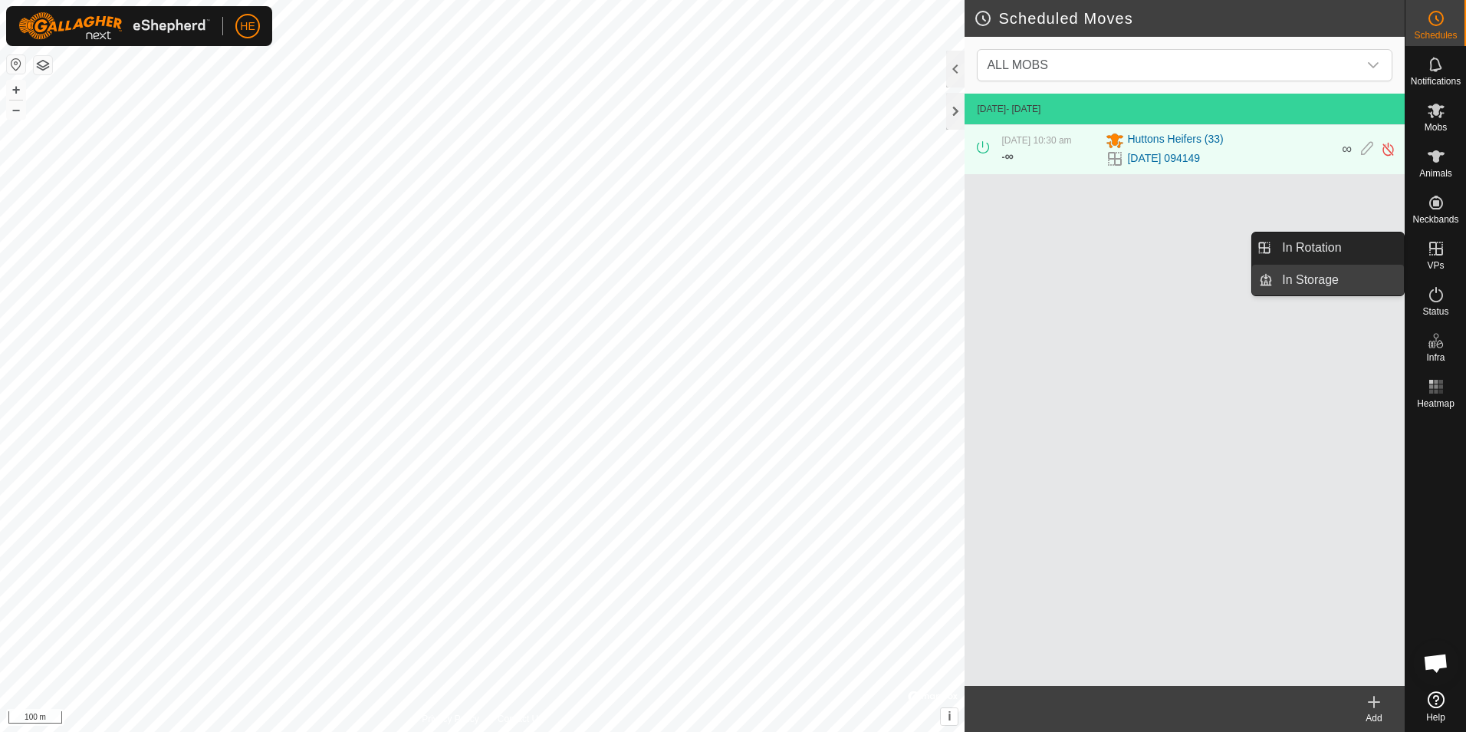
click at [1337, 273] on link "In Storage" at bounding box center [1338, 280] width 131 height 31
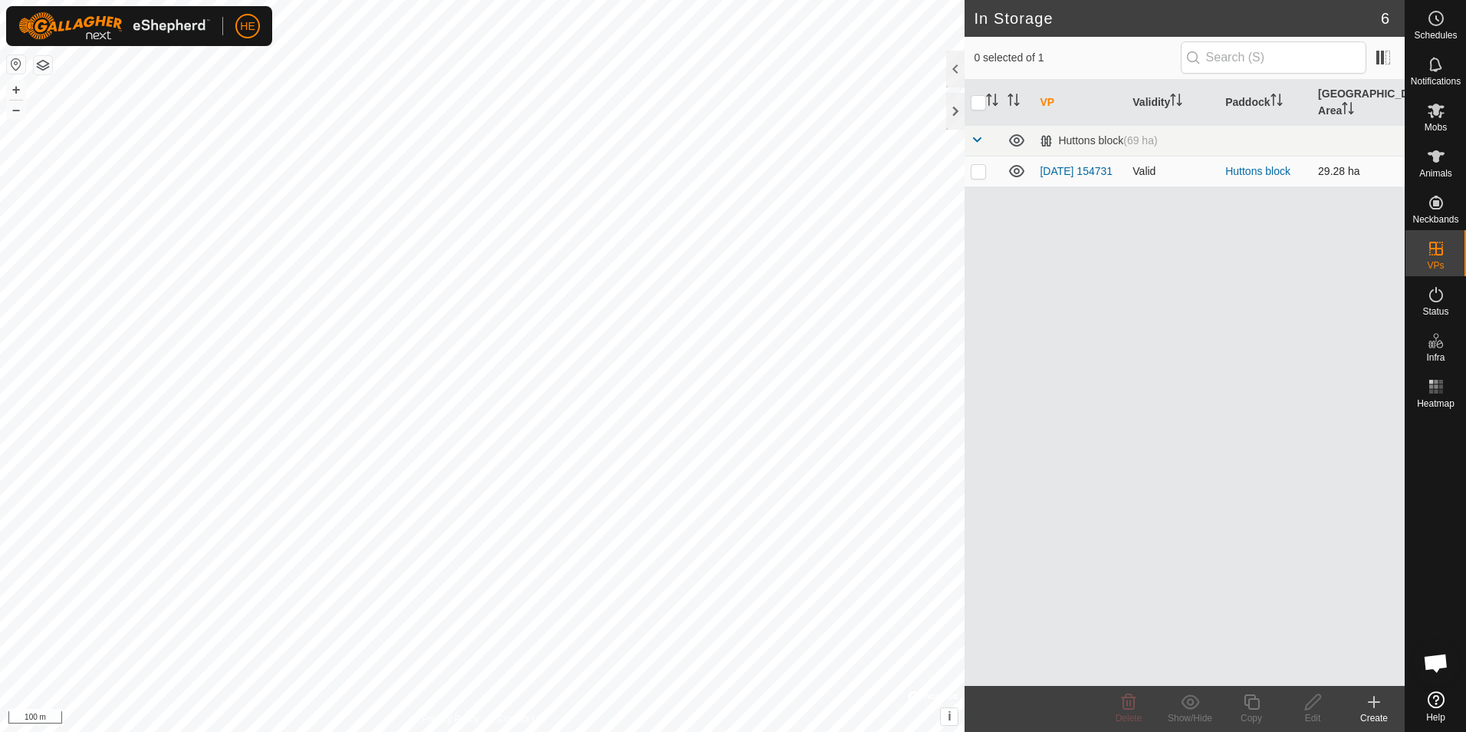
click at [981, 165] on p-checkbox at bounding box center [978, 171] width 15 height 12
checkbox input "true"
click at [980, 165] on p-checkbox at bounding box center [978, 171] width 15 height 12
checkbox input "false"
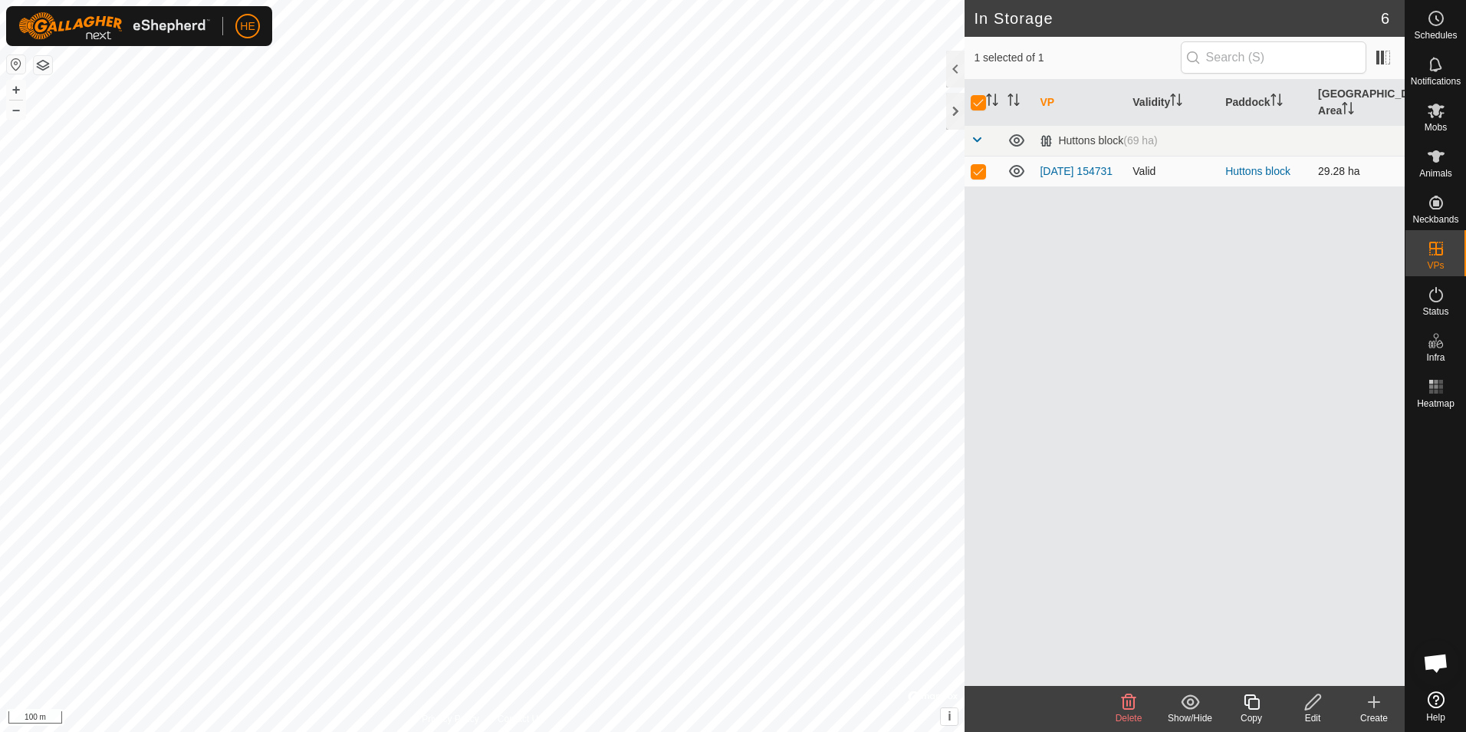
checkbox input "false"
click at [1060, 165] on link "[DATE] 154731" at bounding box center [1076, 171] width 73 height 12
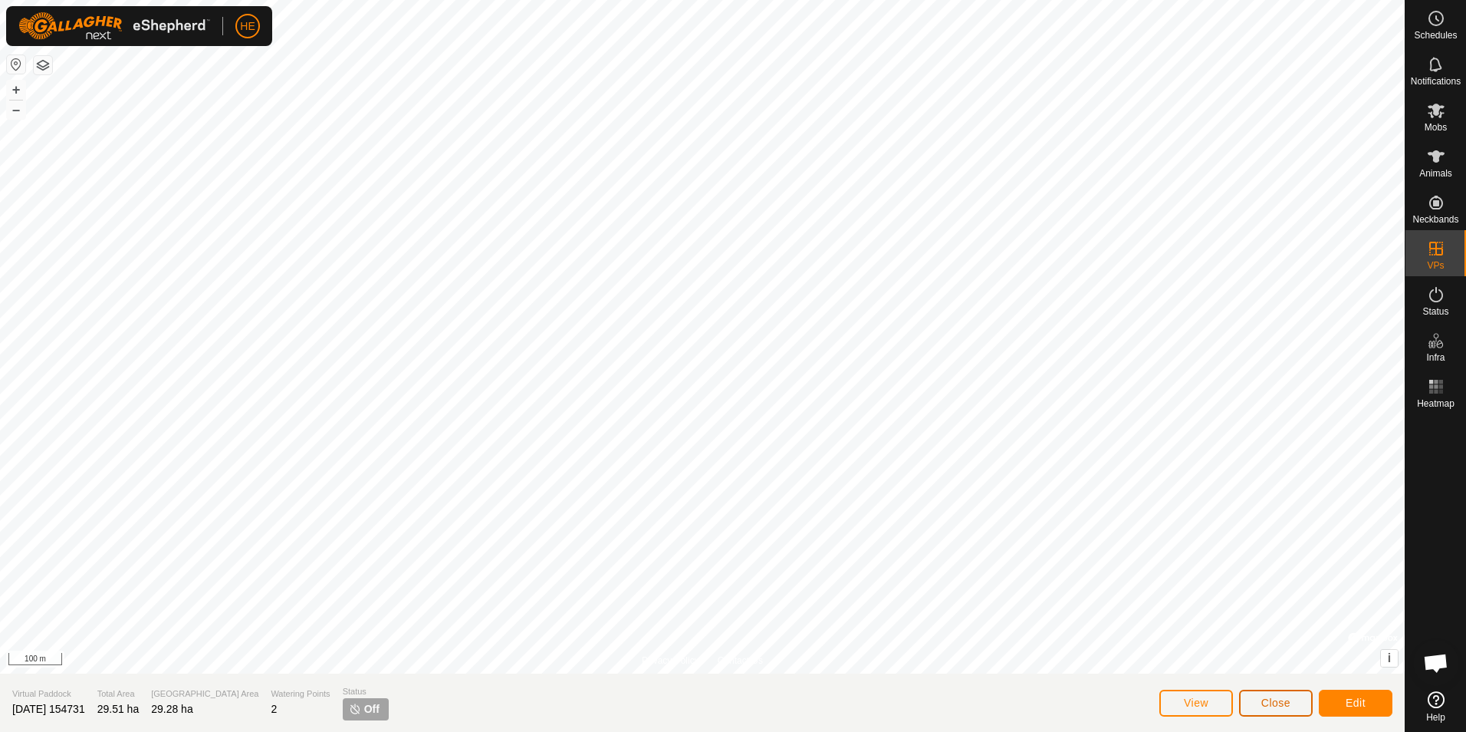
click at [1283, 702] on span "Close" at bounding box center [1275, 702] width 29 height 12
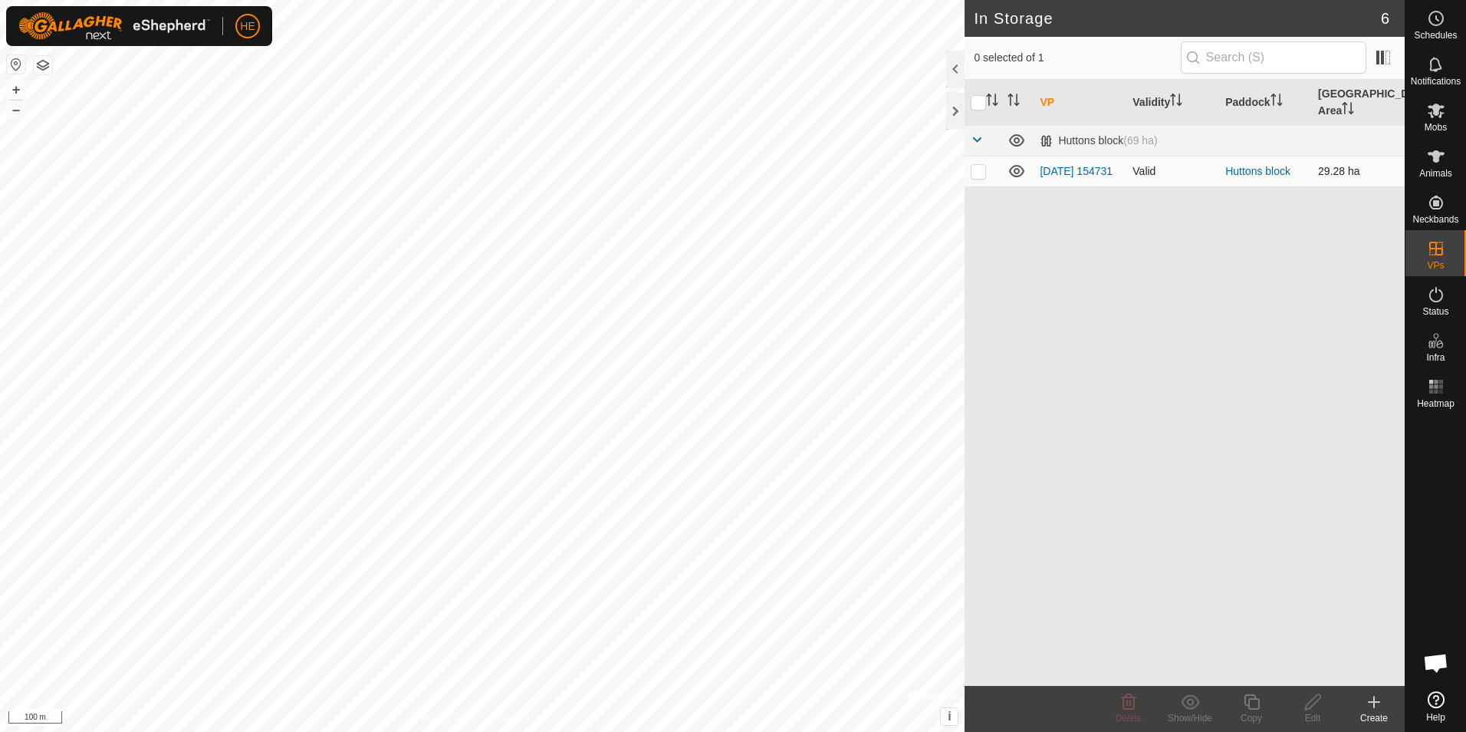
click at [1015, 165] on icon at bounding box center [1016, 171] width 15 height 12
click at [1017, 162] on icon at bounding box center [1017, 171] width 18 height 18
click at [976, 165] on p-checkbox at bounding box center [978, 171] width 15 height 12
checkbox input "true"
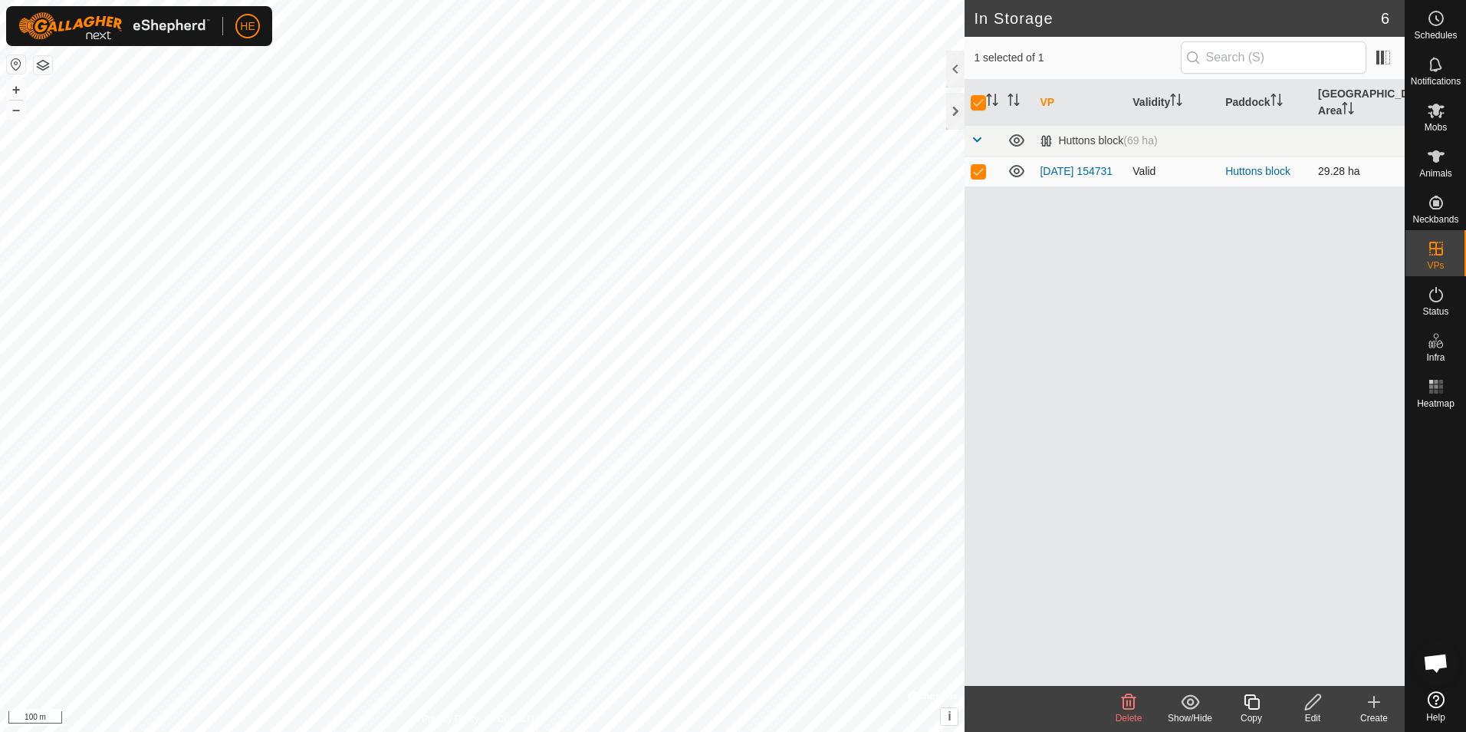
click at [978, 165] on p-checkbox at bounding box center [978, 171] width 15 height 12
checkbox input "false"
click at [1260, 165] on link "Huttons block" at bounding box center [1257, 171] width 65 height 12
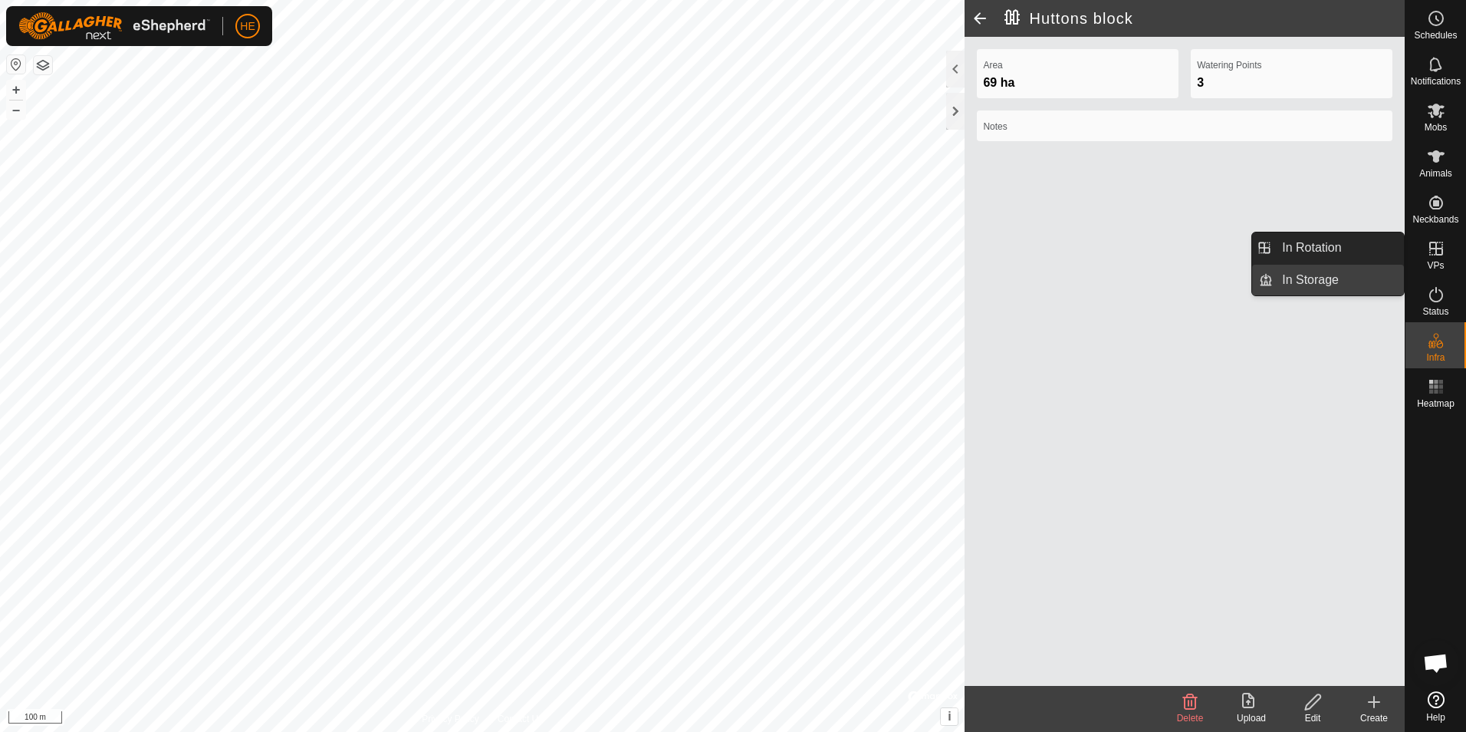
click at [1347, 278] on link "In Storage" at bounding box center [1338, 280] width 131 height 31
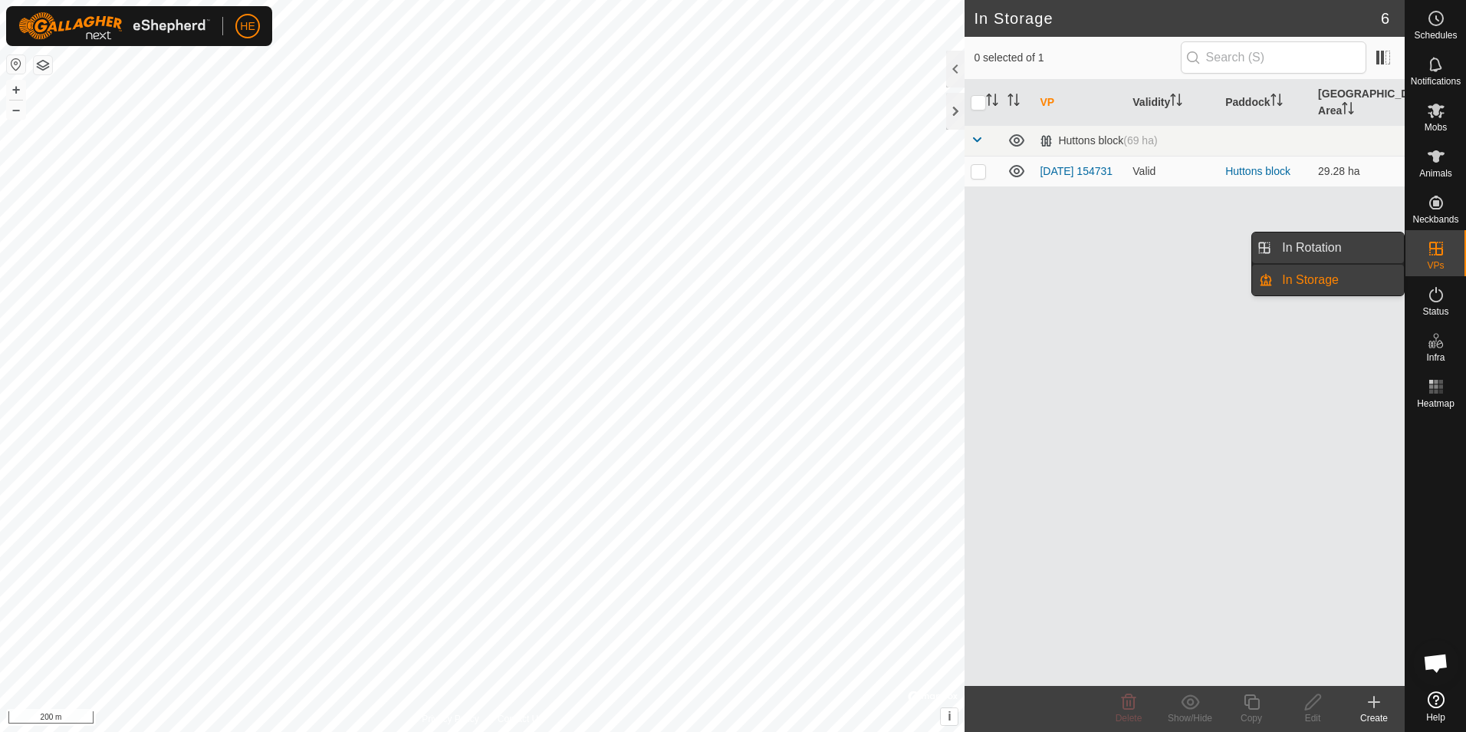
click at [1363, 249] on link "In Rotation" at bounding box center [1338, 247] width 131 height 31
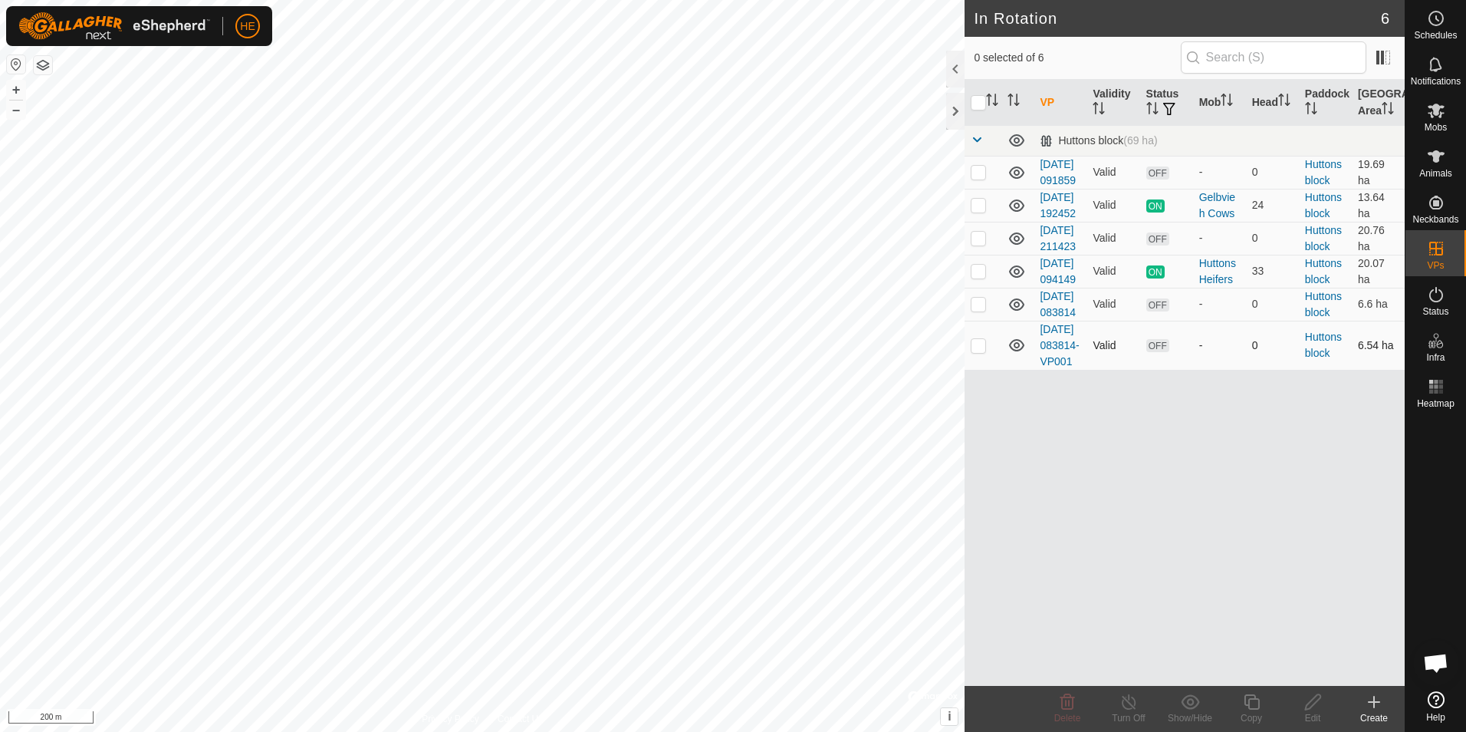
click at [973, 351] on p-checkbox at bounding box center [978, 345] width 15 height 12
checkbox input "true"
click at [1376, 707] on icon at bounding box center [1374, 701] width 18 height 18
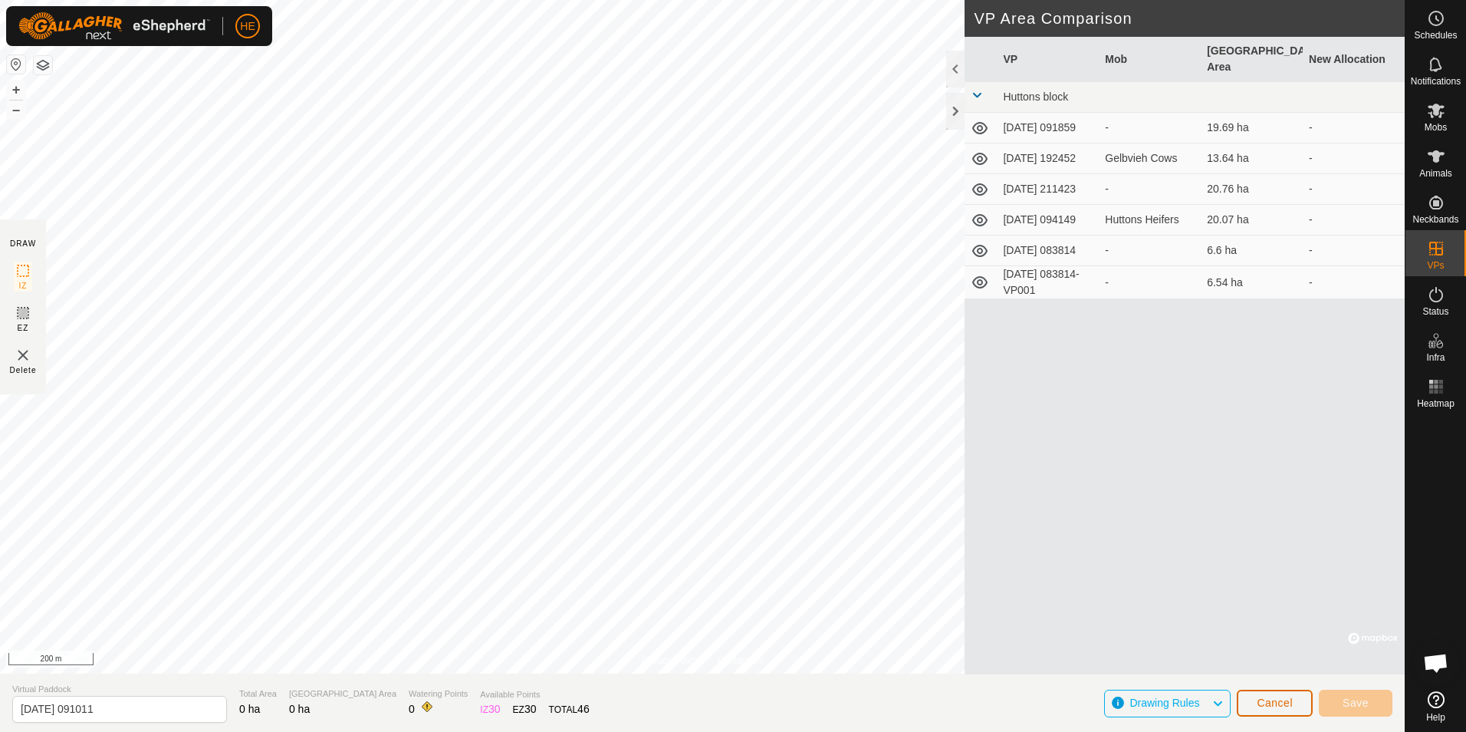
click at [1273, 705] on span "Cancel" at bounding box center [1275, 702] width 36 height 12
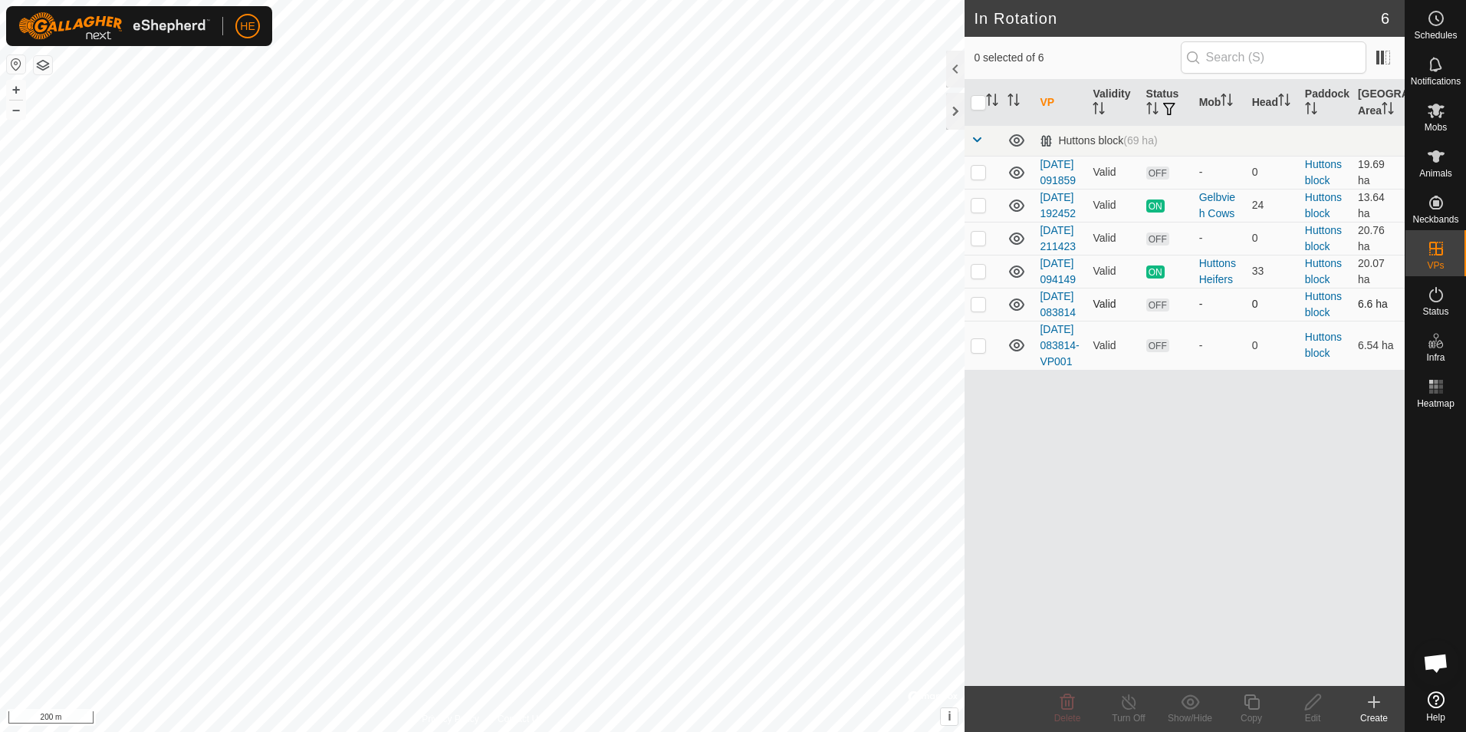
checkbox input "true"
checkbox input "false"
click at [1065, 702] on icon at bounding box center [1067, 701] width 18 height 18
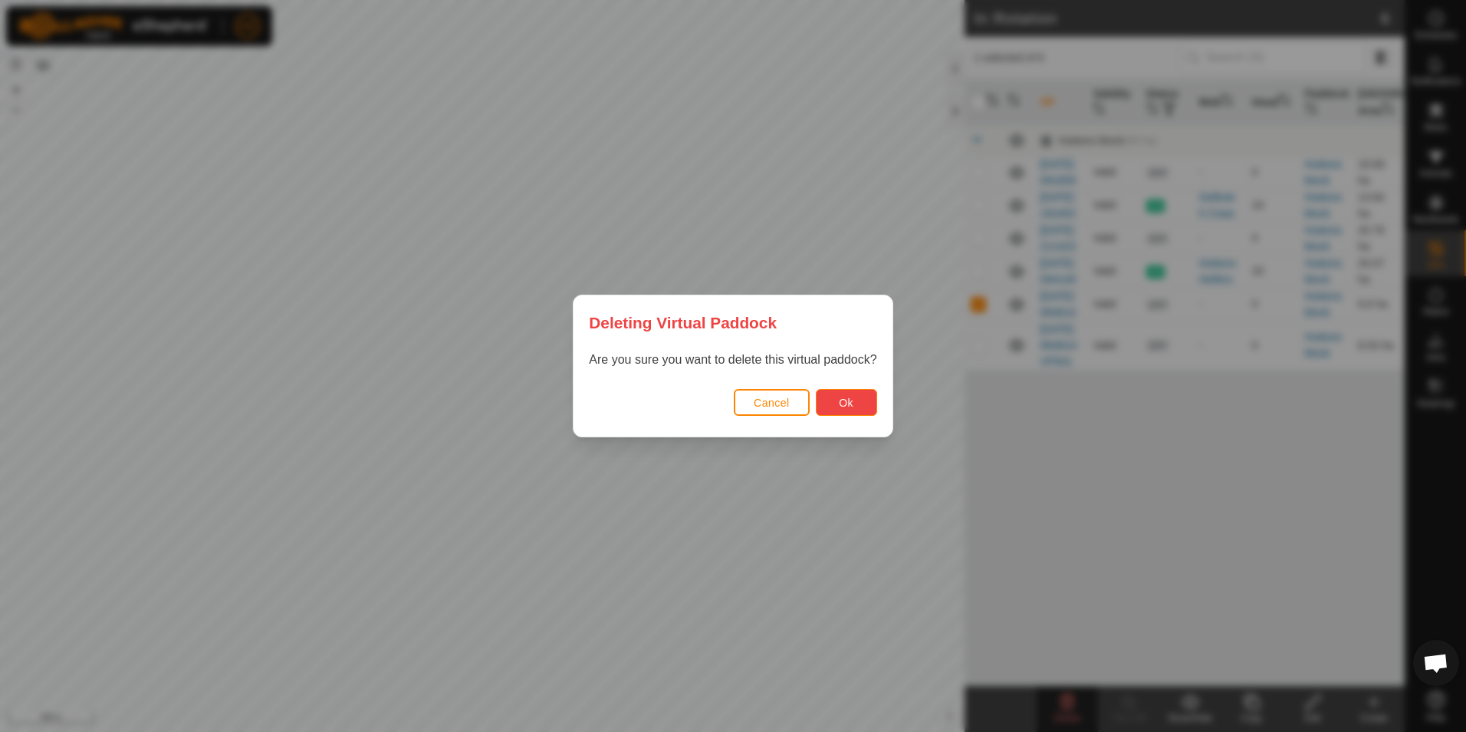
click at [853, 402] on button "Ok" at bounding box center [846, 402] width 61 height 27
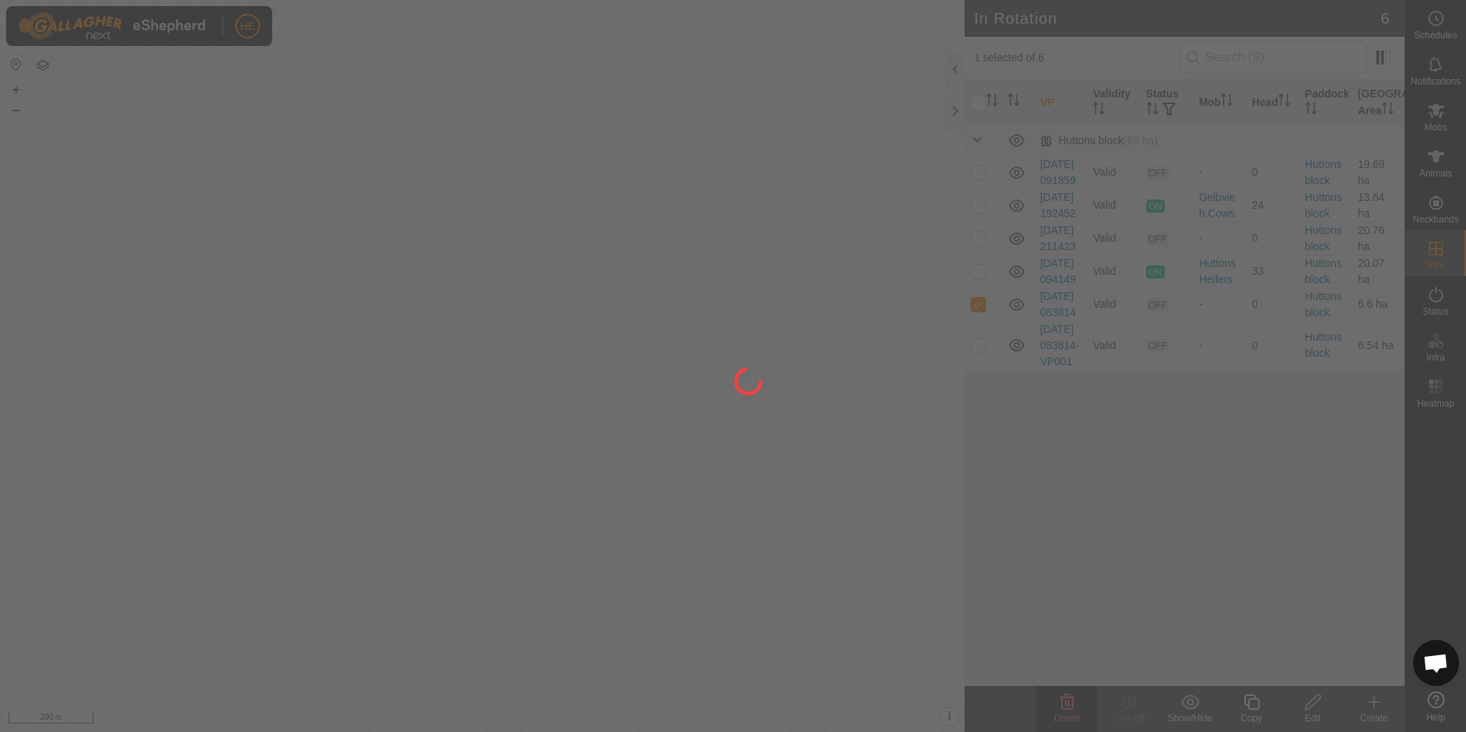
checkbox input "false"
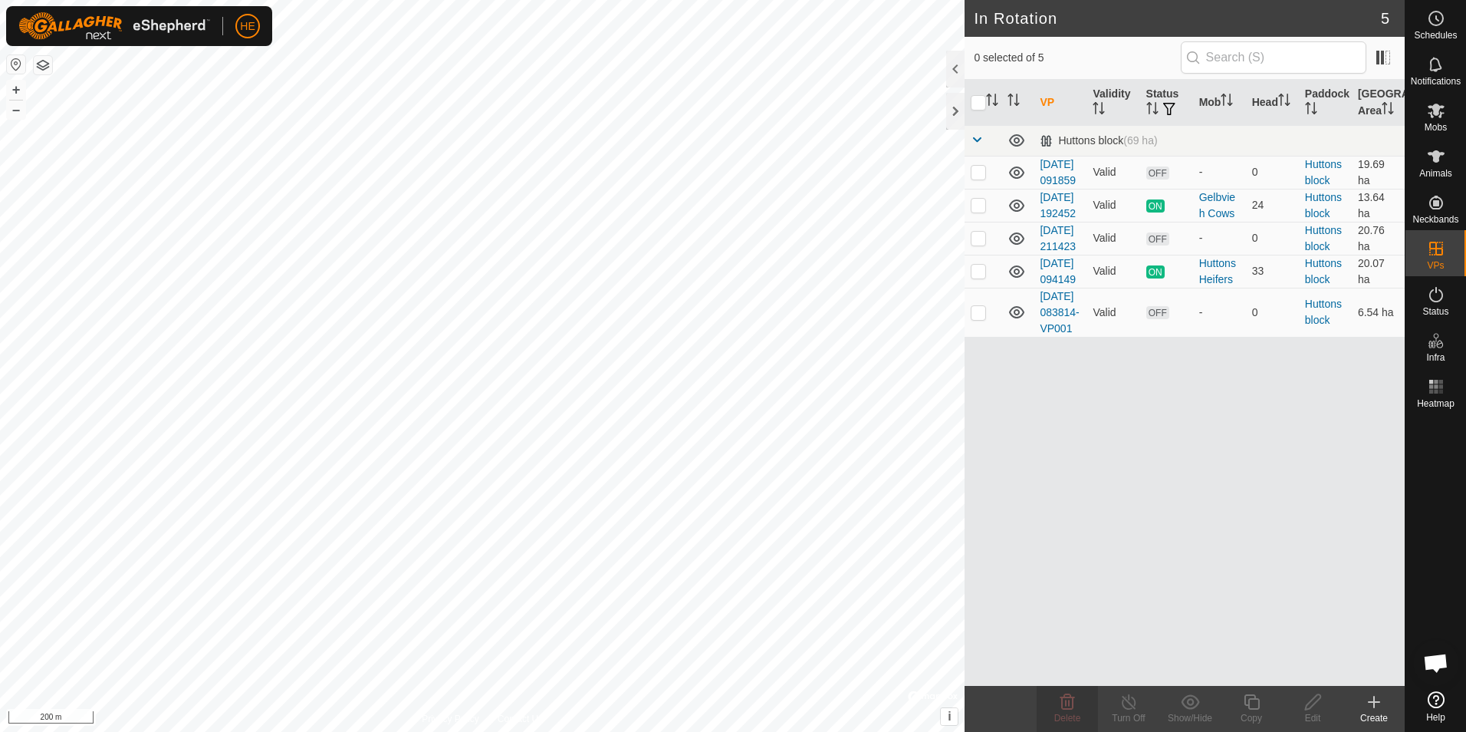
checkbox input "true"
click at [1017, 321] on icon at bounding box center [1017, 312] width 18 height 18
checkbox input "true"
checkbox input "false"
click at [1070, 708] on icon at bounding box center [1067, 701] width 15 height 15
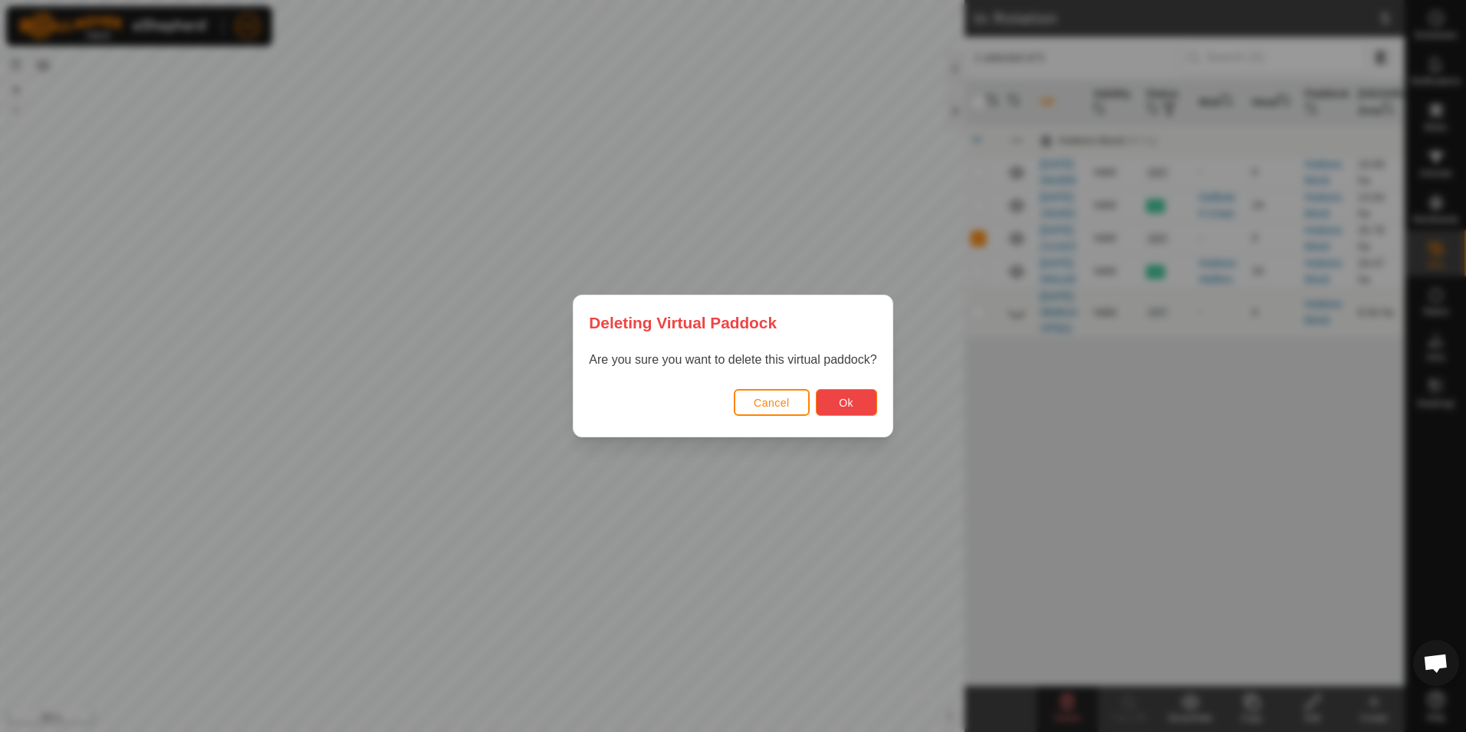
click at [847, 401] on span "Ok" at bounding box center [846, 402] width 15 height 12
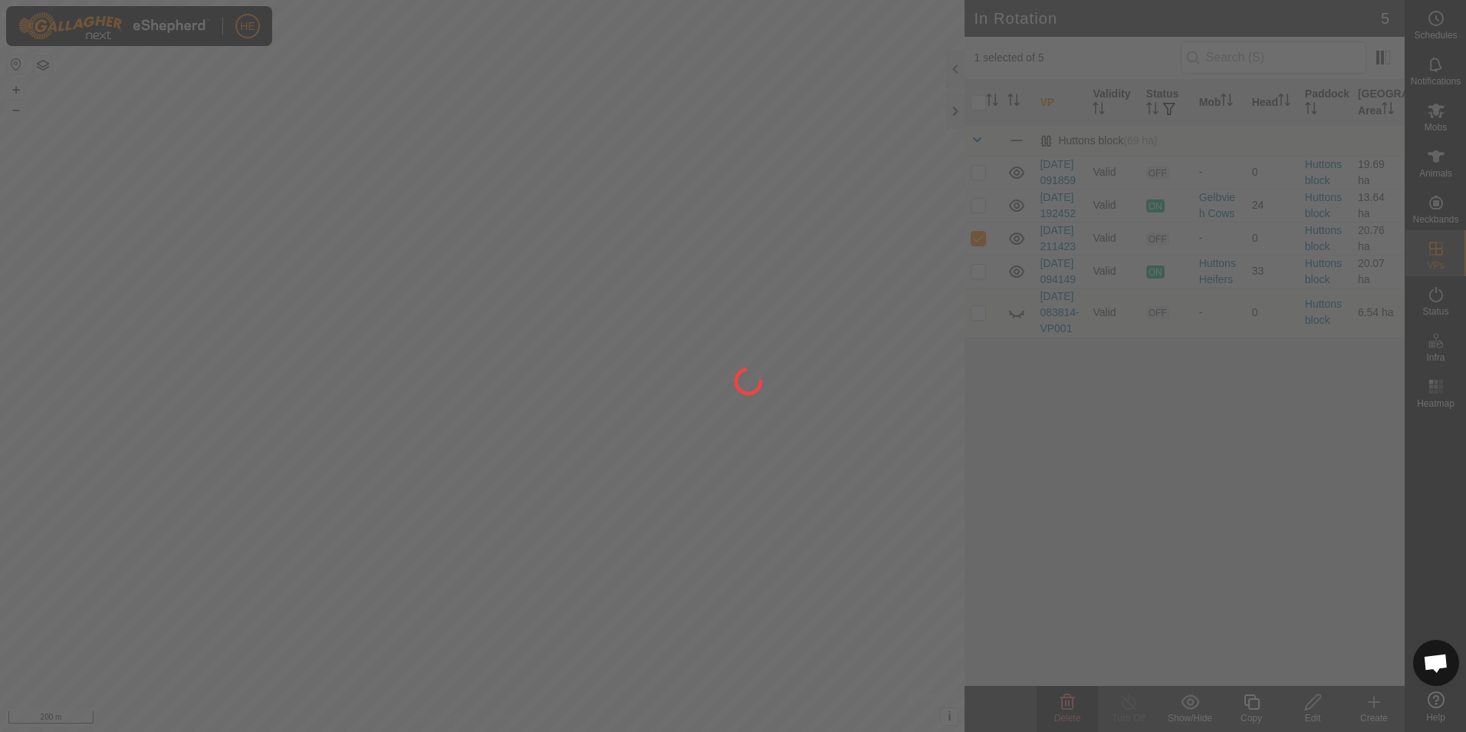
checkbox input "false"
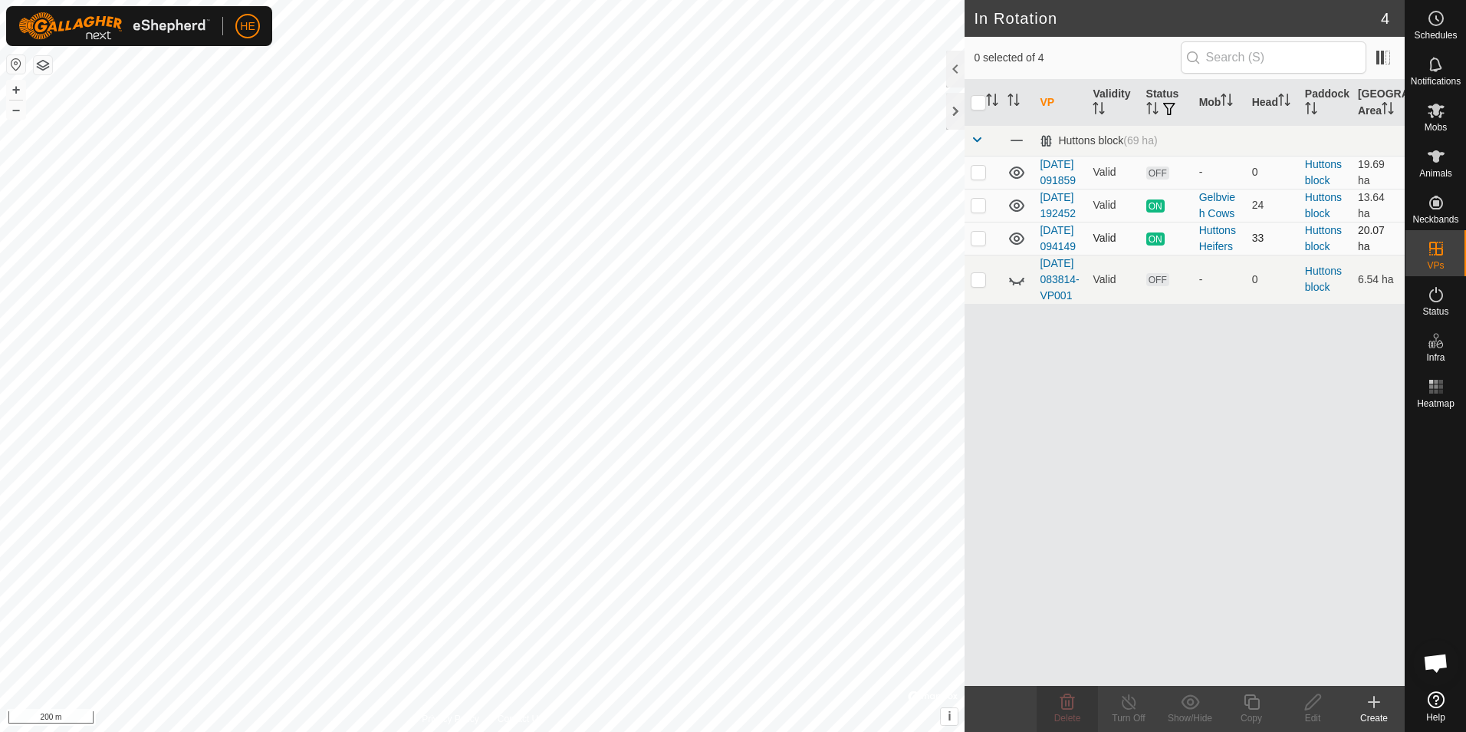
click at [975, 244] on p-checkbox at bounding box center [978, 238] width 15 height 12
click at [979, 244] on p-checkbox at bounding box center [978, 238] width 15 height 12
checkbox input "false"
click at [979, 285] on p-checkbox at bounding box center [978, 279] width 15 height 12
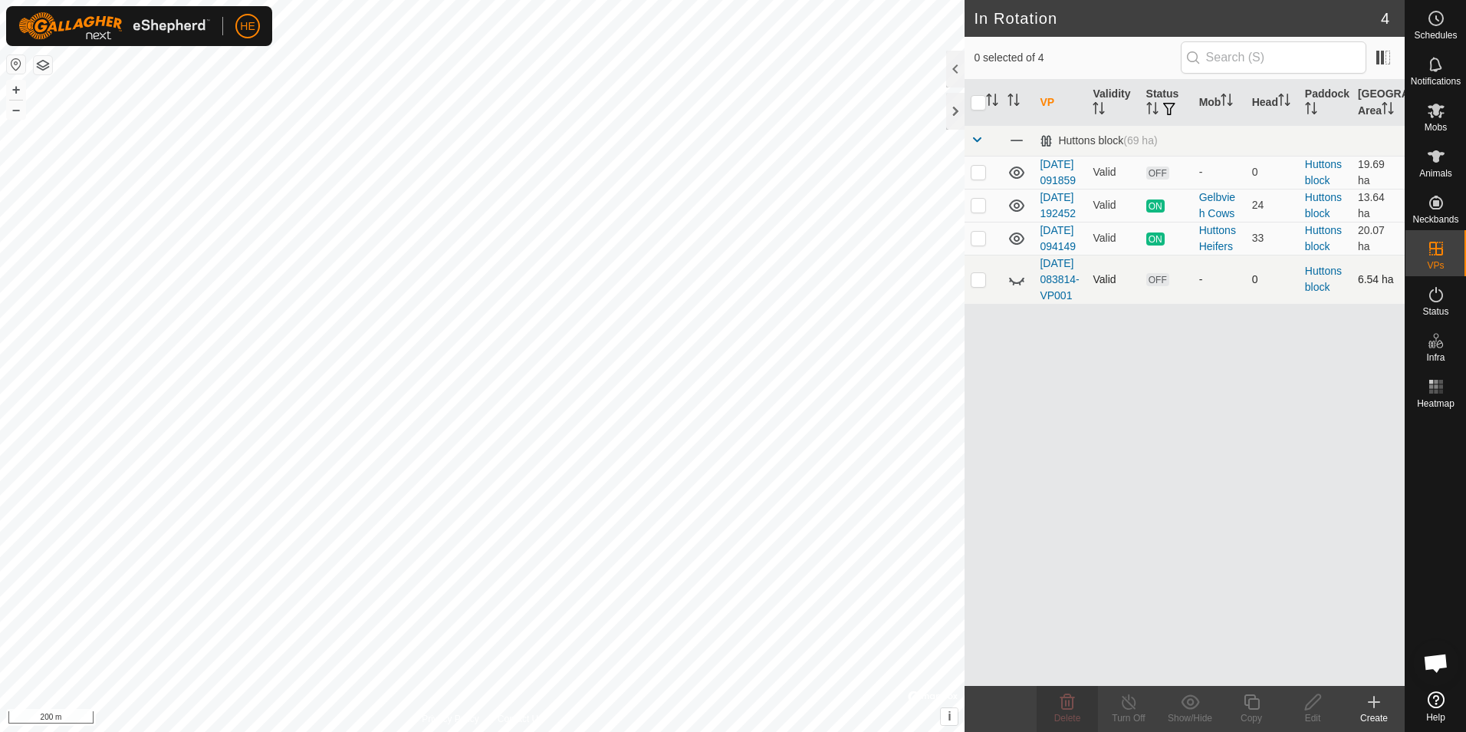
click at [1017, 288] on icon at bounding box center [1017, 279] width 18 height 18
click at [977, 285] on p-checkbox at bounding box center [978, 279] width 15 height 12
click at [1072, 710] on icon at bounding box center [1067, 701] width 18 height 18
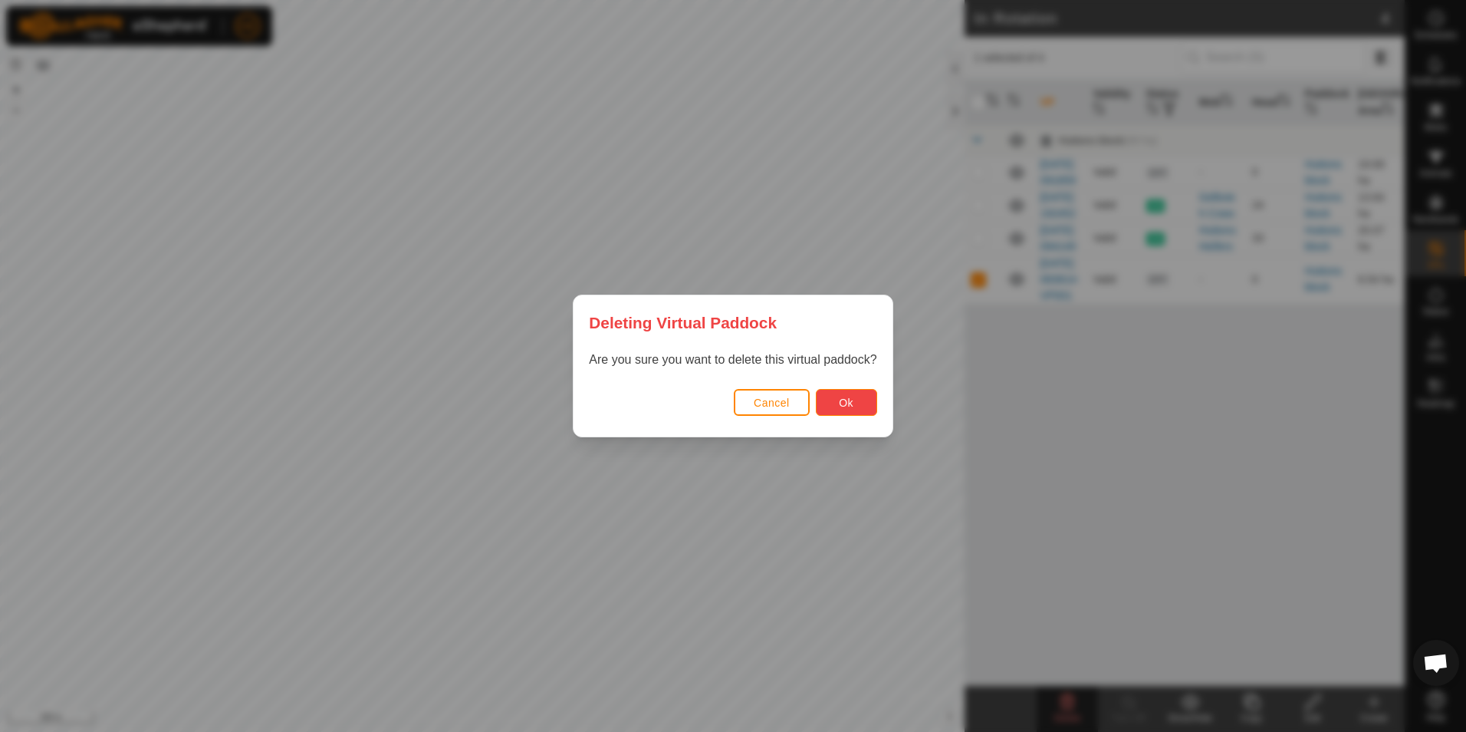
click at [849, 396] on span "Ok" at bounding box center [846, 402] width 15 height 12
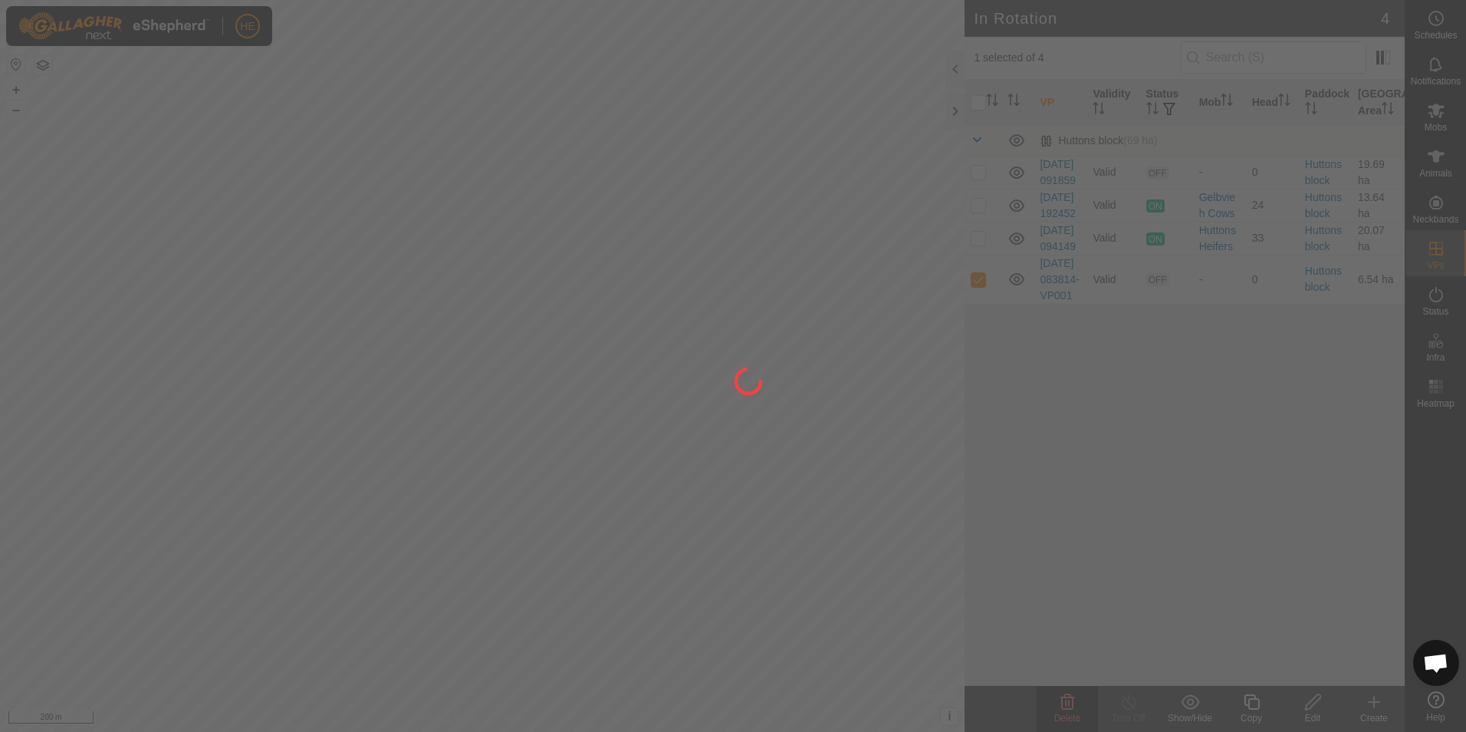
checkbox input "false"
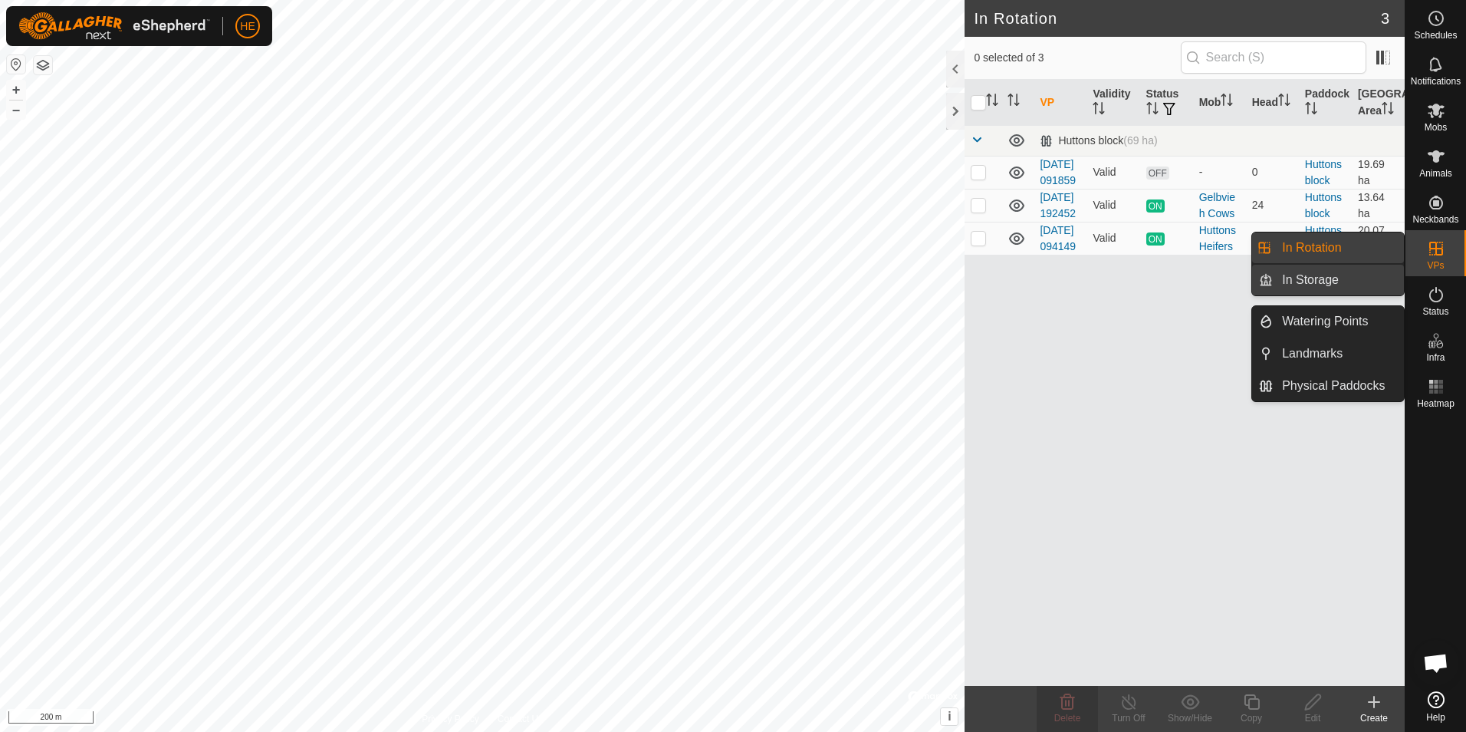
click at [1361, 277] on link "In Storage" at bounding box center [1338, 280] width 131 height 31
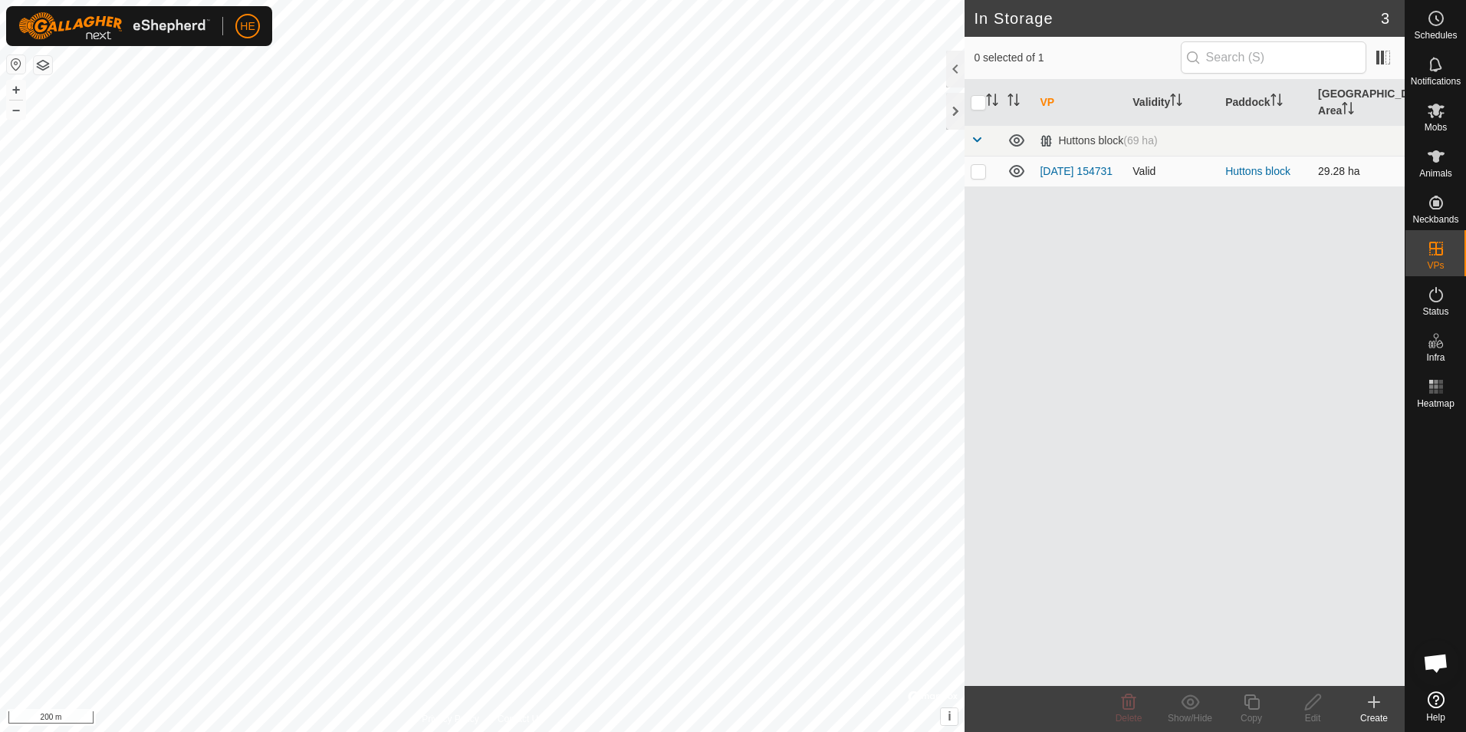
click at [976, 165] on p-checkbox at bounding box center [978, 171] width 15 height 12
checkbox input "true"
click at [976, 165] on p-checkbox at bounding box center [978, 171] width 15 height 12
checkbox input "false"
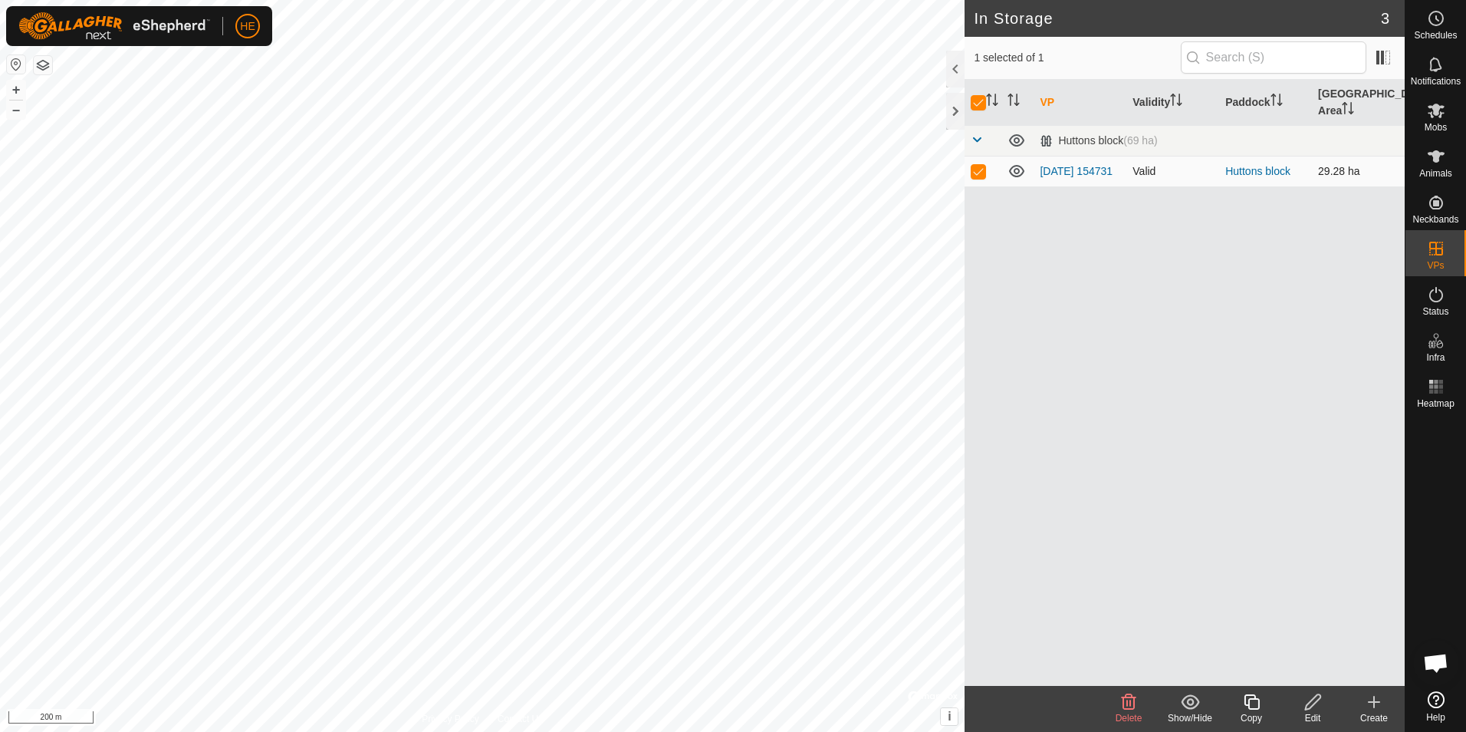
checkbox input "false"
click at [1018, 165] on icon at bounding box center [1016, 171] width 15 height 12
click at [1018, 162] on icon at bounding box center [1017, 171] width 18 height 18
click at [978, 165] on p-checkbox at bounding box center [978, 171] width 15 height 12
checkbox input "true"
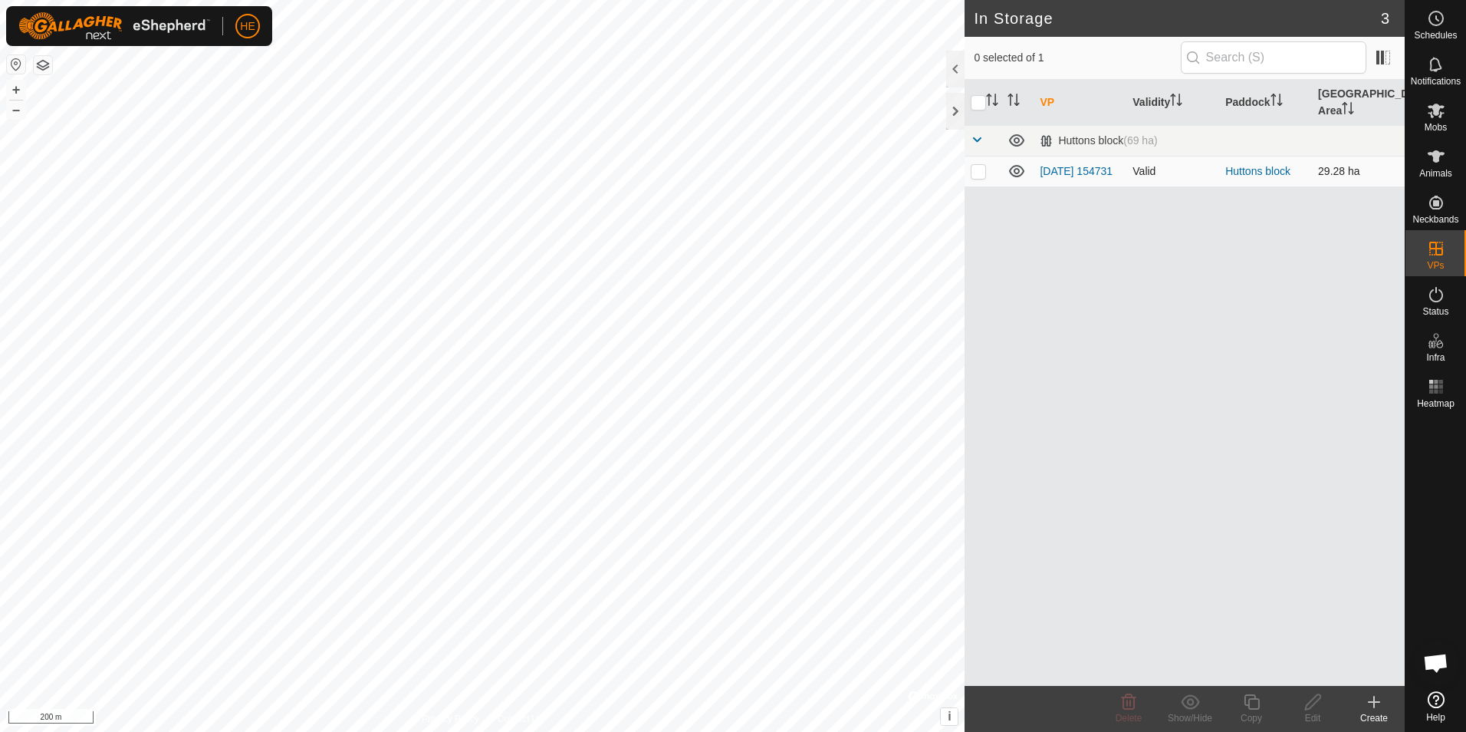
checkbox input "true"
click at [978, 165] on p-checkbox at bounding box center [978, 171] width 15 height 12
checkbox input "false"
